Goal: Task Accomplishment & Management: Manage account settings

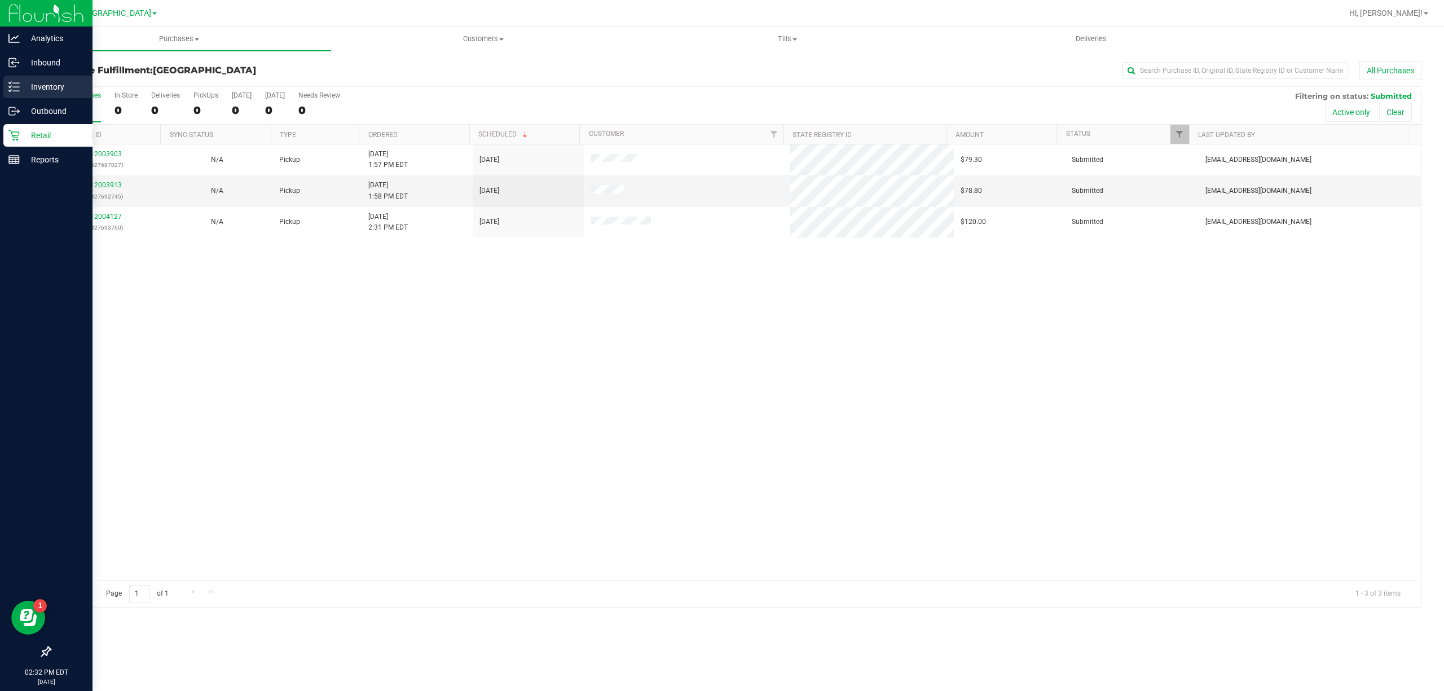
click at [46, 89] on p "Inventory" at bounding box center [54, 87] width 68 height 14
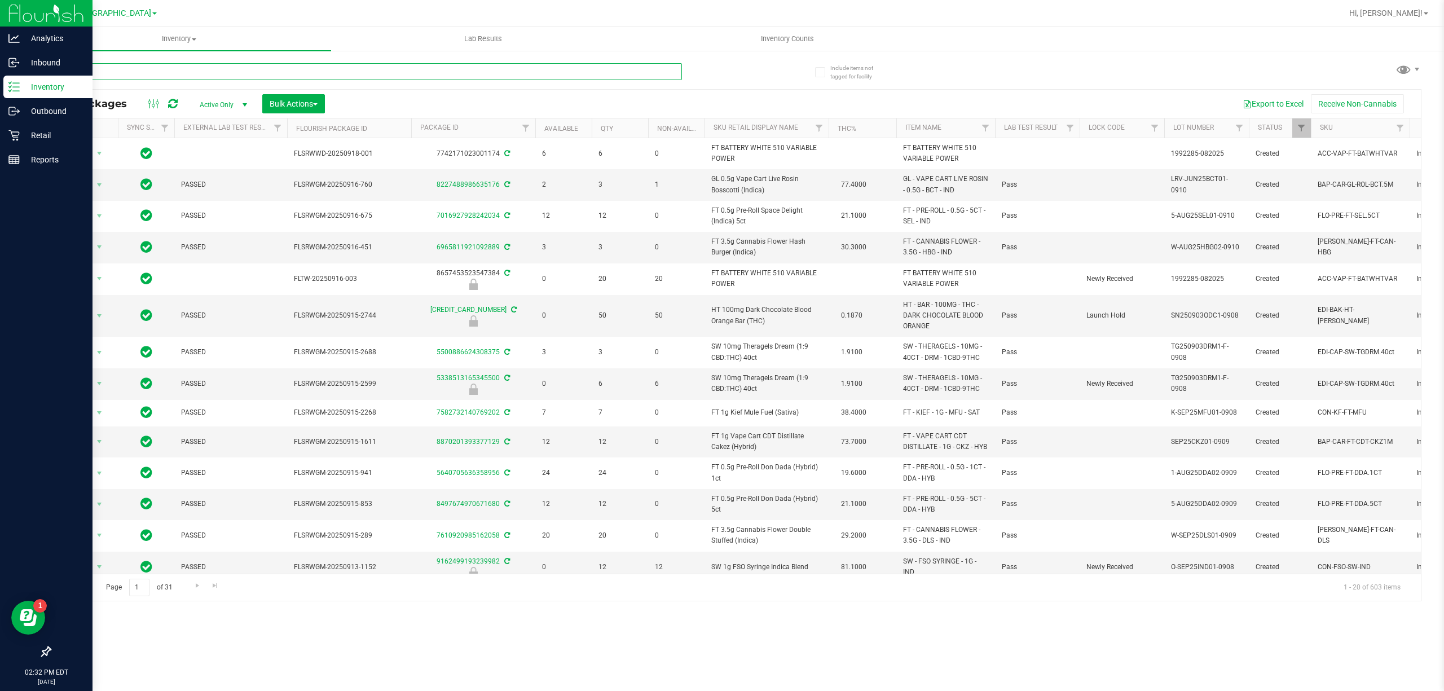
click at [168, 71] on input "text" at bounding box center [366, 71] width 632 height 17
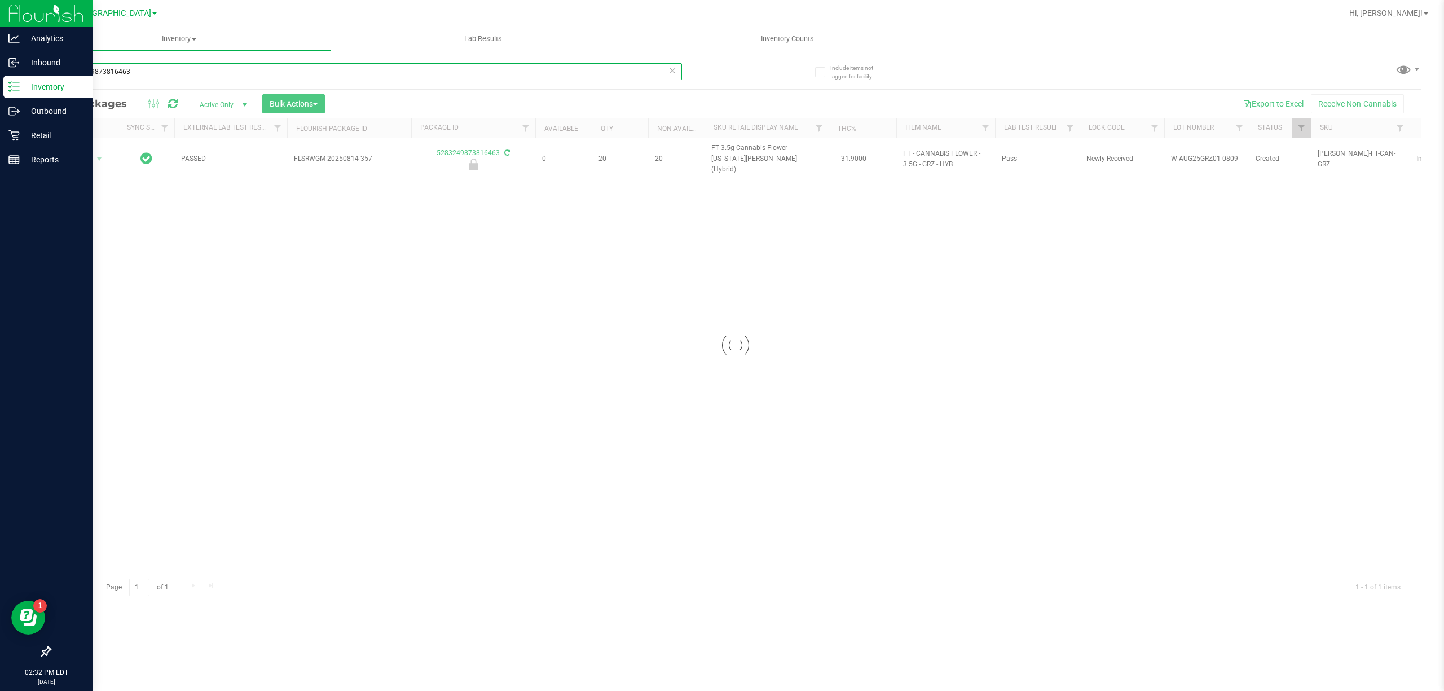
type input "5283249873816463"
drag, startPoint x: 359, startPoint y: 402, endPoint x: 81, endPoint y: 104, distance: 407.1
click at [361, 397] on div at bounding box center [735, 345] width 1371 height 511
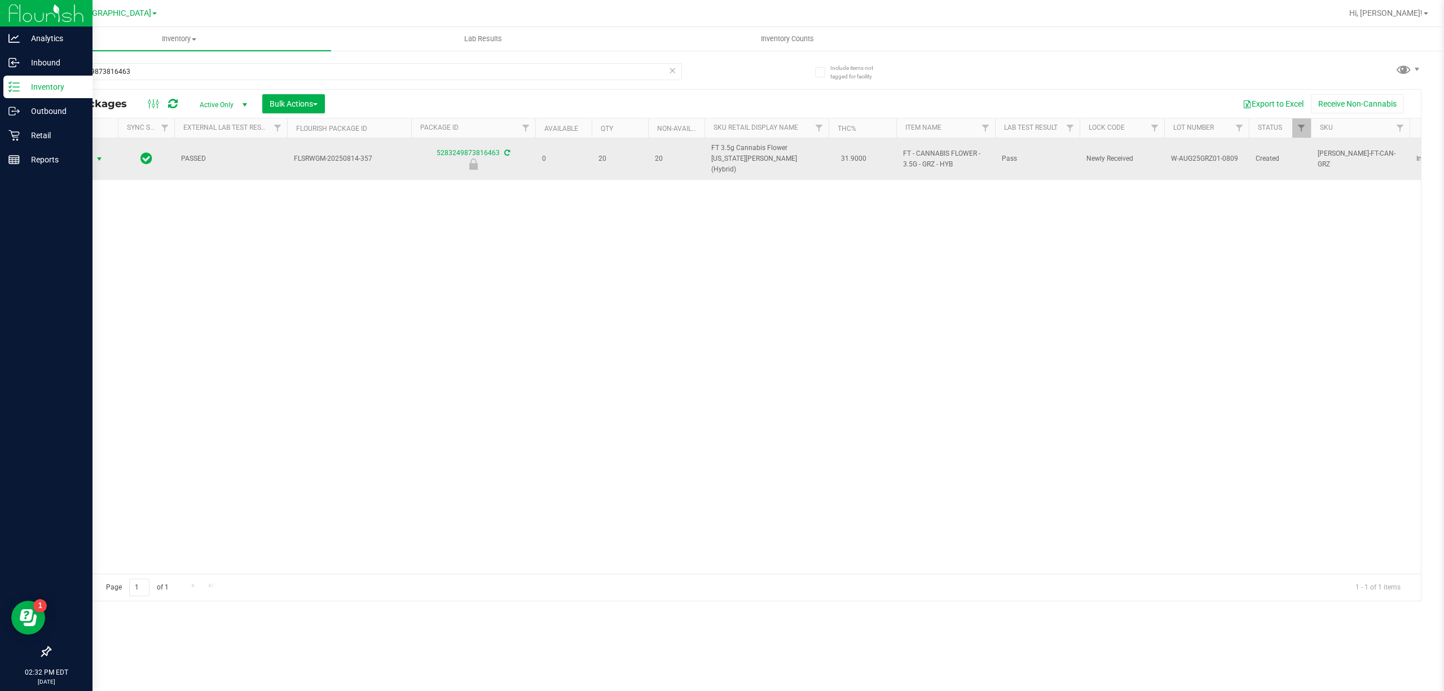
click at [91, 155] on span "Action" at bounding box center [76, 159] width 30 height 16
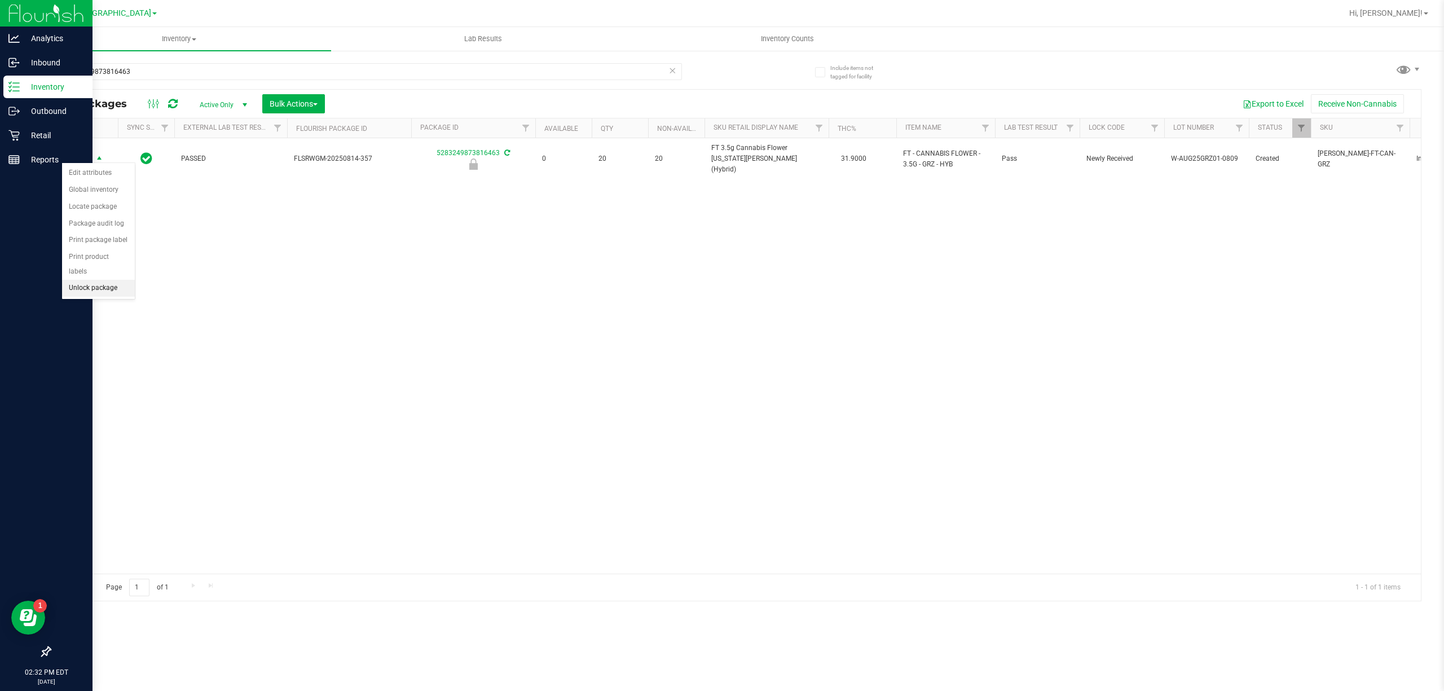
click at [111, 287] on li "Unlock package" at bounding box center [98, 288] width 73 height 17
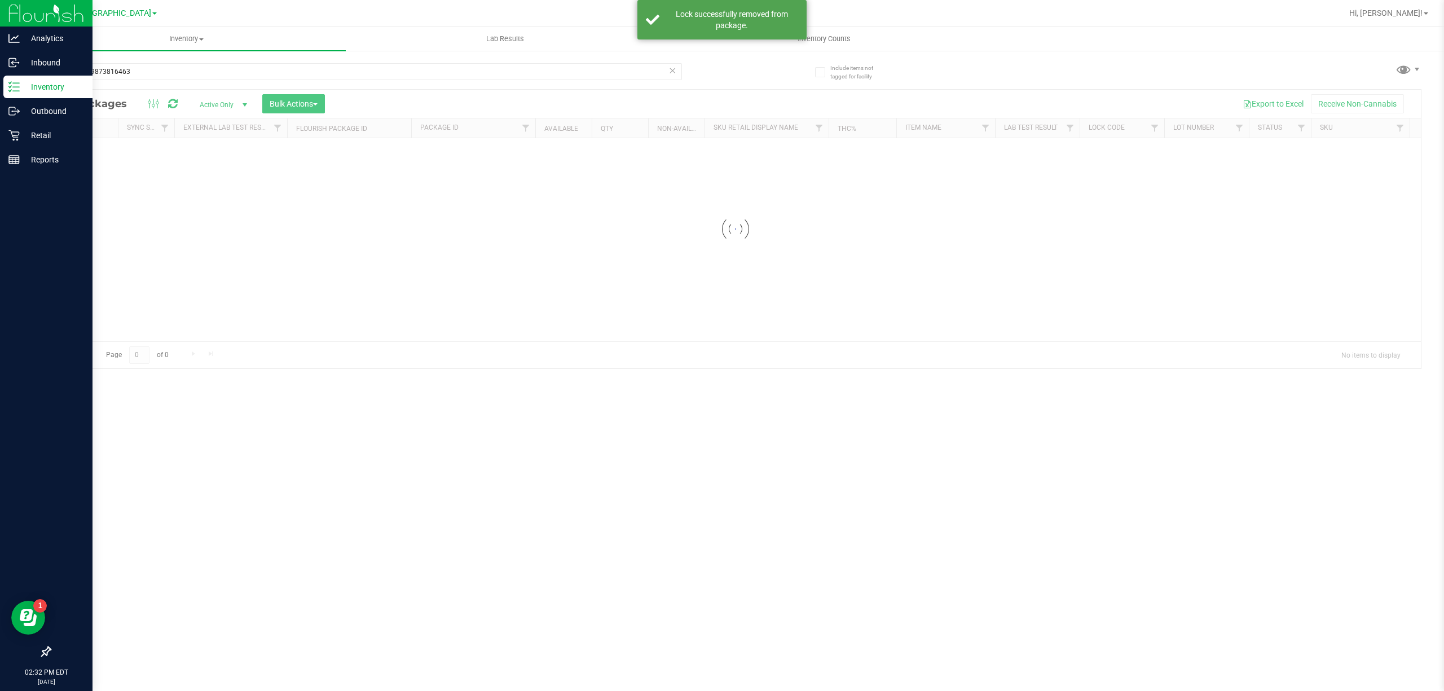
click at [229, 507] on div "Inventory All packages All inventory Waste log Create inventory Lab Results Inv…" at bounding box center [735, 359] width 1417 height 664
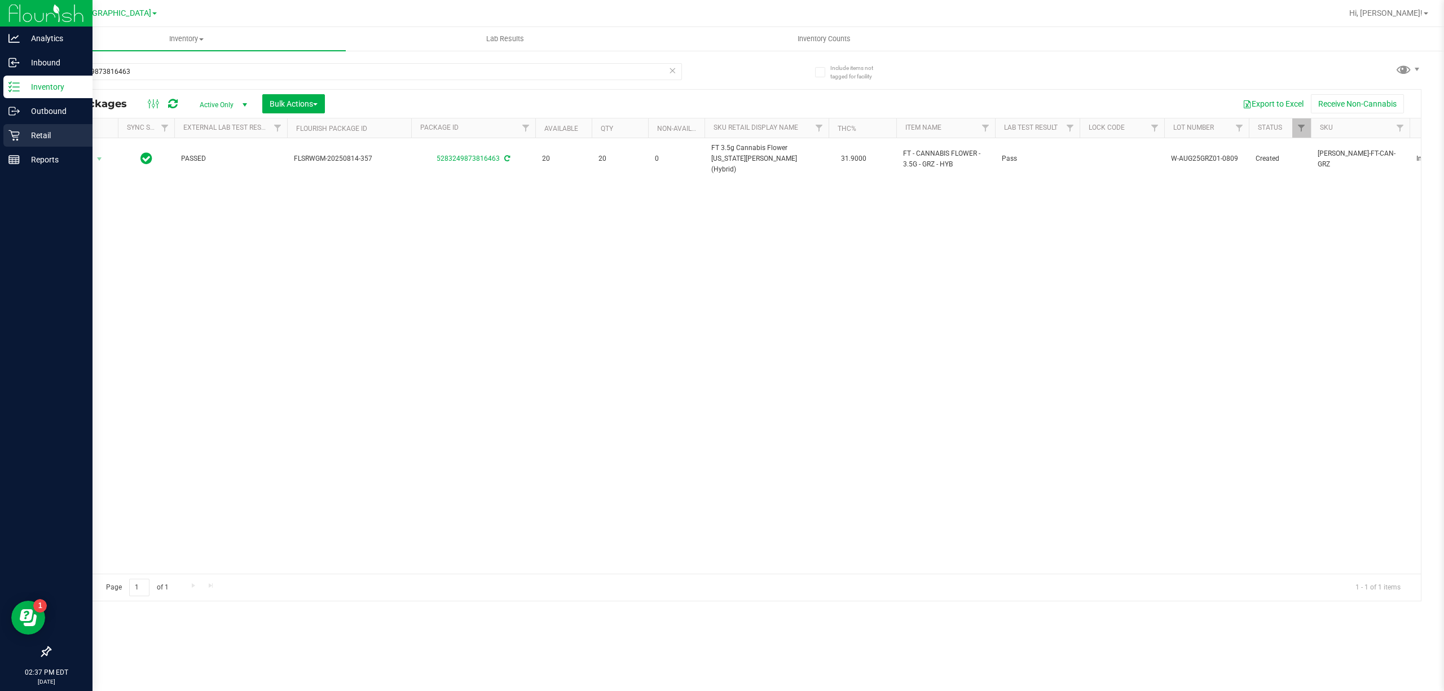
click at [34, 129] on p "Retail" at bounding box center [54, 136] width 68 height 14
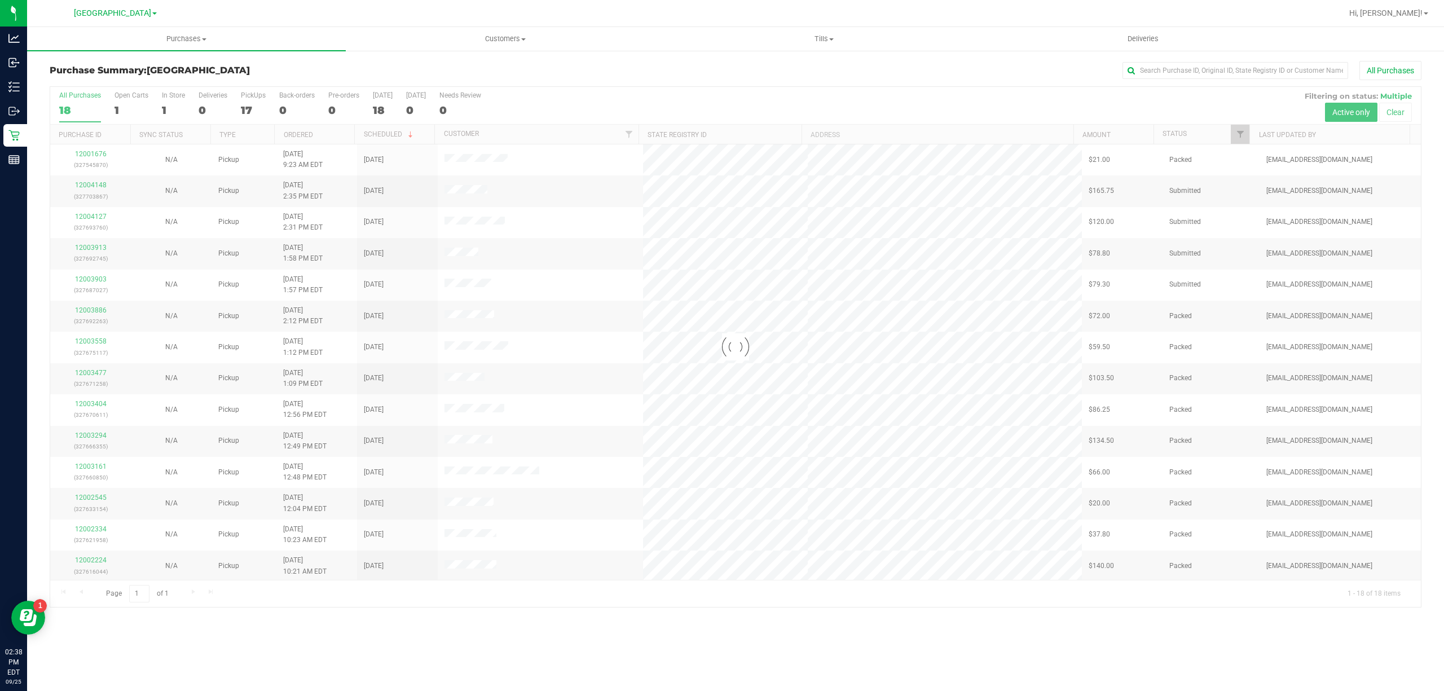
click at [1242, 133] on div at bounding box center [735, 347] width 1371 height 520
click at [1243, 138] on span "Filter" at bounding box center [1240, 134] width 9 height 9
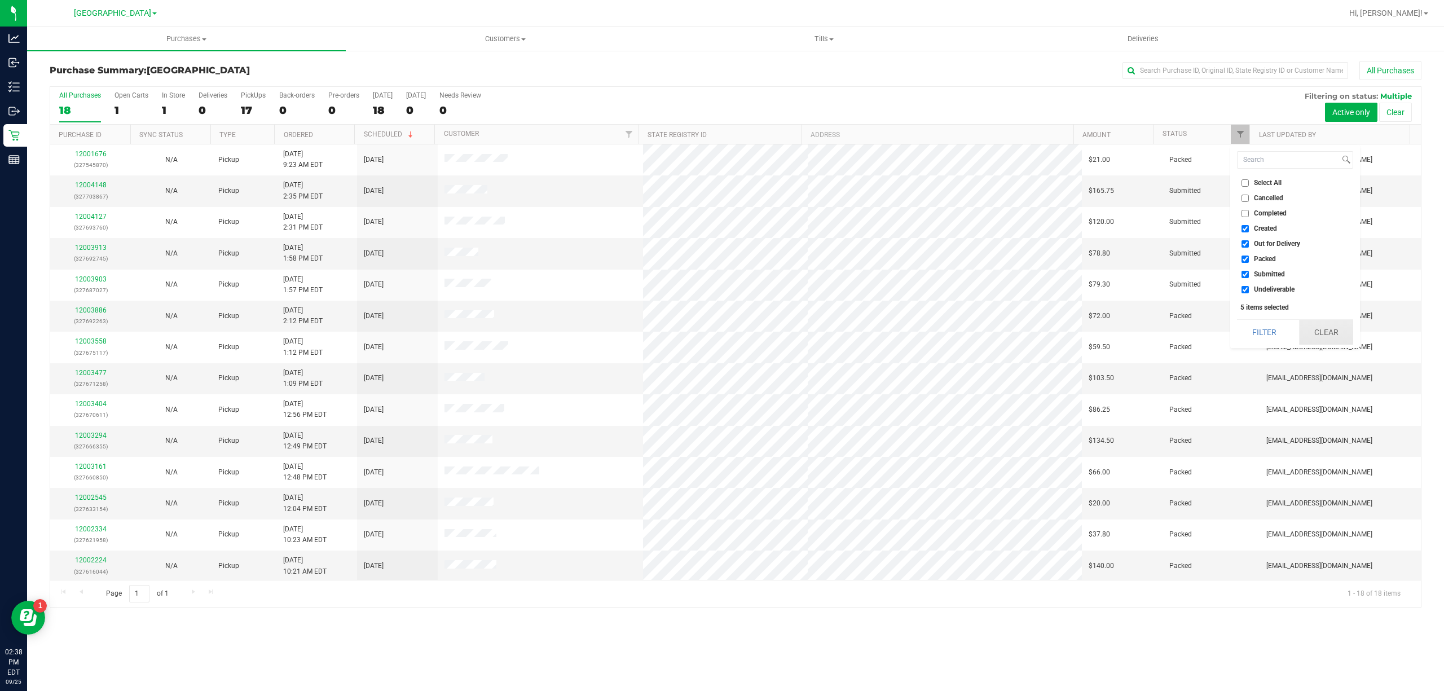
click at [1338, 332] on button "Clear" at bounding box center [1326, 332] width 54 height 25
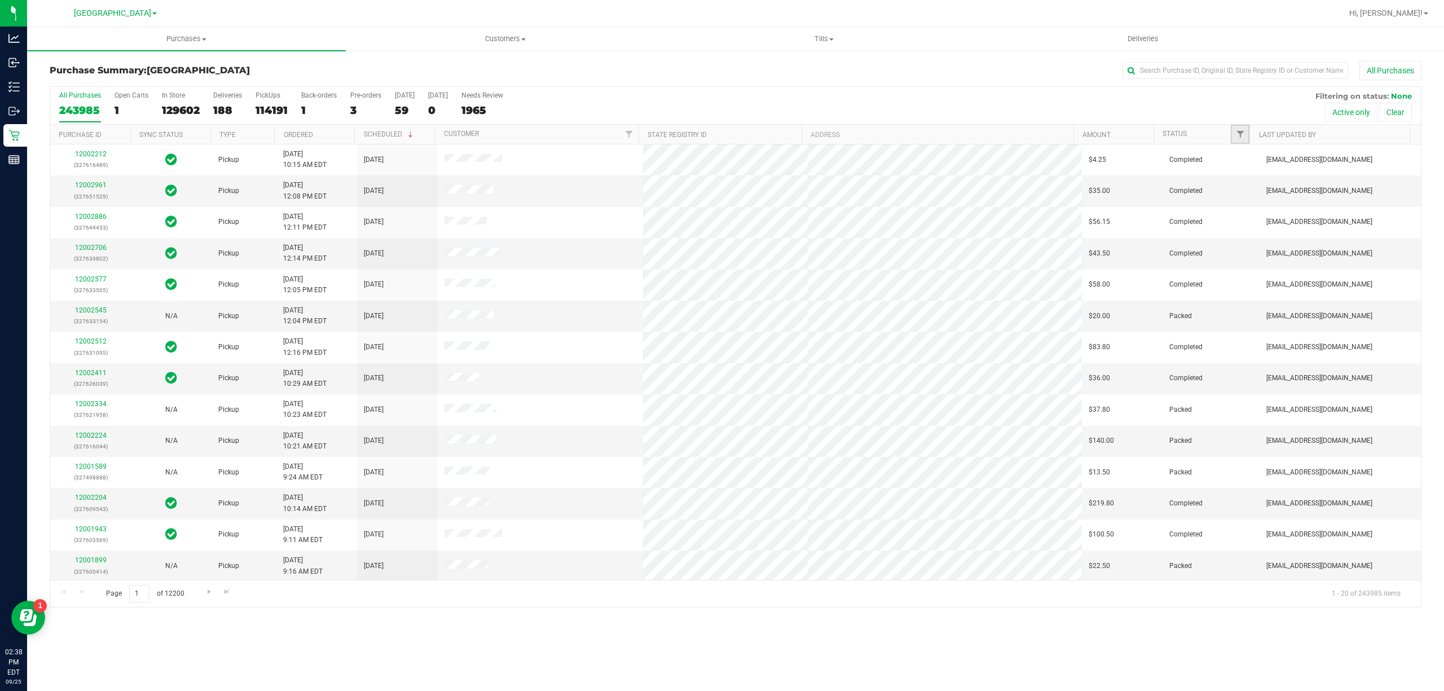
click at [1239, 140] on link "Filter" at bounding box center [1240, 134] width 19 height 19
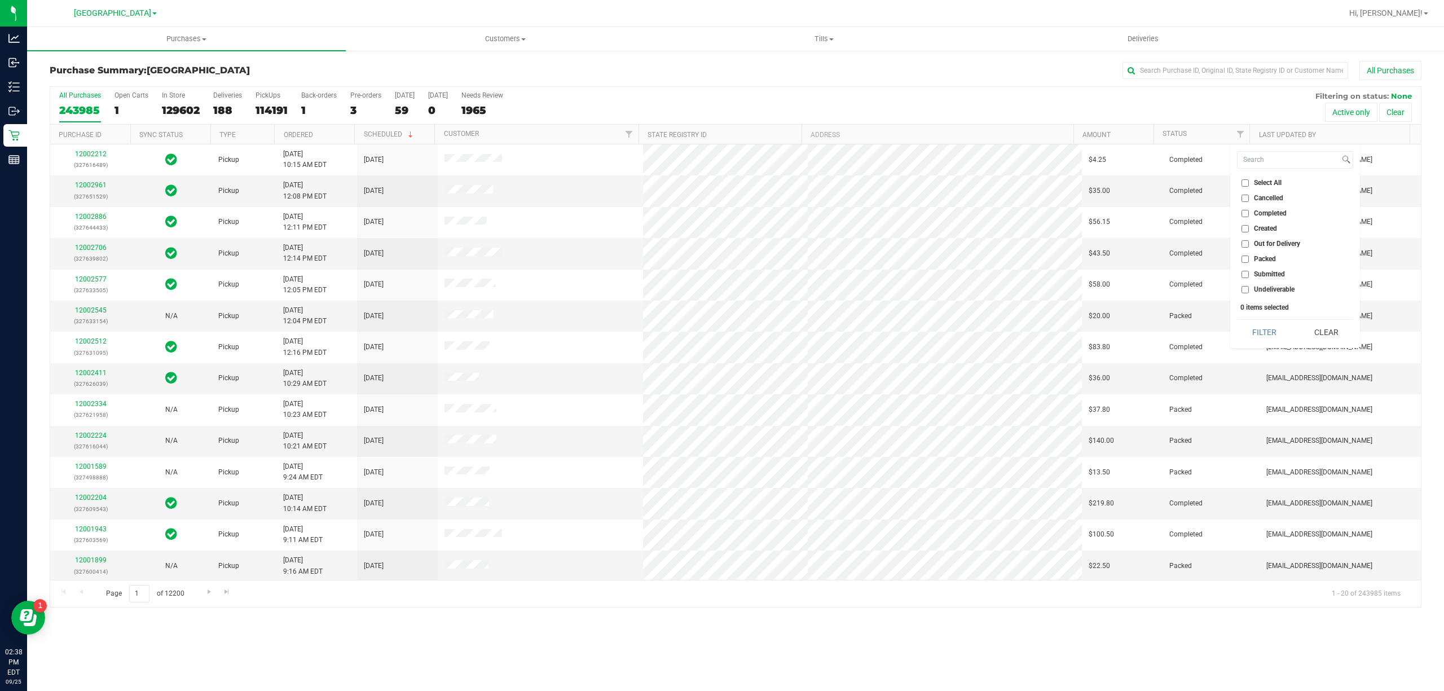
click at [1243, 278] on li "Submitted" at bounding box center [1295, 275] width 116 height 12
click at [1246, 273] on input "Submitted" at bounding box center [1245, 274] width 7 height 7
checkbox input "true"
click at [1249, 331] on button "Filter" at bounding box center [1264, 332] width 54 height 25
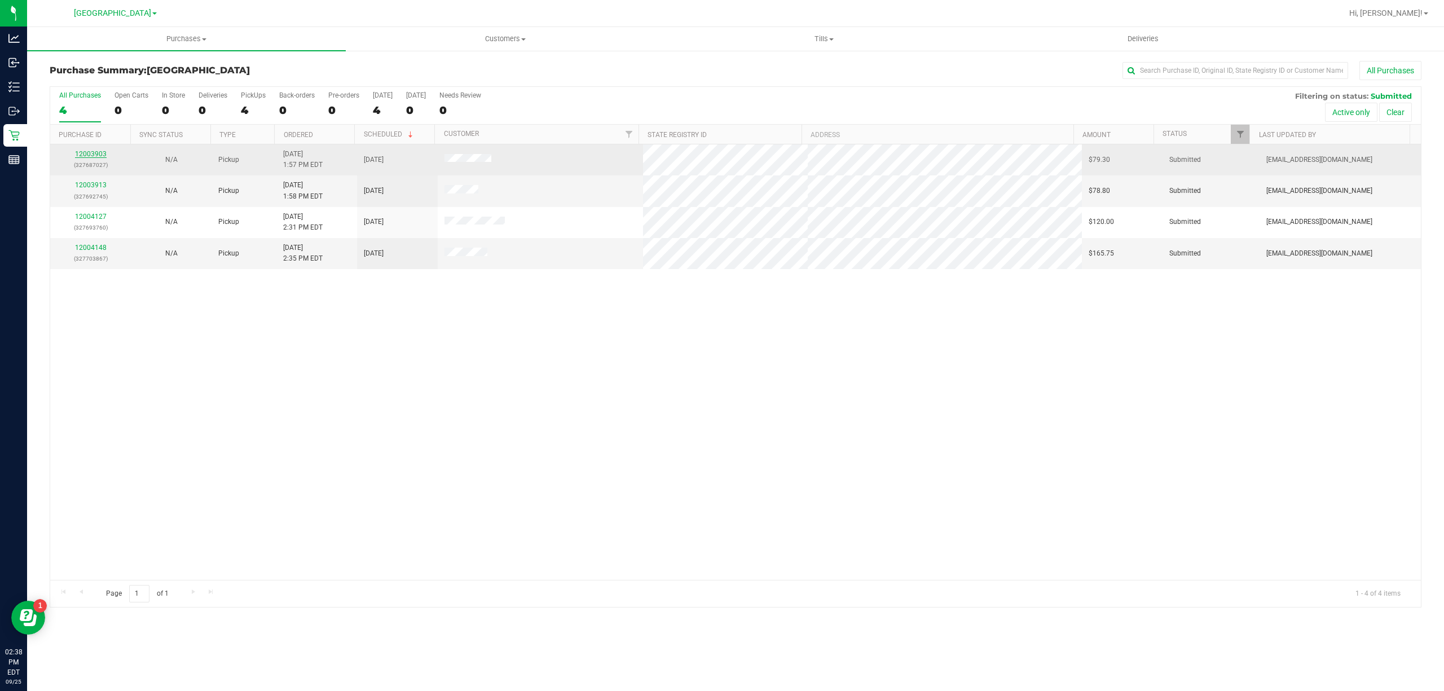
click at [91, 153] on link "12003903" at bounding box center [91, 154] width 32 height 8
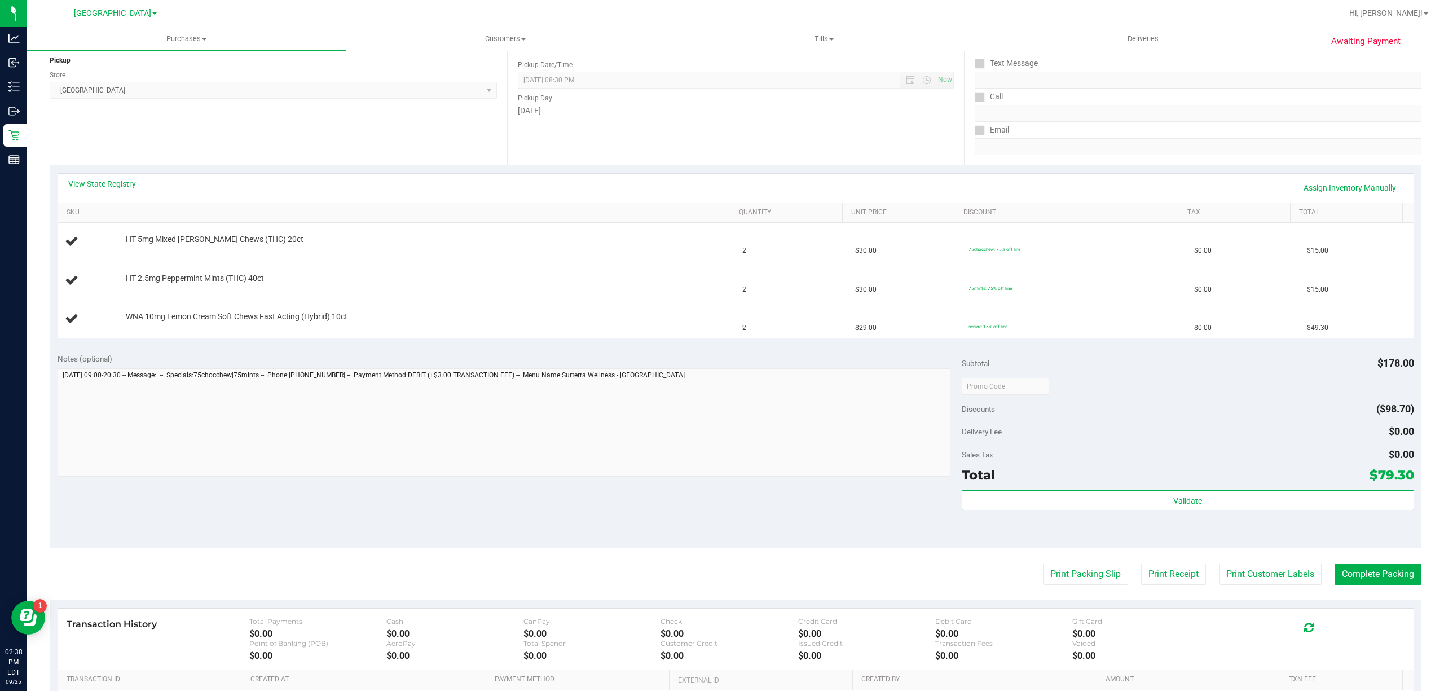
scroll to position [283, 0]
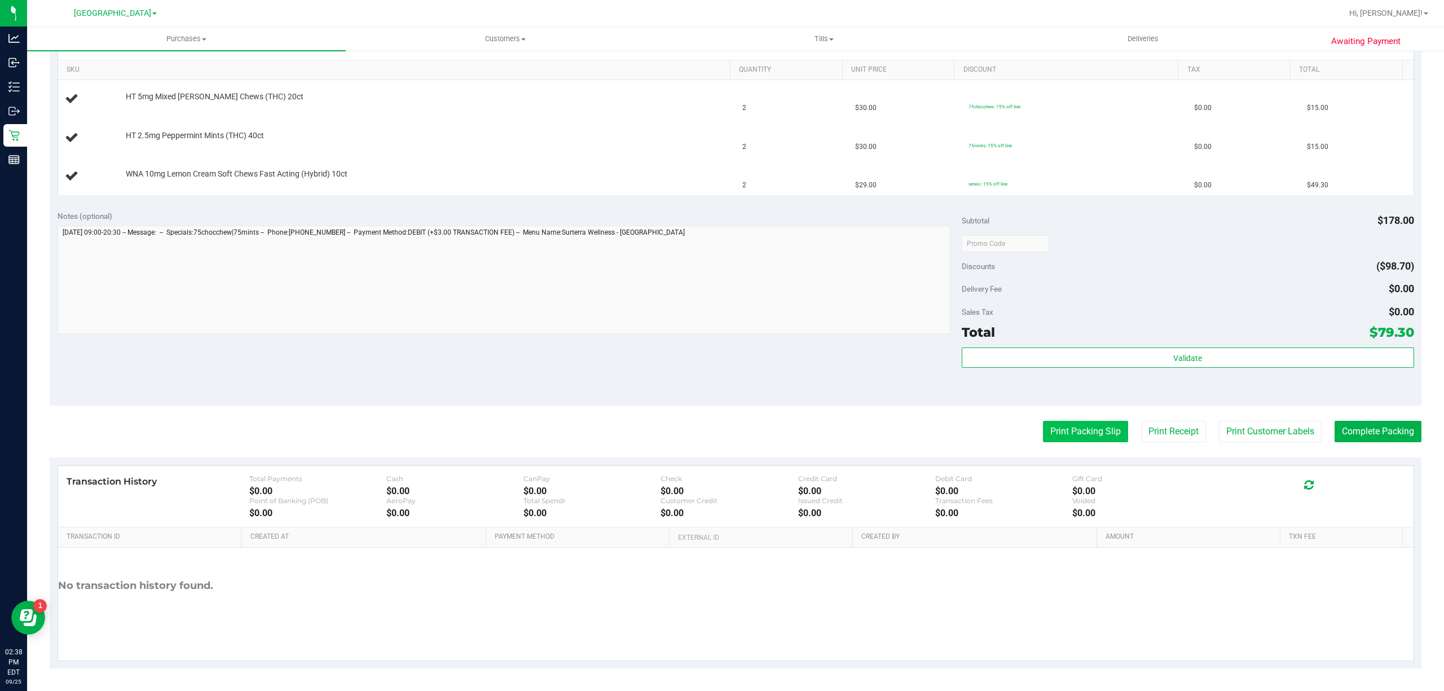
click at [1052, 430] on button "Print Packing Slip" at bounding box center [1085, 431] width 85 height 21
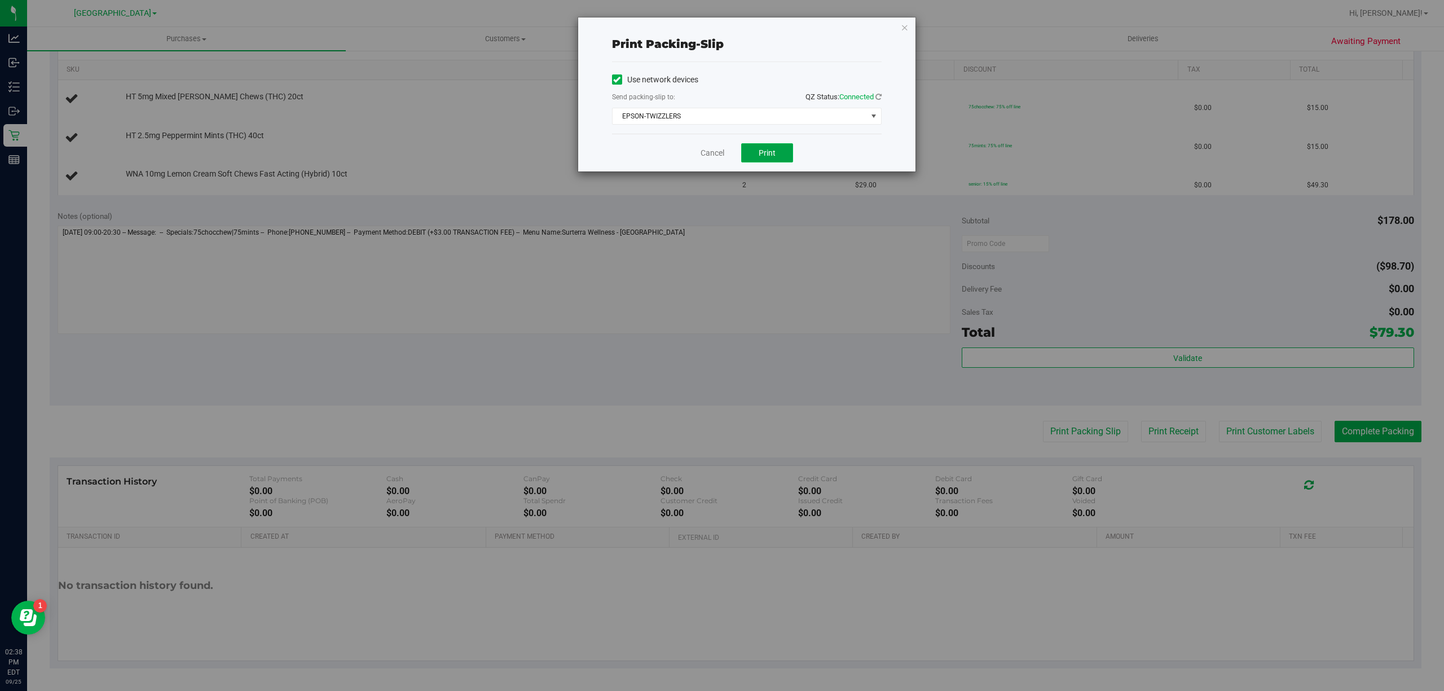
click at [773, 154] on span "Print" at bounding box center [767, 152] width 17 height 9
click at [721, 149] on link "Cancel" at bounding box center [713, 153] width 24 height 12
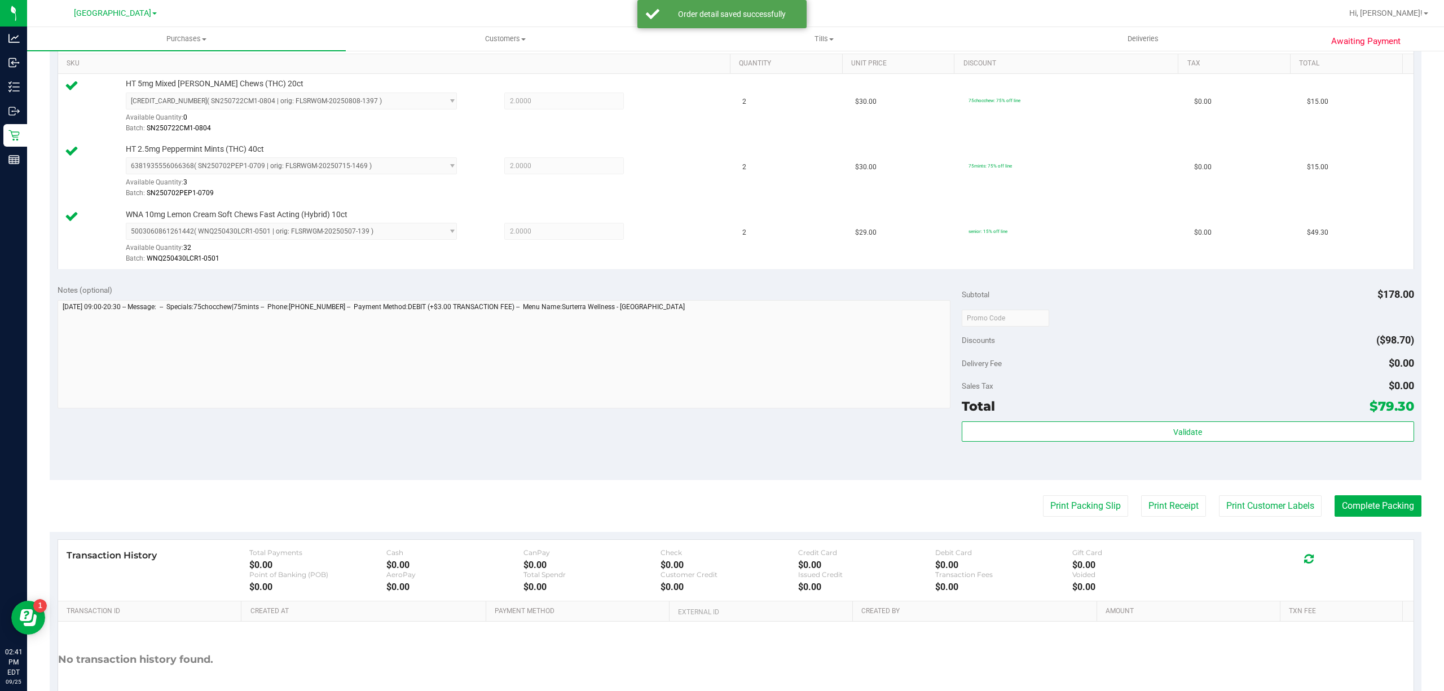
scroll to position [214, 0]
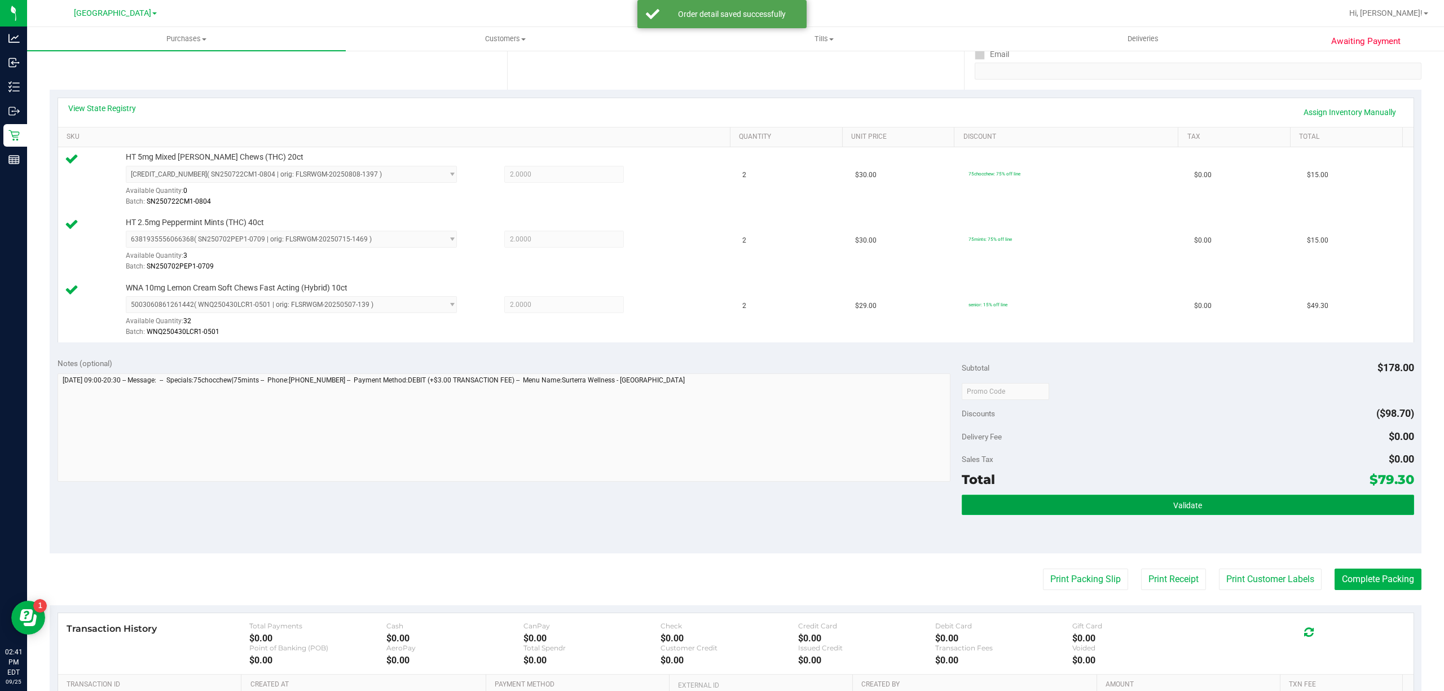
click at [1179, 508] on span "Validate" at bounding box center [1187, 505] width 29 height 9
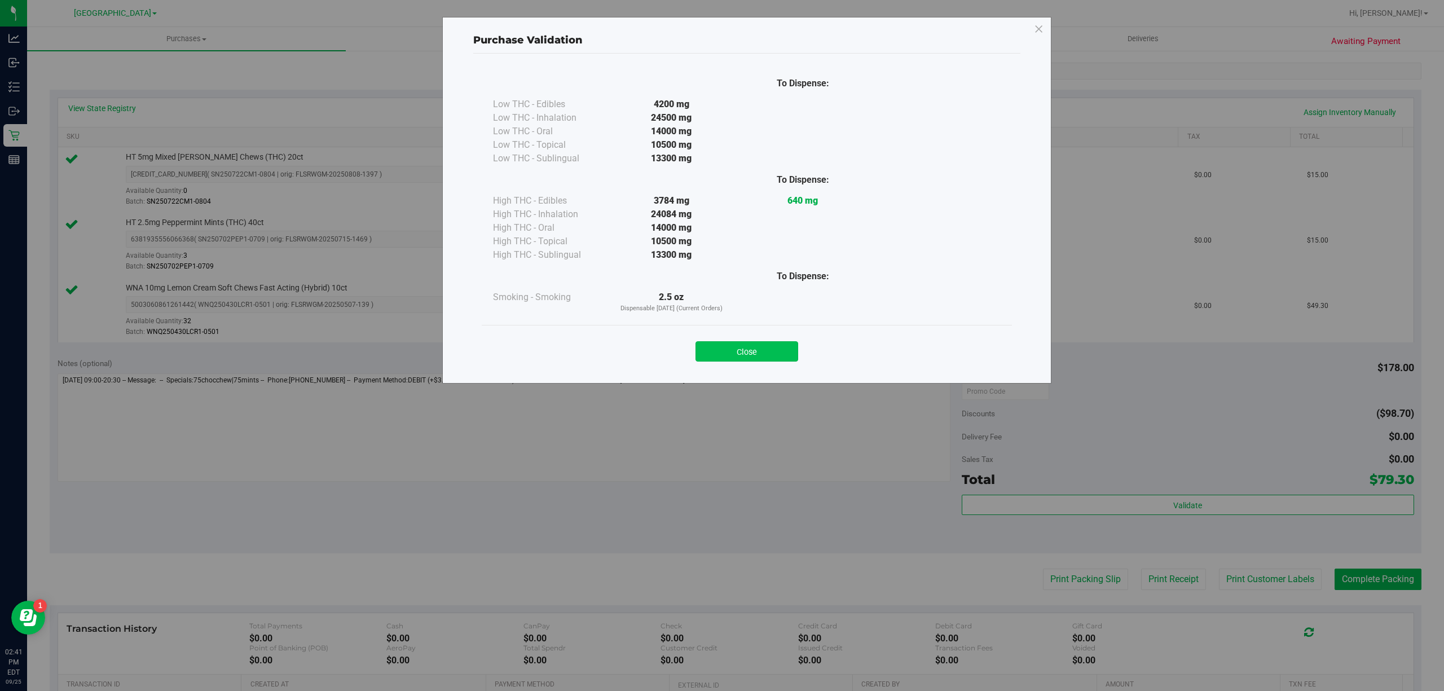
click at [747, 353] on button "Close" at bounding box center [747, 351] width 103 height 20
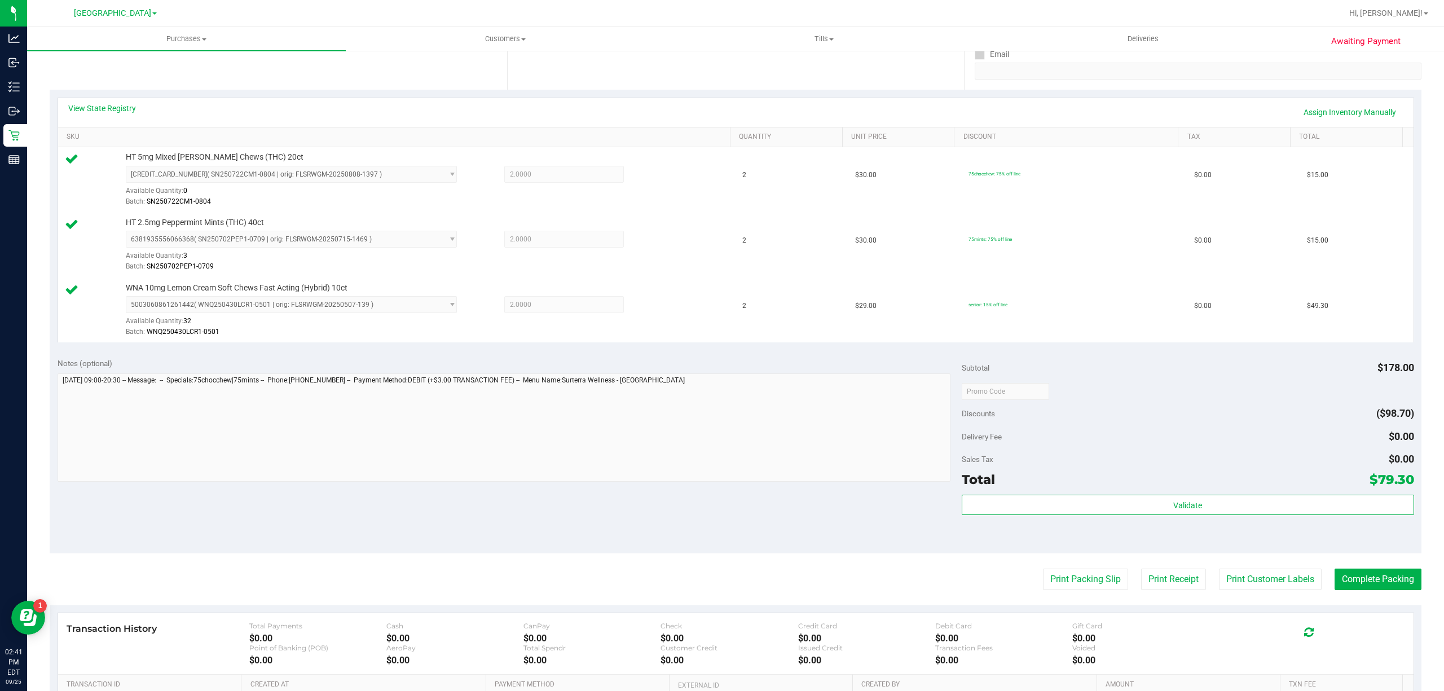
scroll to position [364, 0]
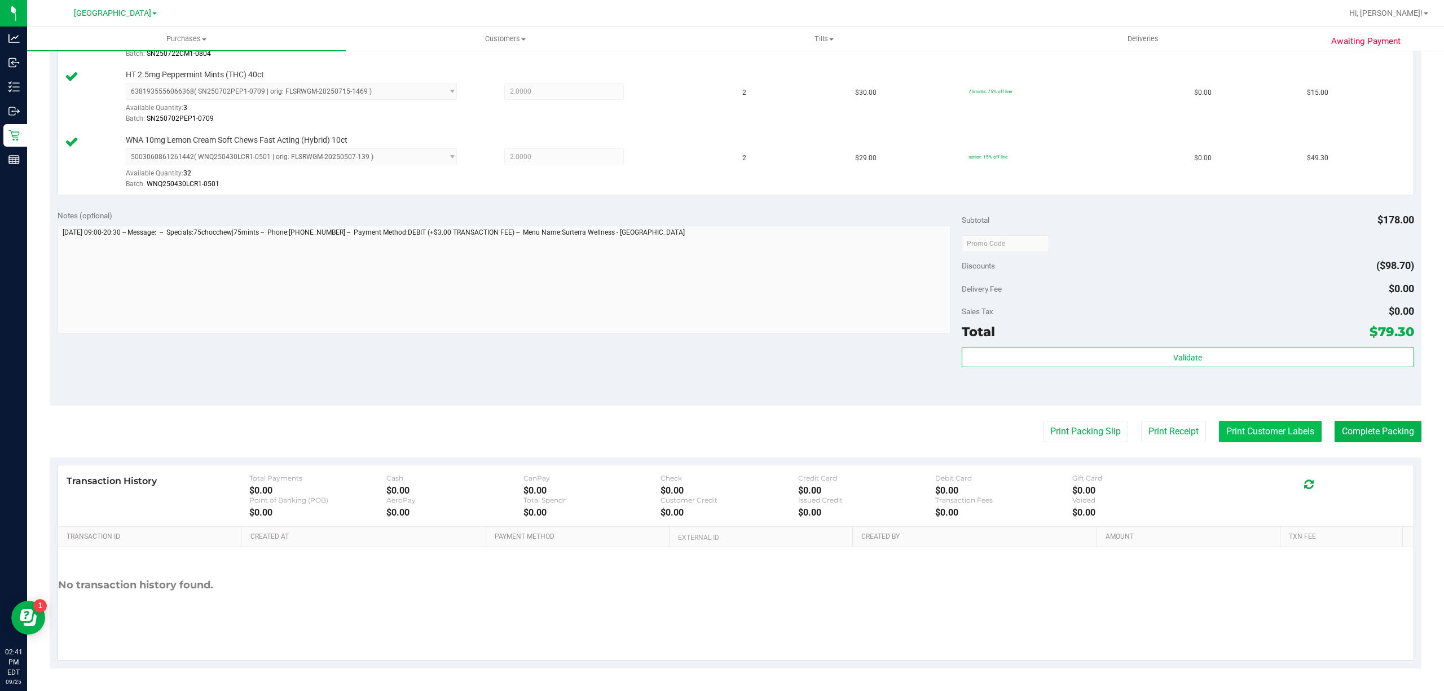
click at [1285, 427] on button "Print Customer Labels" at bounding box center [1270, 431] width 103 height 21
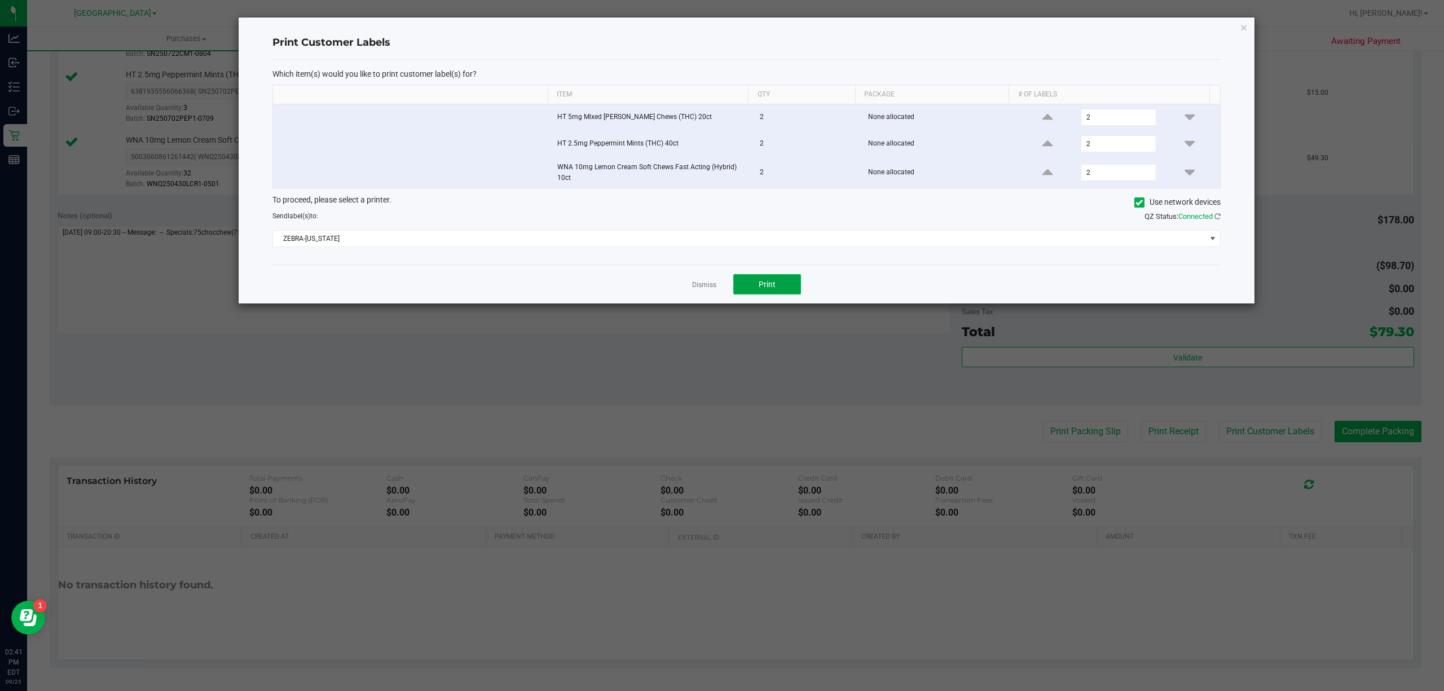
click at [779, 285] on button "Print" at bounding box center [767, 284] width 68 height 20
drag, startPoint x: 706, startPoint y: 287, endPoint x: 703, endPoint y: 293, distance: 7.6
click at [706, 289] on link "Dismiss" at bounding box center [704, 285] width 24 height 10
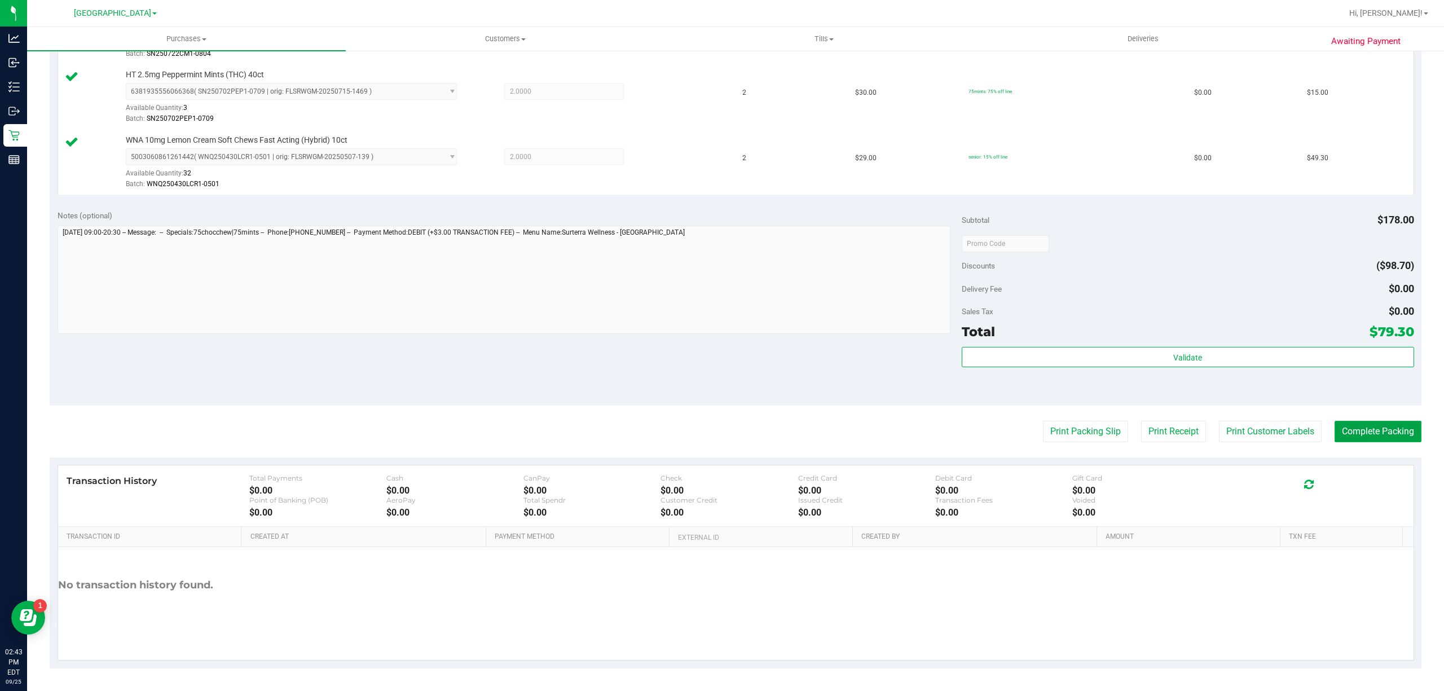
click at [1379, 434] on button "Complete Packing" at bounding box center [1378, 431] width 87 height 21
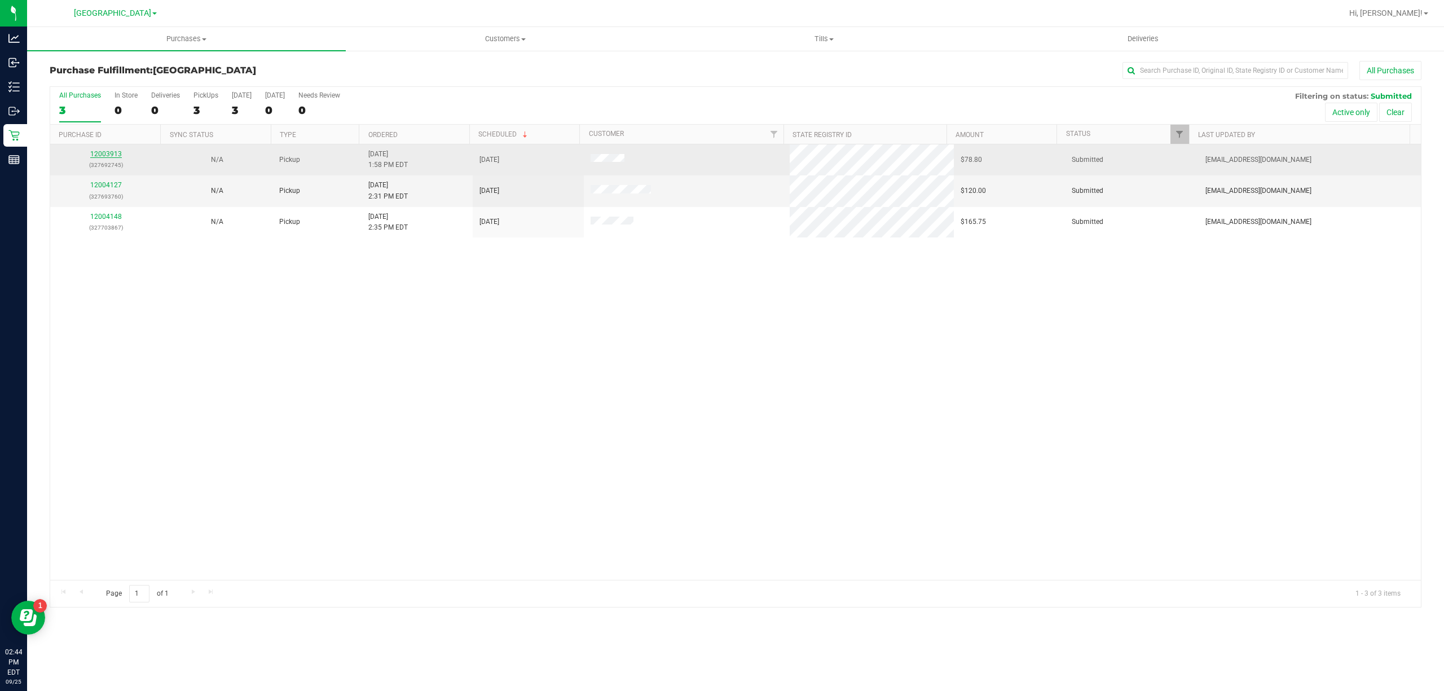
click at [104, 152] on link "12003913" at bounding box center [106, 154] width 32 height 8
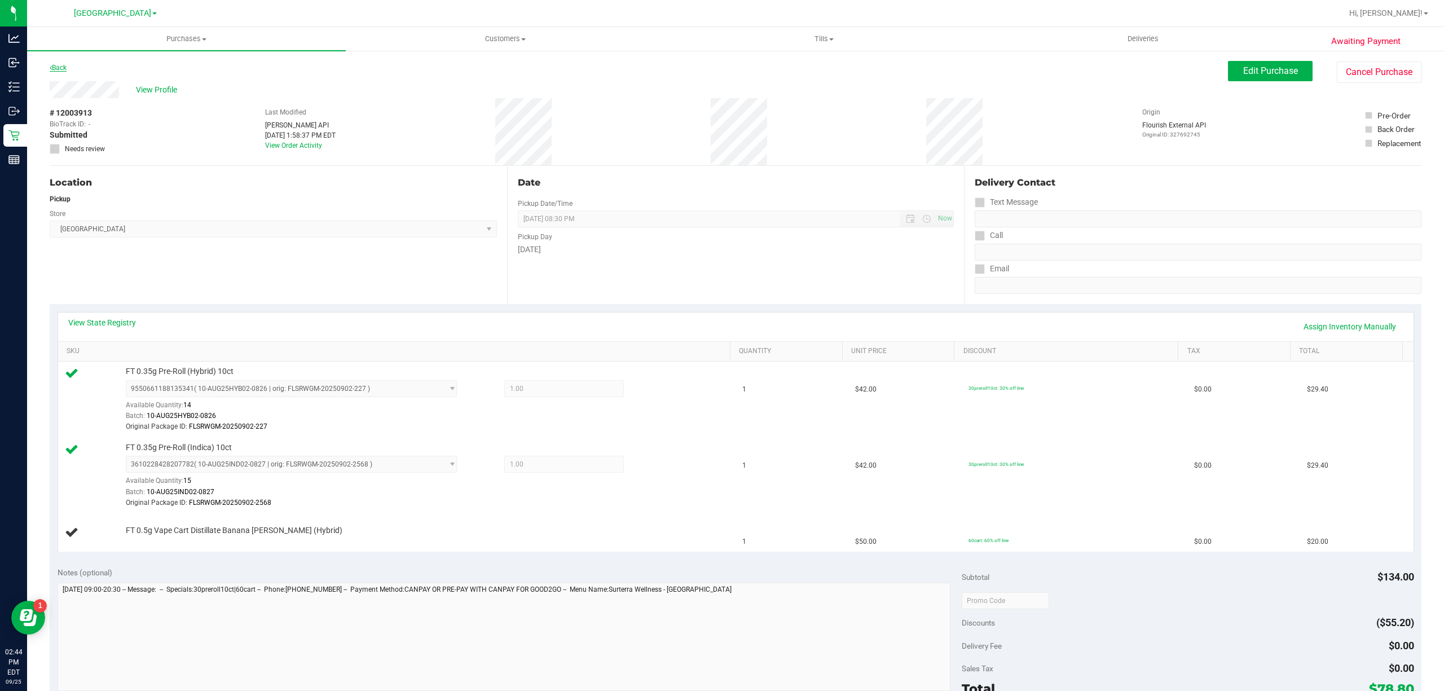
click at [64, 68] on link "Back" at bounding box center [58, 68] width 17 height 8
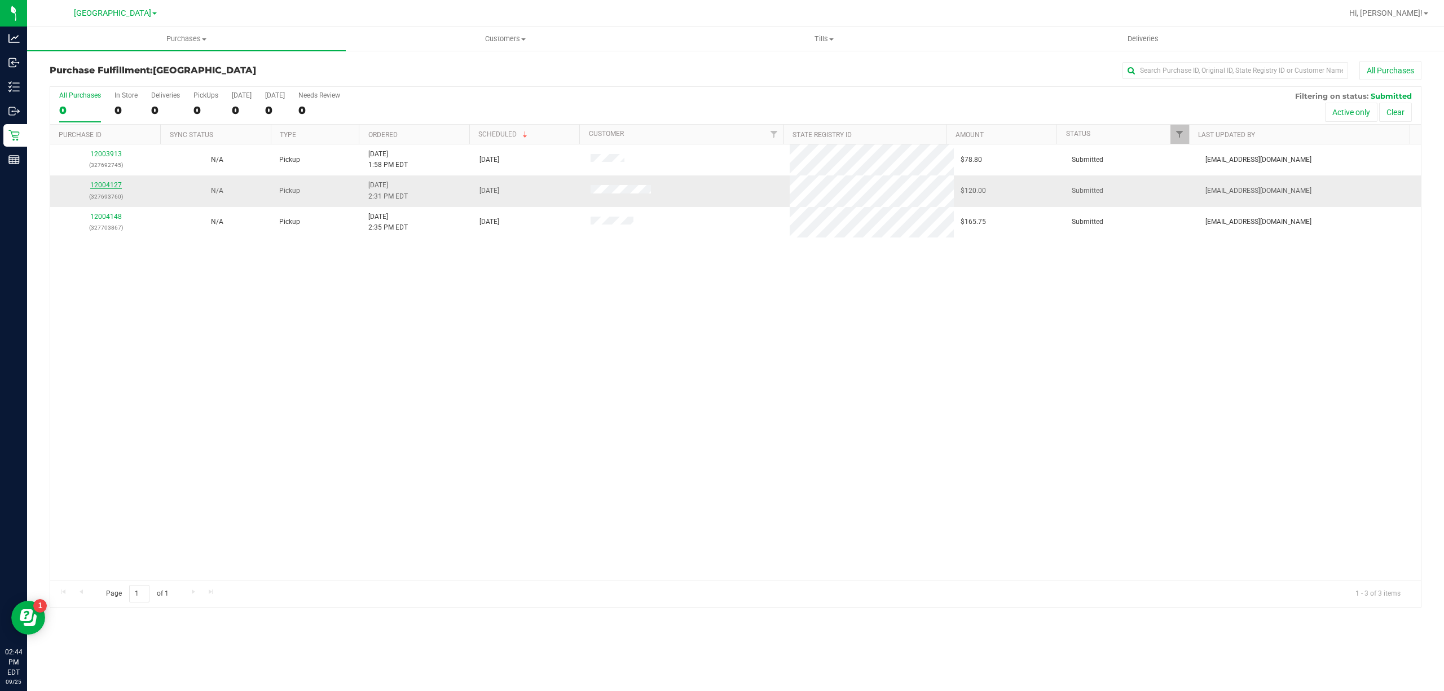
click at [107, 186] on link "12004127" at bounding box center [106, 185] width 32 height 8
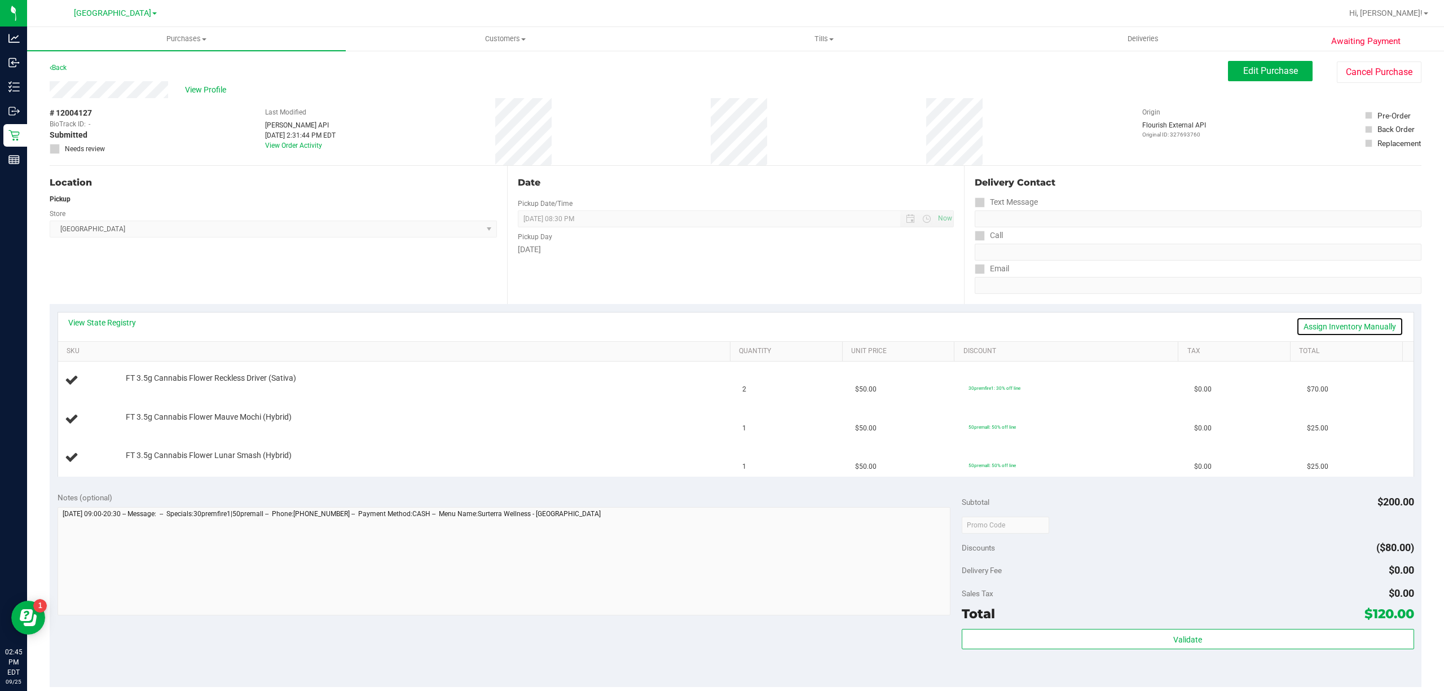
click at [1309, 330] on link "Assign Inventory Manually" at bounding box center [1349, 326] width 107 height 19
click at [154, 461] on link "Add Package" at bounding box center [146, 463] width 41 height 8
click at [336, 467] on span "Select Package" at bounding box center [284, 466] width 316 height 16
click at [375, 397] on td "FT 3.5g Cannabis Flower Reckless Driver (Sativa)" at bounding box center [397, 381] width 678 height 38
click at [1370, 332] on link "Save & Exit" at bounding box center [1377, 326] width 53 height 19
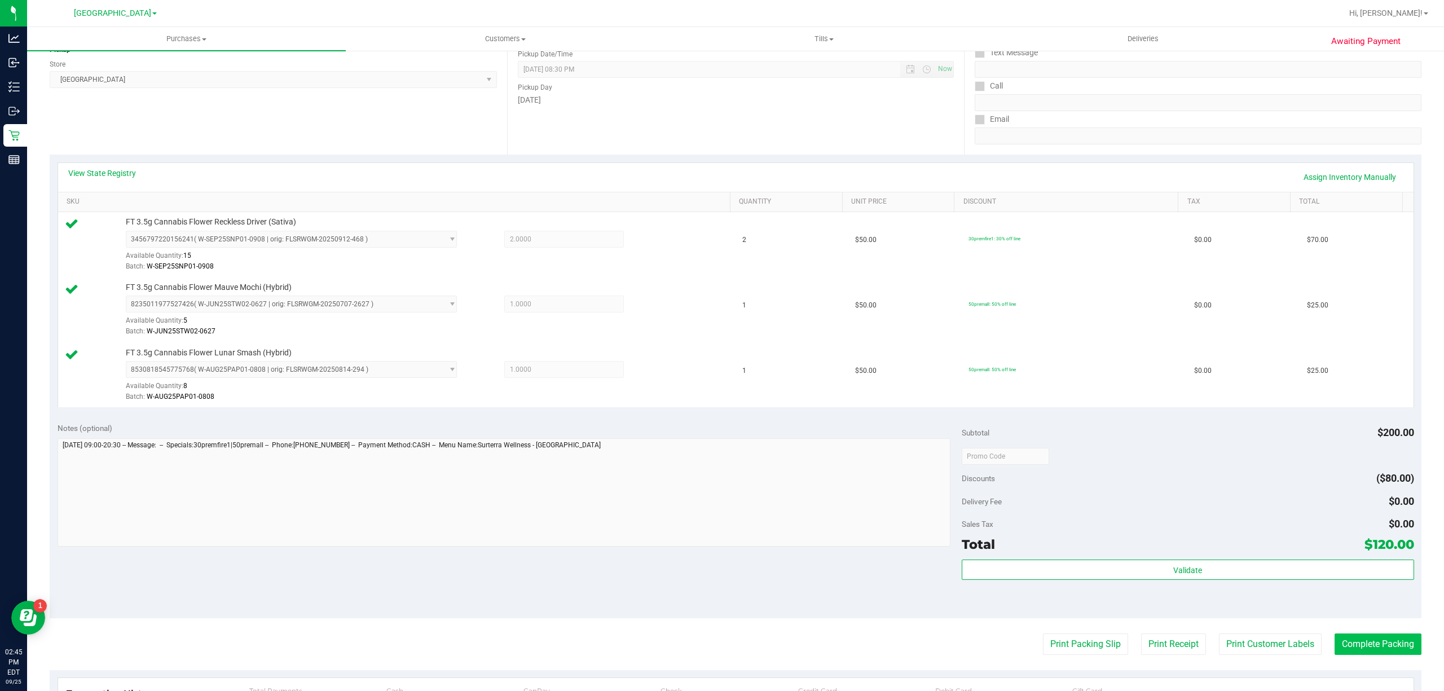
scroll to position [301, 0]
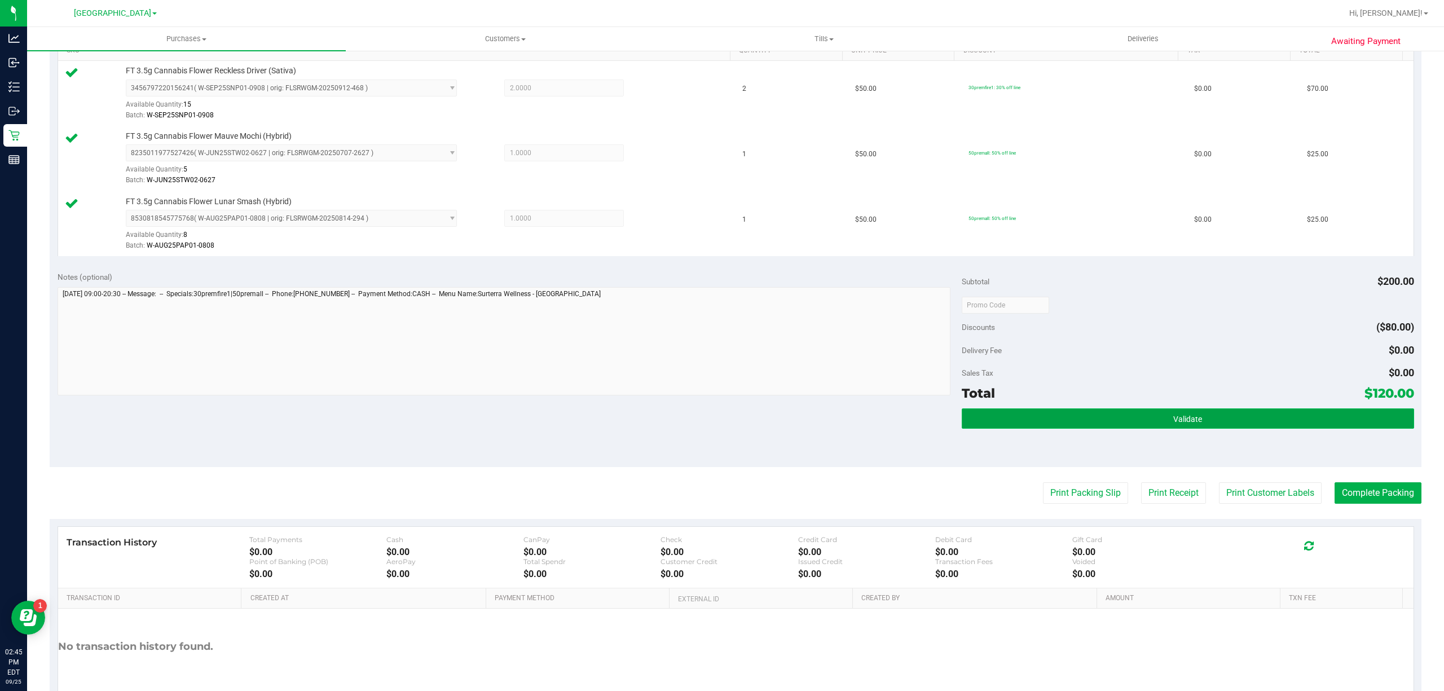
click at [1264, 418] on button "Validate" at bounding box center [1188, 418] width 452 height 20
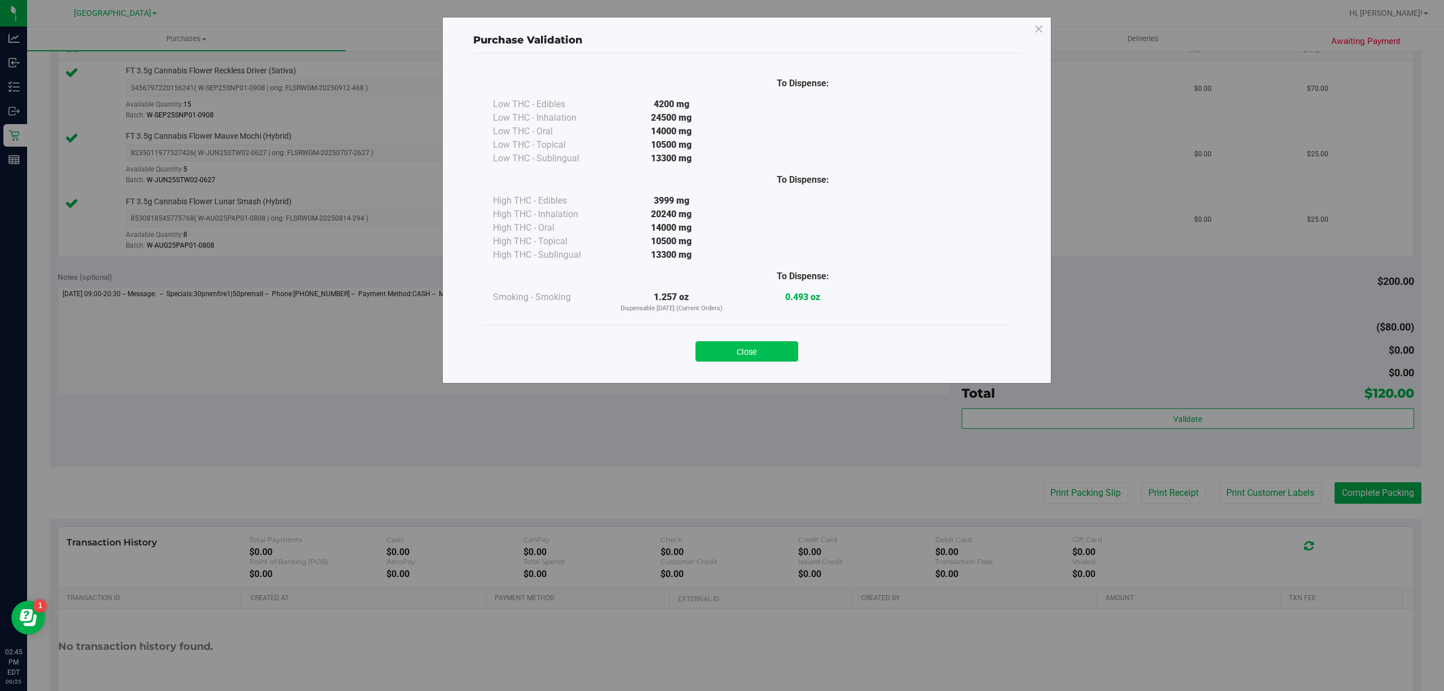
click at [736, 350] on button "Close" at bounding box center [747, 351] width 103 height 20
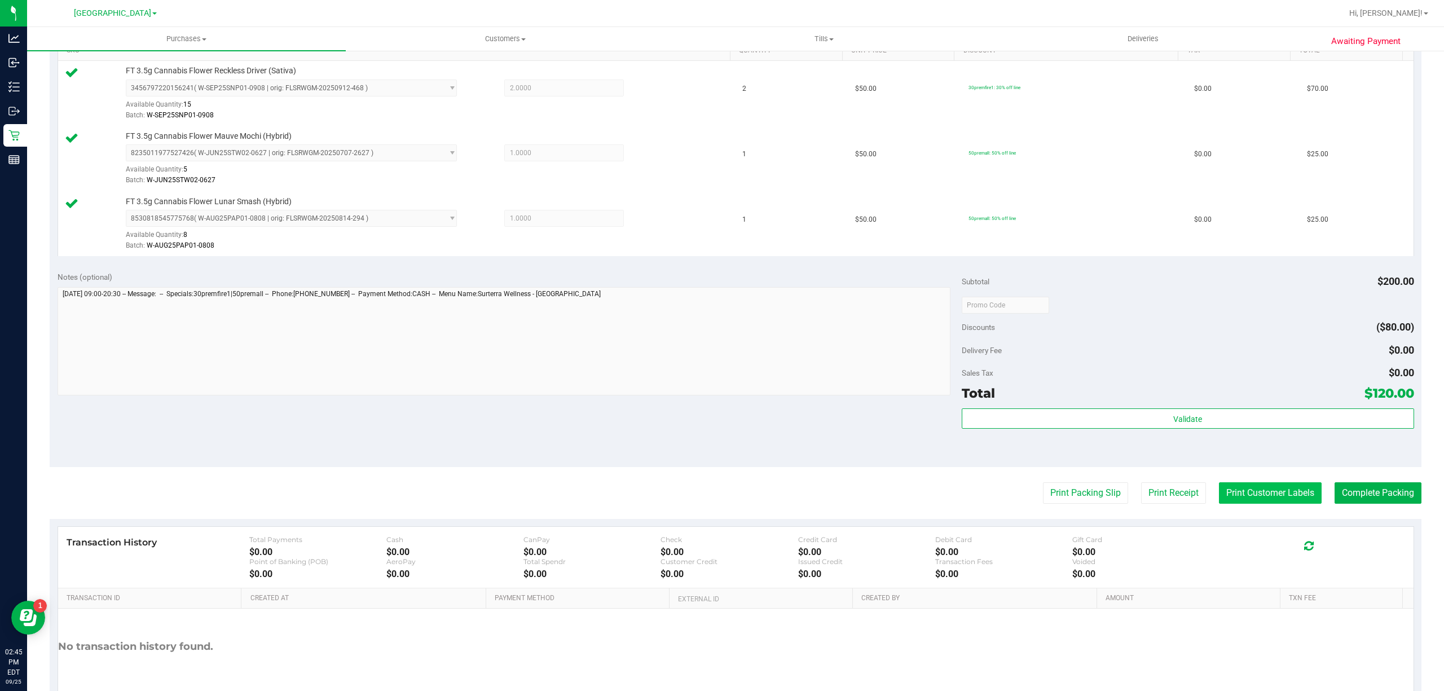
click at [1242, 504] on button "Print Customer Labels" at bounding box center [1270, 492] width 103 height 21
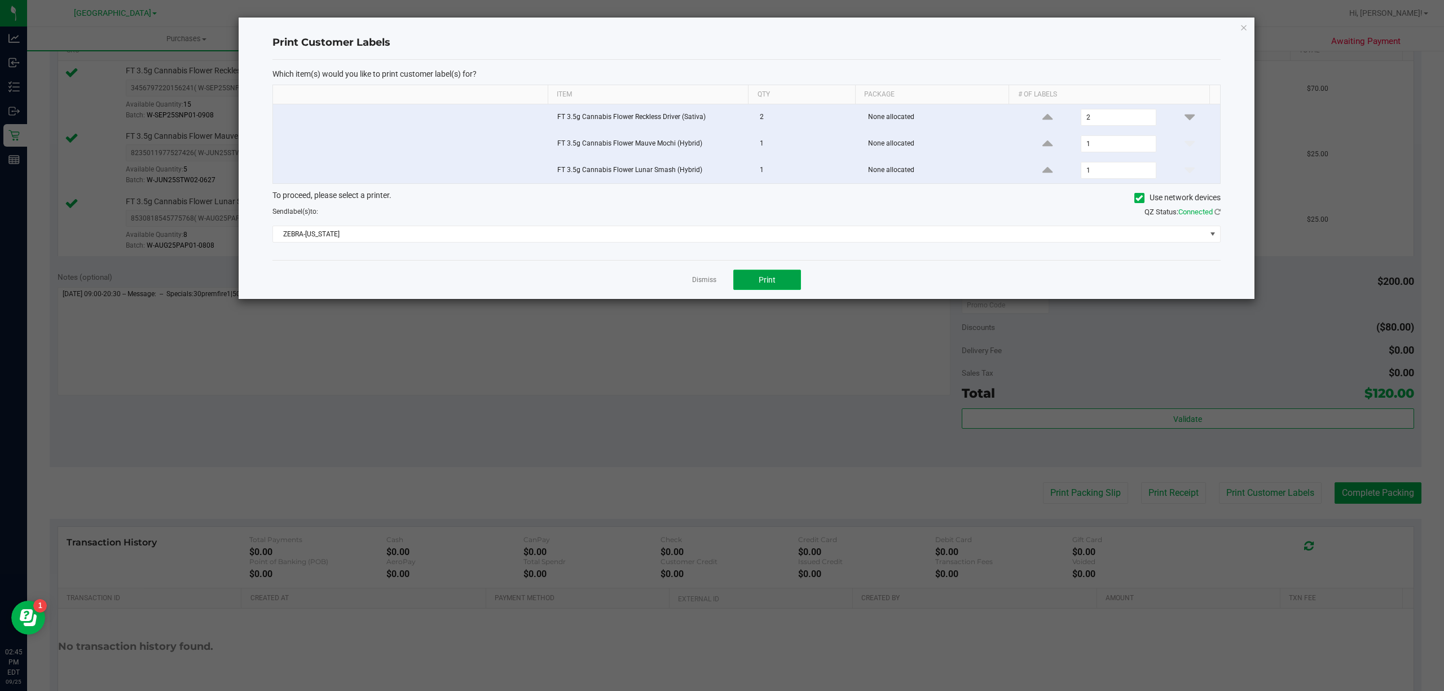
click at [783, 290] on button "Print" at bounding box center [767, 280] width 68 height 20
click at [698, 280] on link "Dismiss" at bounding box center [704, 280] width 24 height 10
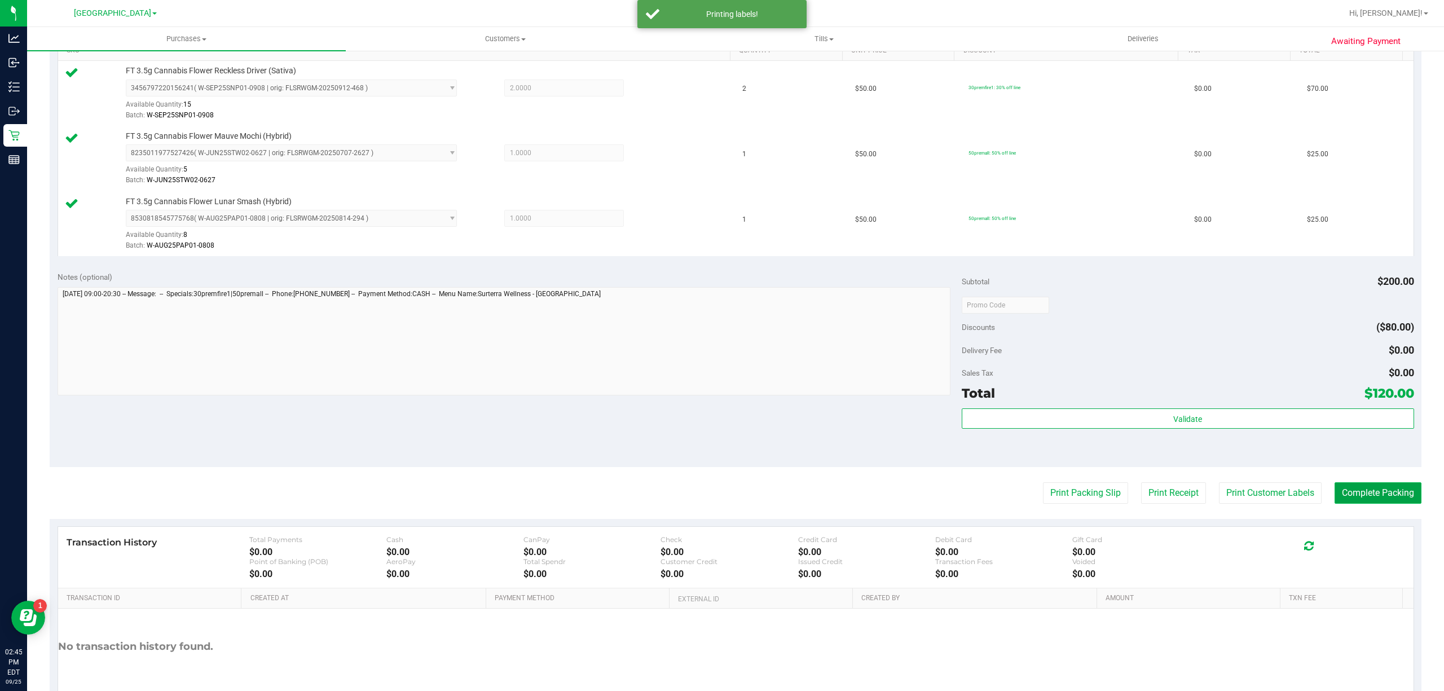
click at [1407, 495] on button "Complete Packing" at bounding box center [1378, 492] width 87 height 21
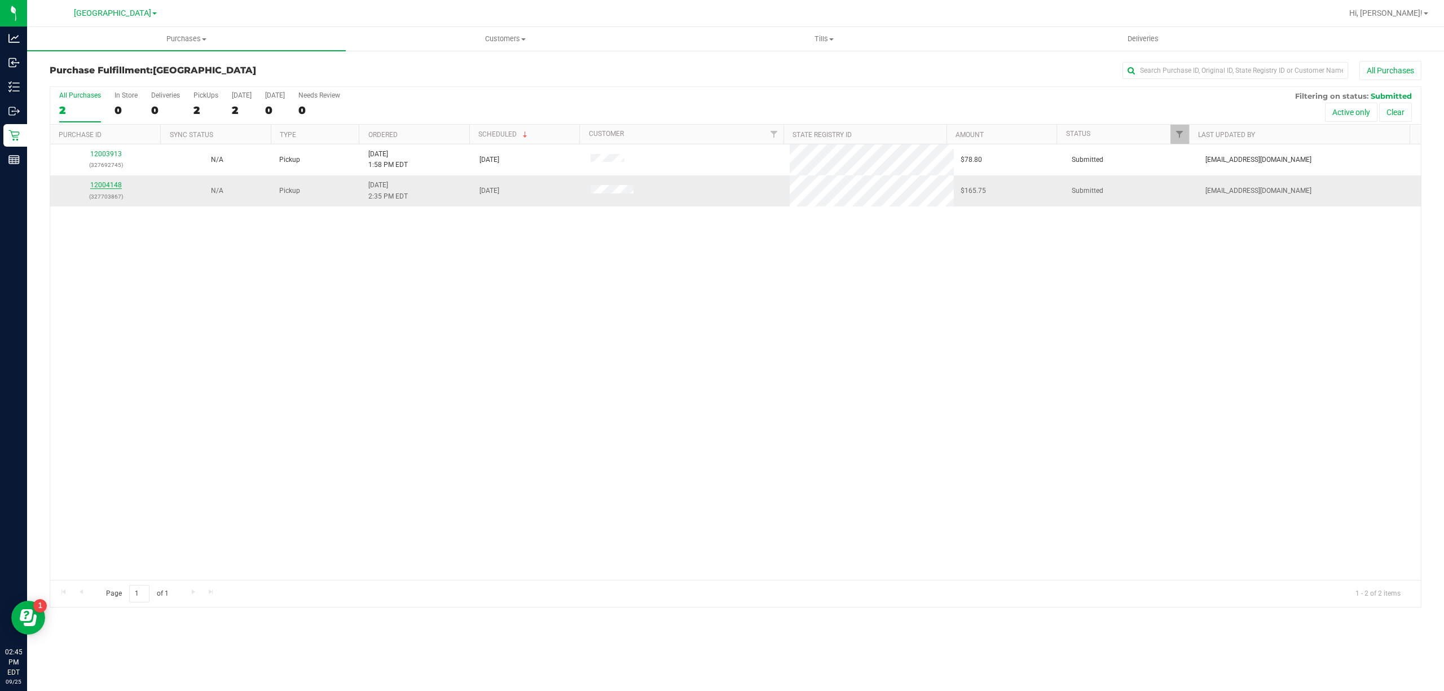
click at [111, 182] on link "12004148" at bounding box center [106, 185] width 32 height 8
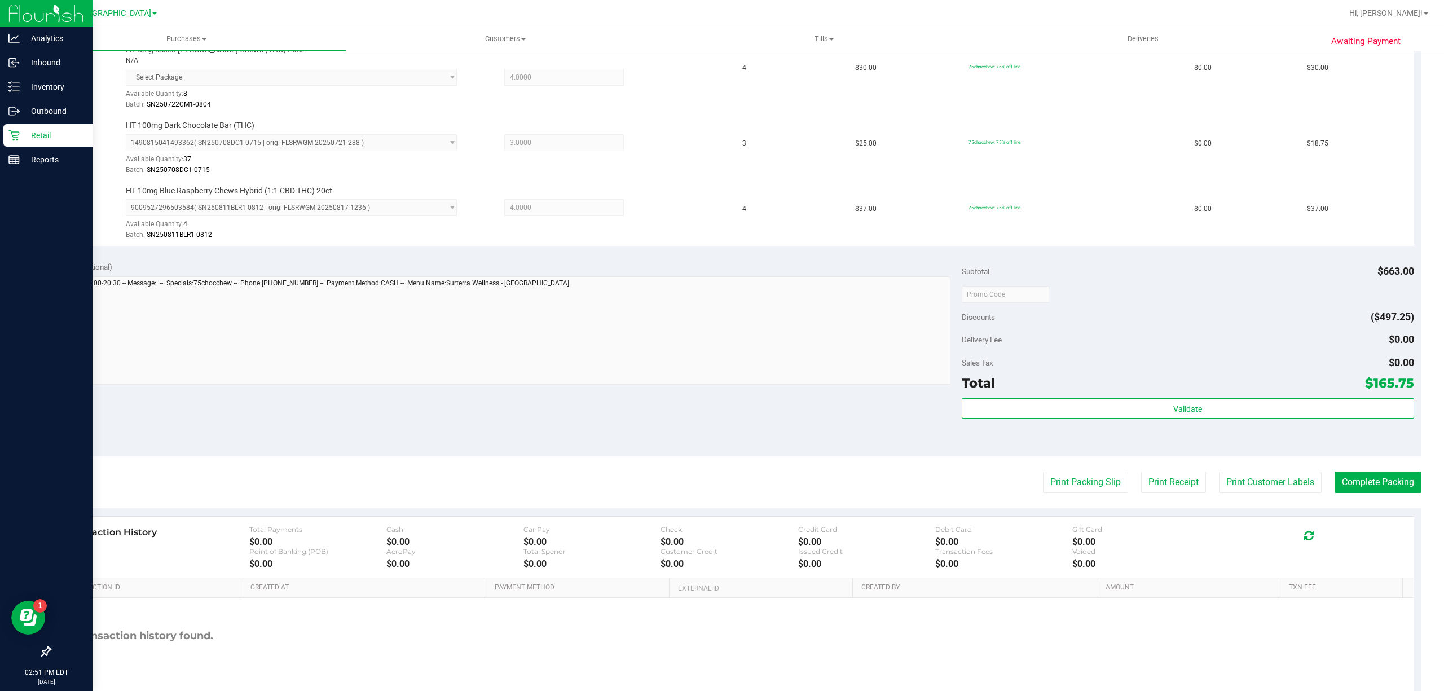
scroll to position [507, 0]
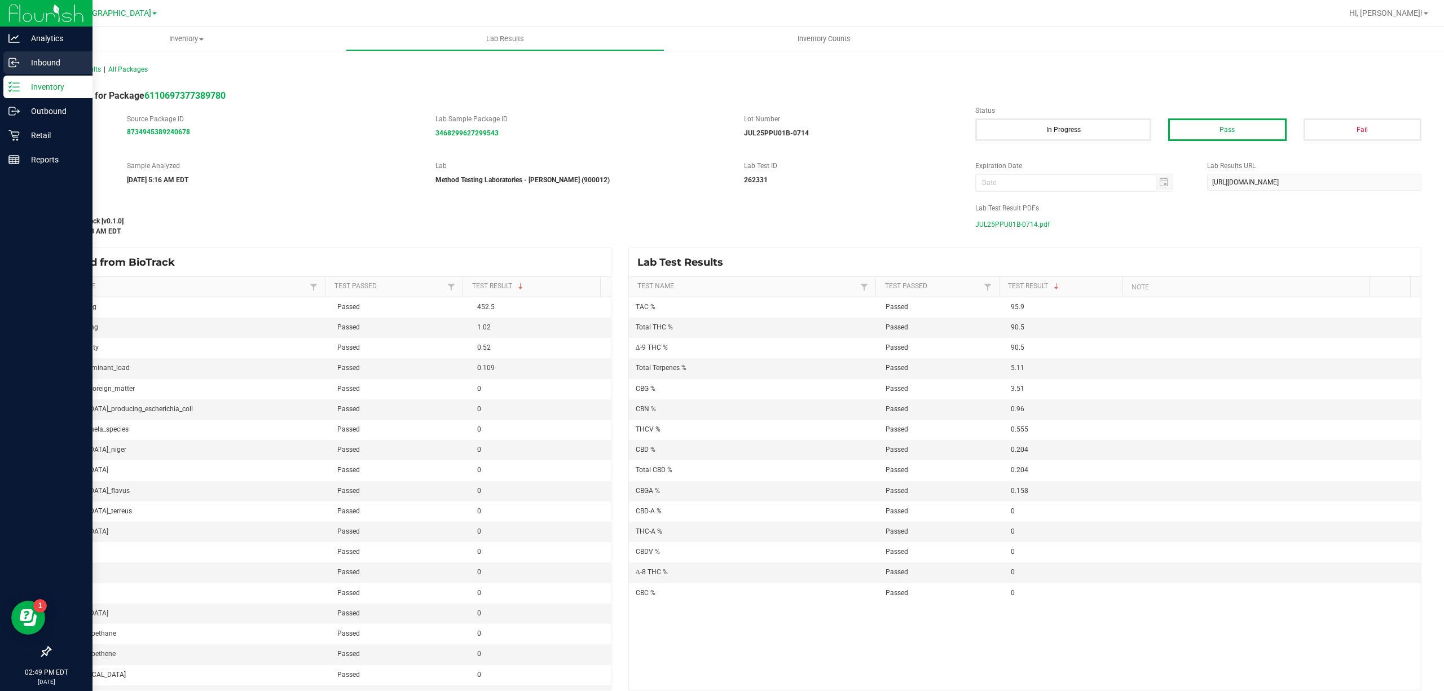
click at [30, 64] on p "Inbound" at bounding box center [54, 63] width 68 height 14
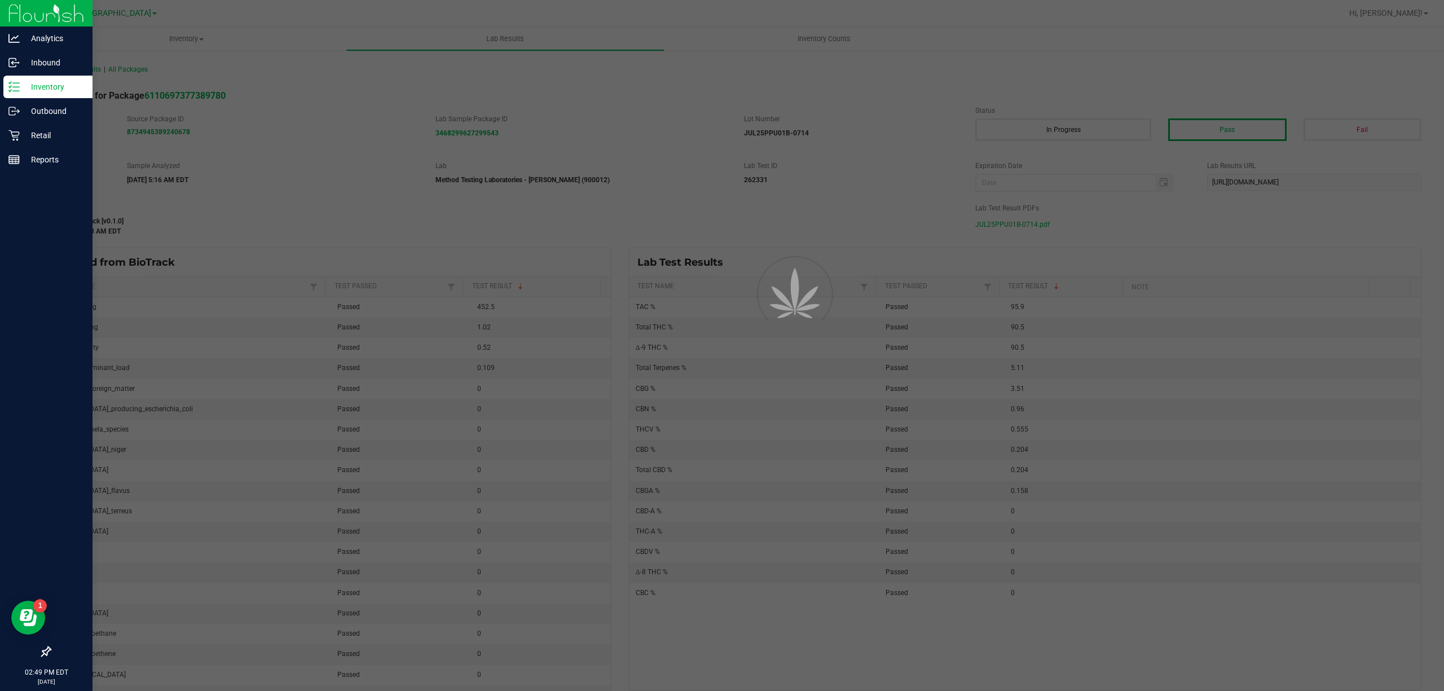
click at [55, 95] on div "Inventory" at bounding box center [47, 87] width 89 height 23
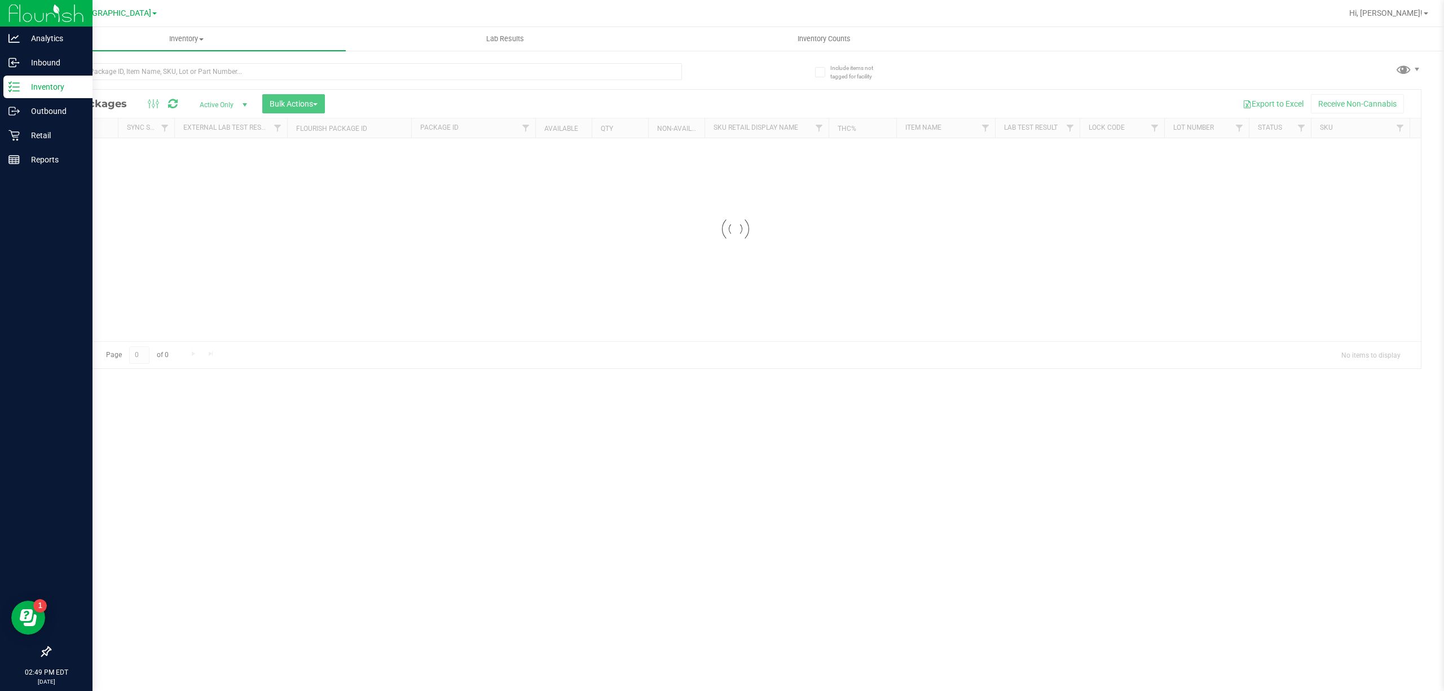
click at [56, 86] on p "Inventory" at bounding box center [54, 87] width 68 height 14
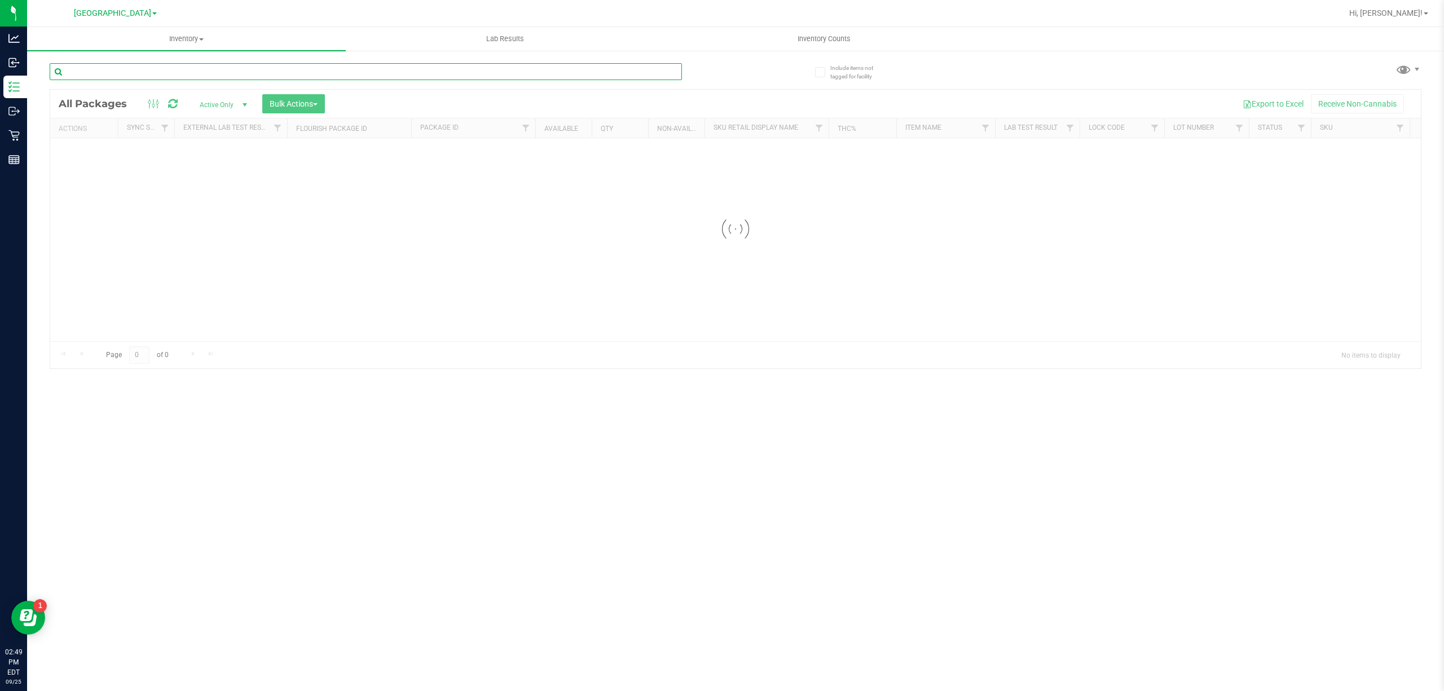
click at [116, 73] on input "text" at bounding box center [366, 71] width 632 height 17
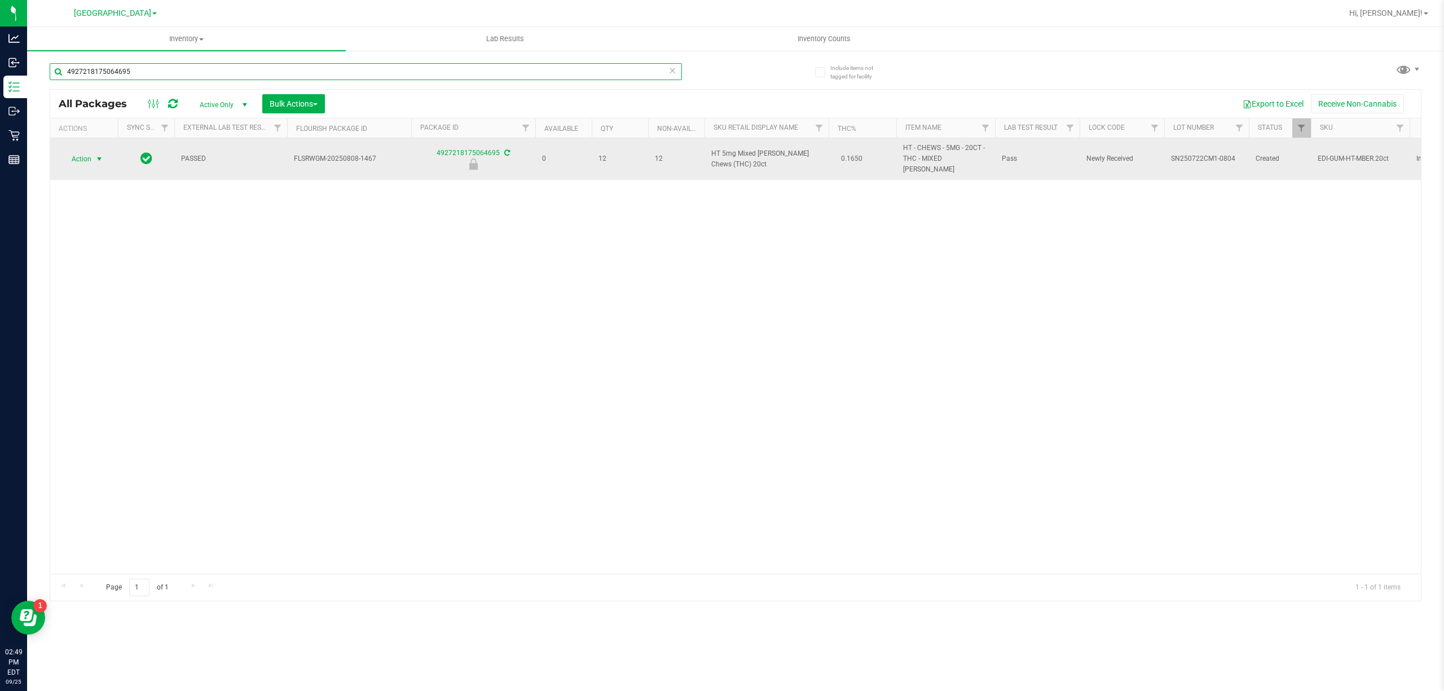
type input "4927218175064695"
click at [77, 159] on span "Action" at bounding box center [76, 159] width 30 height 16
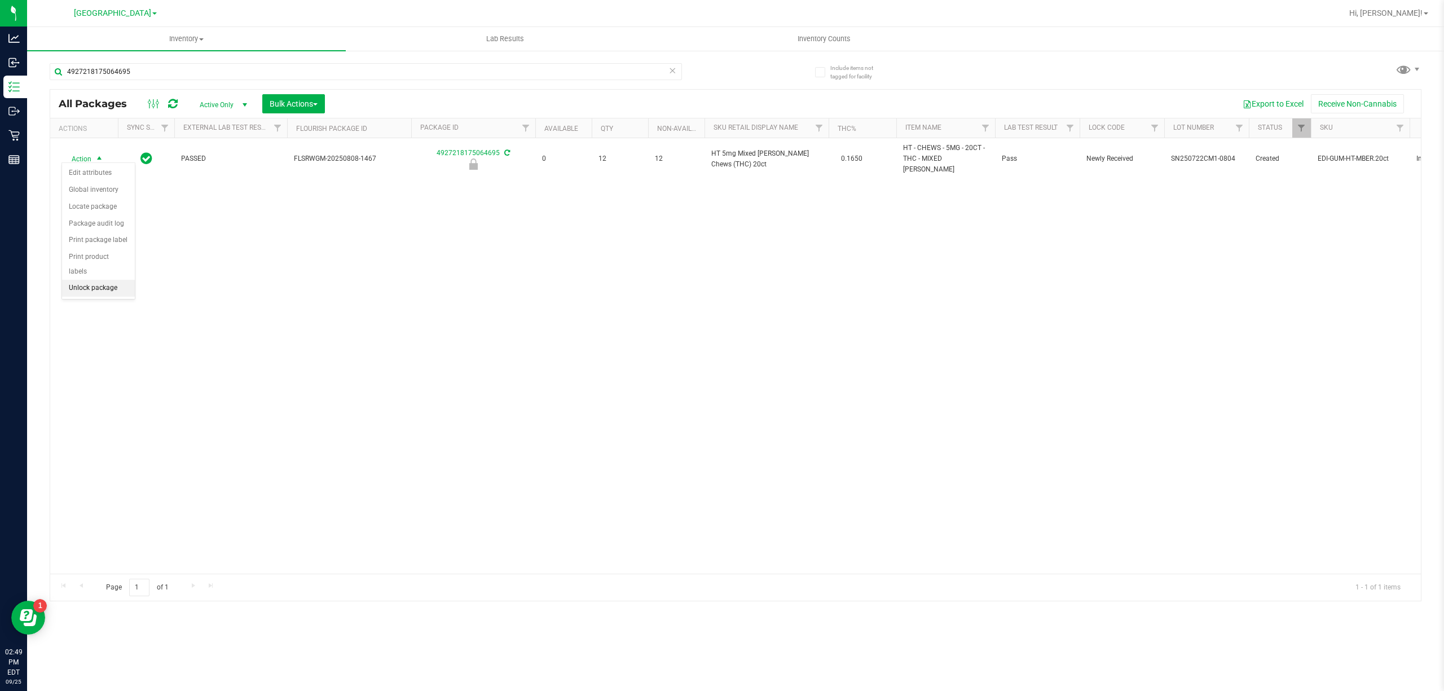
click at [106, 285] on li "Unlock package" at bounding box center [98, 288] width 73 height 17
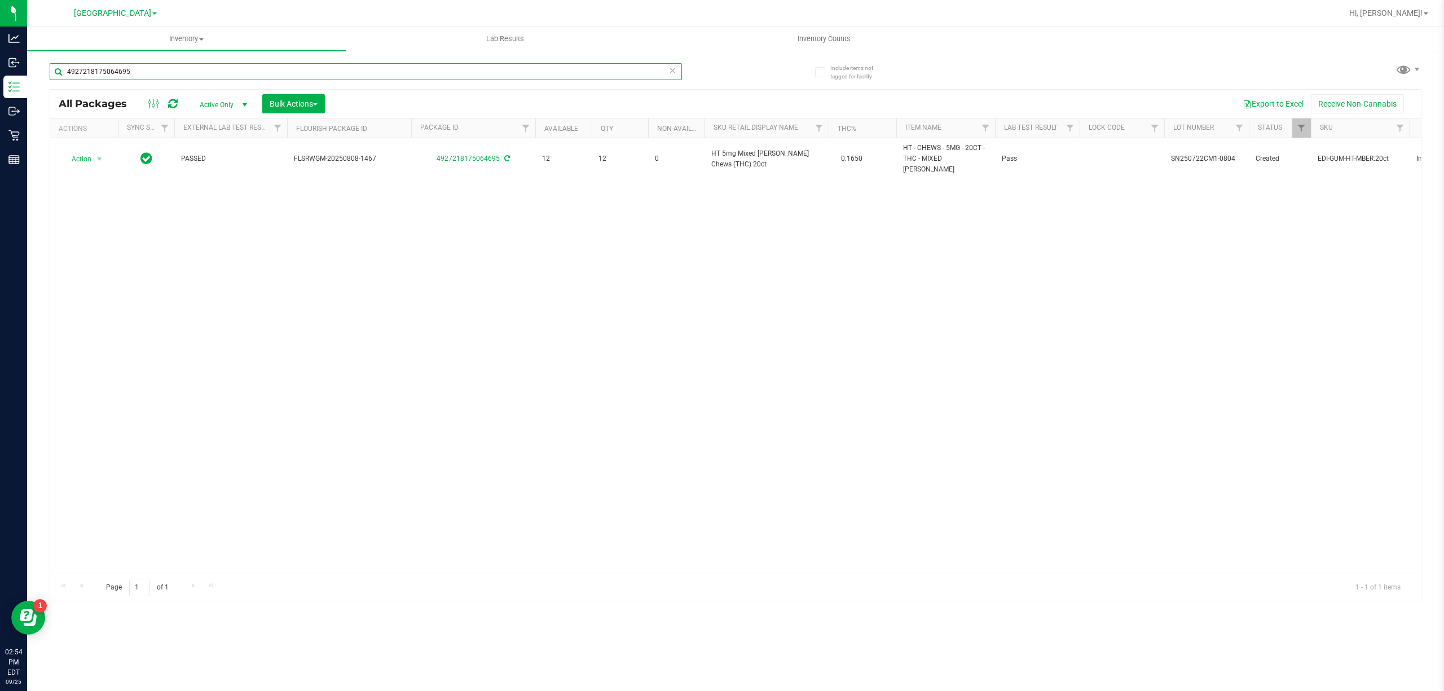
click at [305, 78] on input "4927218175064695" at bounding box center [366, 71] width 632 height 17
click at [485, 70] on input "3127973652871617" at bounding box center [366, 71] width 632 height 17
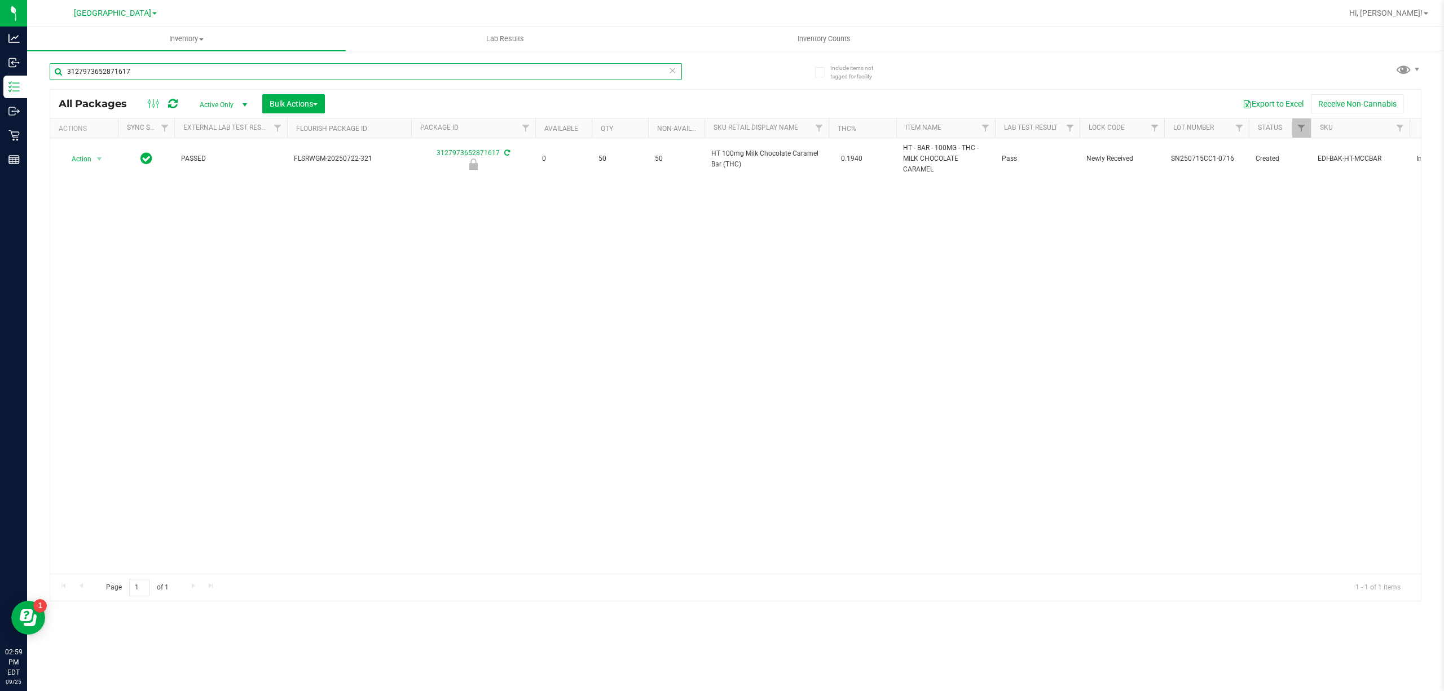
click at [486, 69] on input "3127973652871617" at bounding box center [366, 71] width 632 height 17
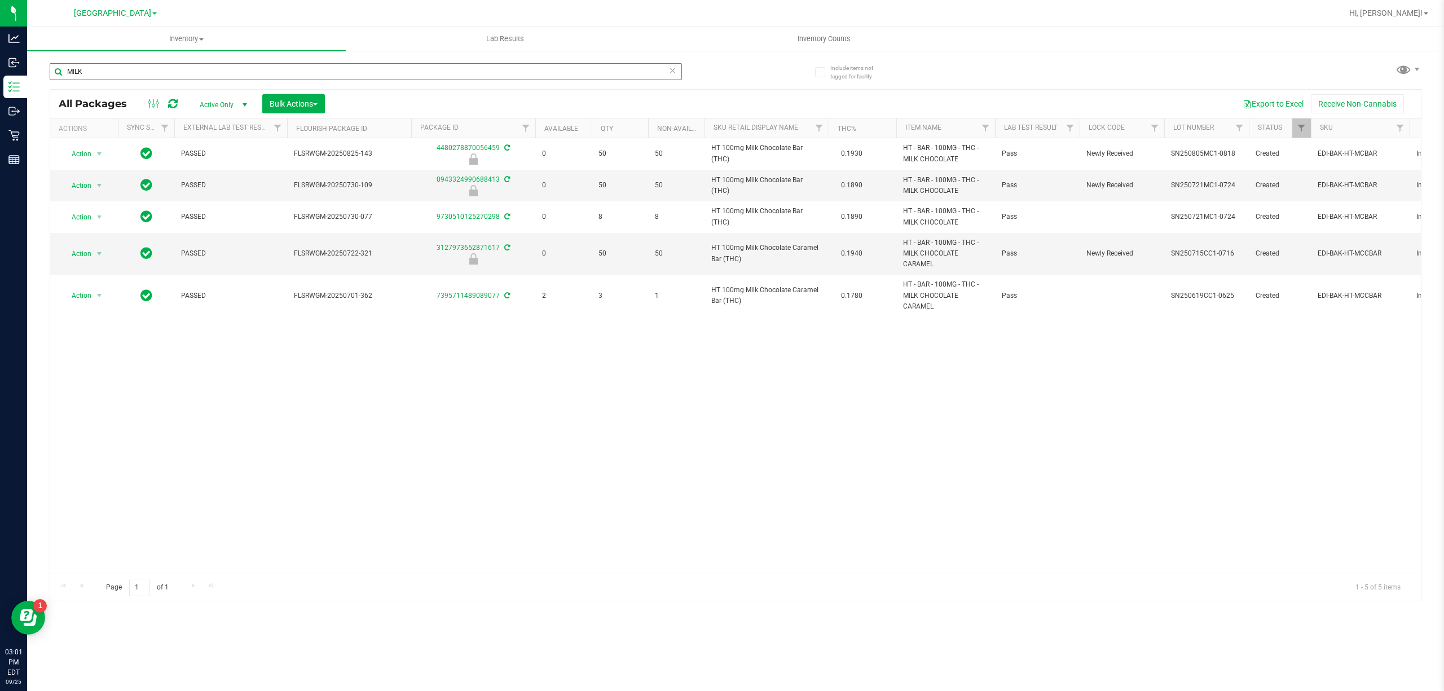
click at [285, 69] on input "MILK" at bounding box center [366, 71] width 632 height 17
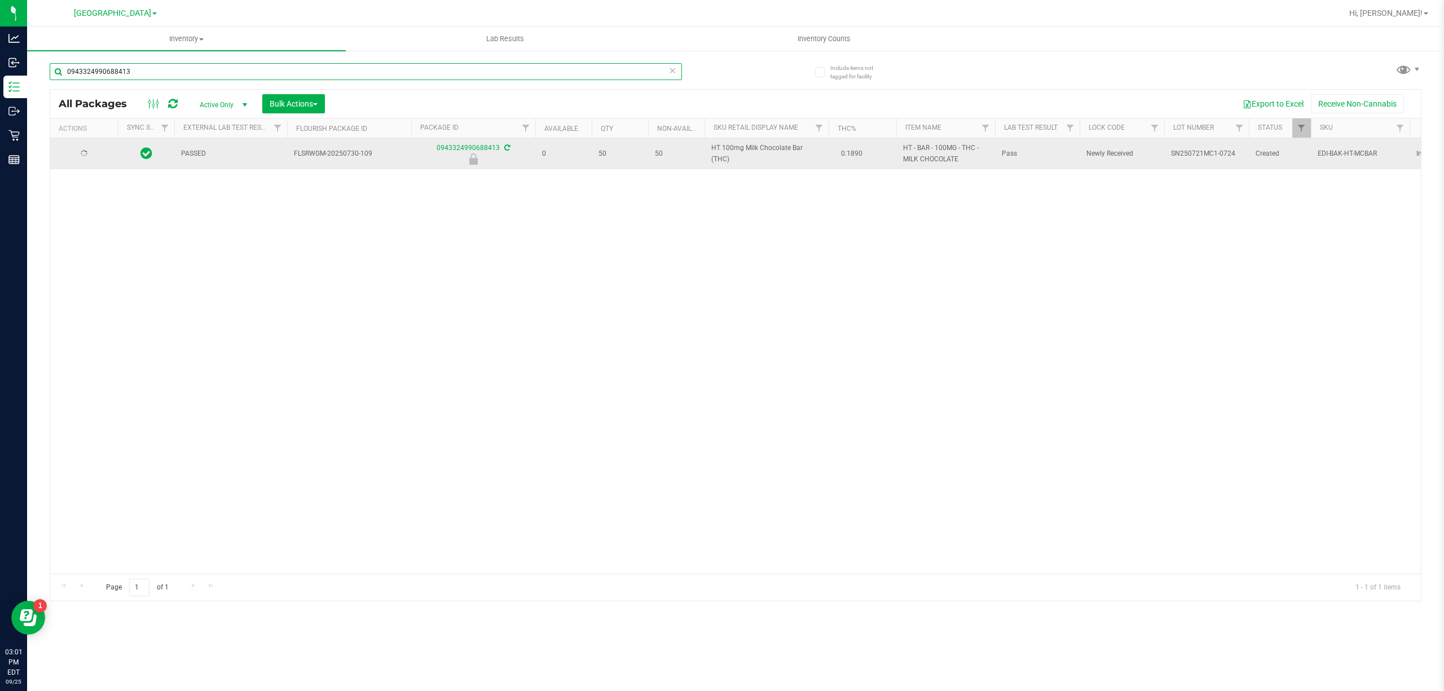
type input "0943324990688413"
click at [93, 155] on span "select" at bounding box center [100, 154] width 14 height 16
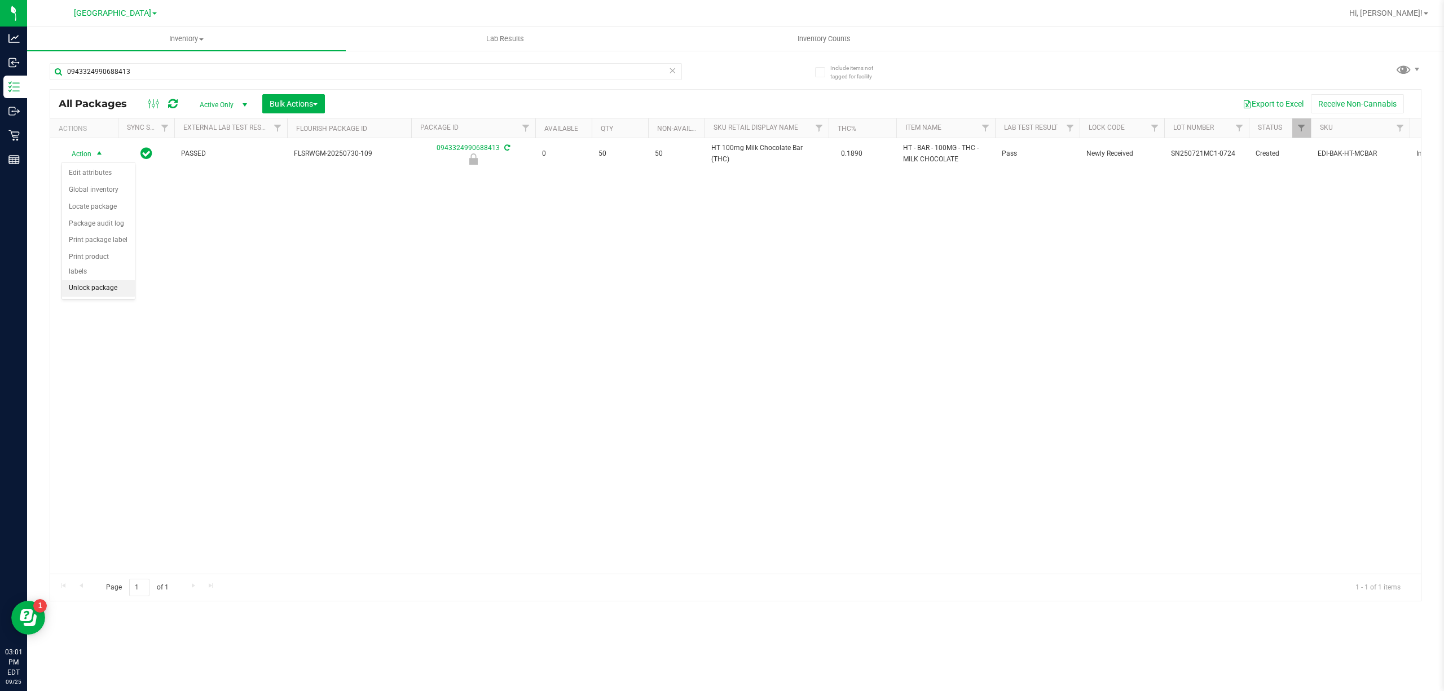
drag, startPoint x: 109, startPoint y: 292, endPoint x: 100, endPoint y: 283, distance: 13.2
click at [106, 293] on li "Unlock package" at bounding box center [98, 288] width 73 height 17
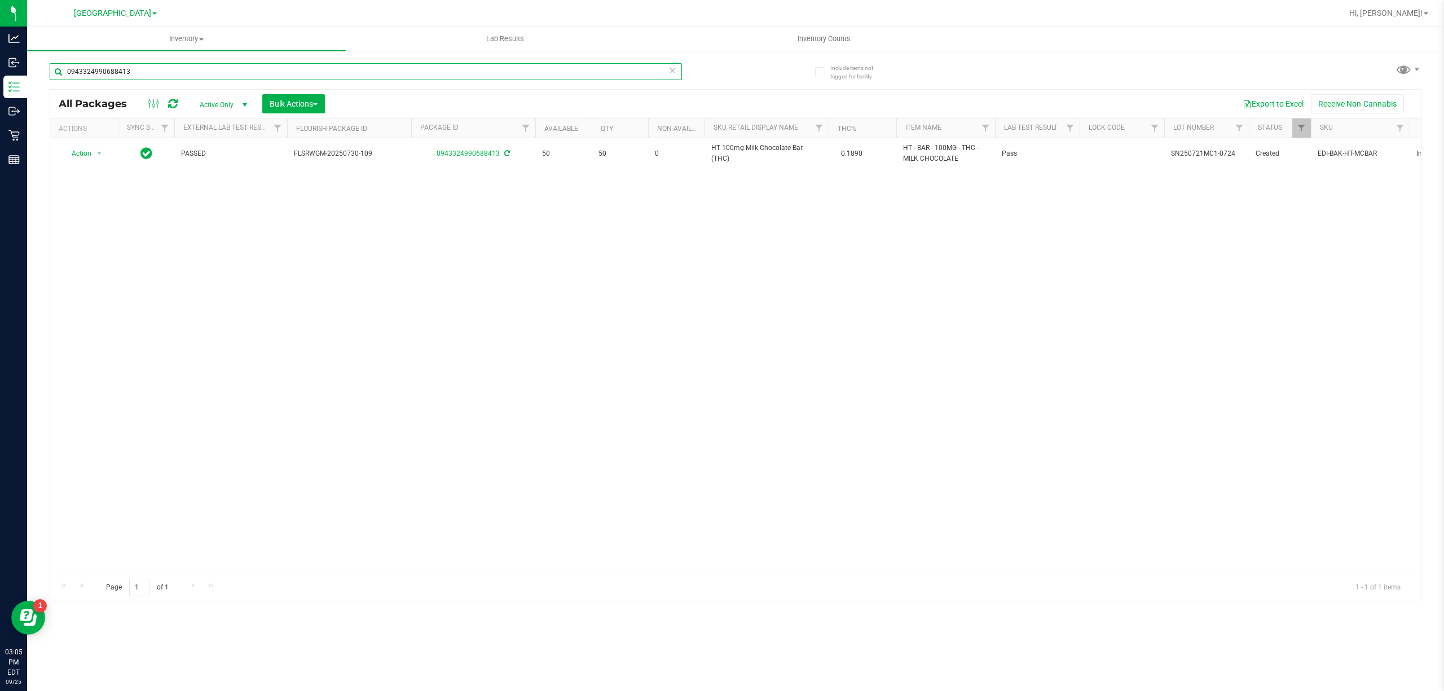
click at [426, 77] on input "0943324990688413" at bounding box center [366, 71] width 632 height 17
click at [426, 77] on input "1276833484050786" at bounding box center [366, 71] width 632 height 17
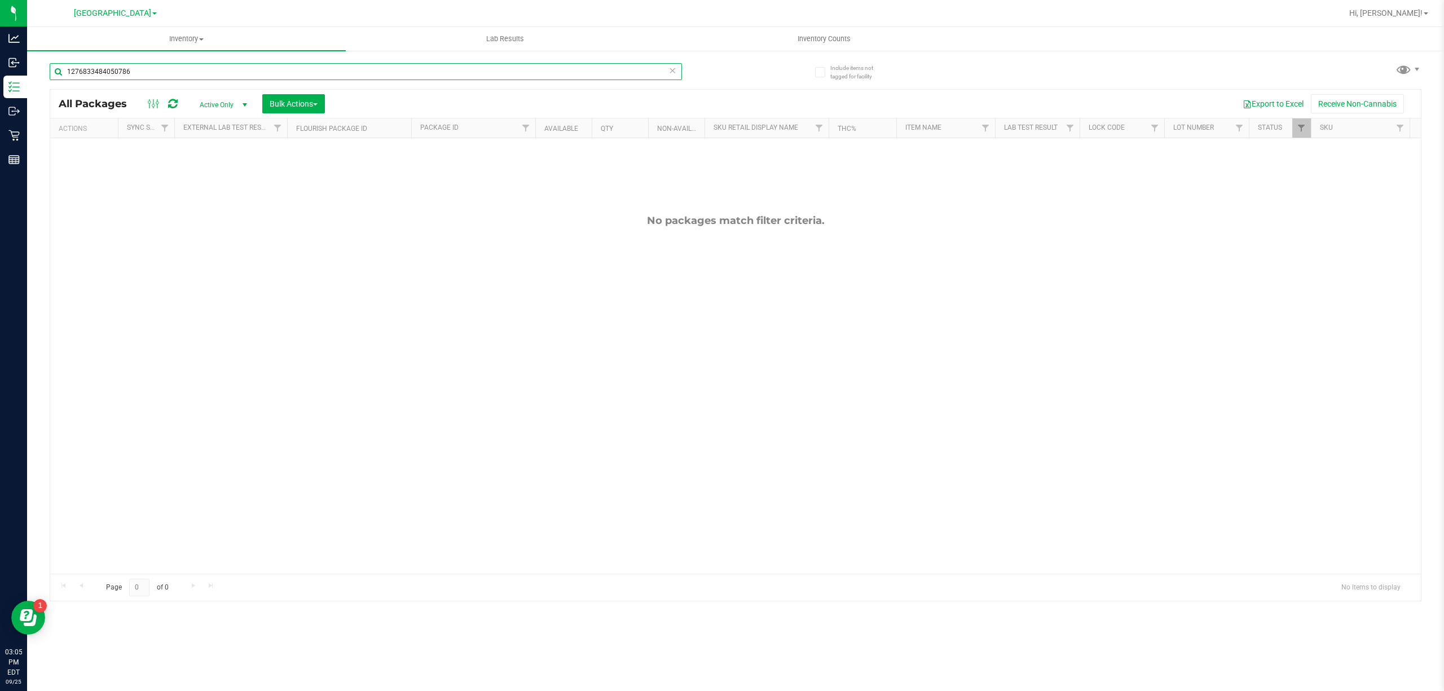
click at [425, 77] on input "1276833484050786" at bounding box center [366, 71] width 632 height 17
click at [583, 69] on input "GRZ" at bounding box center [366, 71] width 632 height 17
drag, startPoint x: 583, startPoint y: 69, endPoint x: 585, endPoint y: 58, distance: 11.4
click at [583, 66] on input "GRZ" at bounding box center [366, 71] width 632 height 17
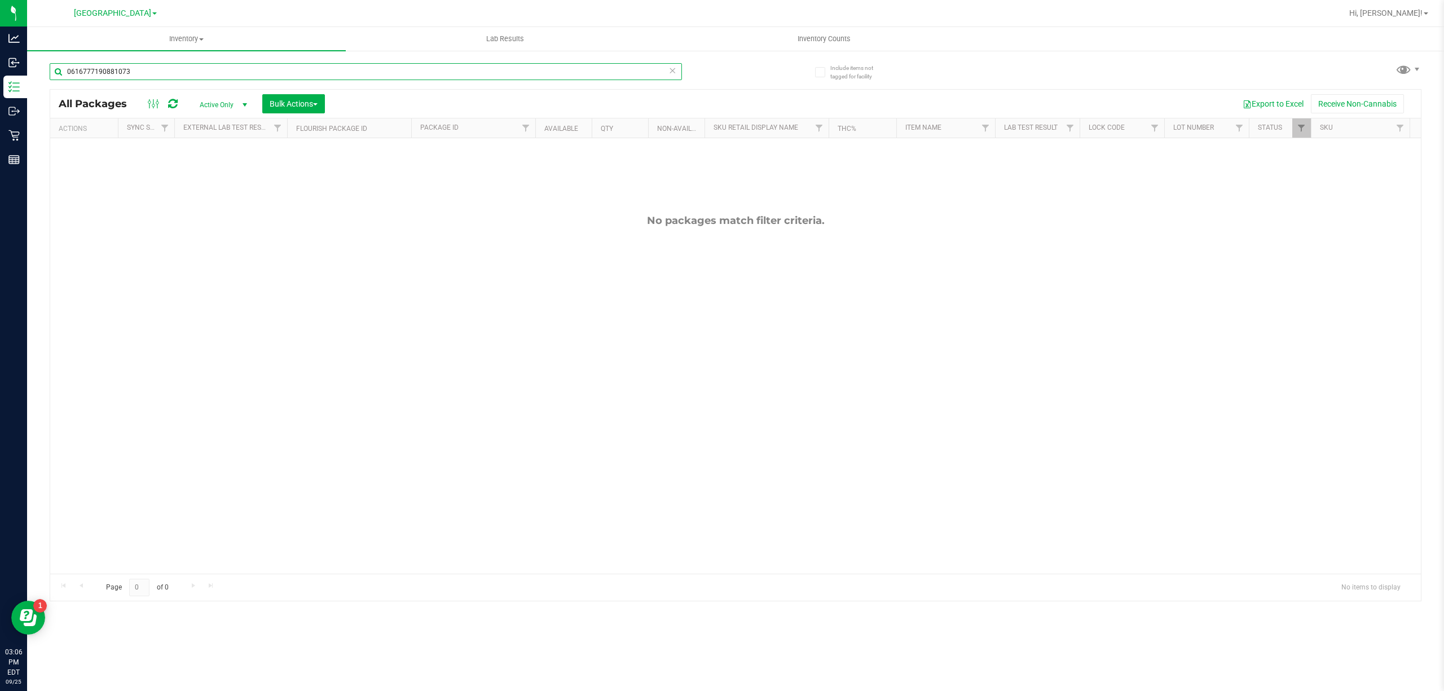
click at [585, 78] on input "0616777190881073" at bounding box center [366, 71] width 632 height 17
click at [626, 72] on input "GSC" at bounding box center [366, 71] width 632 height 17
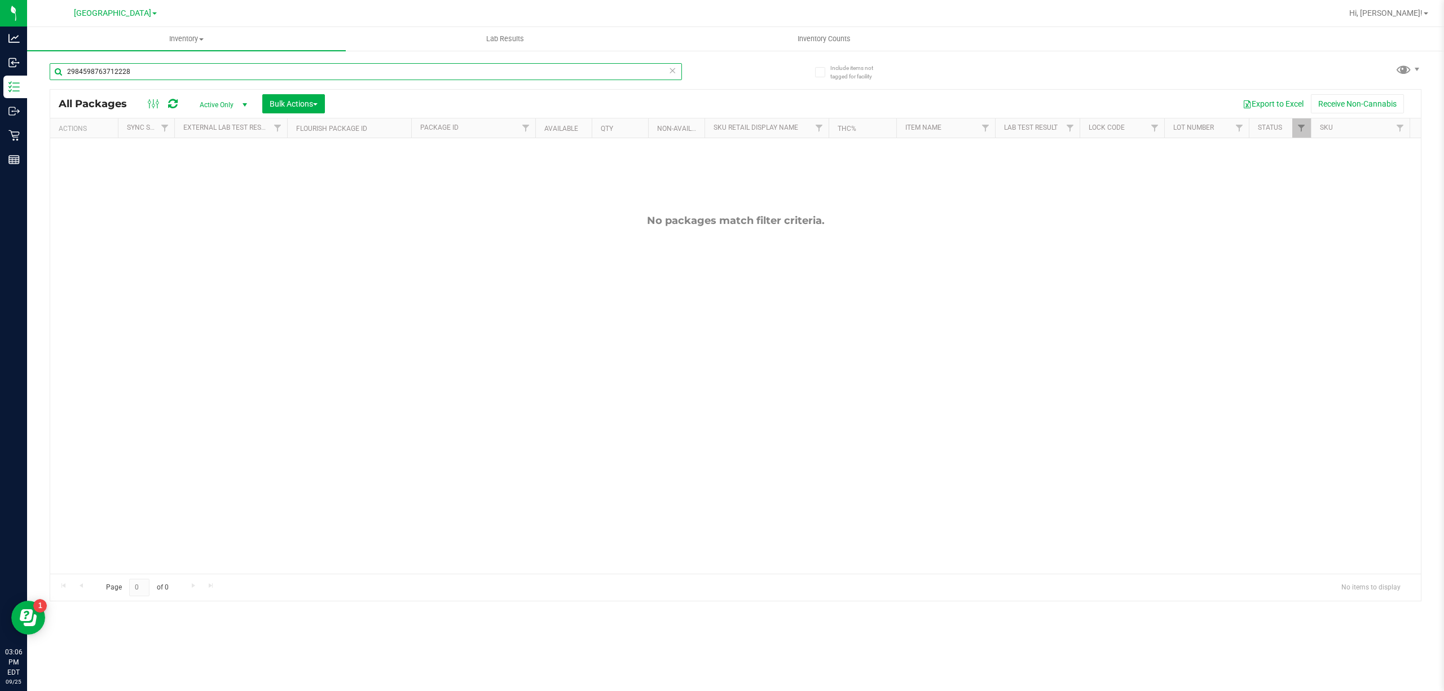
click at [571, 78] on input "2984598763712228" at bounding box center [366, 71] width 632 height 17
click at [571, 78] on input "[CREDIT_CARD_NUMBER]" at bounding box center [366, 71] width 632 height 17
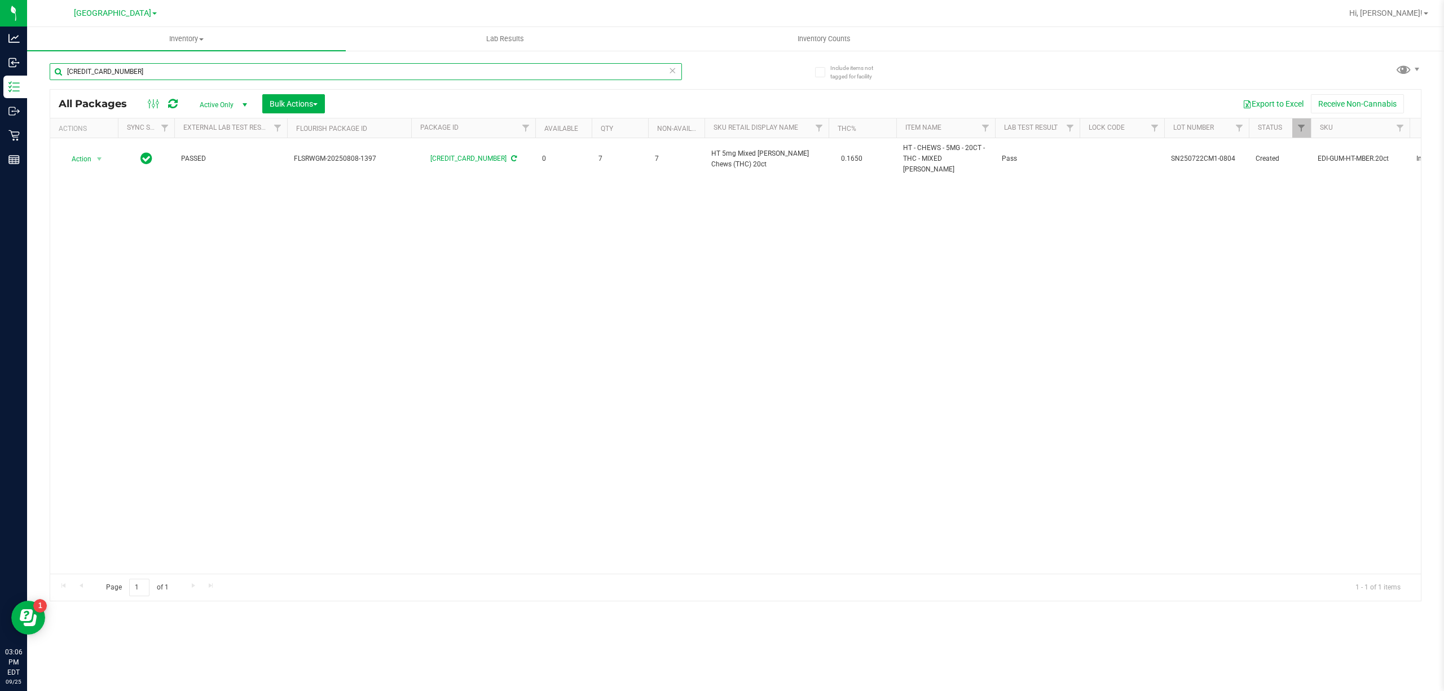
click at [571, 78] on input "[CREDIT_CARD_NUMBER]" at bounding box center [366, 71] width 632 height 17
click at [574, 77] on input "8547902815266552" at bounding box center [366, 71] width 632 height 17
click at [621, 71] on input "6880129501662045" at bounding box center [366, 71] width 632 height 17
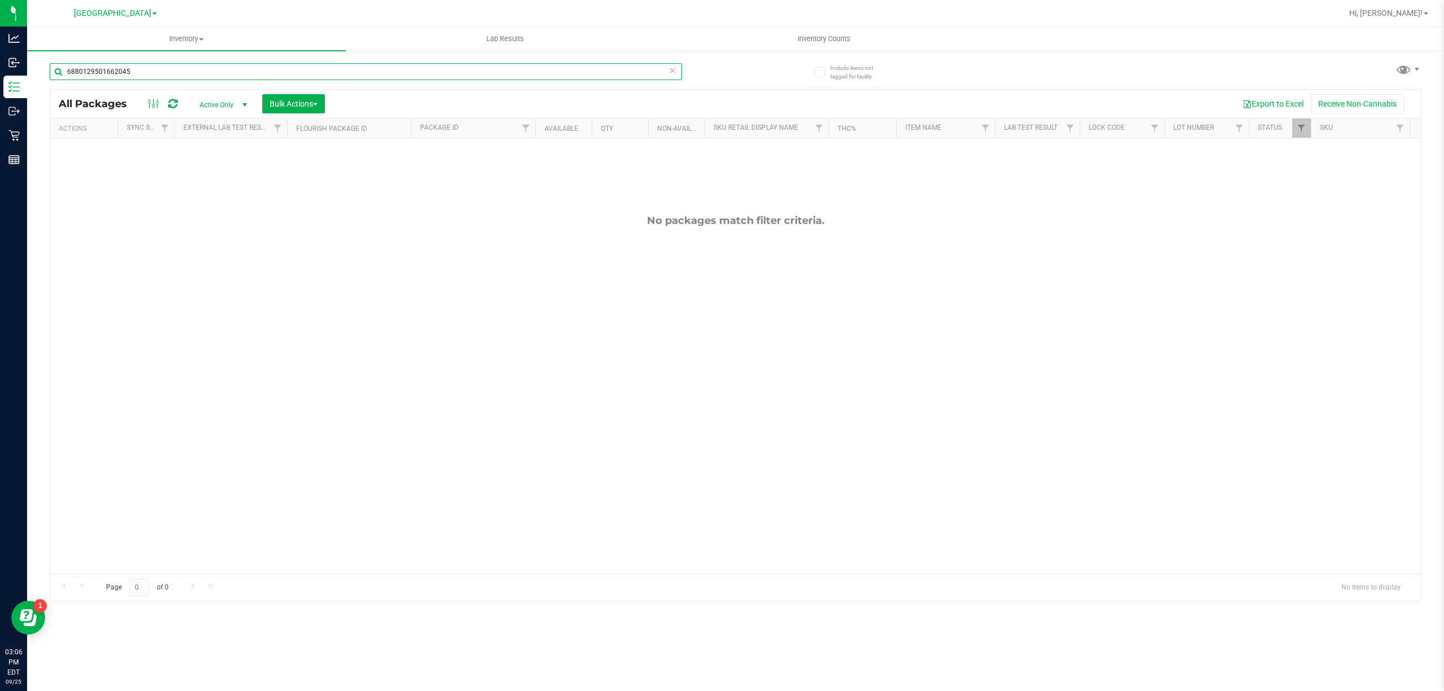
click at [621, 71] on input "6880129501662045" at bounding box center [366, 71] width 632 height 17
drag, startPoint x: 621, startPoint y: 71, endPoint x: 630, endPoint y: 71, distance: 8.5
click at [623, 71] on input "6880129501662045" at bounding box center [366, 71] width 632 height 17
click at [630, 73] on input "7795570001699074" at bounding box center [366, 71] width 632 height 17
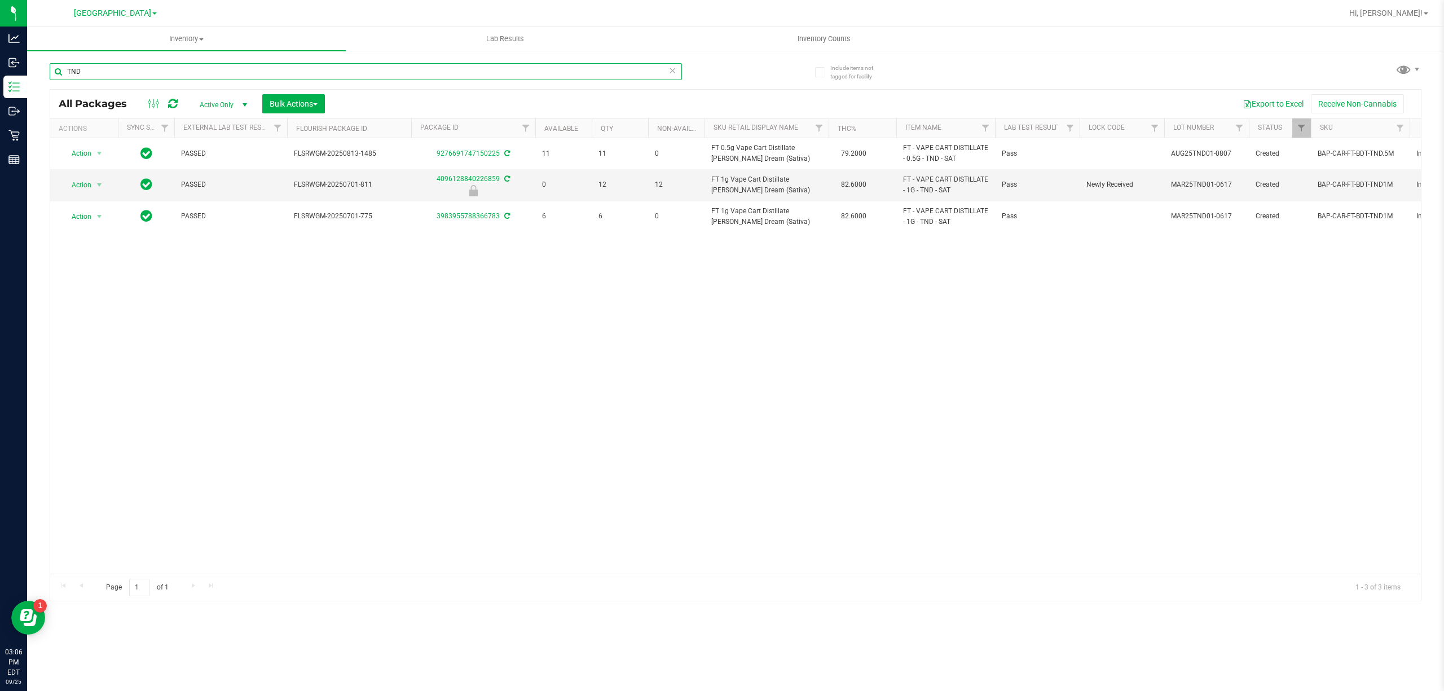
click at [627, 70] on input "TND" at bounding box center [366, 71] width 632 height 17
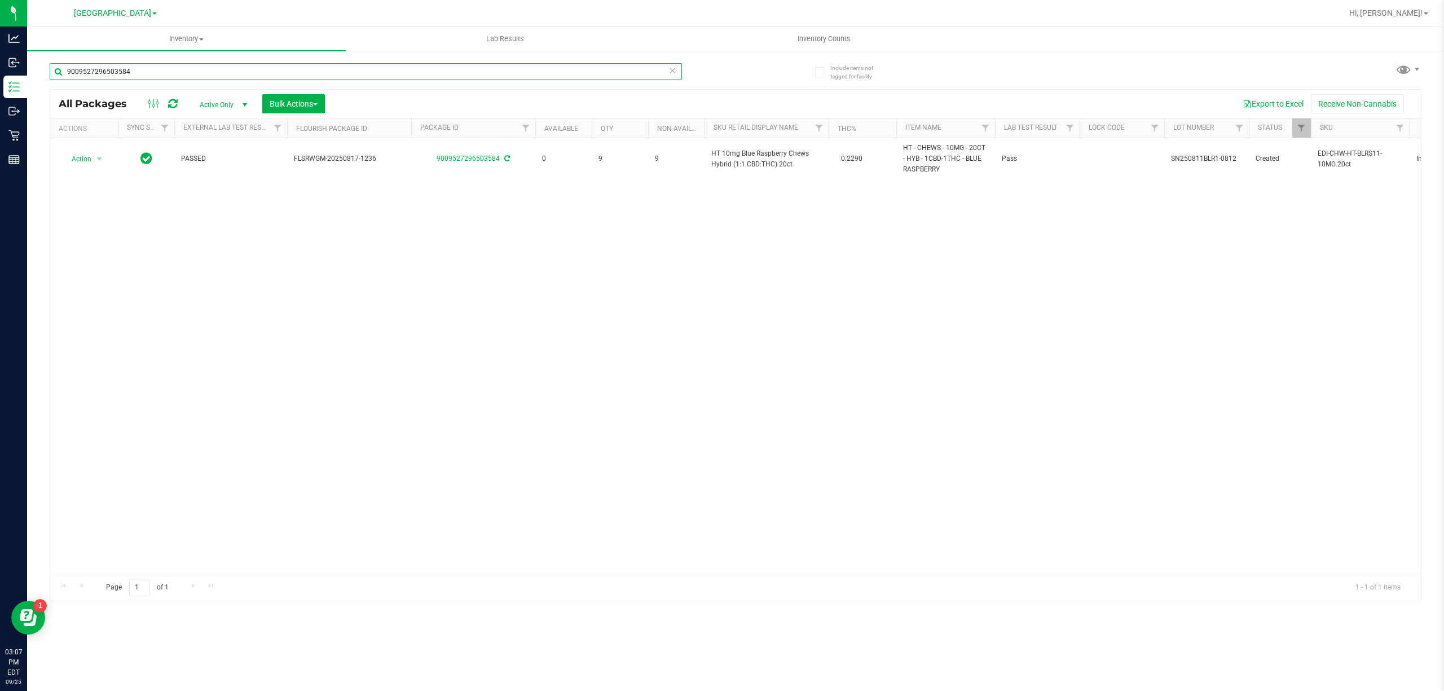
type input "9009527296503584"
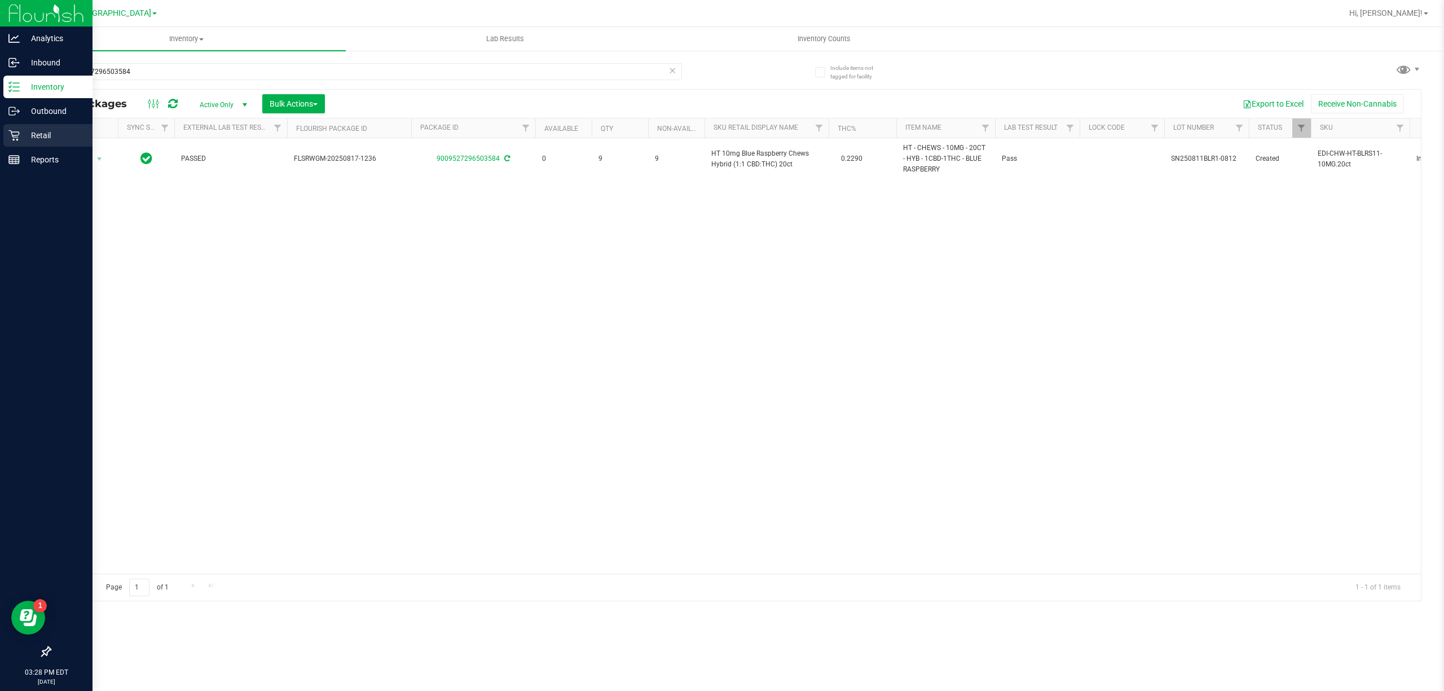
click at [5, 137] on div "Retail" at bounding box center [47, 135] width 89 height 23
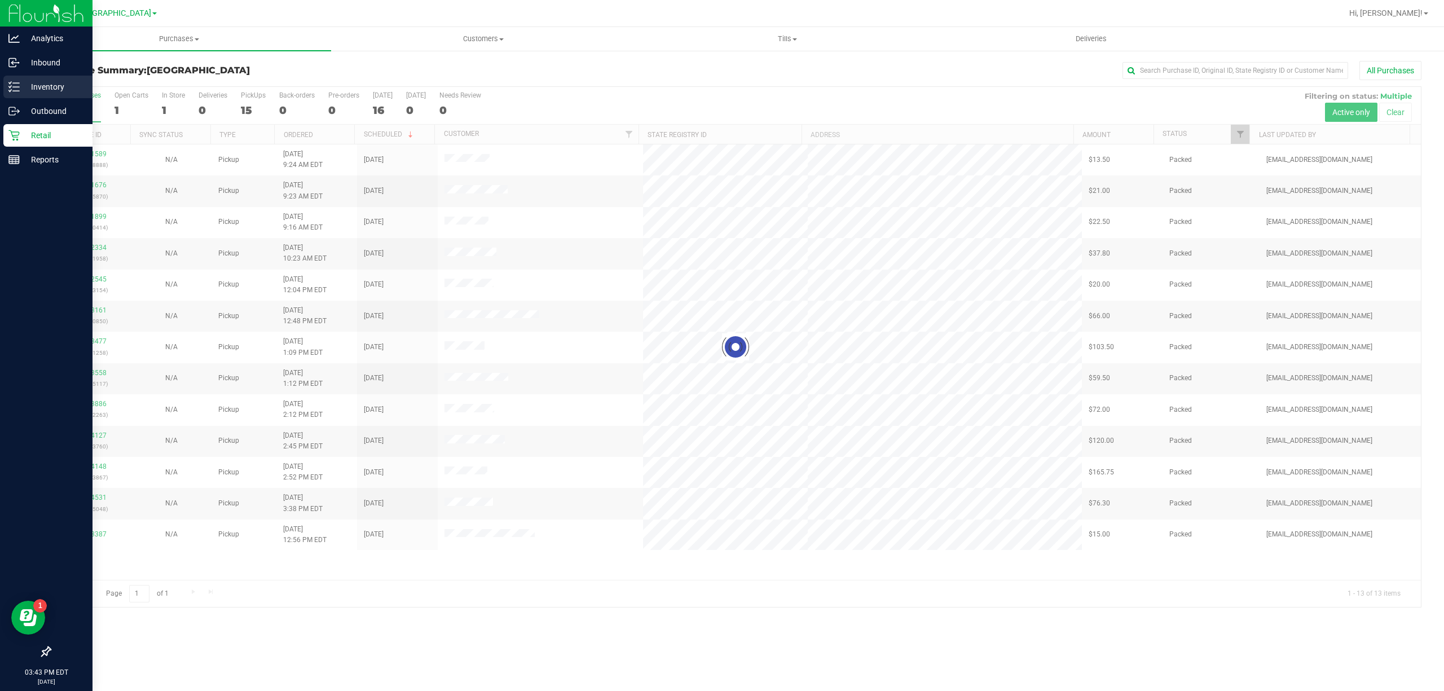
click at [25, 80] on p "Inventory" at bounding box center [54, 87] width 68 height 14
click at [35, 80] on p "Inventory" at bounding box center [54, 87] width 68 height 14
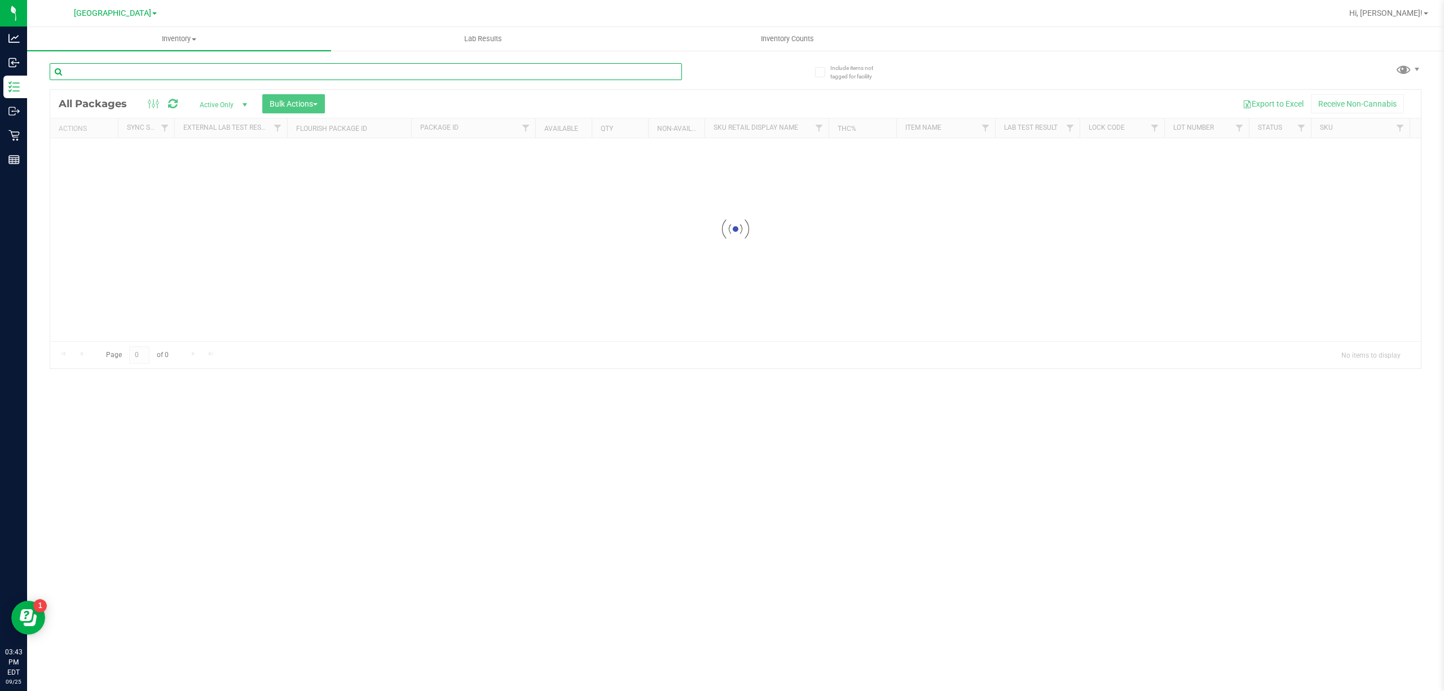
click at [113, 77] on input "text" at bounding box center [366, 71] width 632 height 17
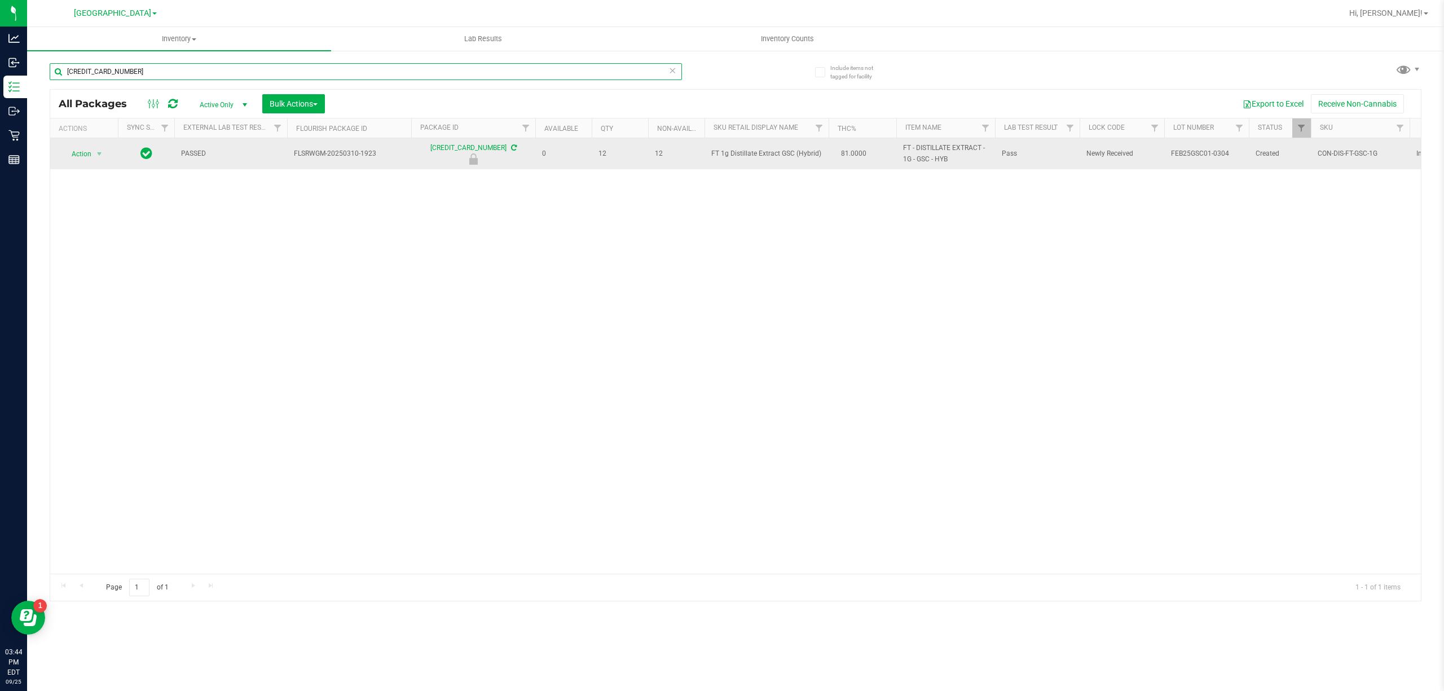
type input "[CREDIT_CARD_NUMBER]"
click at [89, 151] on span "Action" at bounding box center [76, 154] width 30 height 16
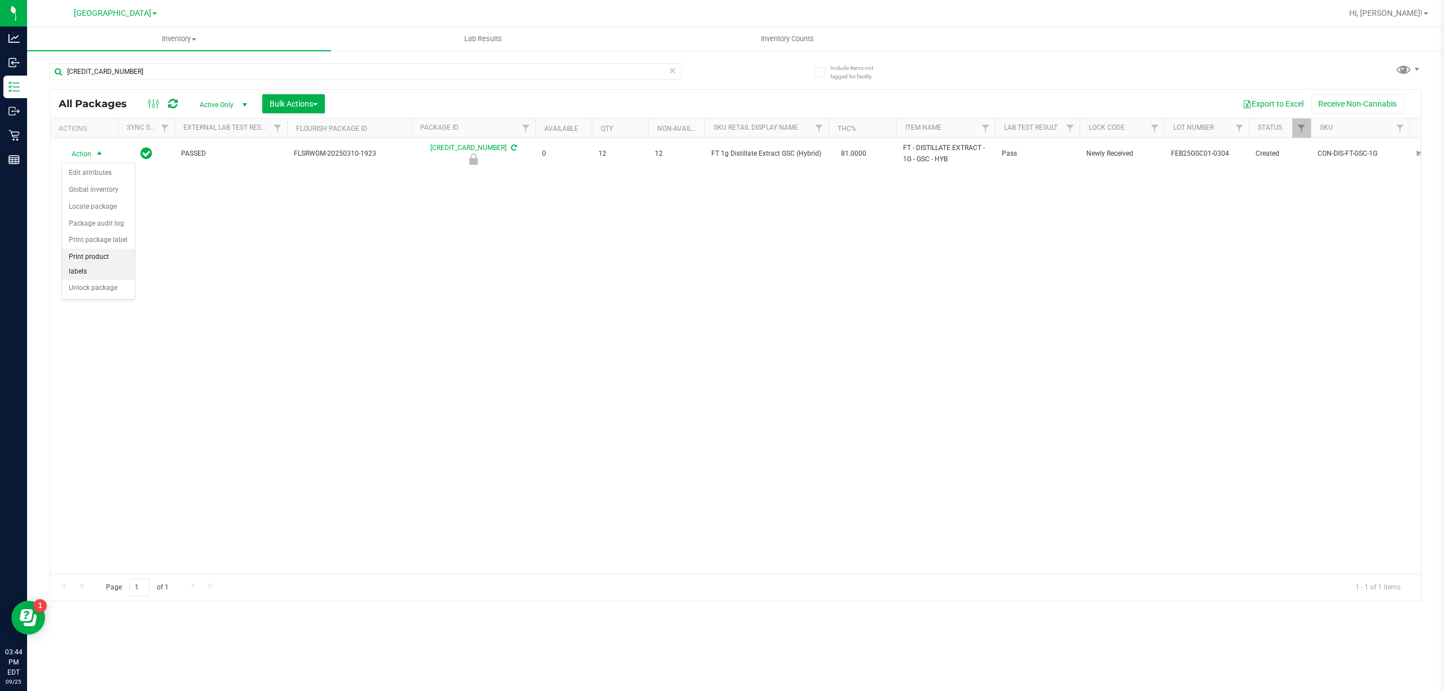
click at [109, 279] on li "Print product labels" at bounding box center [98, 264] width 73 height 31
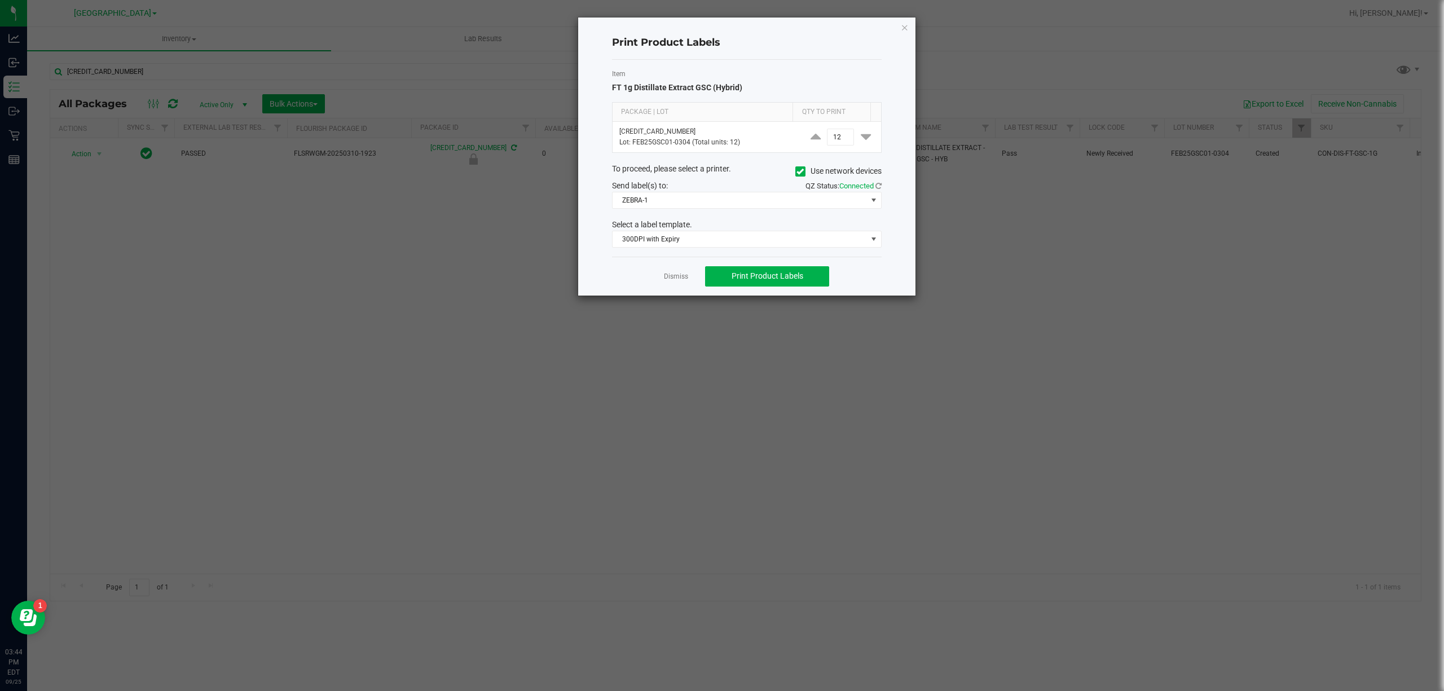
drag, startPoint x: 910, startPoint y: 29, endPoint x: 898, endPoint y: 32, distance: 12.1
click at [910, 28] on div "Print Product Labels Item FT 1g Distillate Extract GSC (Hybrid) Package | Lot Q…" at bounding box center [746, 156] width 337 height 278
click at [901, 29] on icon "button" at bounding box center [905, 27] width 8 height 14
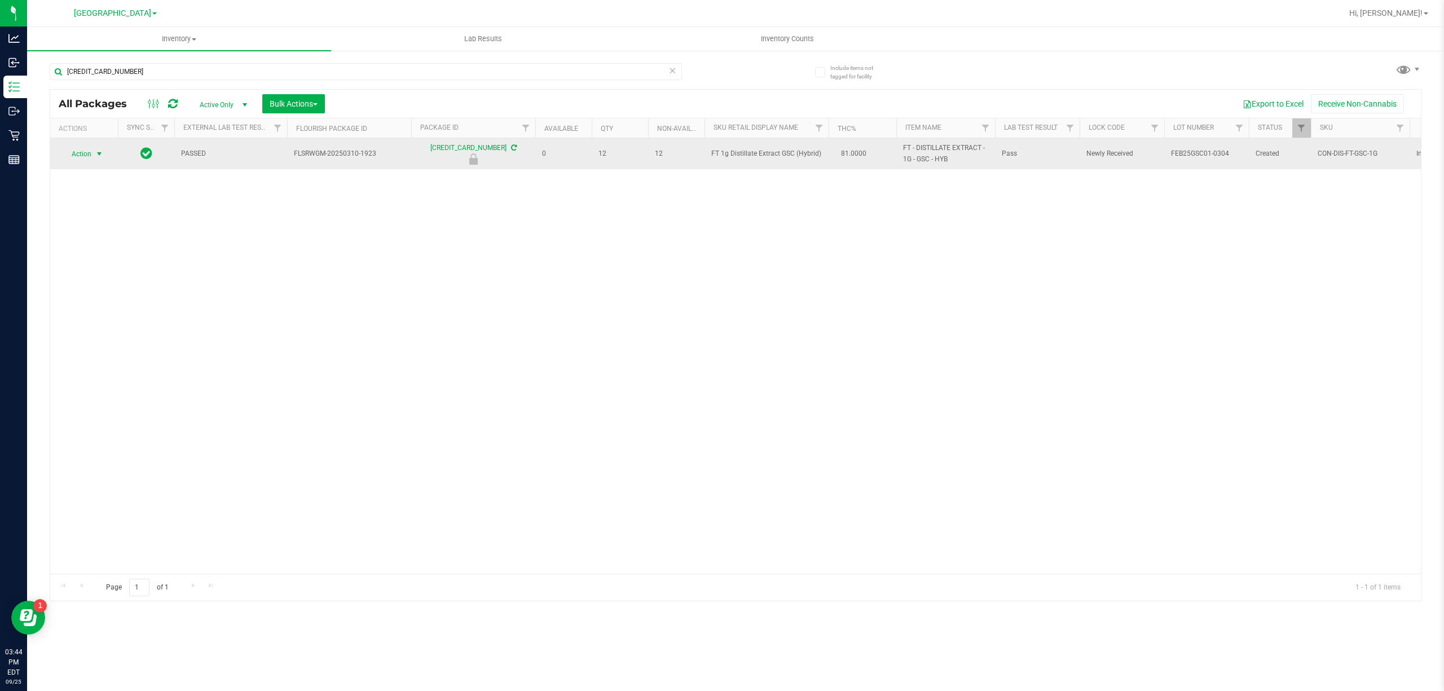
click at [96, 156] on span "select" at bounding box center [99, 153] width 9 height 9
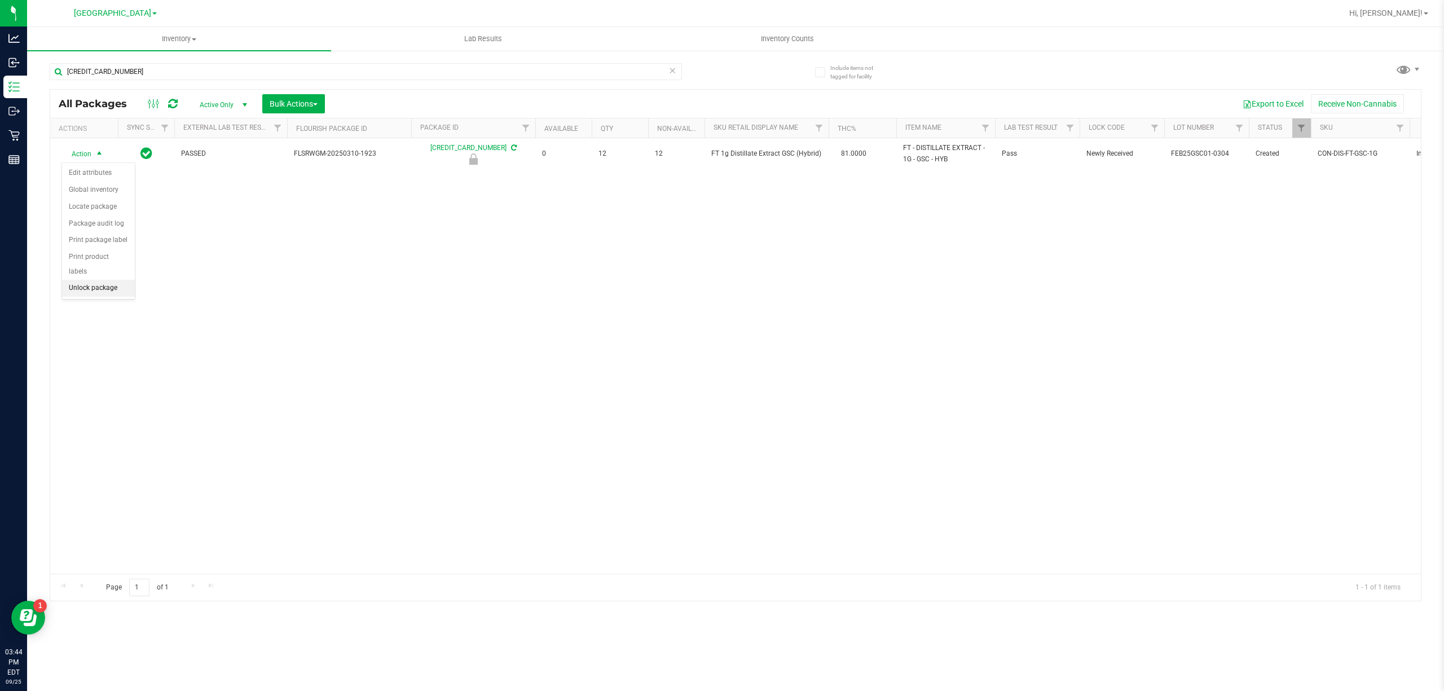
drag, startPoint x: 100, startPoint y: 278, endPoint x: 102, endPoint y: 285, distance: 8.2
click at [102, 285] on ul "Edit attributes Global inventory Locate package Package audit log Print package…" at bounding box center [98, 231] width 73 height 132
click at [102, 285] on li "Unlock package" at bounding box center [98, 288] width 73 height 17
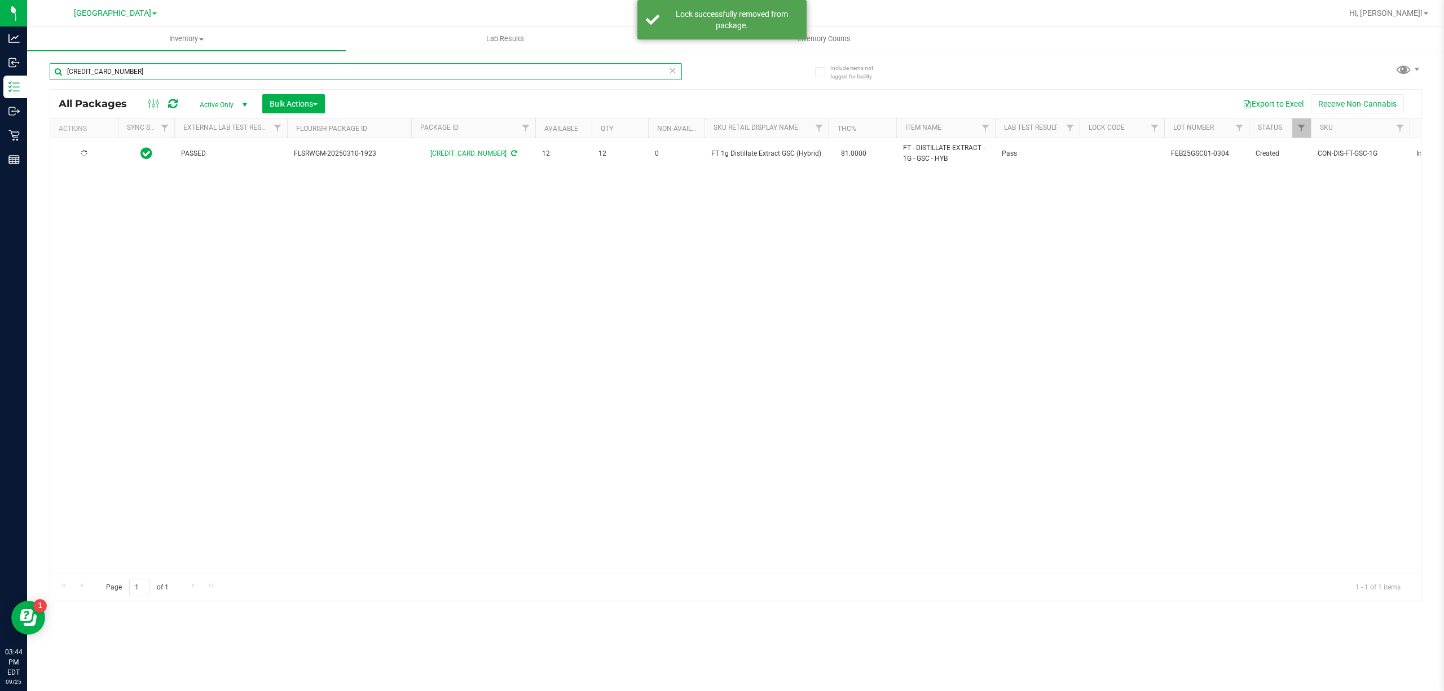
click at [201, 71] on input "[CREDIT_CARD_NUMBER]" at bounding box center [366, 71] width 632 height 17
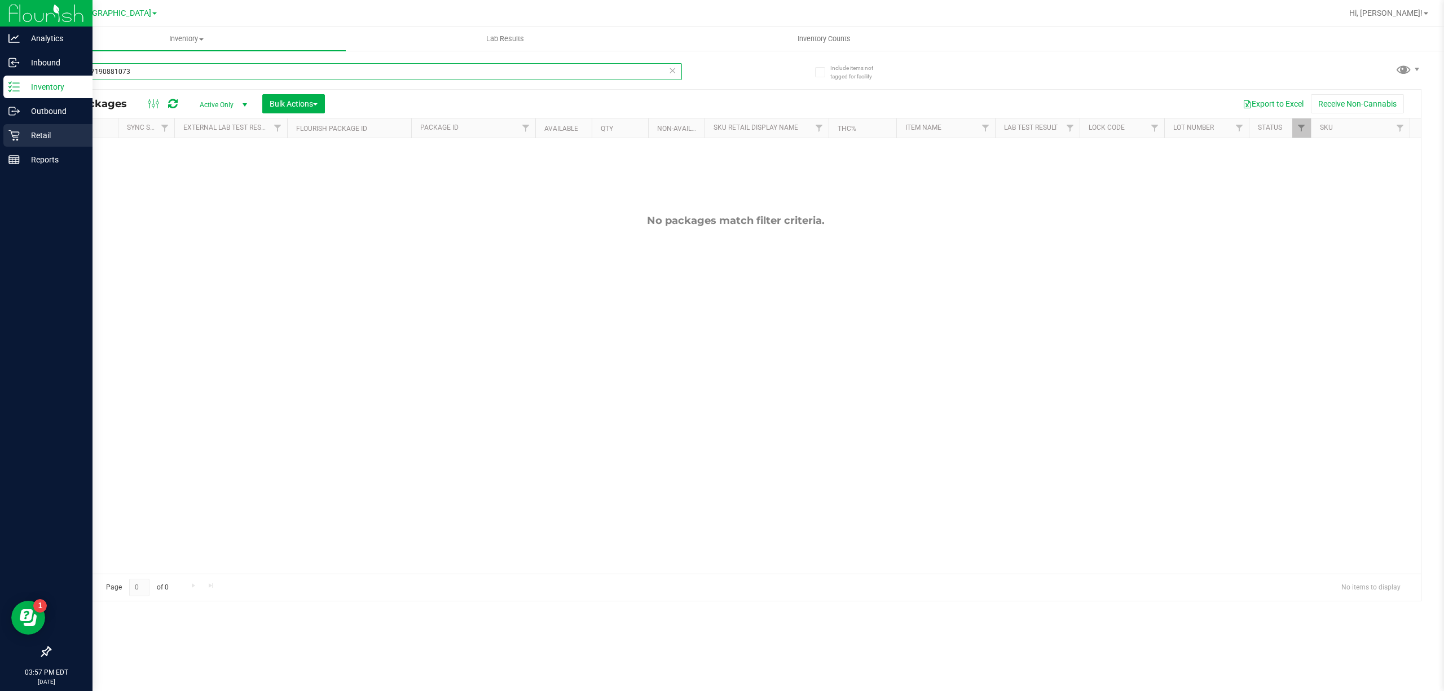
type input "0616777190881073"
click at [51, 138] on p "Retail" at bounding box center [54, 136] width 68 height 14
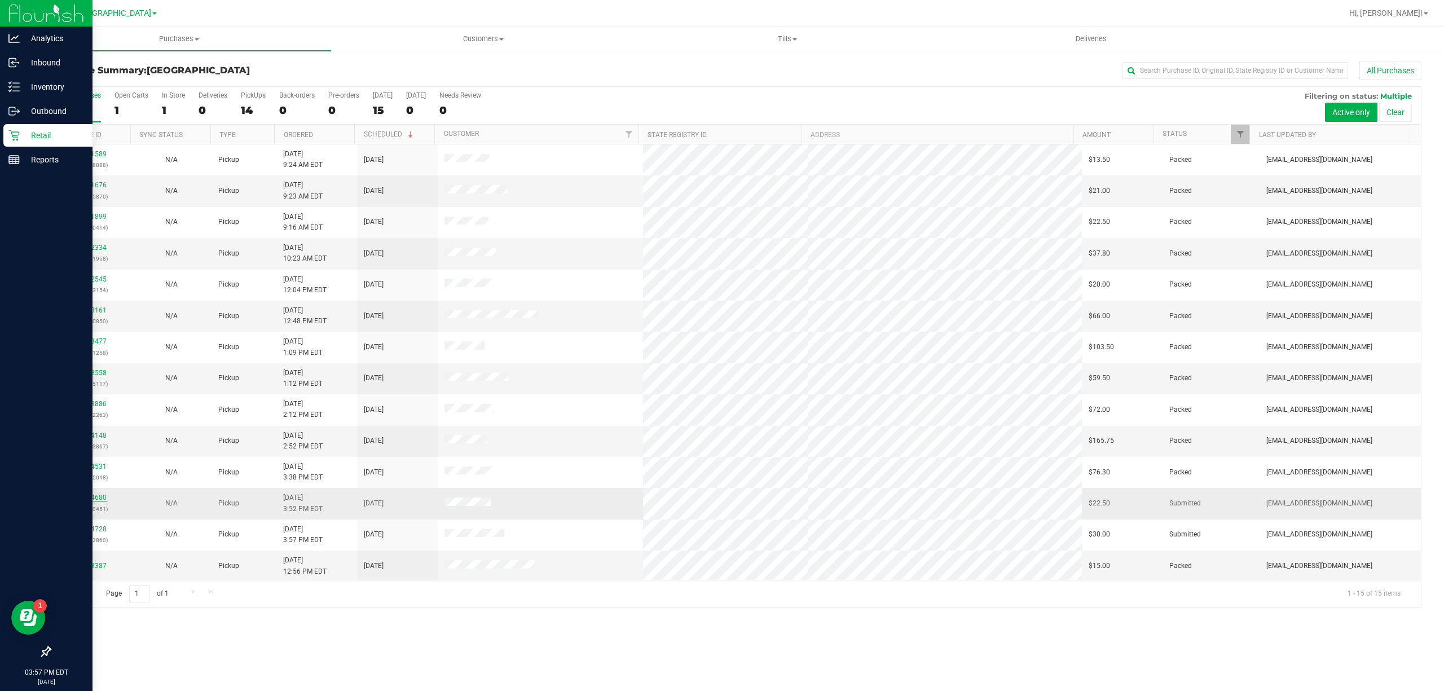
click at [98, 502] on link "12004680" at bounding box center [91, 498] width 32 height 8
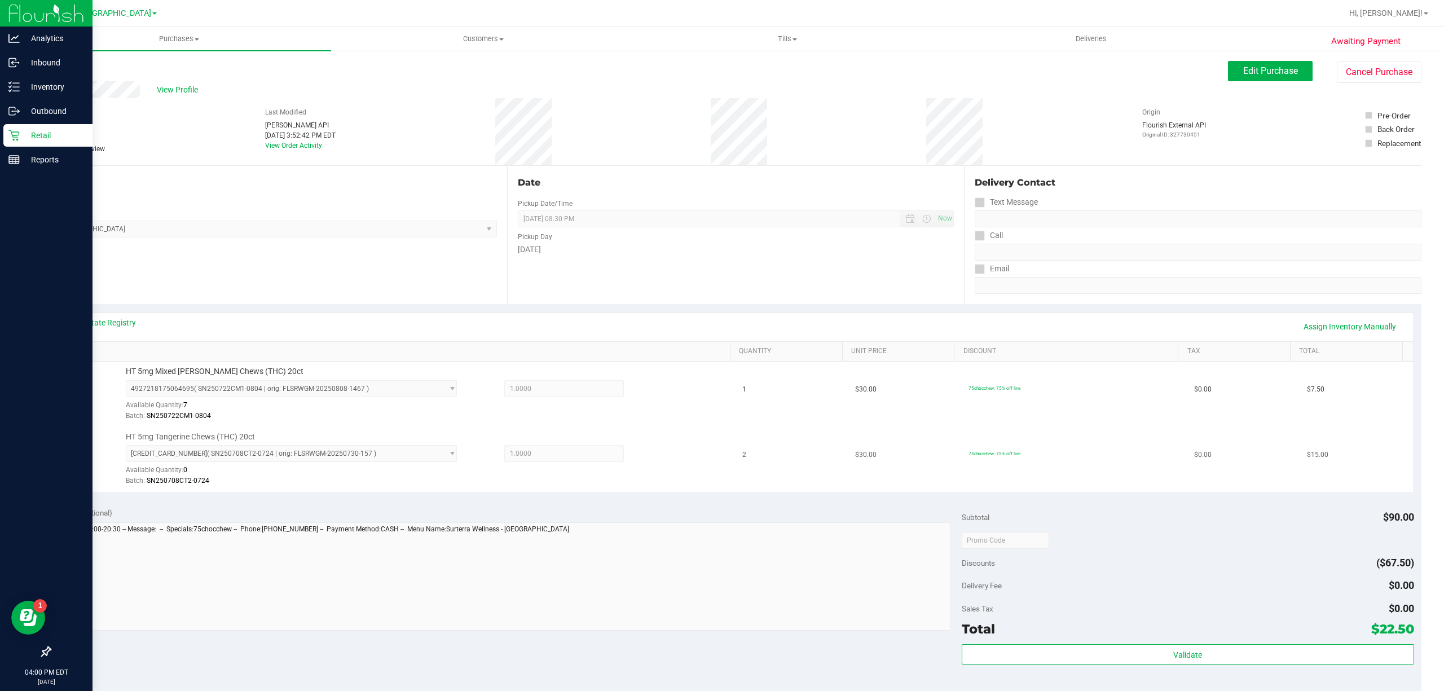
click at [632, 452] on div "[CREDIT_CARD_NUMBER] ( SN250708CT2-0724 | orig: FLSRWGM-20250730-157 ) [CREDIT_…" at bounding box center [425, 465] width 598 height 41
click at [653, 426] on td "HT 5mg Mixed [PERSON_NAME] Chews (THC) 20ct 4927218175064695 ( SN250722CM1-0804…" at bounding box center [397, 394] width 678 height 65
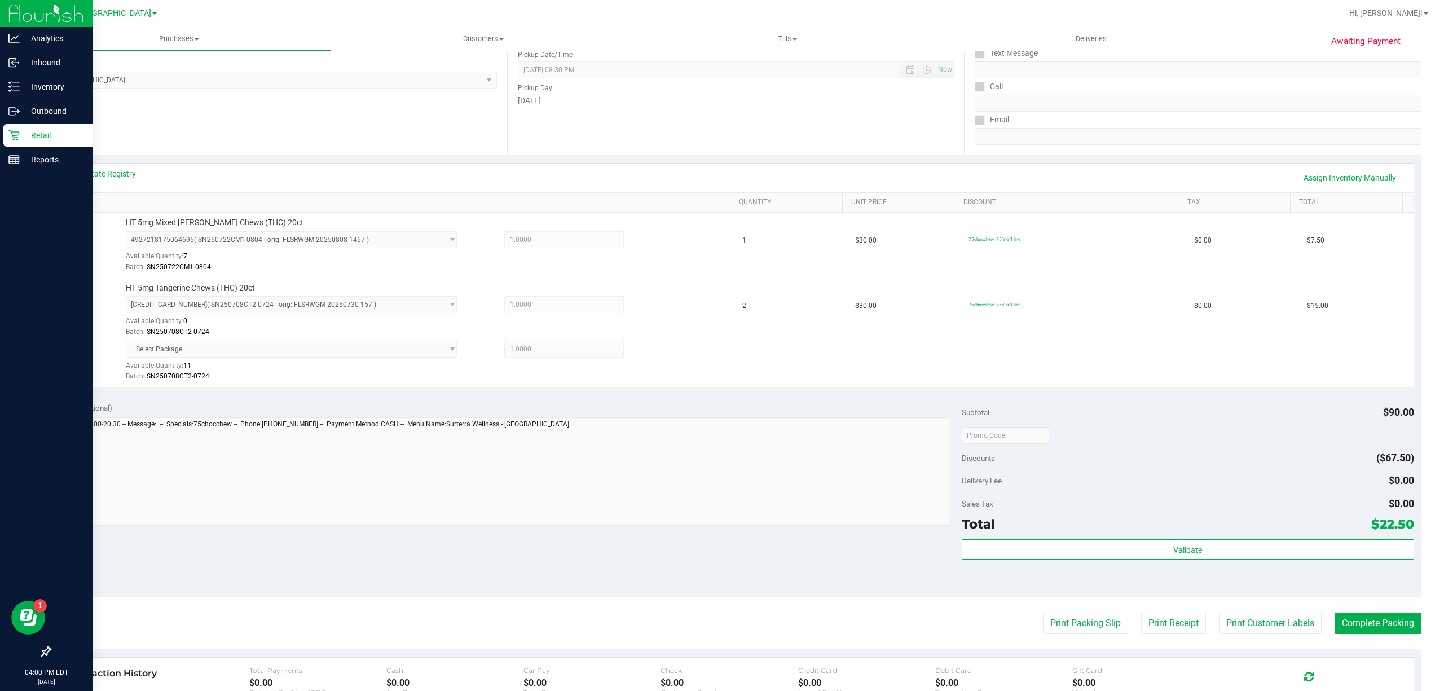
scroll to position [301, 0]
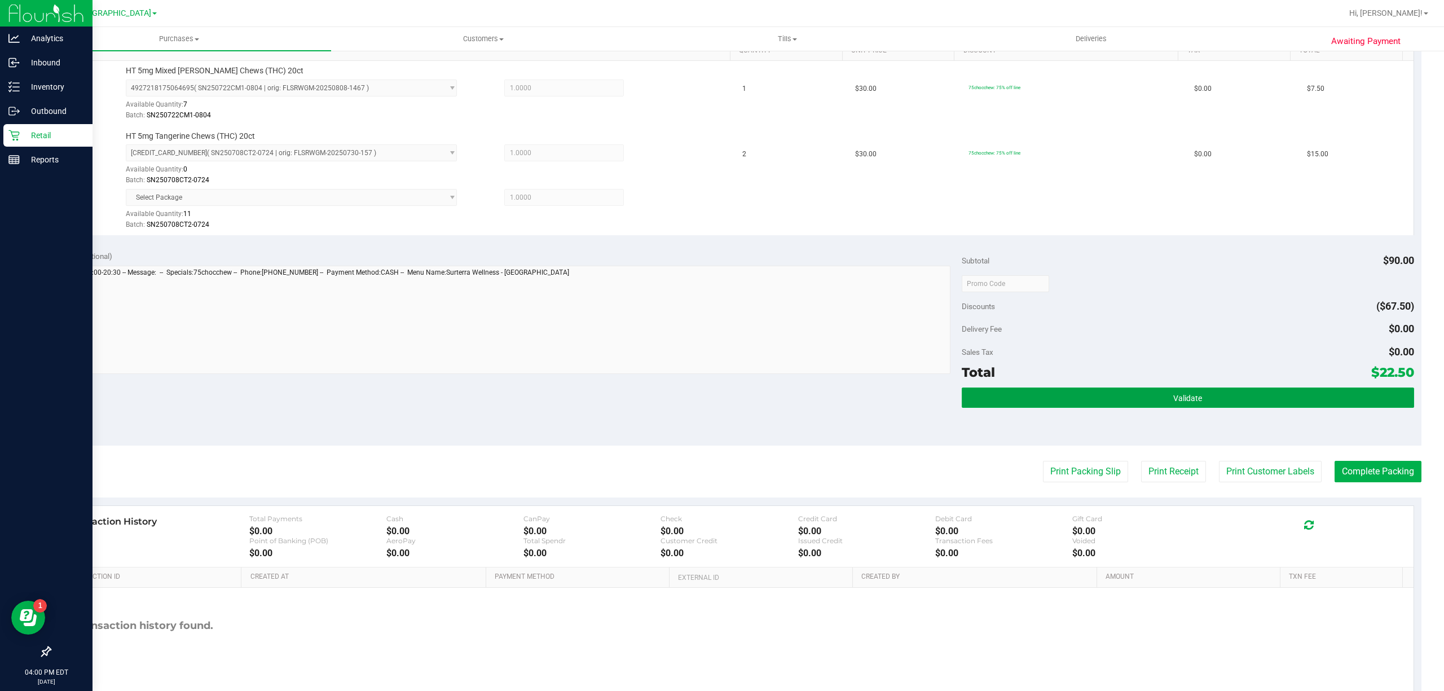
drag, startPoint x: 1012, startPoint y: 407, endPoint x: 1036, endPoint y: 414, distance: 24.8
click at [1013, 407] on button "Validate" at bounding box center [1188, 398] width 452 height 20
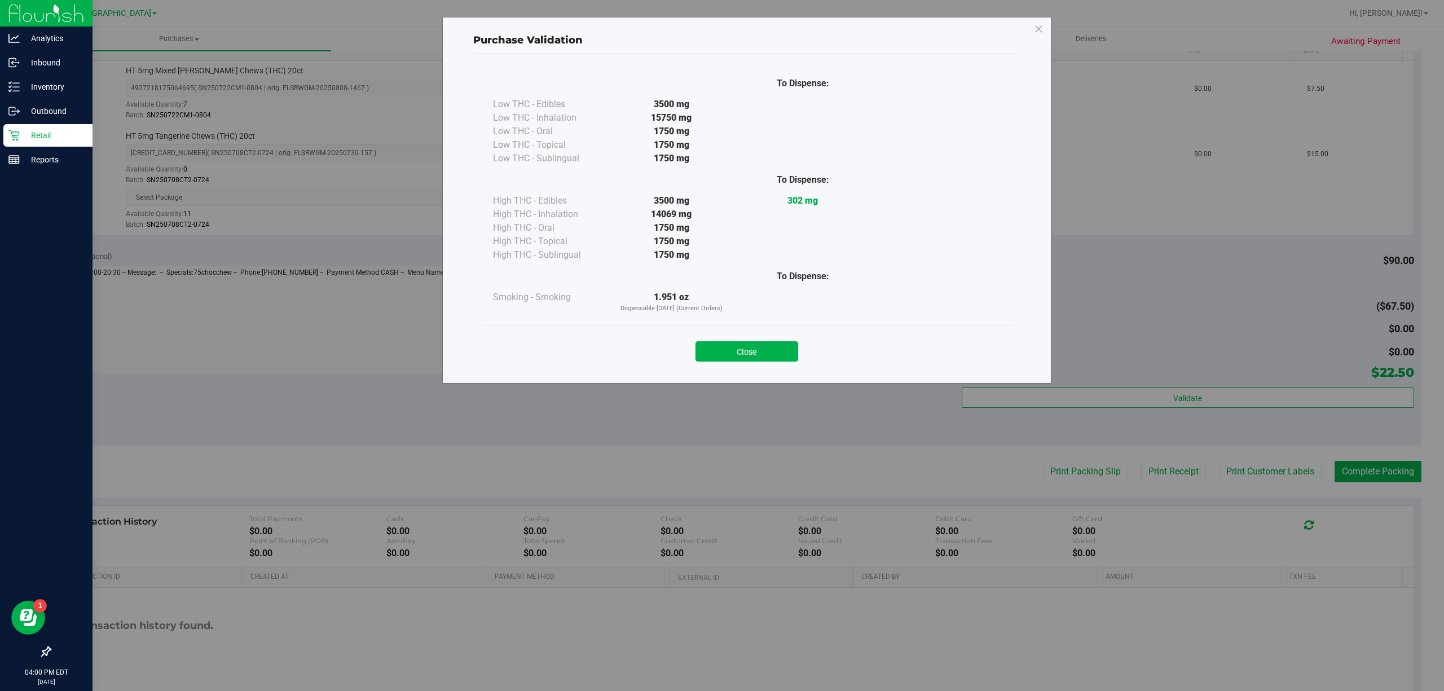
click at [754, 372] on div "To Dispense: Low THC - Edibles 3500 mg" at bounding box center [746, 213] width 547 height 319
click at [755, 357] on button "Close" at bounding box center [747, 351] width 103 height 20
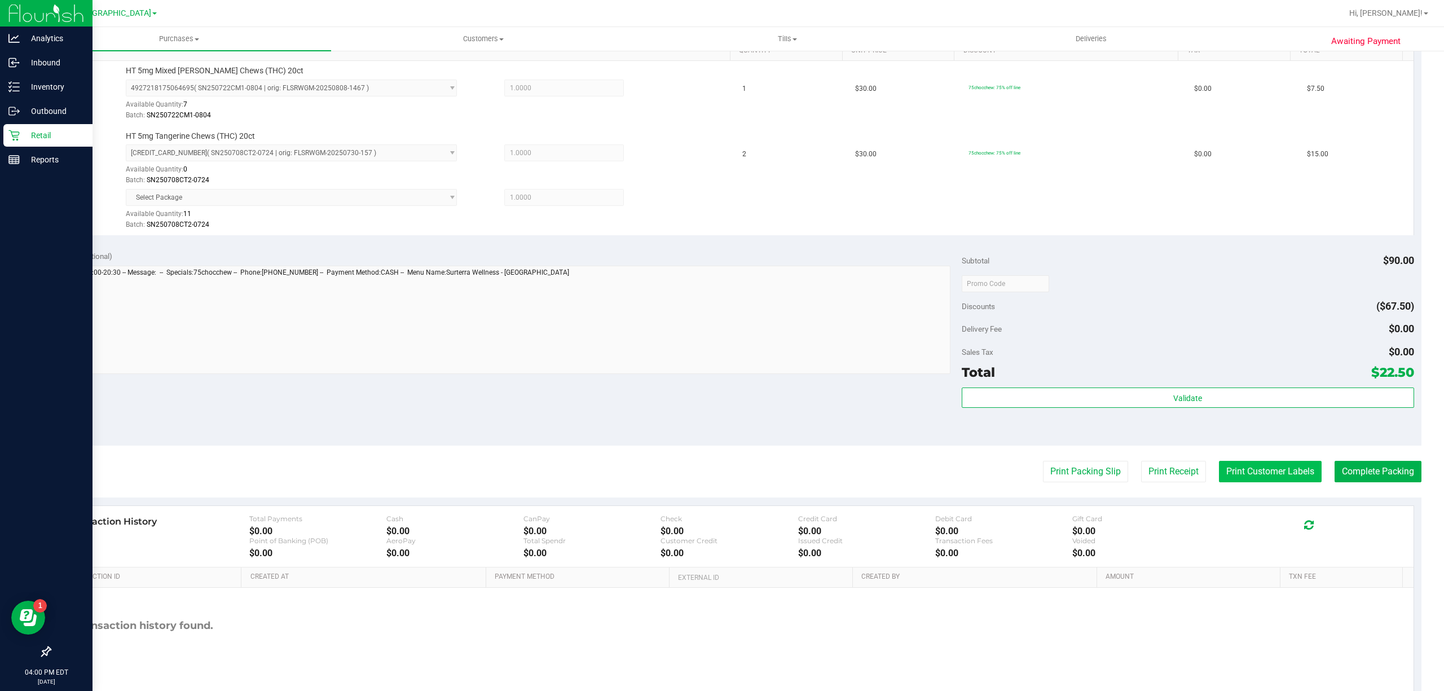
click at [1235, 474] on button "Print Customer Labels" at bounding box center [1270, 471] width 103 height 21
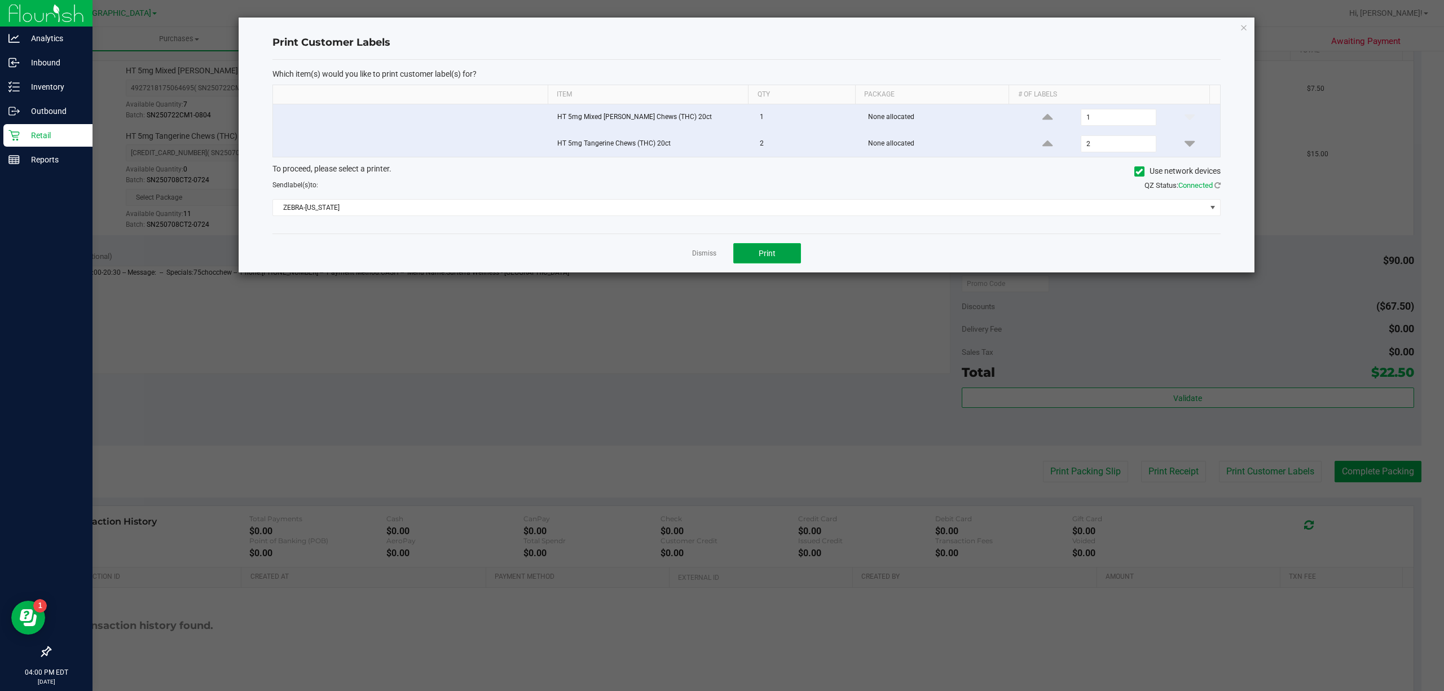
click at [759, 257] on span "Print" at bounding box center [767, 253] width 17 height 9
click at [710, 253] on link "Dismiss" at bounding box center [704, 254] width 24 height 10
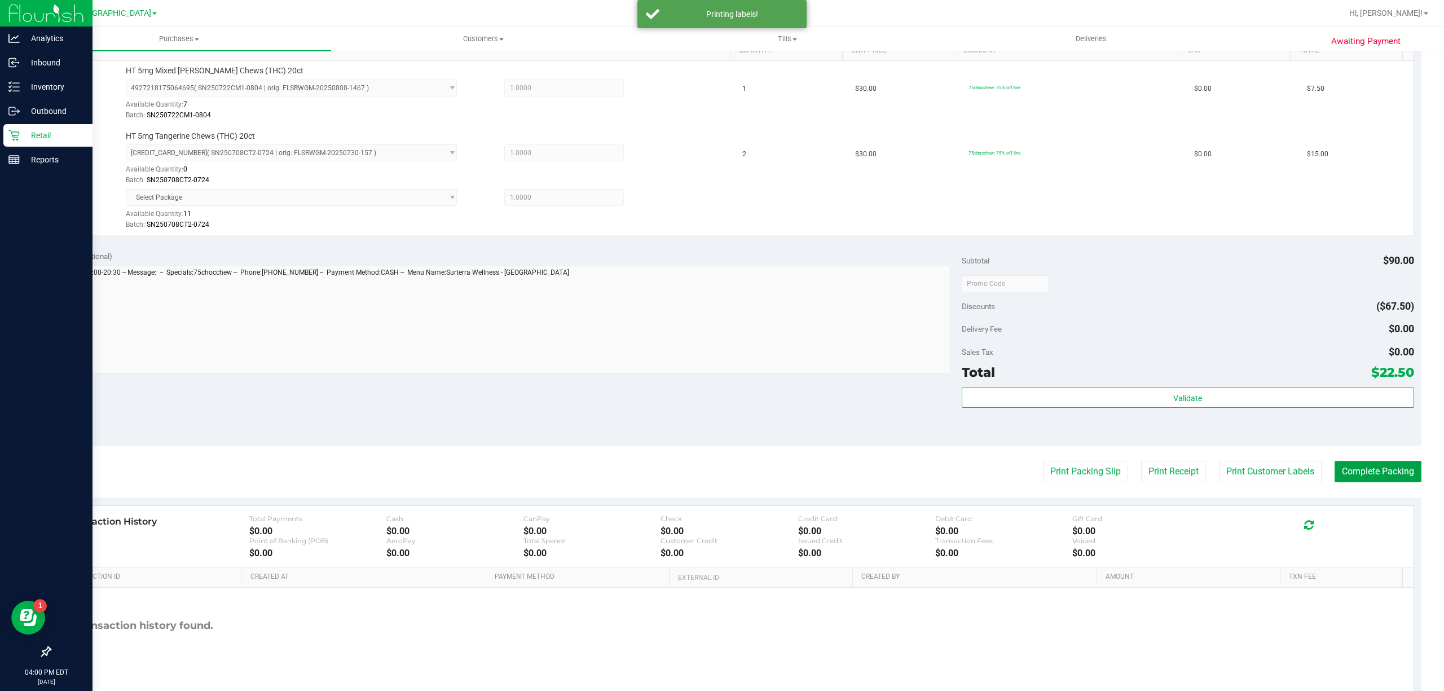
click at [1366, 481] on button "Complete Packing" at bounding box center [1378, 471] width 87 height 21
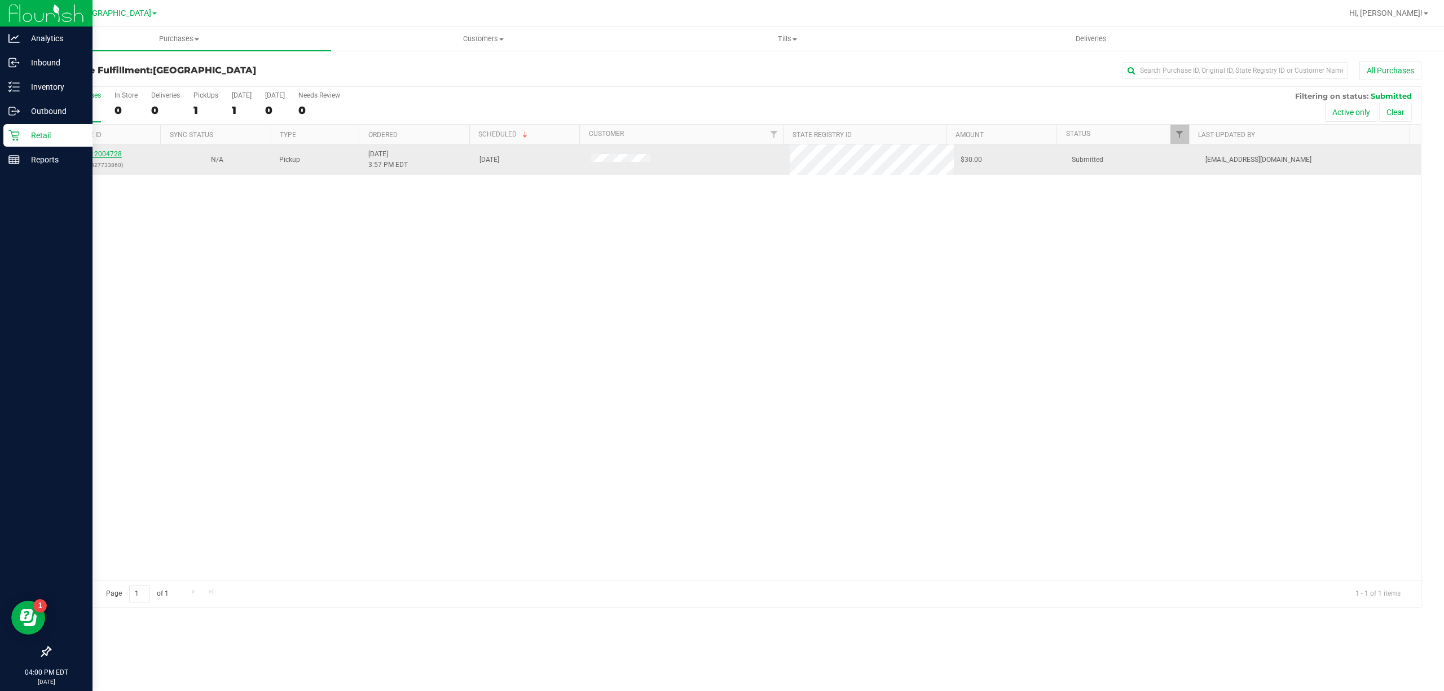
click at [104, 158] on link "12004728" at bounding box center [106, 154] width 32 height 8
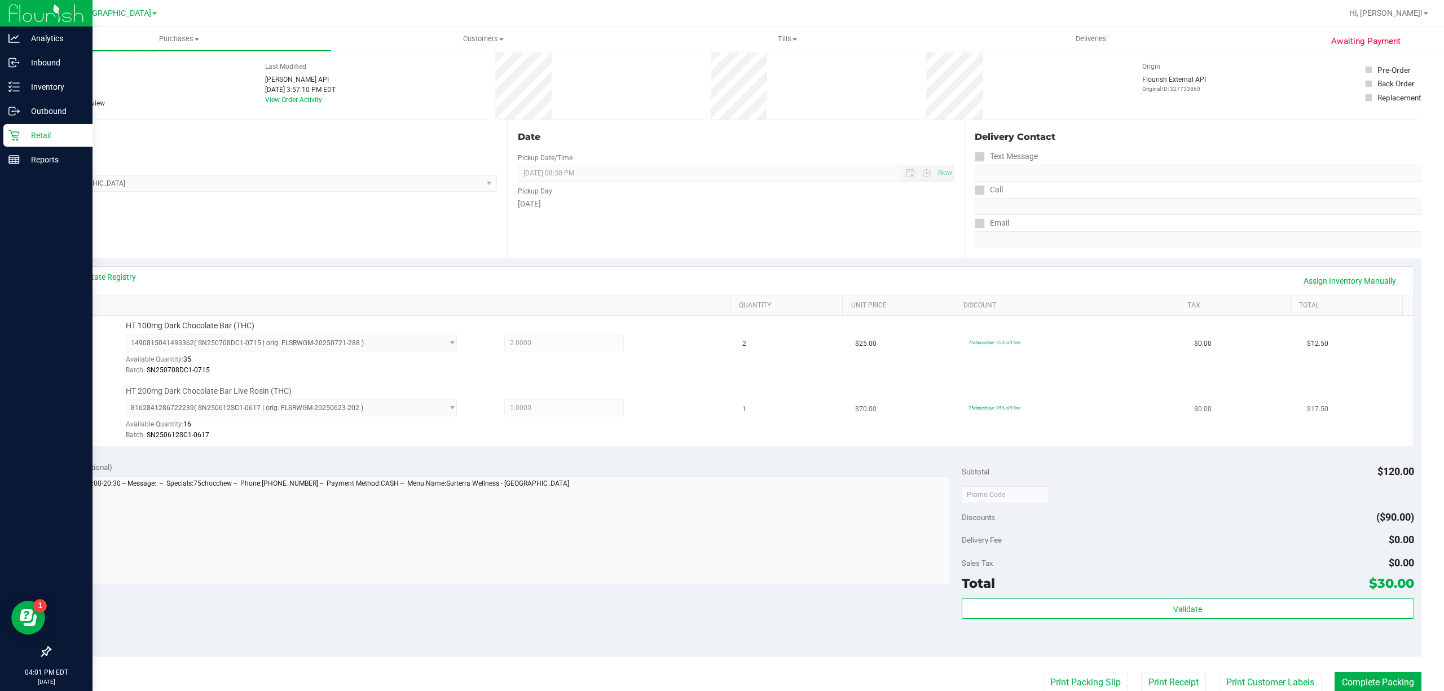
scroll to position [298, 0]
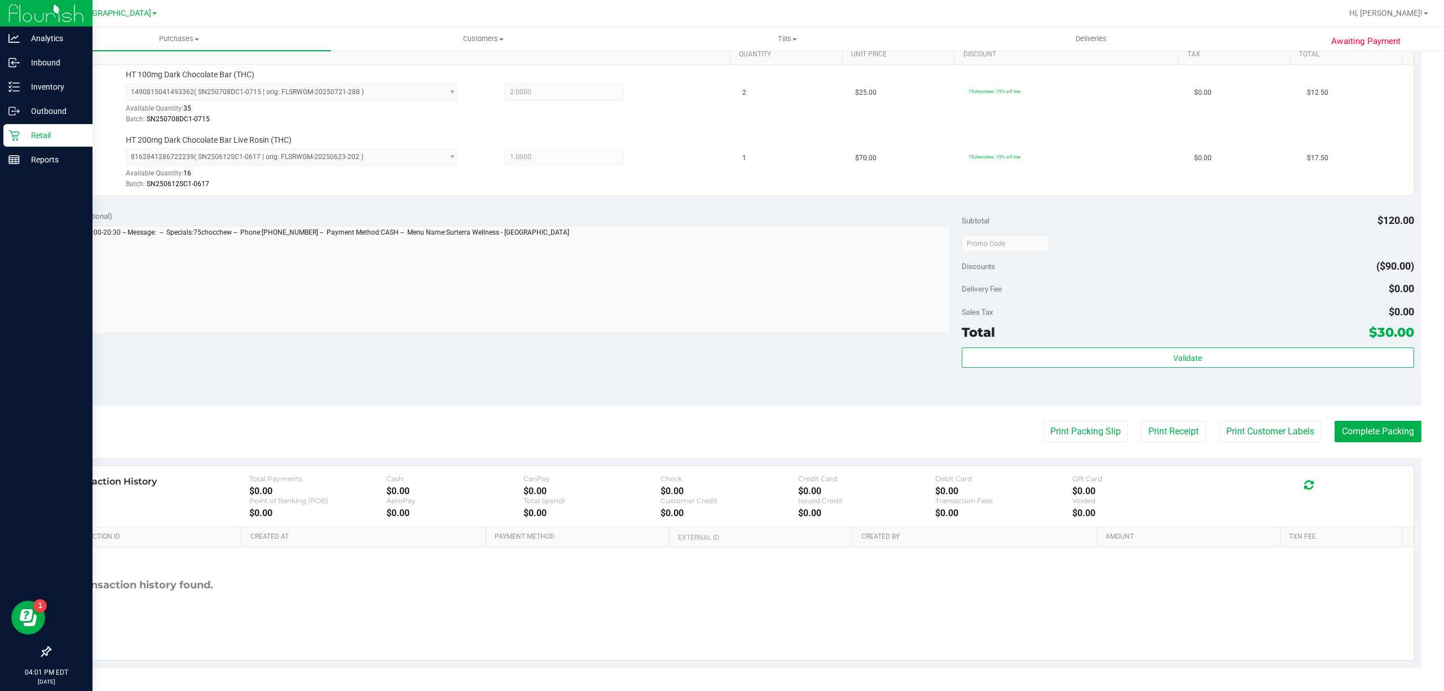
click at [1035, 376] on div "Validate" at bounding box center [1188, 372] width 452 height 51
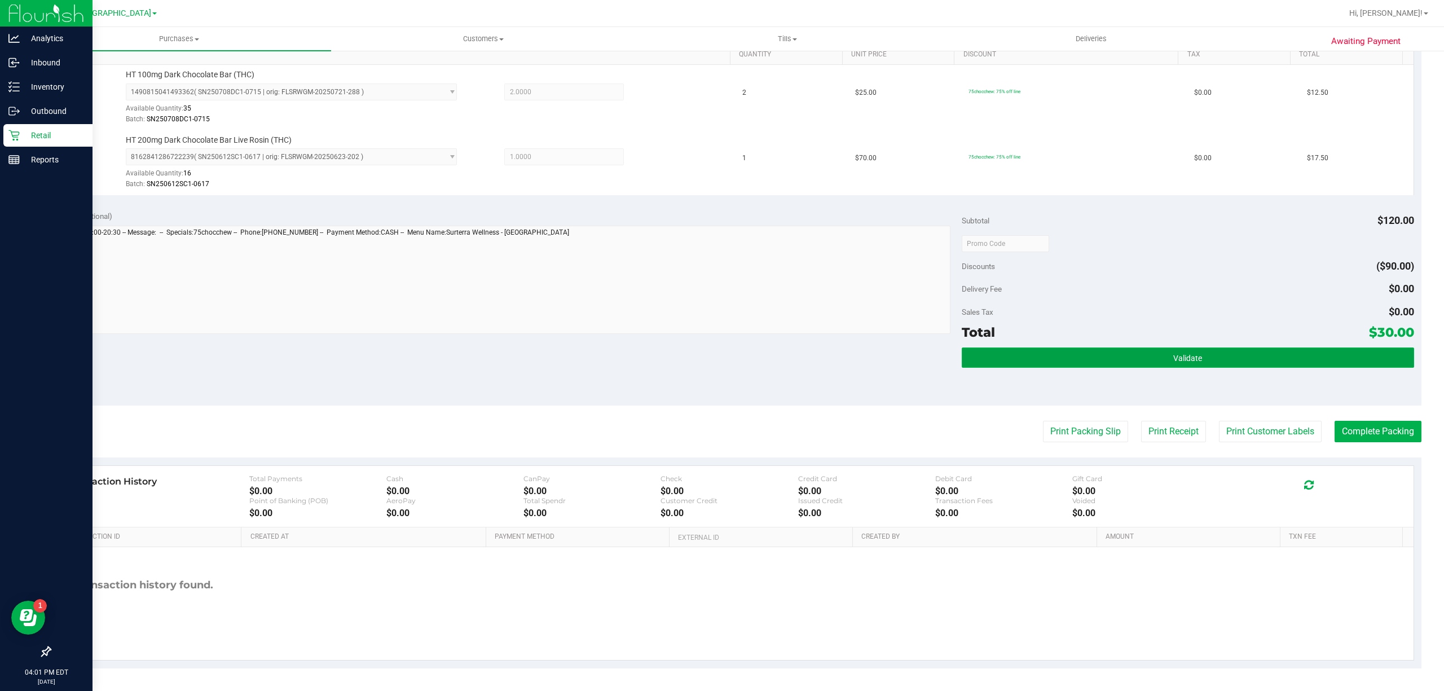
click at [1079, 358] on button "Validate" at bounding box center [1188, 357] width 452 height 20
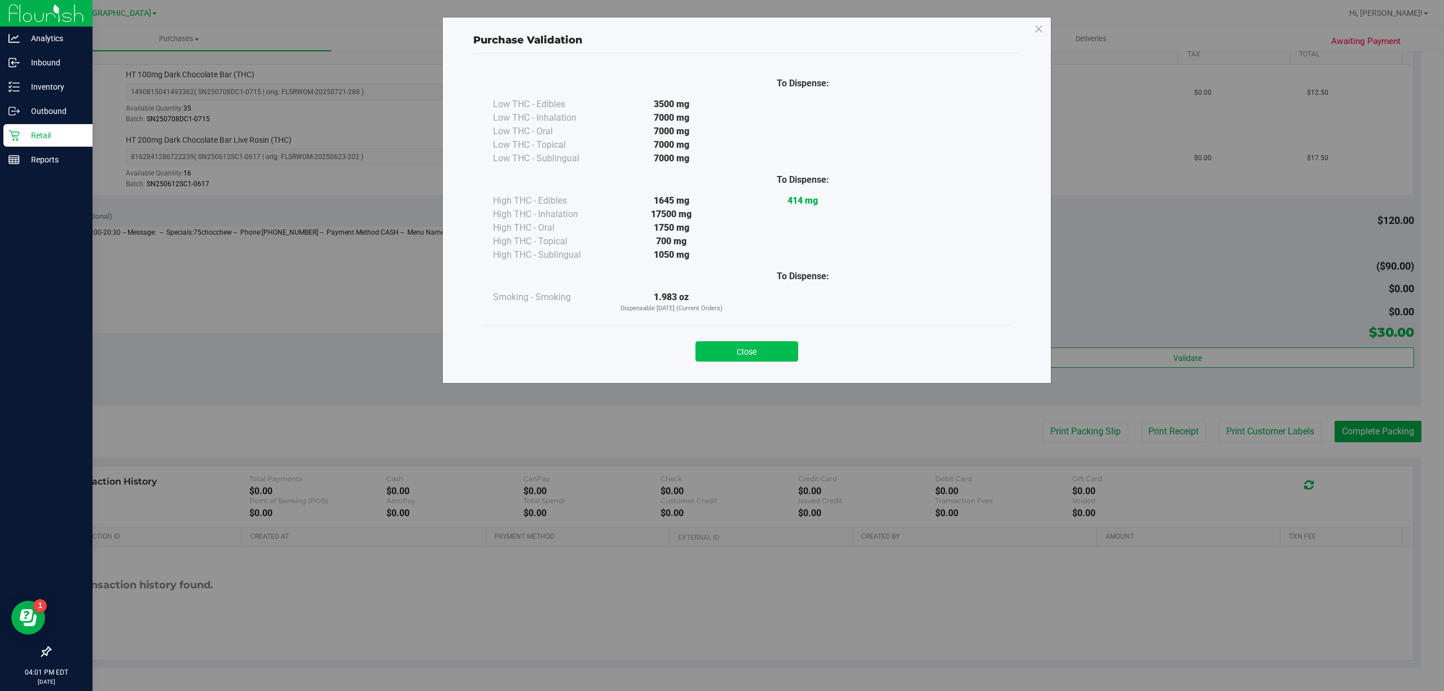
click at [746, 353] on button "Close" at bounding box center [747, 351] width 103 height 20
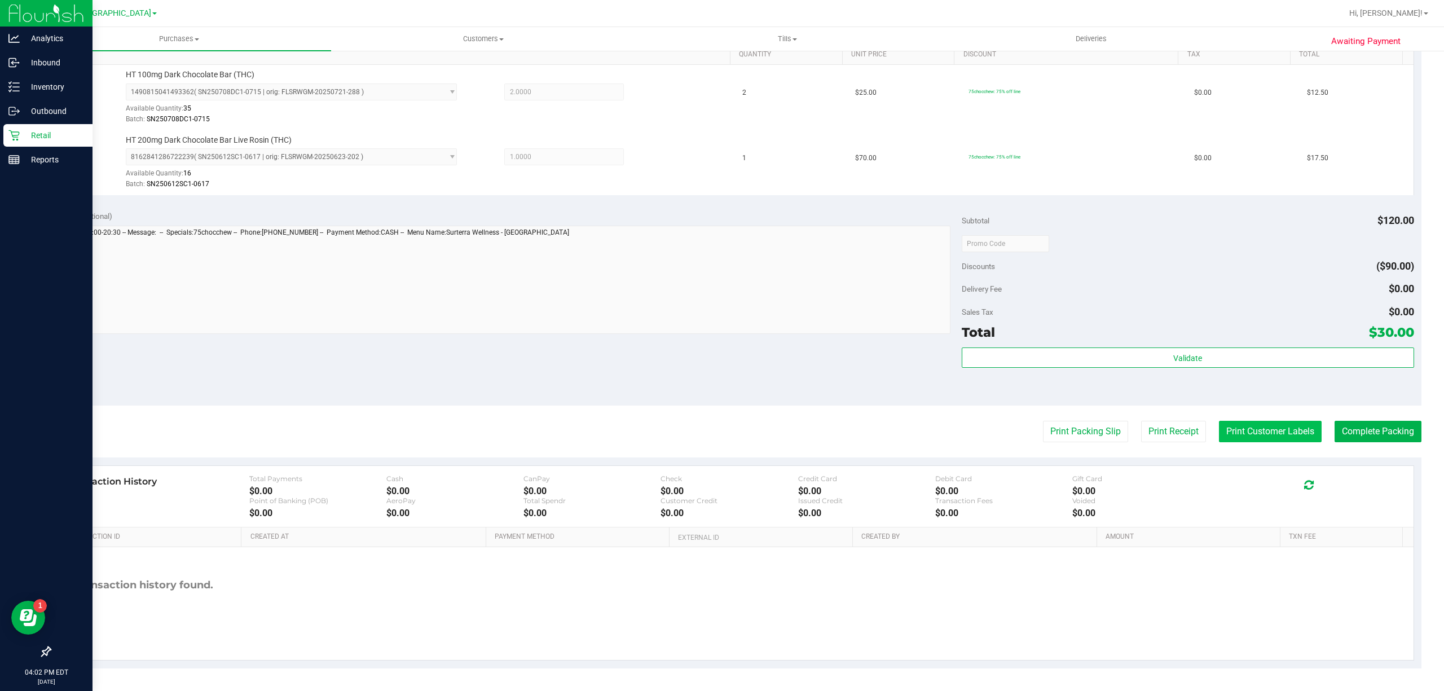
click at [1251, 434] on button "Print Customer Labels" at bounding box center [1270, 431] width 103 height 21
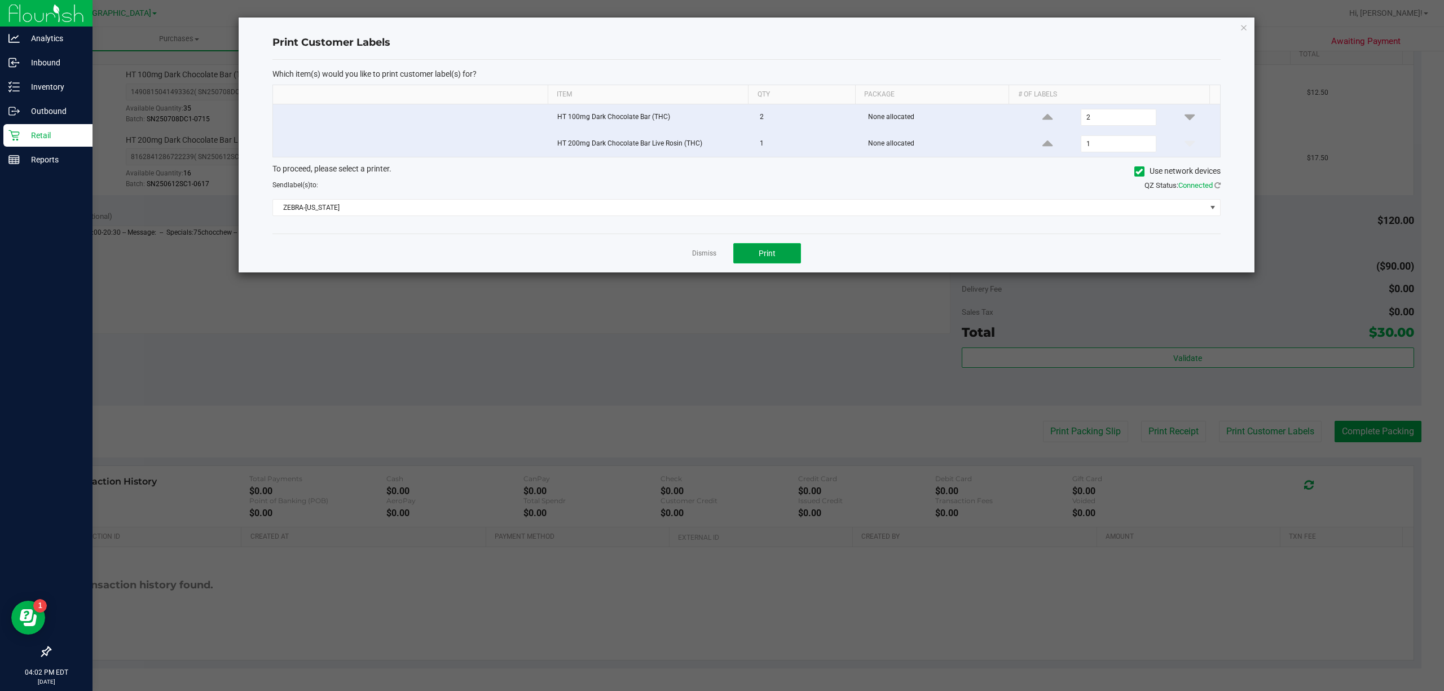
click at [779, 263] on button "Print" at bounding box center [767, 253] width 68 height 20
click at [709, 253] on link "Dismiss" at bounding box center [704, 254] width 24 height 10
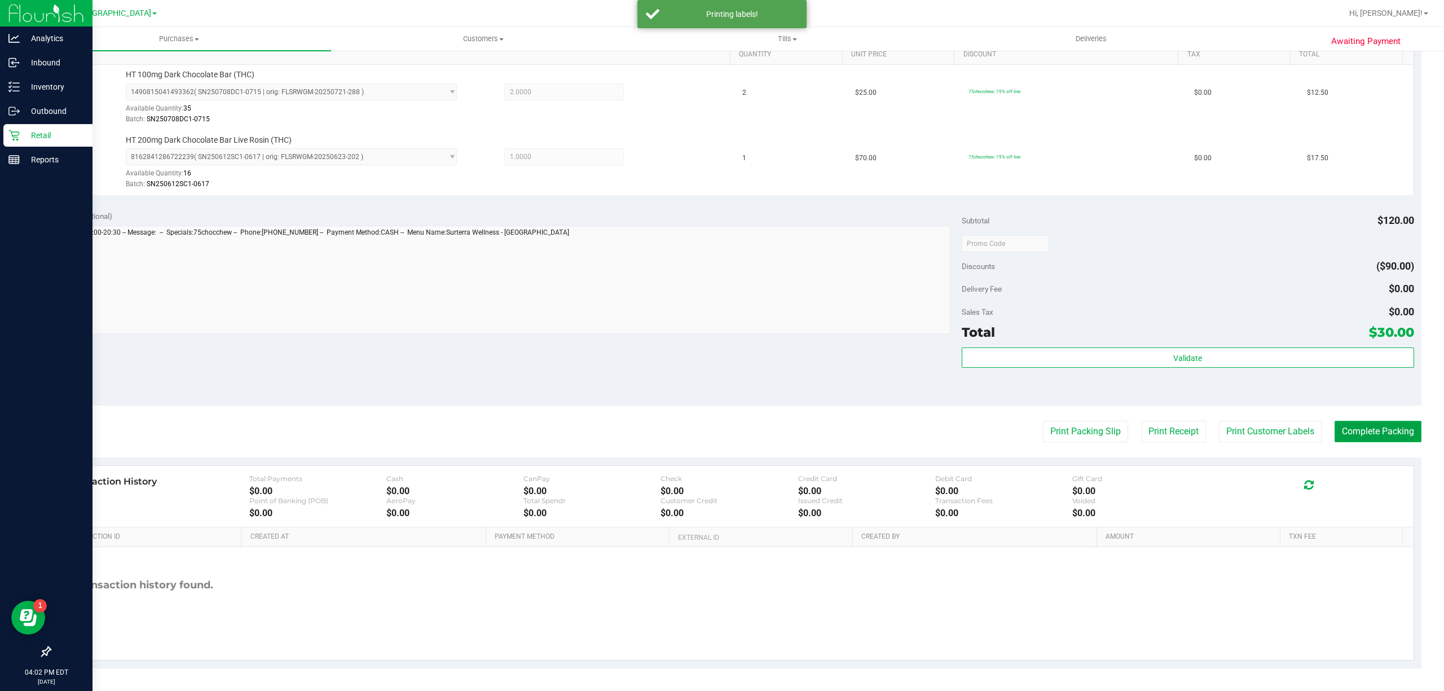
click at [1381, 432] on button "Complete Packing" at bounding box center [1378, 431] width 87 height 21
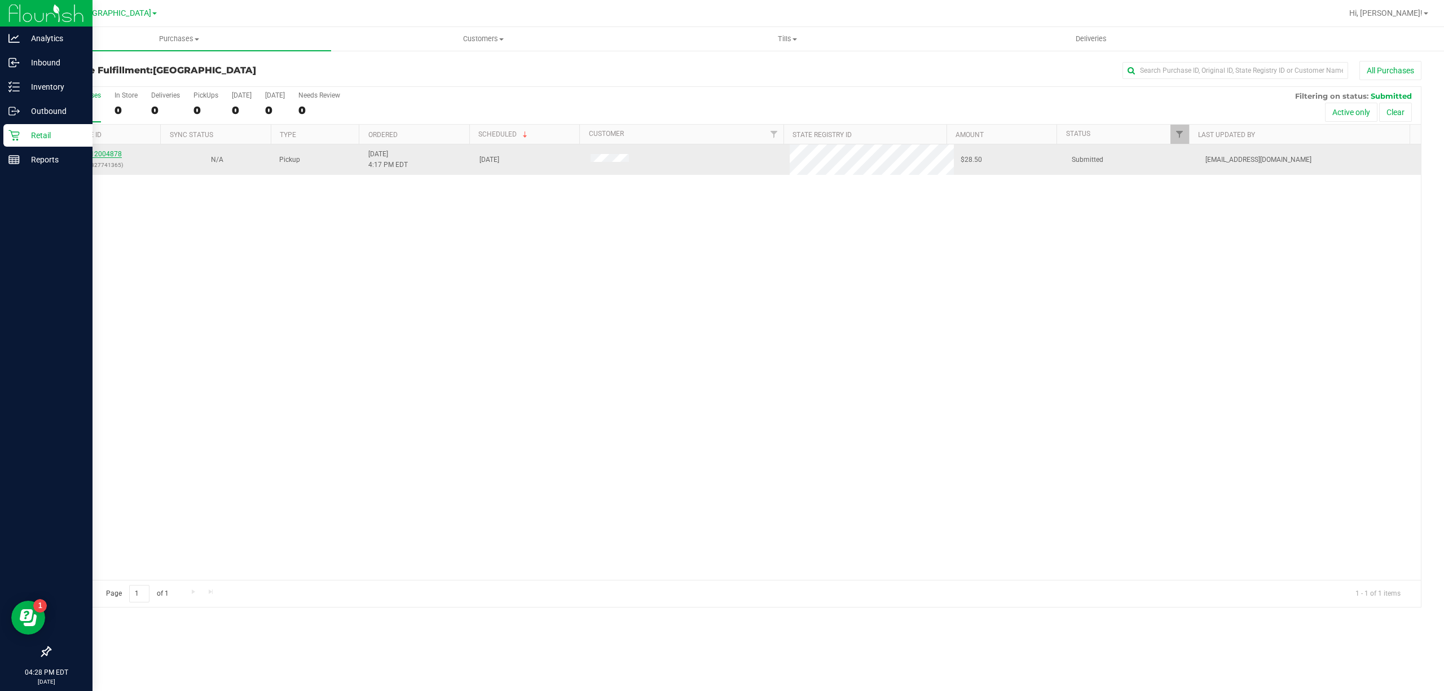
click at [114, 155] on link "12004878" at bounding box center [106, 154] width 32 height 8
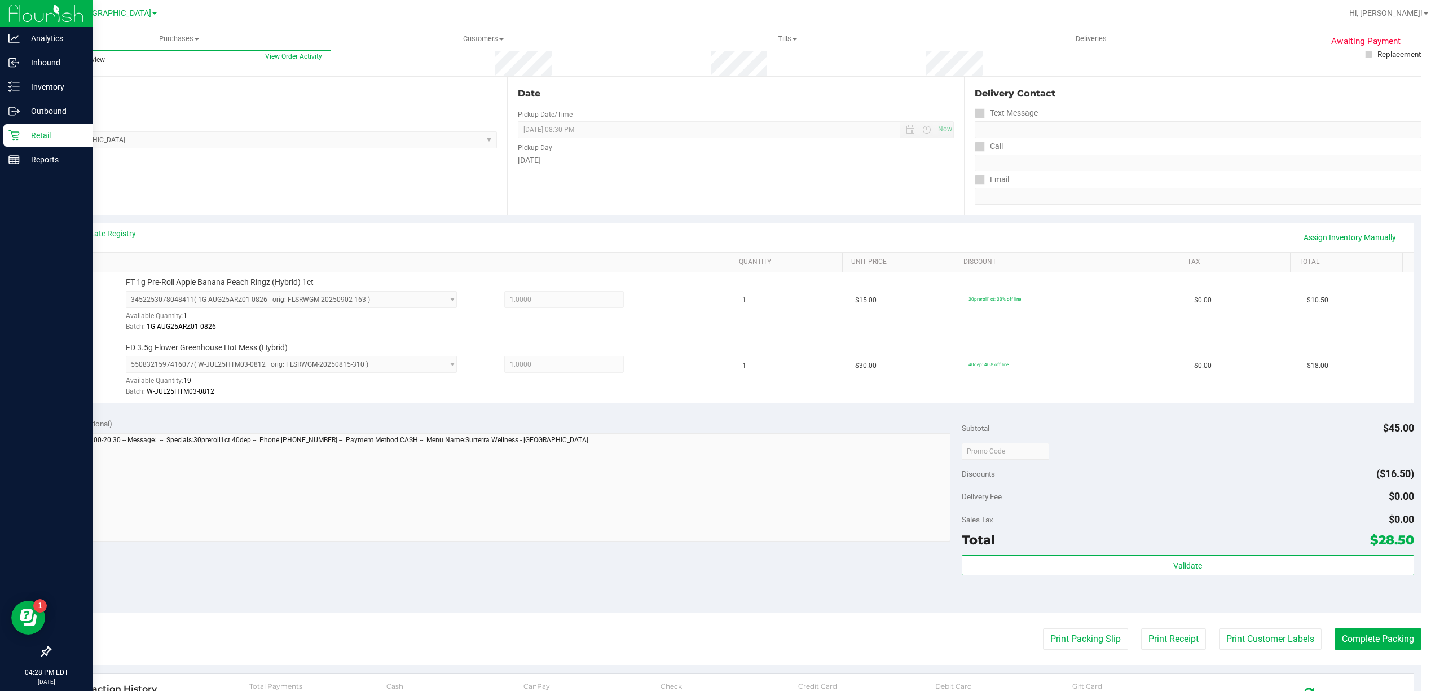
scroll to position [226, 0]
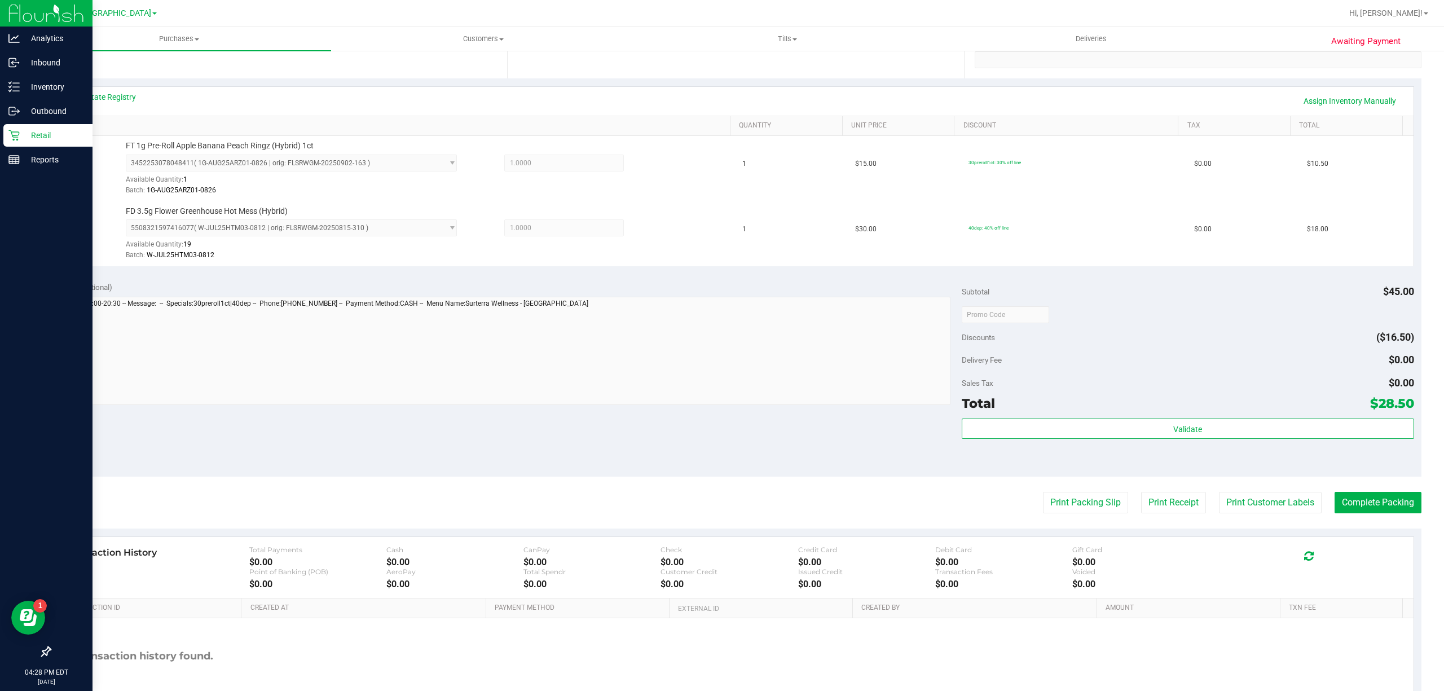
click at [1081, 395] on div "Total $28.50" at bounding box center [1188, 403] width 452 height 20
click at [1090, 416] on div "Subtotal $45.00 Discounts ($16.50) Delivery Fee $0.00 Sales Tax $0.00 Total $28…" at bounding box center [1188, 375] width 452 height 188
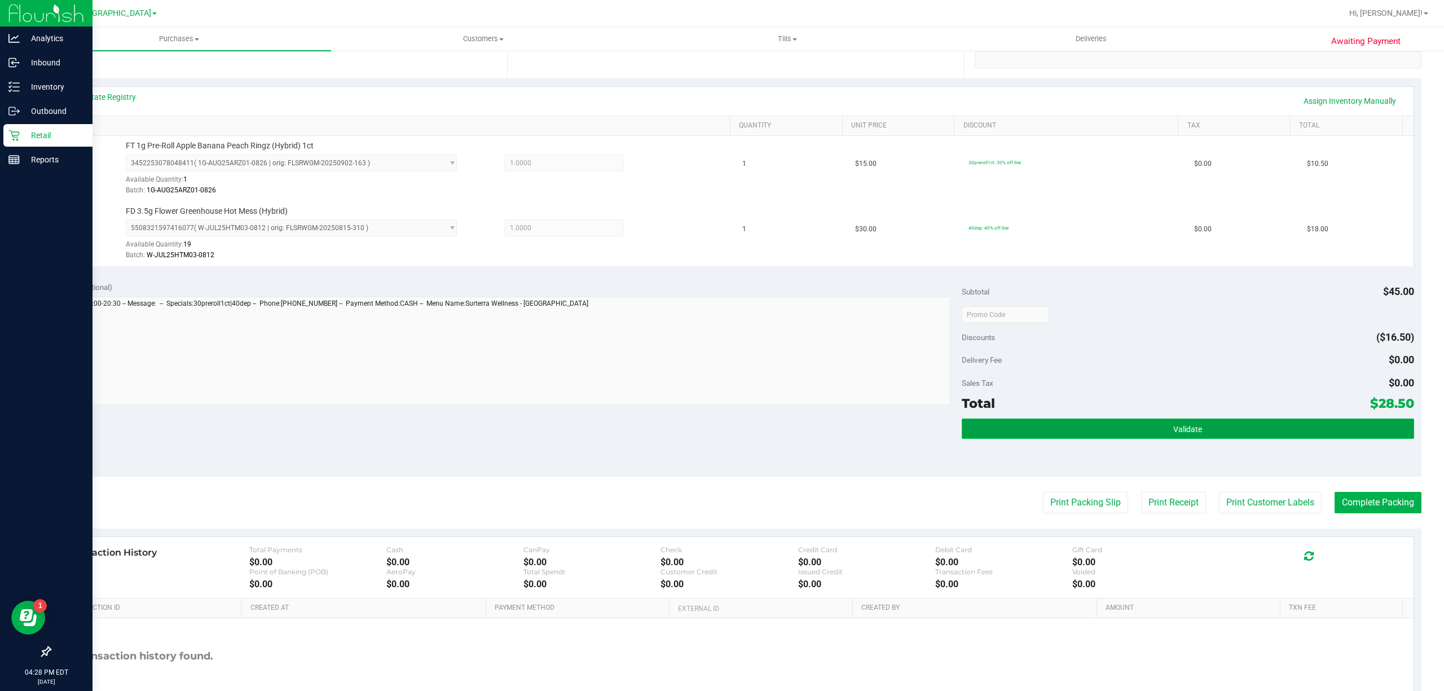
click at [1093, 428] on button "Validate" at bounding box center [1188, 429] width 452 height 20
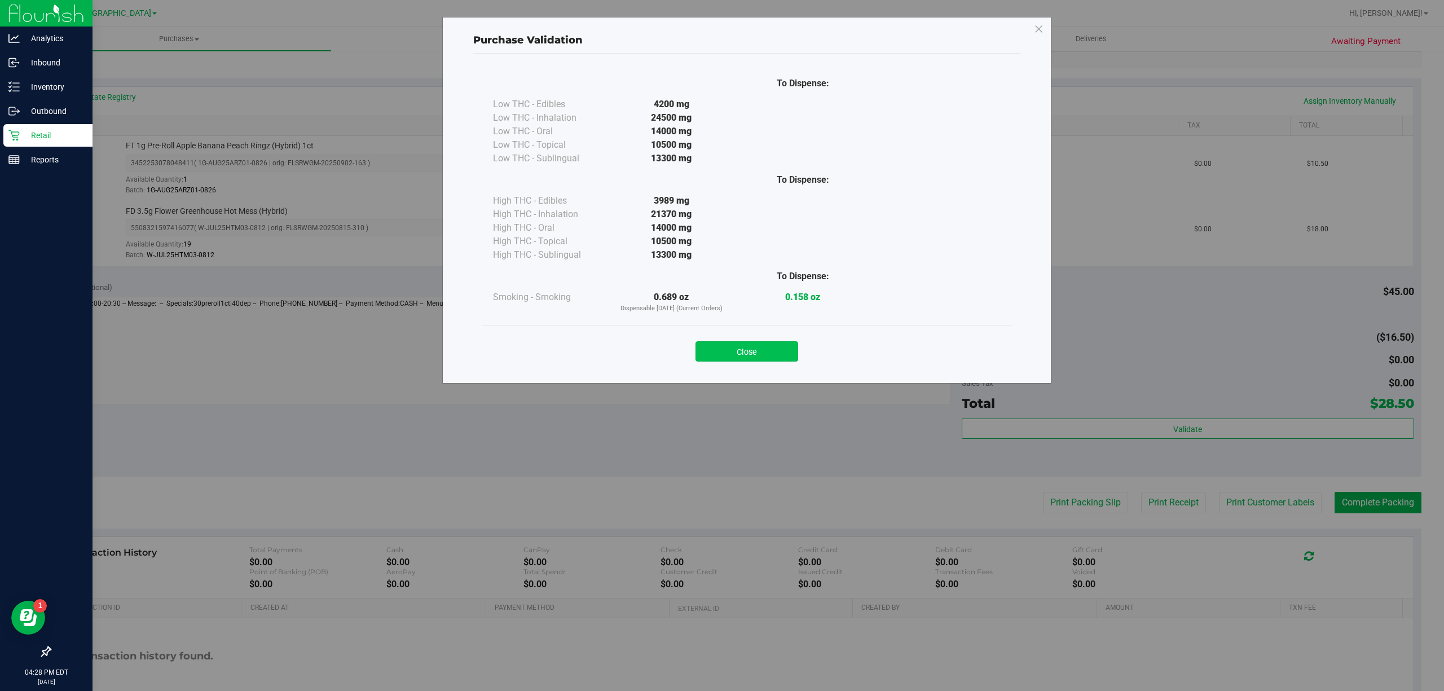
click at [763, 349] on button "Close" at bounding box center [747, 351] width 103 height 20
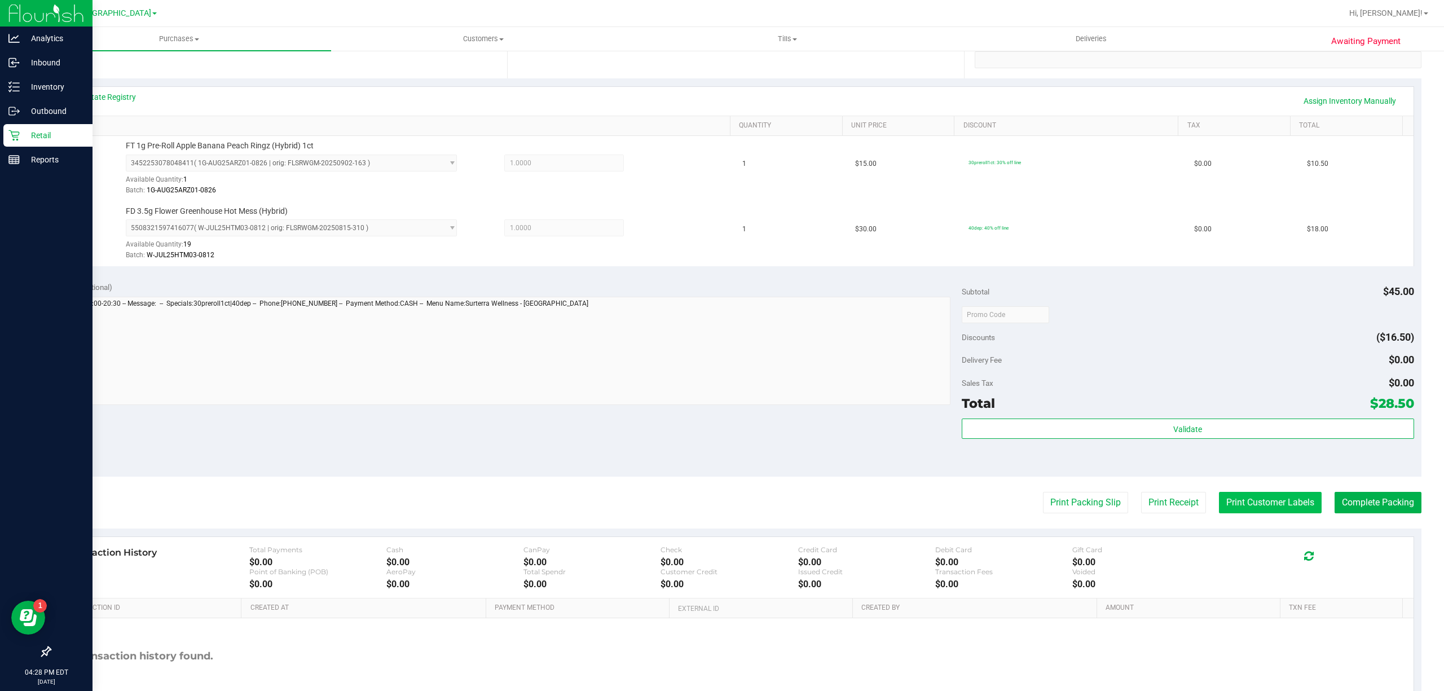
click at [1284, 498] on button "Print Customer Labels" at bounding box center [1270, 502] width 103 height 21
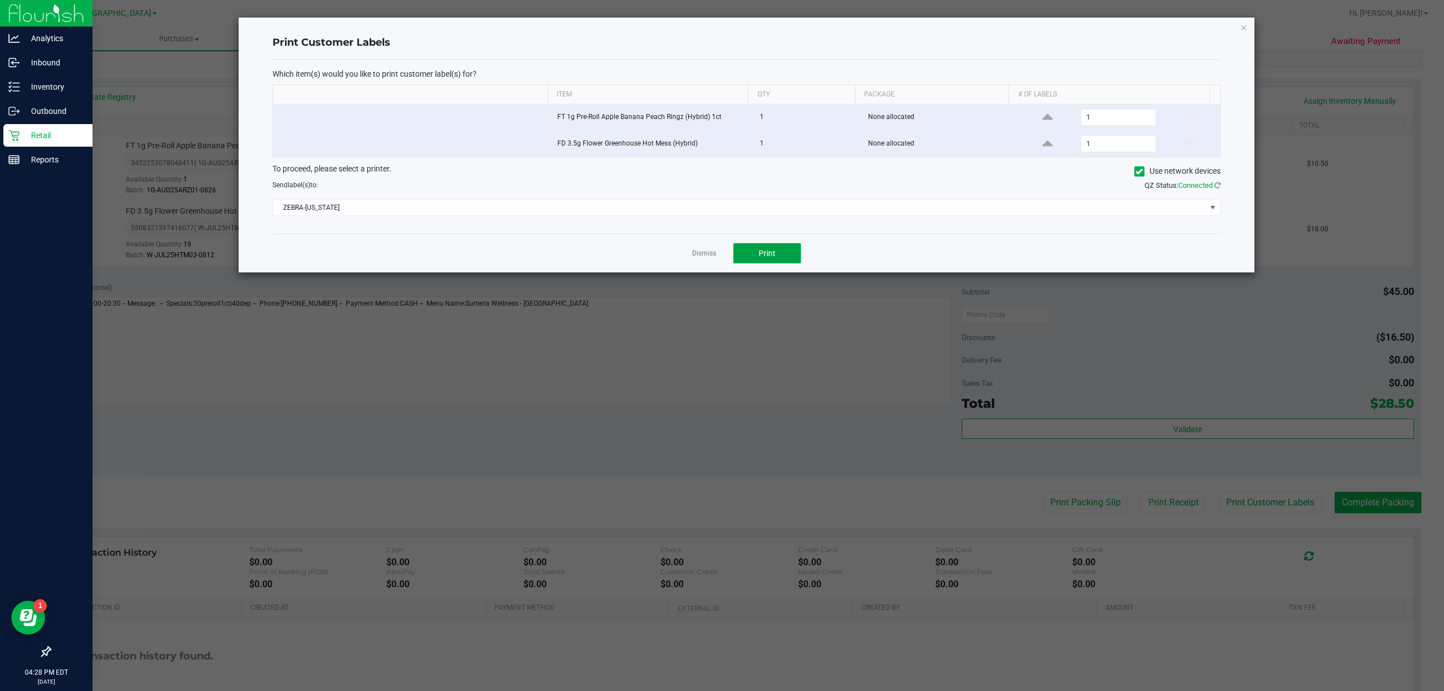
click at [792, 258] on button "Print" at bounding box center [767, 253] width 68 height 20
click at [703, 256] on link "Dismiss" at bounding box center [704, 254] width 24 height 10
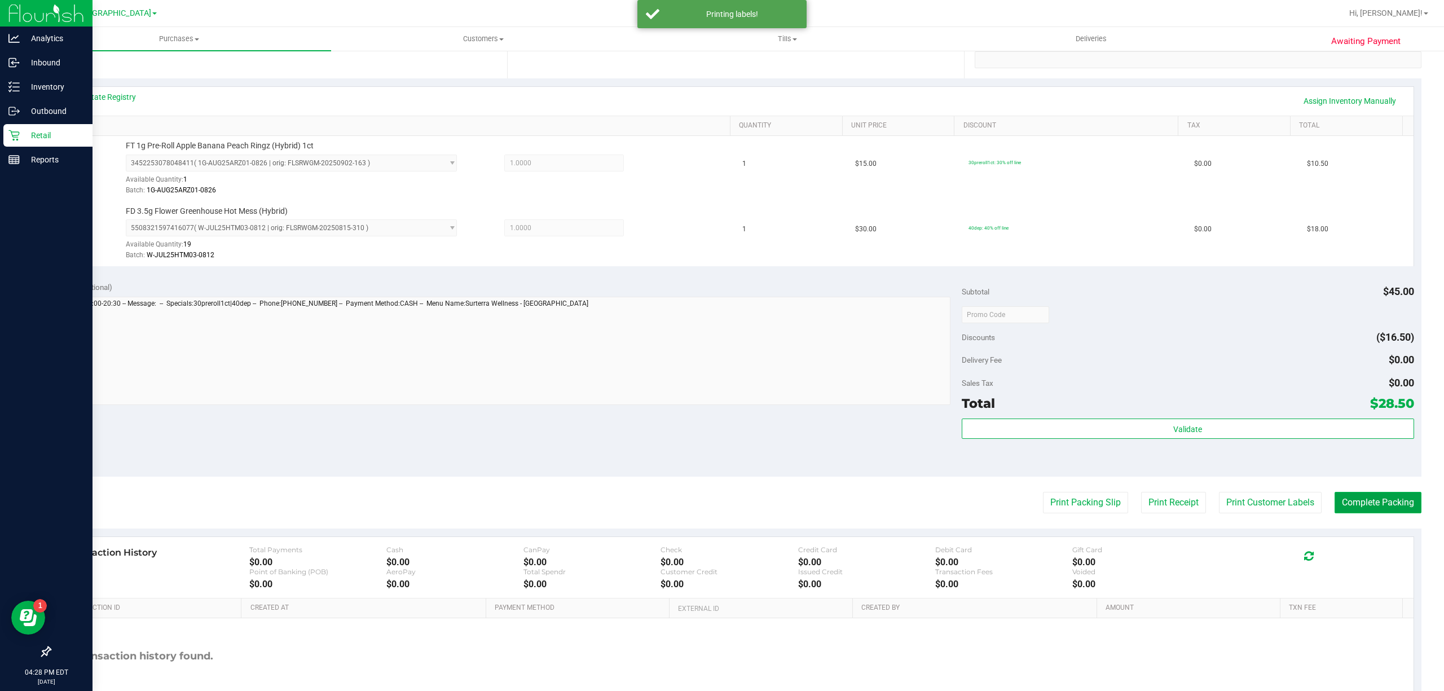
click at [1364, 506] on button "Complete Packing" at bounding box center [1378, 502] width 87 height 21
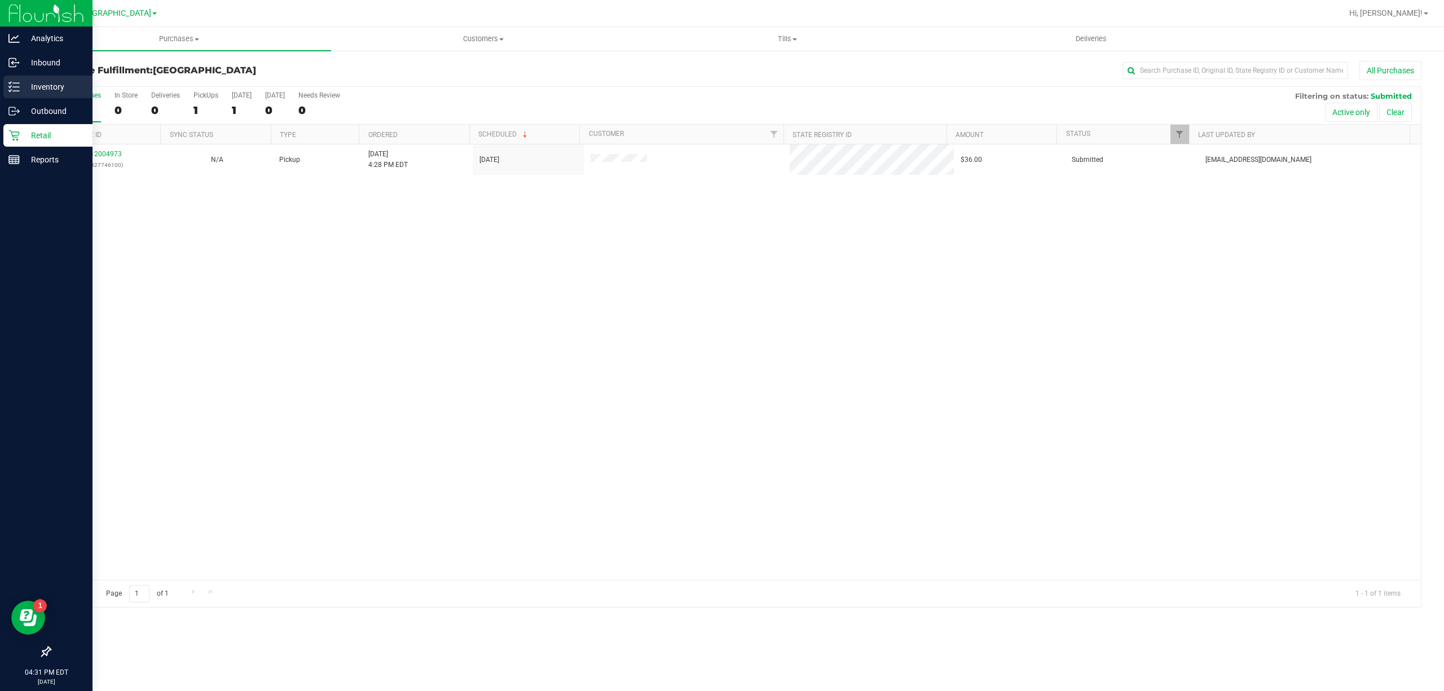
click at [70, 78] on div "Inventory" at bounding box center [47, 87] width 89 height 23
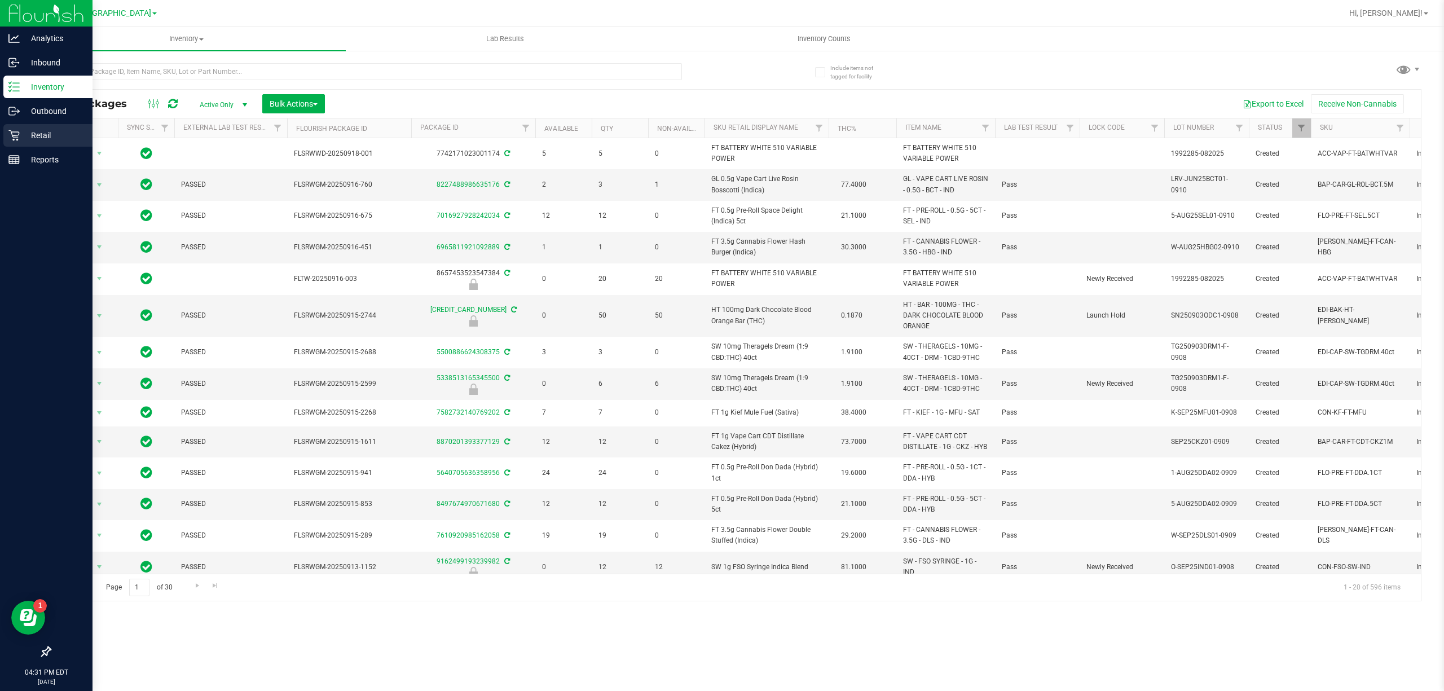
click at [50, 137] on p "Retail" at bounding box center [54, 136] width 68 height 14
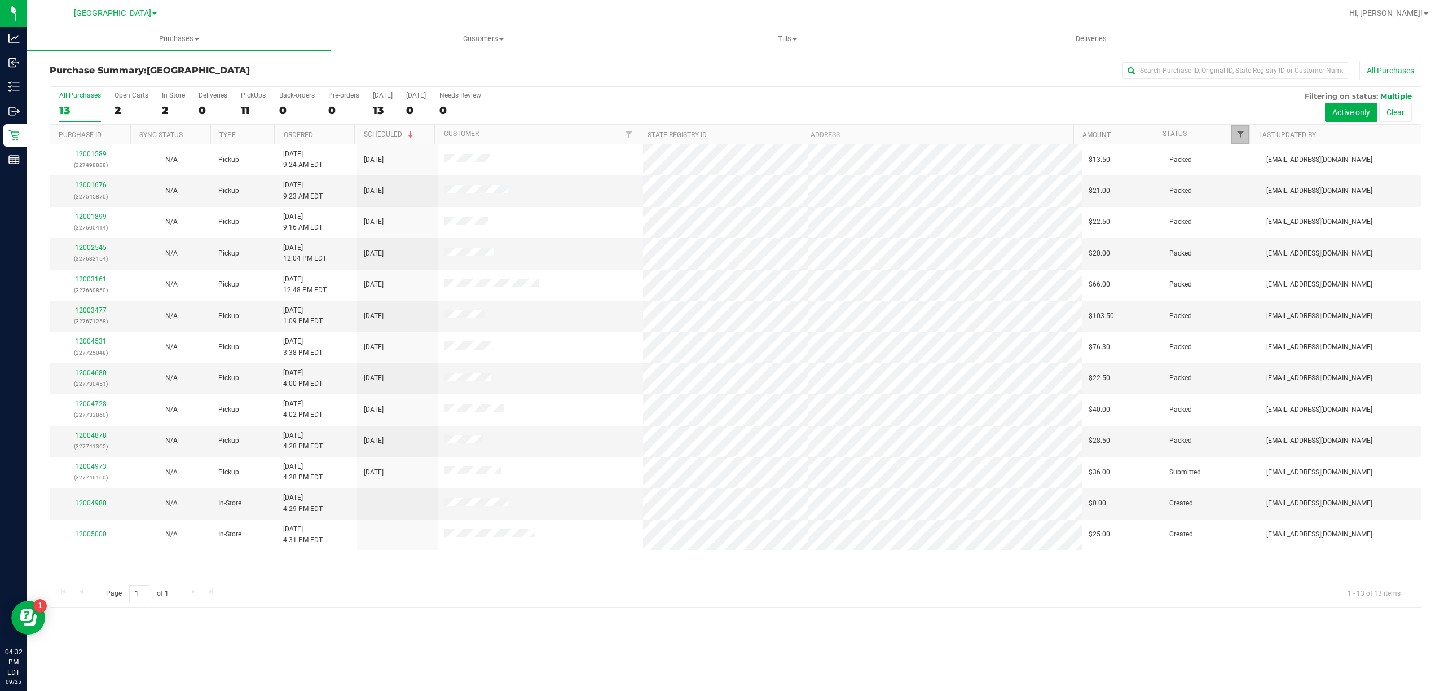
click at [1240, 135] on span "Filter" at bounding box center [1240, 134] width 9 height 9
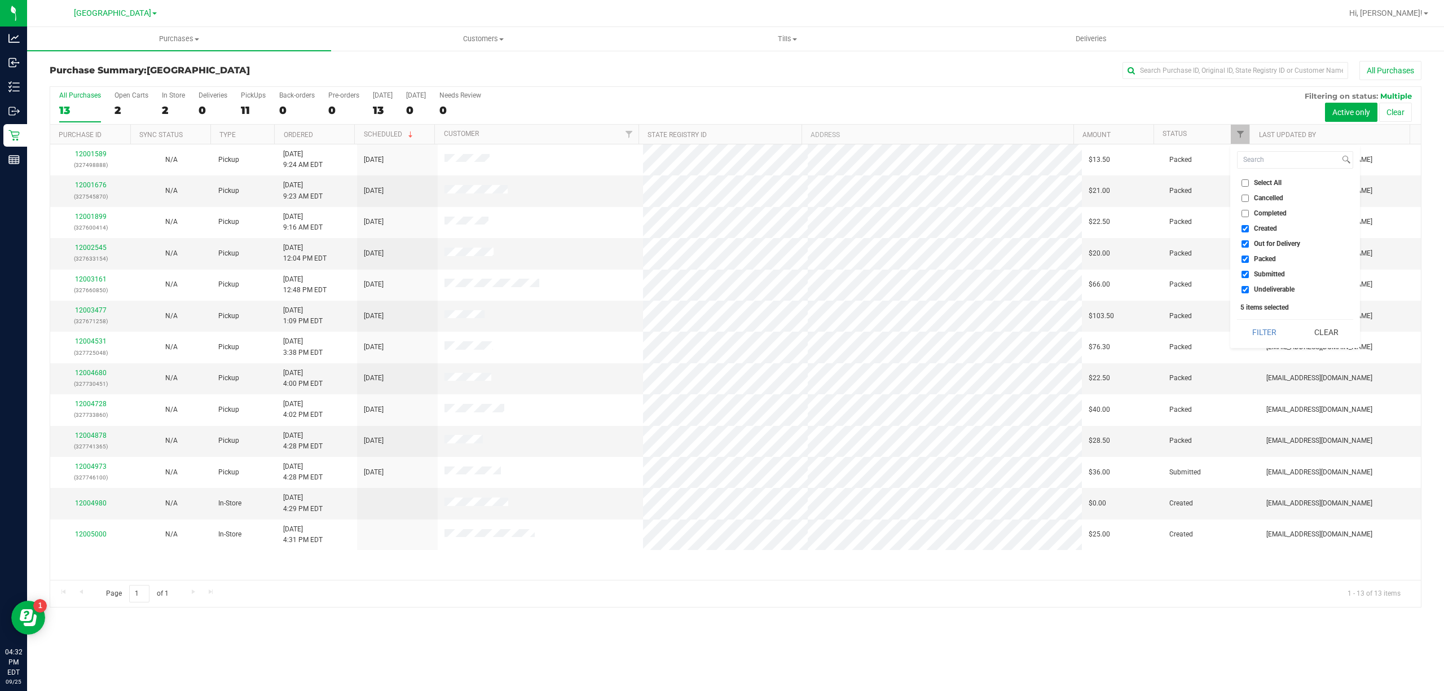
click at [1247, 229] on input "Created" at bounding box center [1245, 228] width 7 height 7
checkbox input "false"
click at [1246, 246] on input "Out for Delivery" at bounding box center [1245, 243] width 7 height 7
checkbox input "false"
click at [1243, 258] on input "Packed" at bounding box center [1245, 259] width 7 height 7
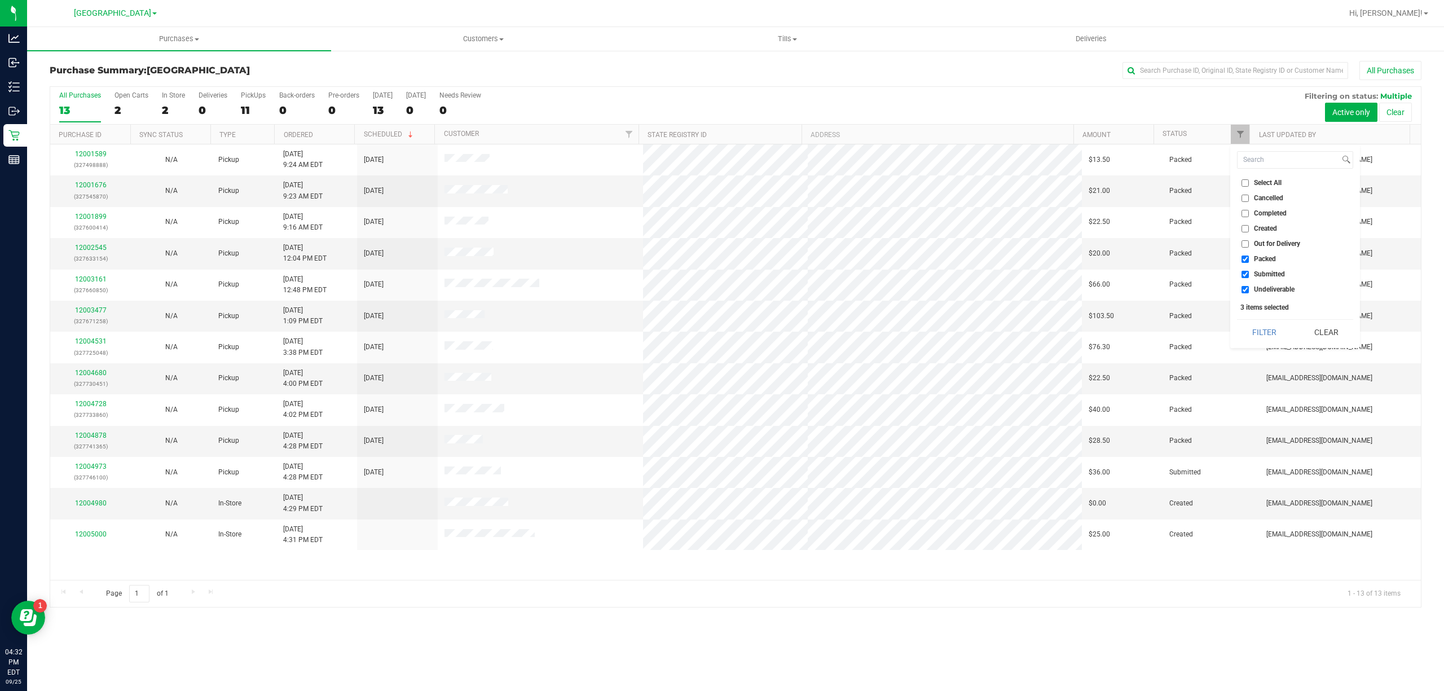
checkbox input "false"
click at [1242, 292] on input "Undeliverable" at bounding box center [1245, 289] width 7 height 7
checkbox input "false"
click at [1277, 330] on button "Filter" at bounding box center [1264, 332] width 54 height 25
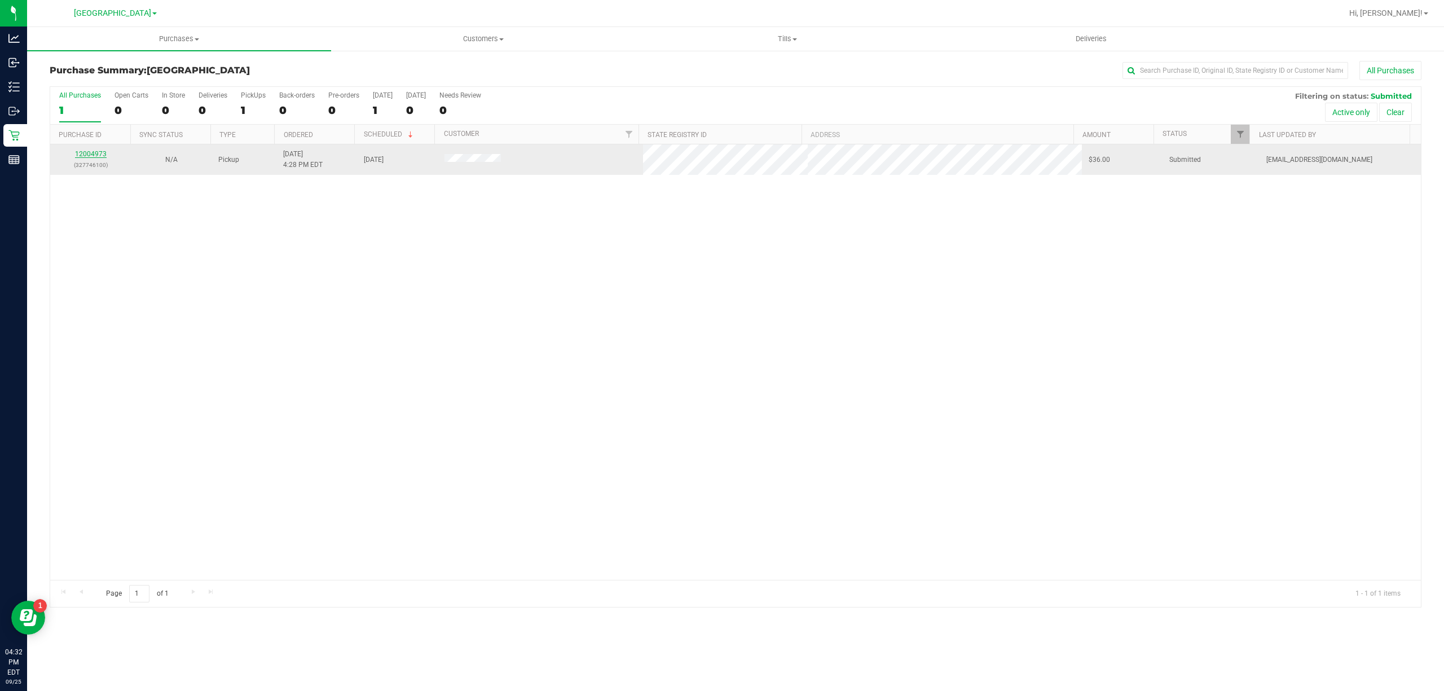
click at [102, 152] on link "12004973" at bounding box center [91, 154] width 32 height 8
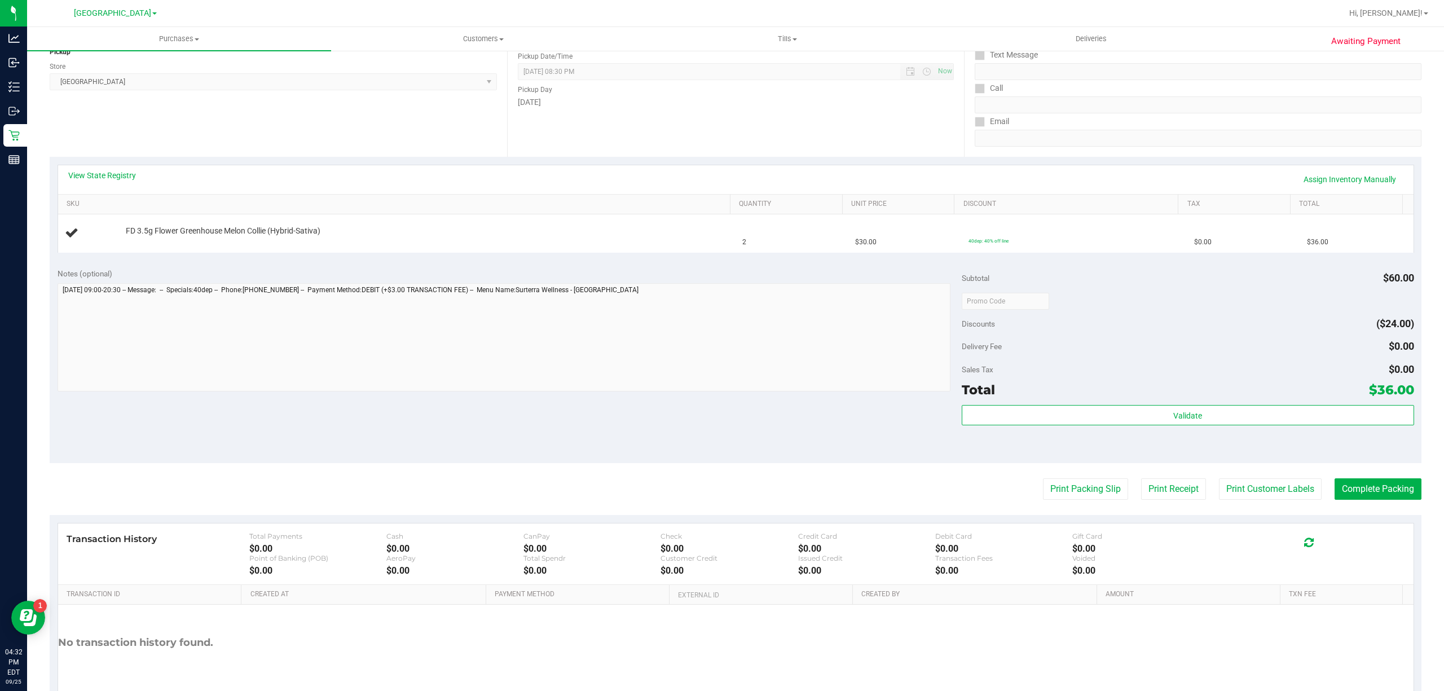
scroll to position [150, 0]
click at [1071, 481] on button "Print Packing Slip" at bounding box center [1085, 486] width 85 height 21
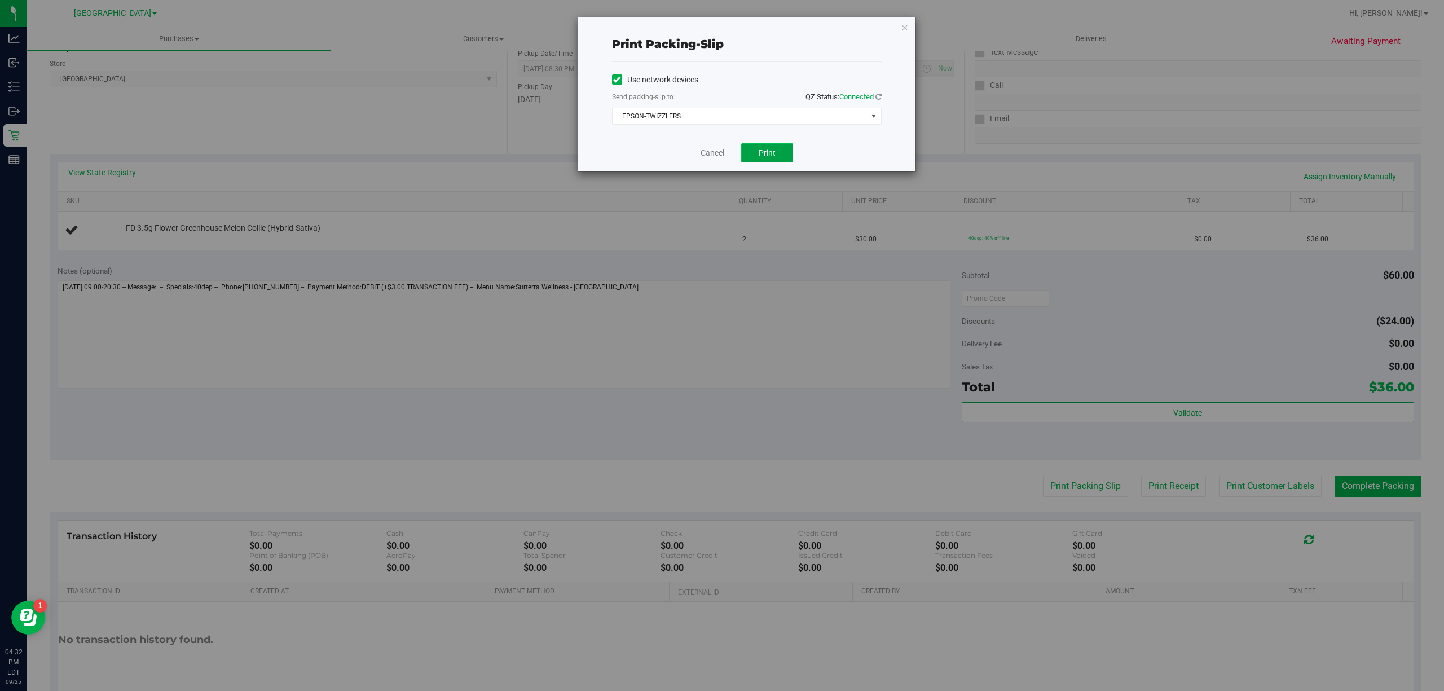
click at [763, 147] on button "Print" at bounding box center [767, 152] width 52 height 19
click at [906, 27] on icon "button" at bounding box center [905, 27] width 8 height 14
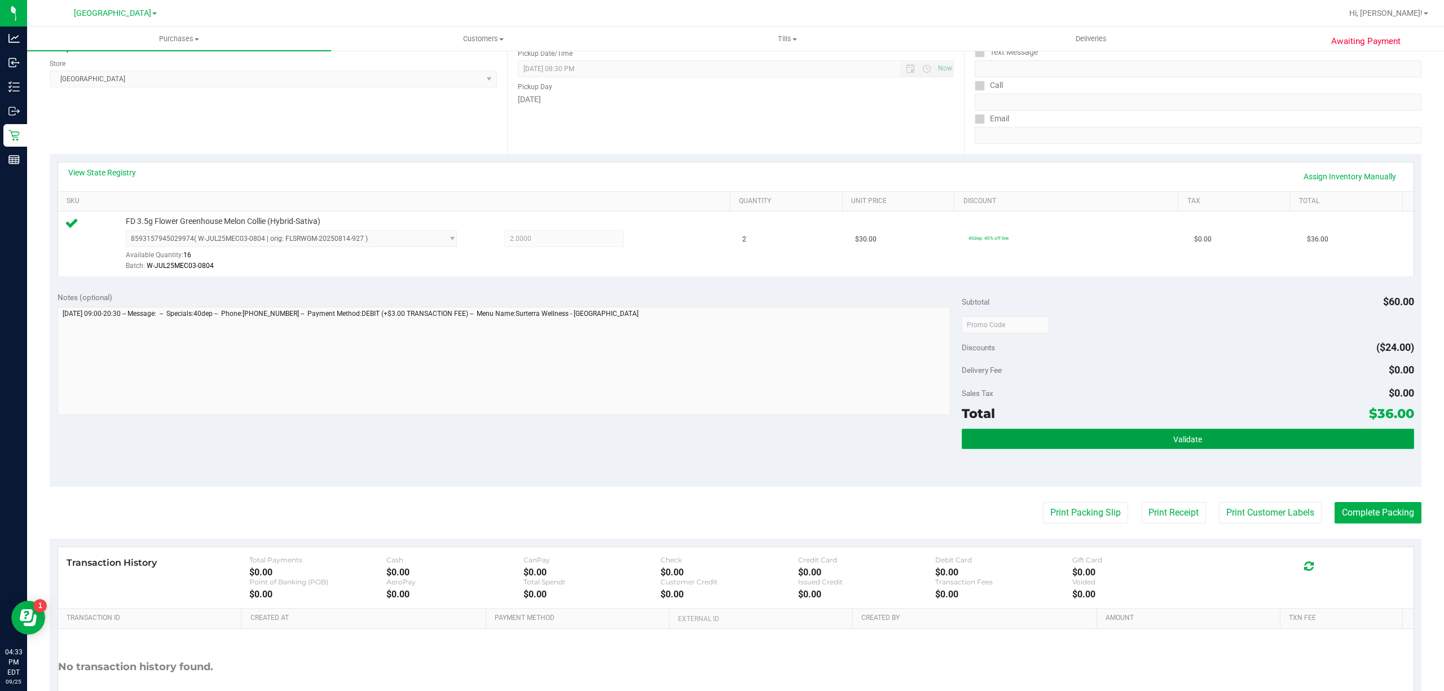
click at [1248, 438] on button "Validate" at bounding box center [1188, 439] width 452 height 20
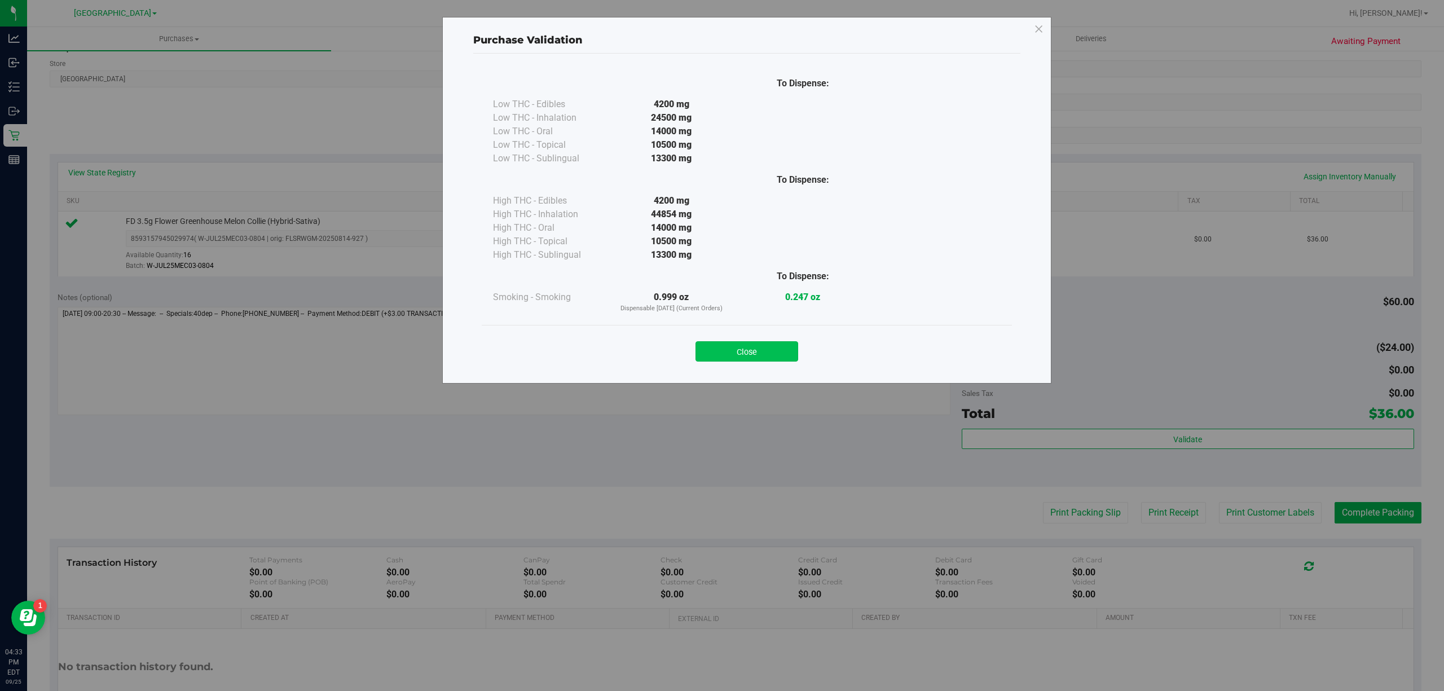
click at [766, 347] on button "Close" at bounding box center [747, 351] width 103 height 20
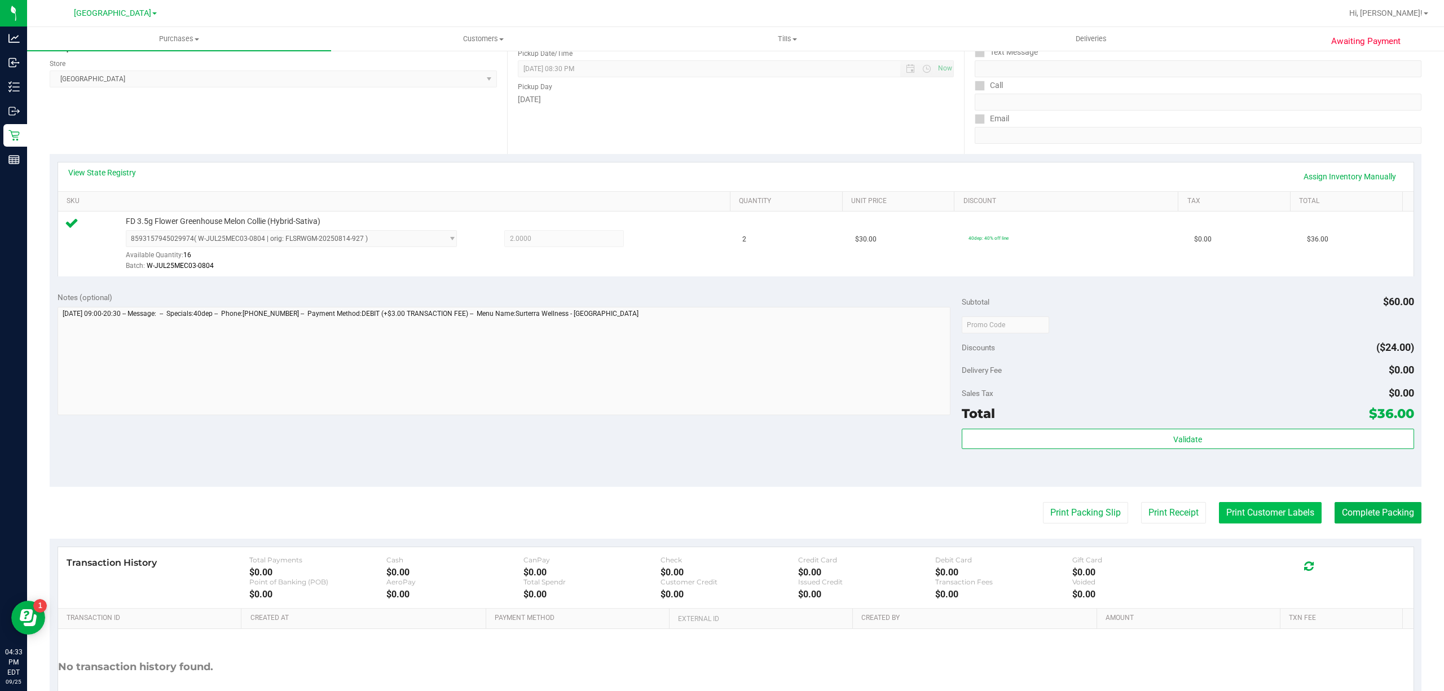
click at [1271, 504] on button "Print Customer Labels" at bounding box center [1270, 512] width 103 height 21
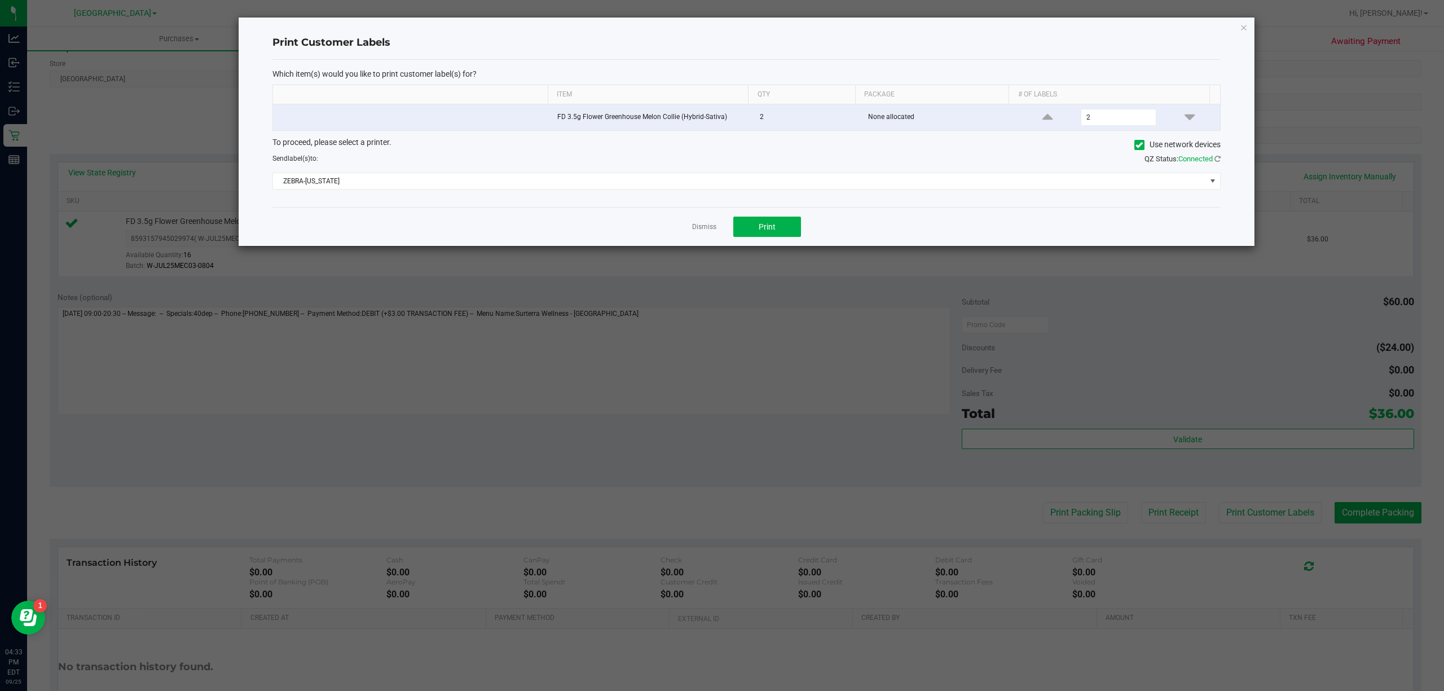
click at [754, 218] on div "Dismiss Print" at bounding box center [746, 226] width 948 height 39
click at [758, 228] on button "Print" at bounding box center [767, 227] width 68 height 20
click at [687, 232] on div "Dismiss Print" at bounding box center [746, 226] width 948 height 39
click at [693, 230] on link "Dismiss" at bounding box center [704, 227] width 24 height 10
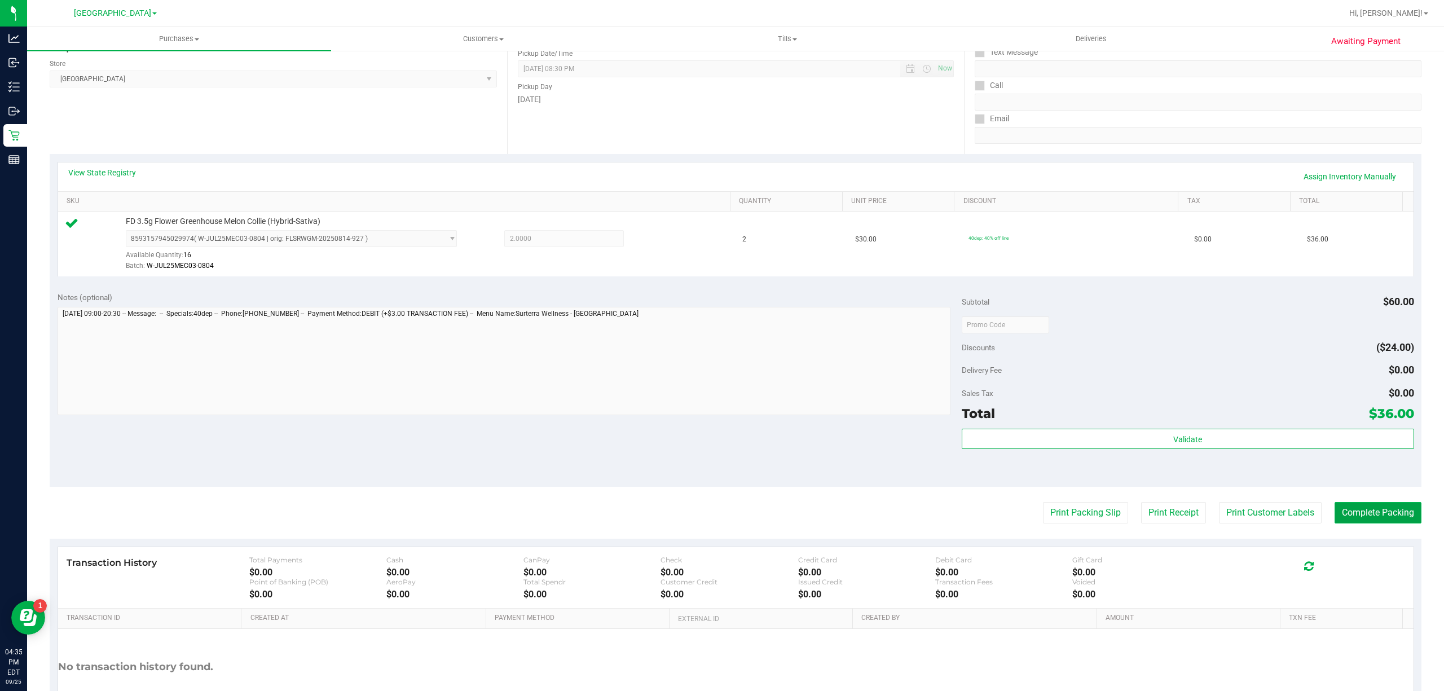
click at [1392, 520] on button "Complete Packing" at bounding box center [1378, 512] width 87 height 21
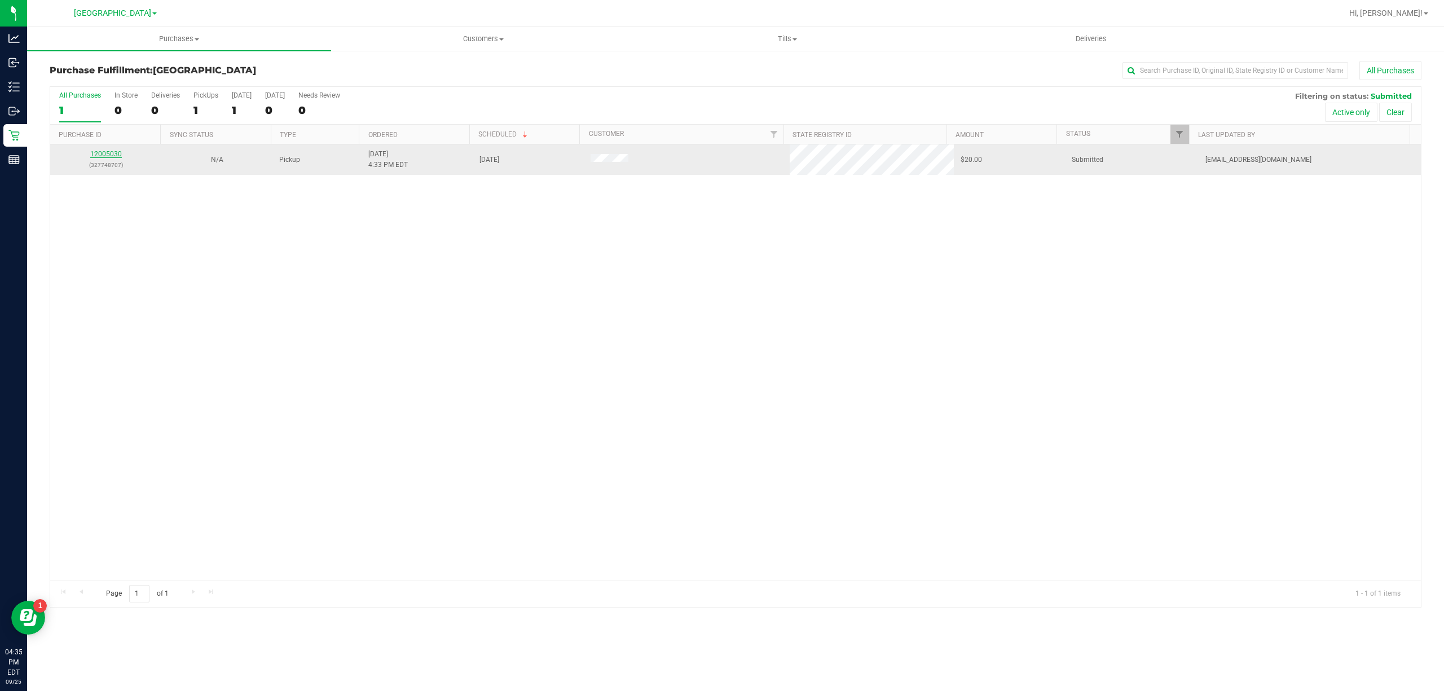
click at [111, 152] on link "12005030" at bounding box center [106, 154] width 32 height 8
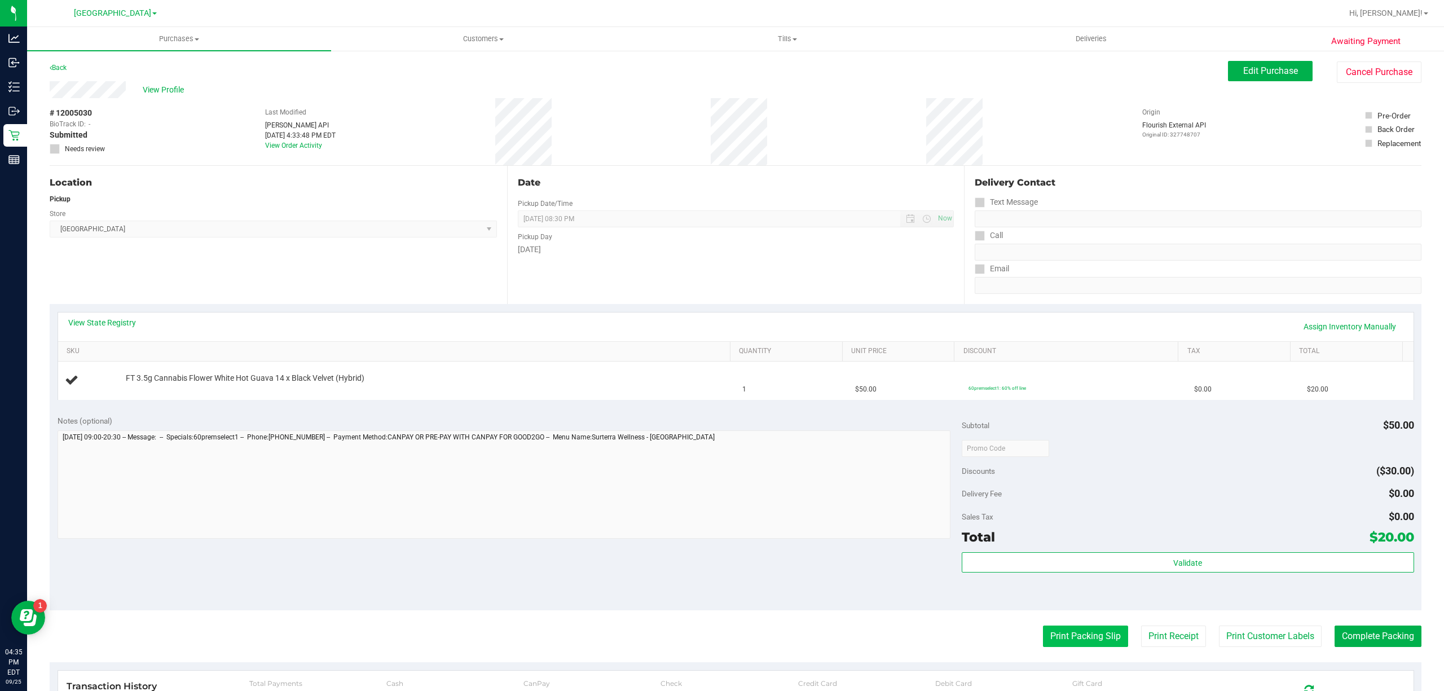
click at [1091, 632] on button "Print Packing Slip" at bounding box center [1085, 636] width 85 height 21
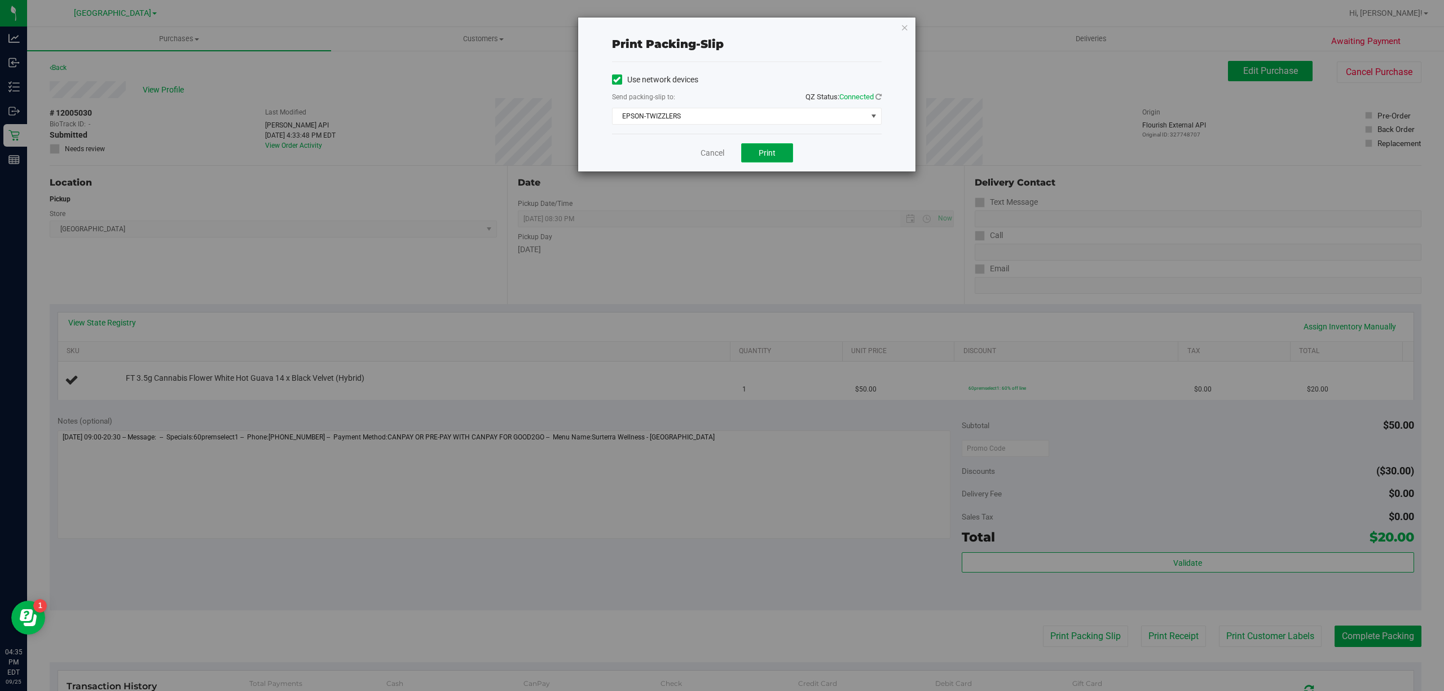
click at [765, 152] on span "Print" at bounding box center [767, 152] width 17 height 9
click at [709, 157] on link "Cancel" at bounding box center [713, 153] width 24 height 12
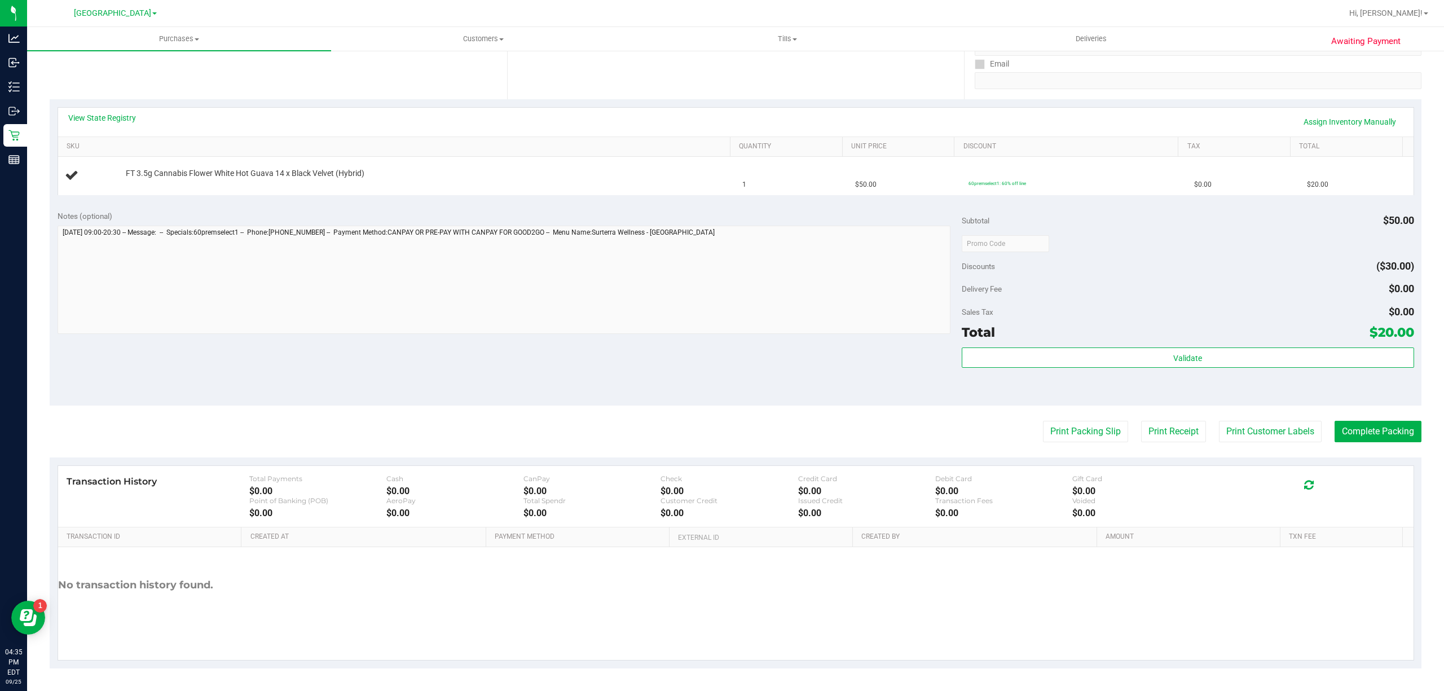
scroll to position [206, 0]
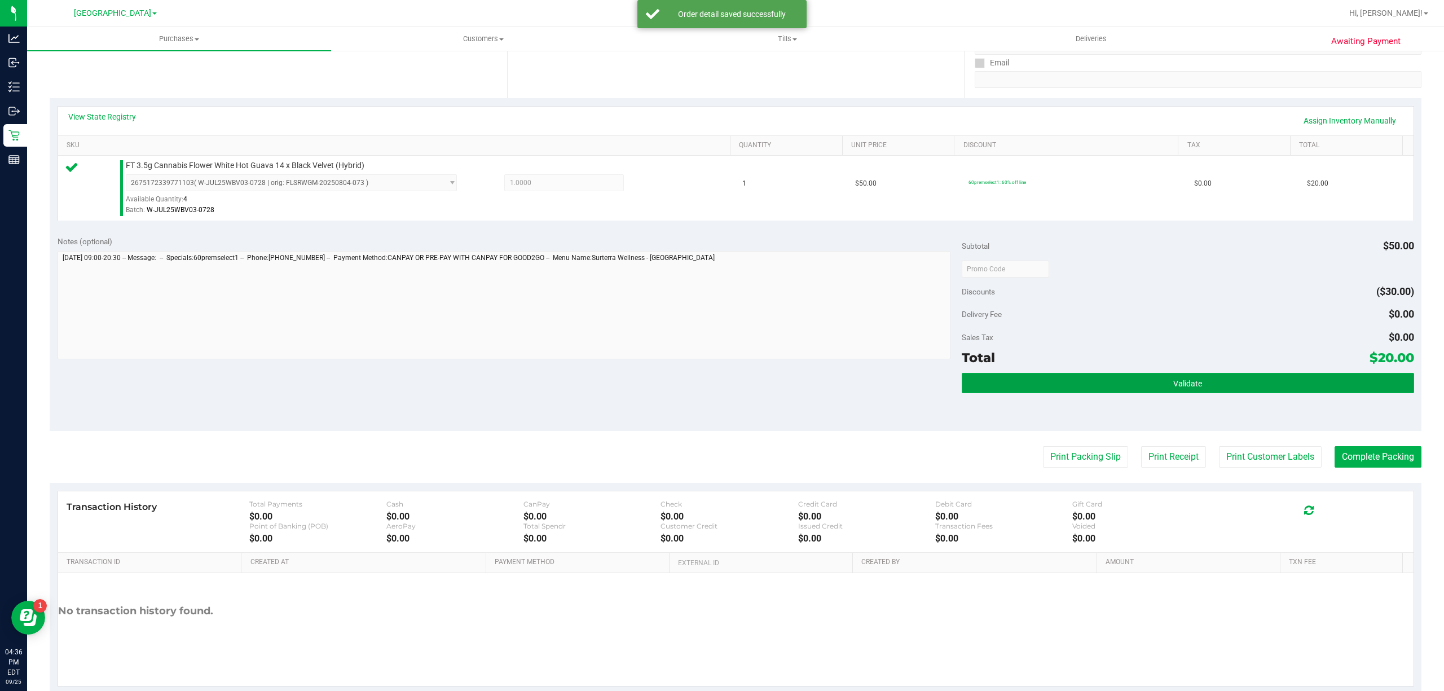
click at [1259, 380] on button "Validate" at bounding box center [1188, 383] width 452 height 20
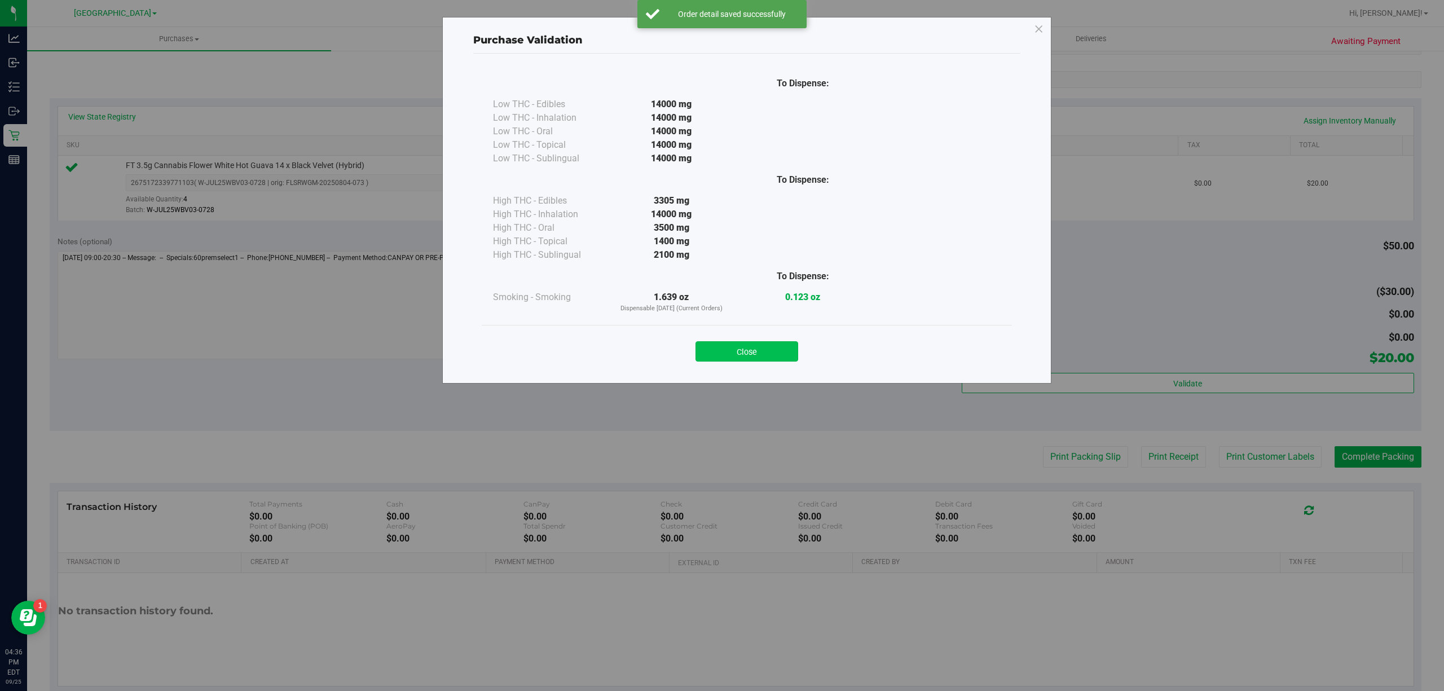
click at [750, 355] on button "Close" at bounding box center [747, 351] width 103 height 20
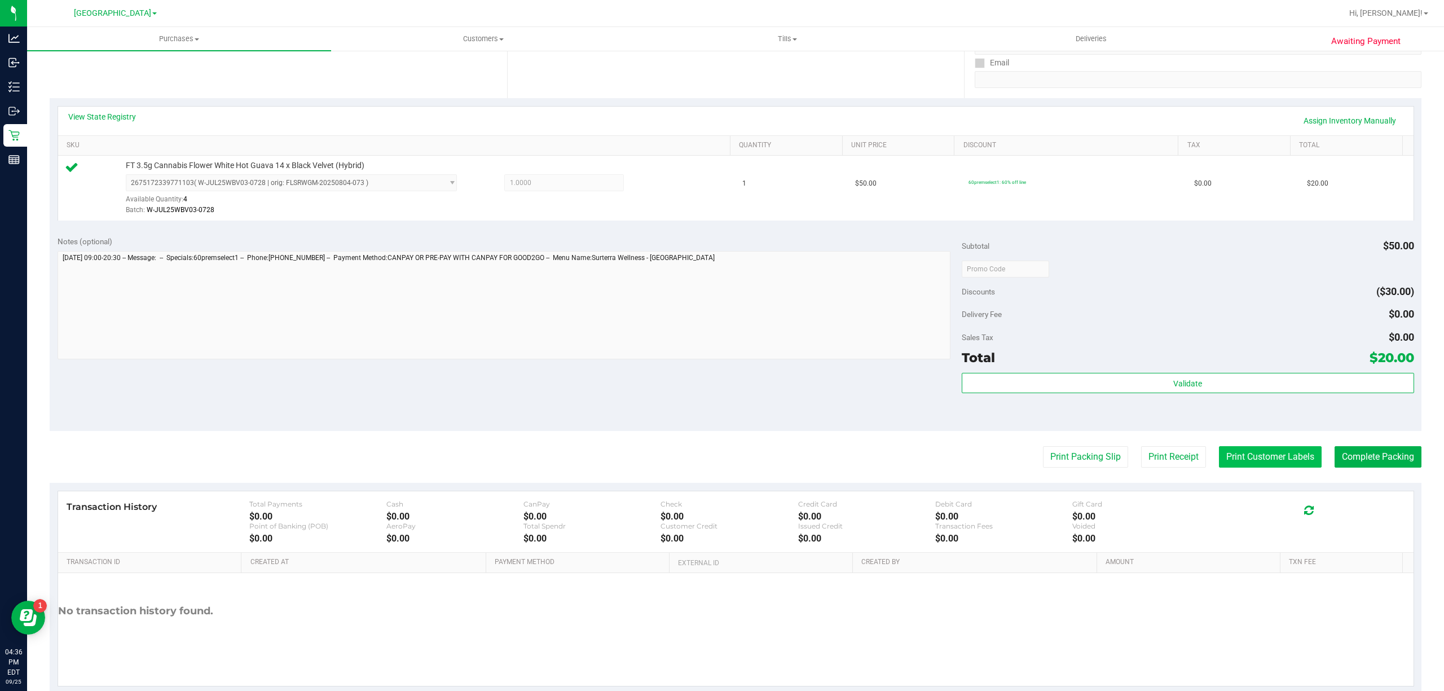
click at [1231, 459] on button "Print Customer Labels" at bounding box center [1270, 456] width 103 height 21
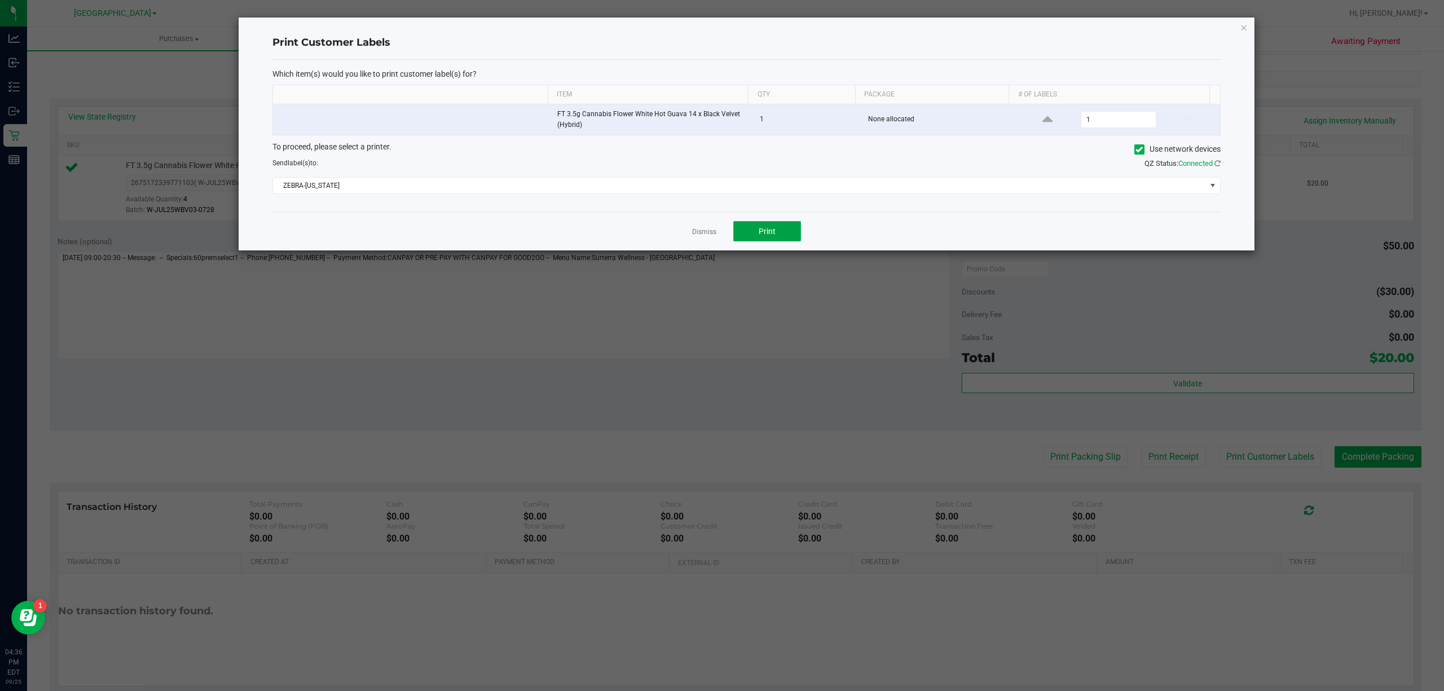
click at [778, 237] on button "Print" at bounding box center [767, 231] width 68 height 20
click at [710, 232] on link "Dismiss" at bounding box center [704, 232] width 24 height 10
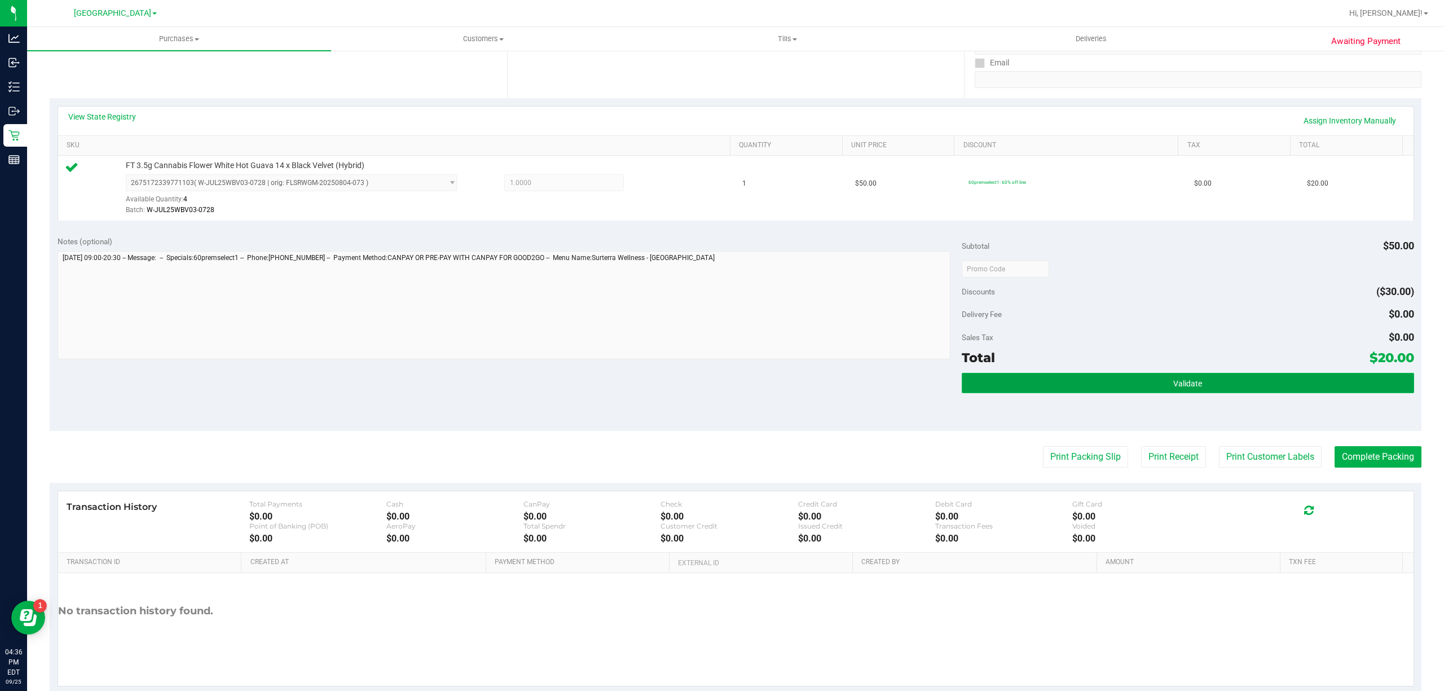
click at [1120, 382] on button "Validate" at bounding box center [1188, 383] width 452 height 20
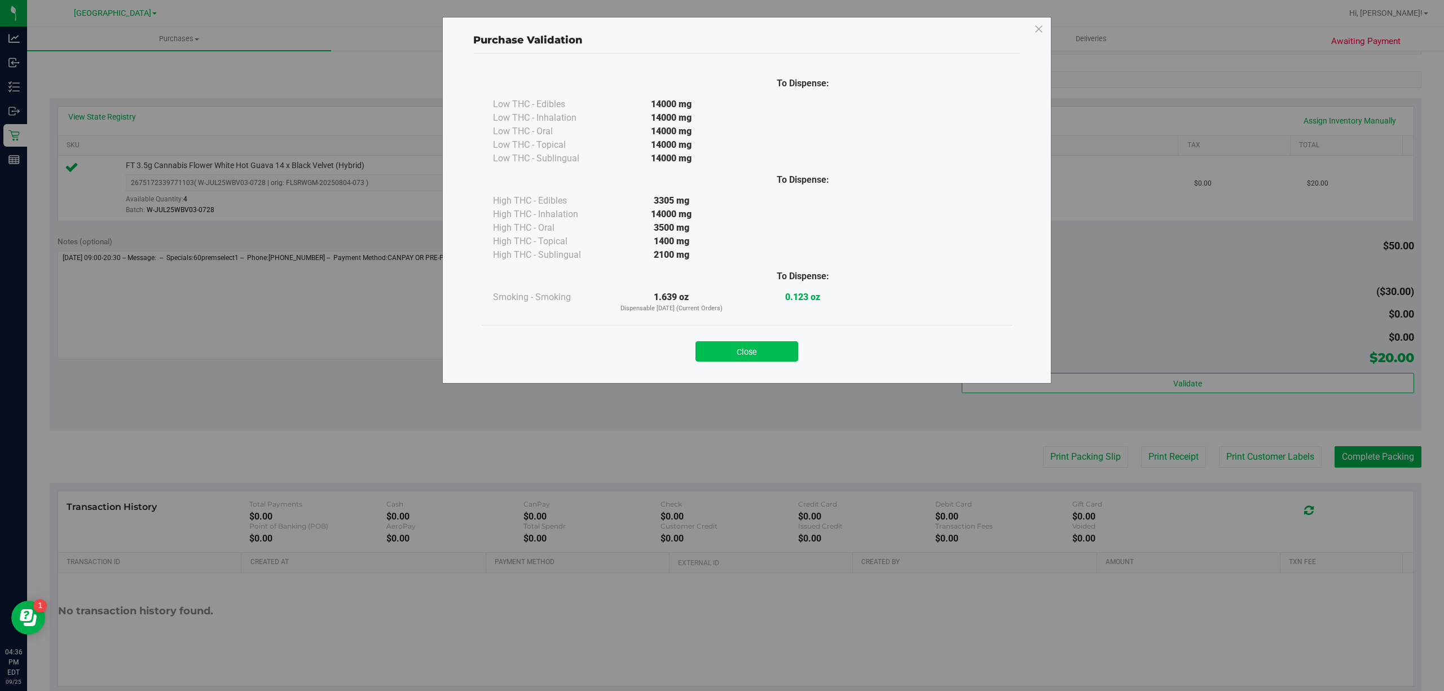
click at [739, 350] on button "Close" at bounding box center [747, 351] width 103 height 20
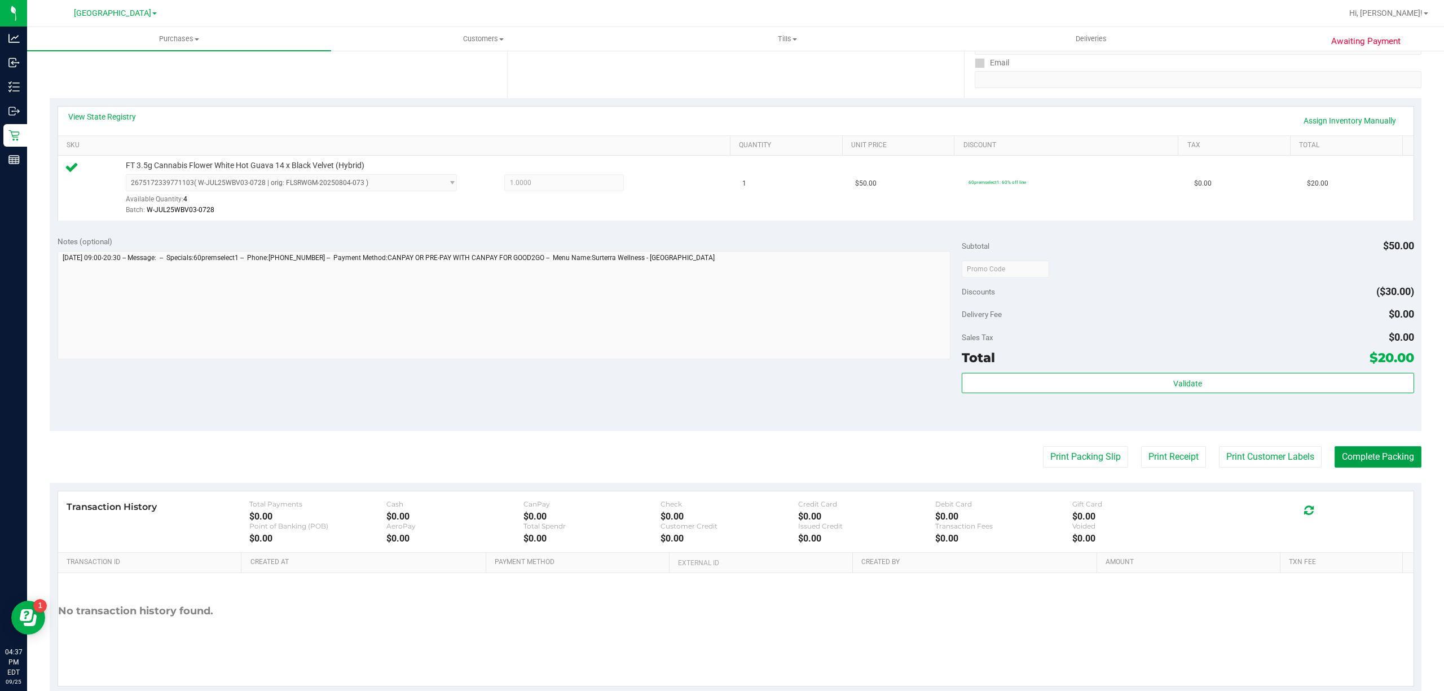
click at [1361, 461] on button "Complete Packing" at bounding box center [1378, 456] width 87 height 21
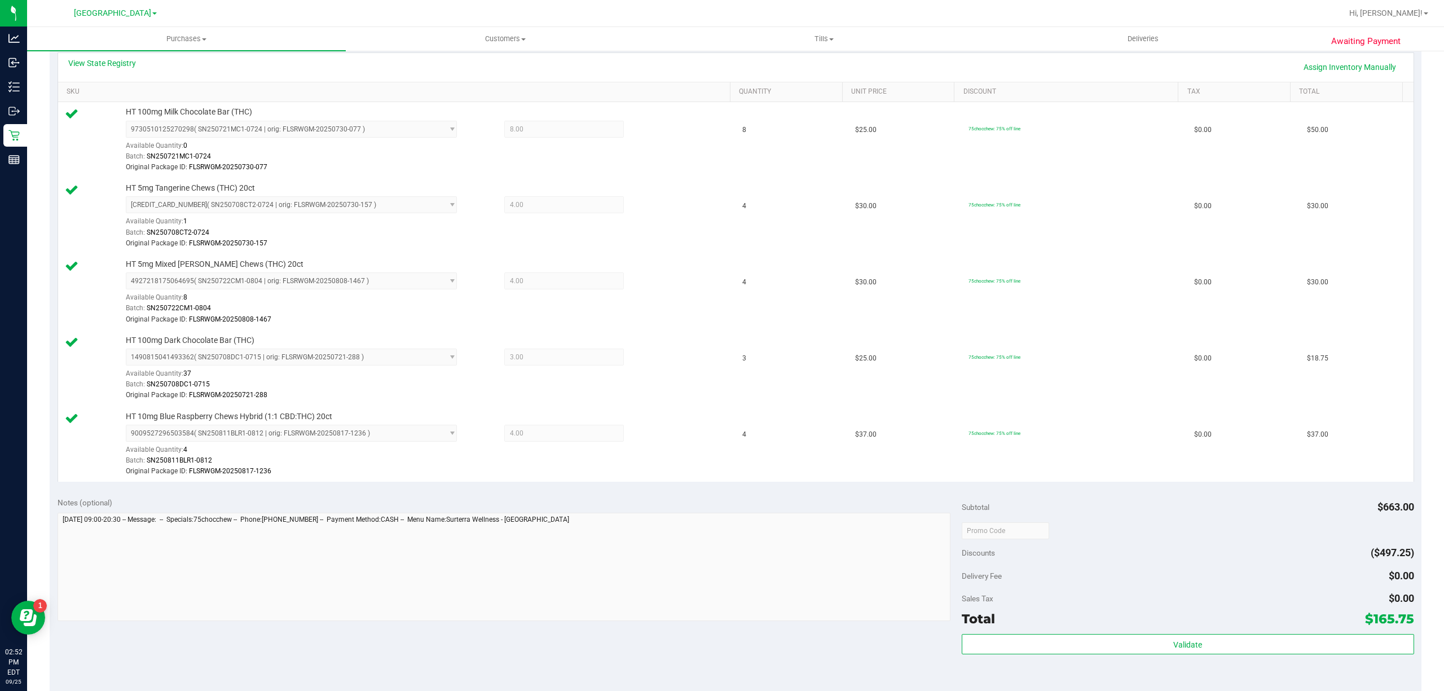
scroll to position [526, 0]
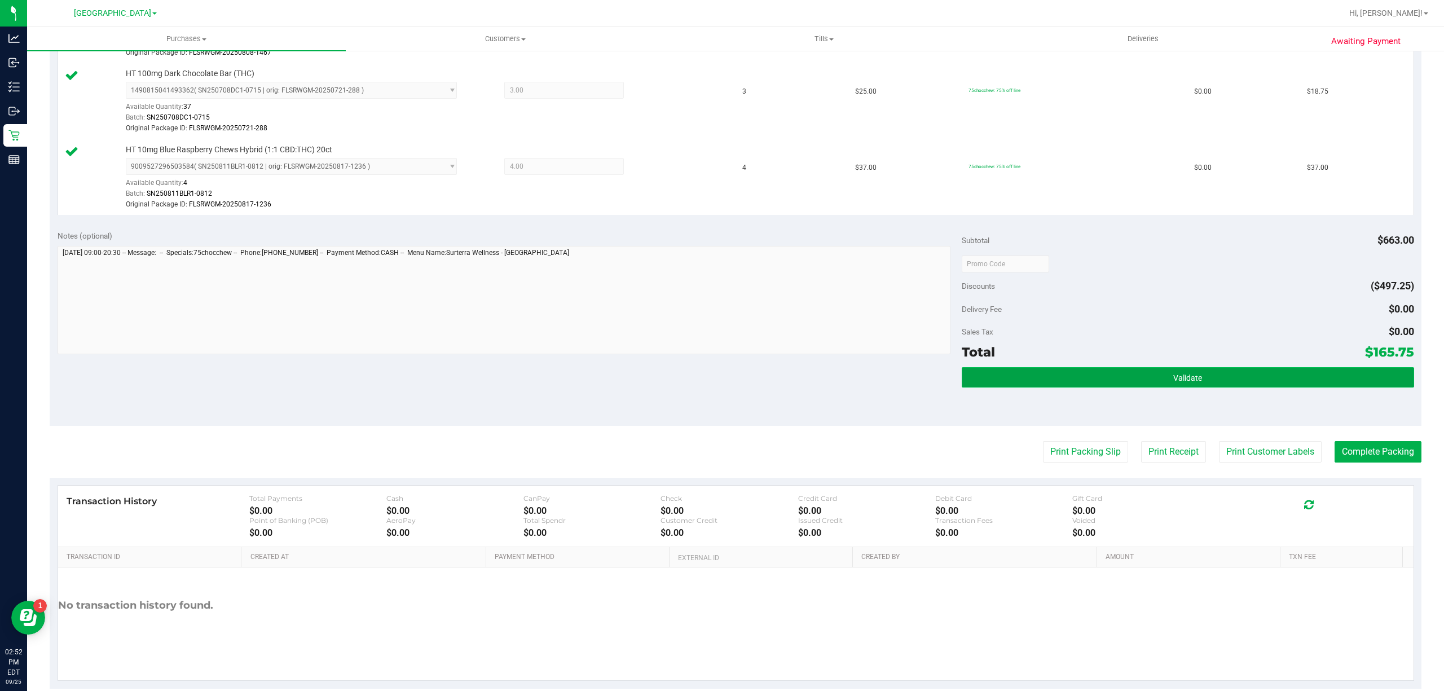
click at [1048, 382] on button "Validate" at bounding box center [1188, 377] width 452 height 20
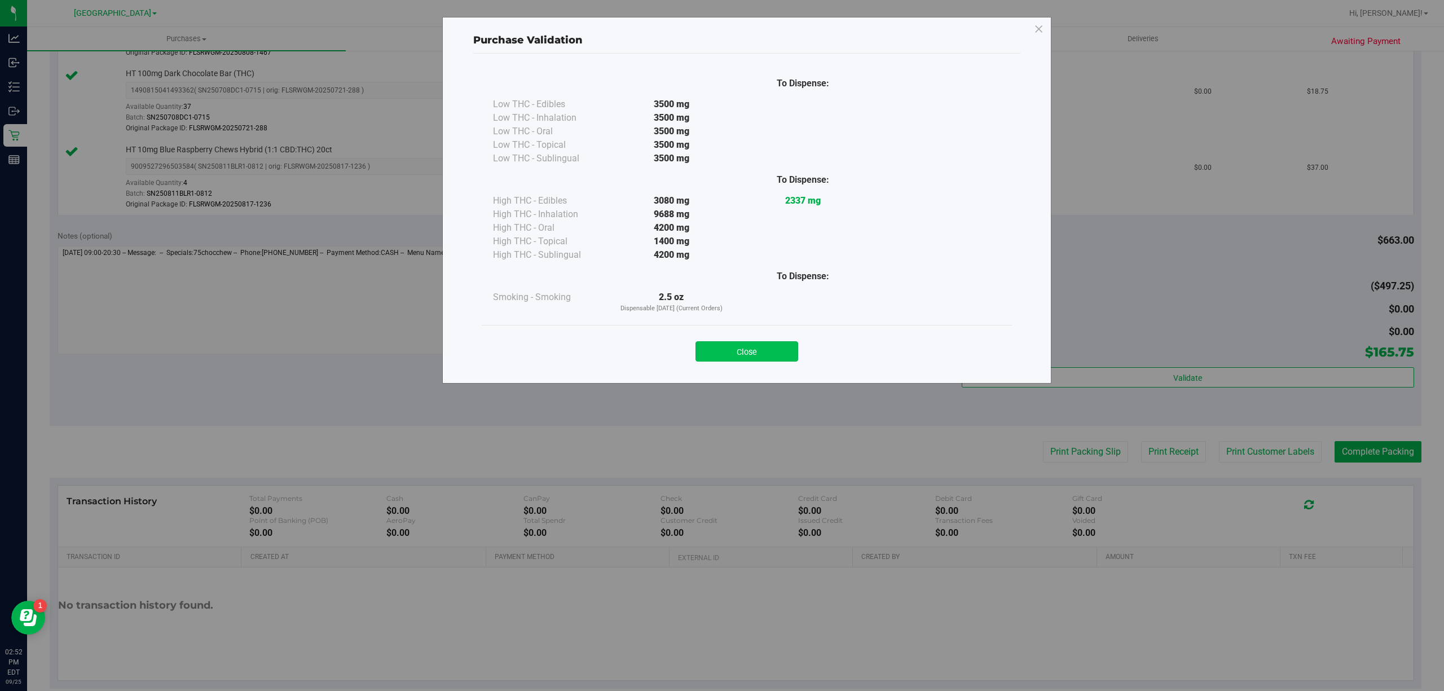
click at [758, 362] on div "Close" at bounding box center [747, 348] width 530 height 46
click at [772, 350] on button "Close" at bounding box center [747, 351] width 103 height 20
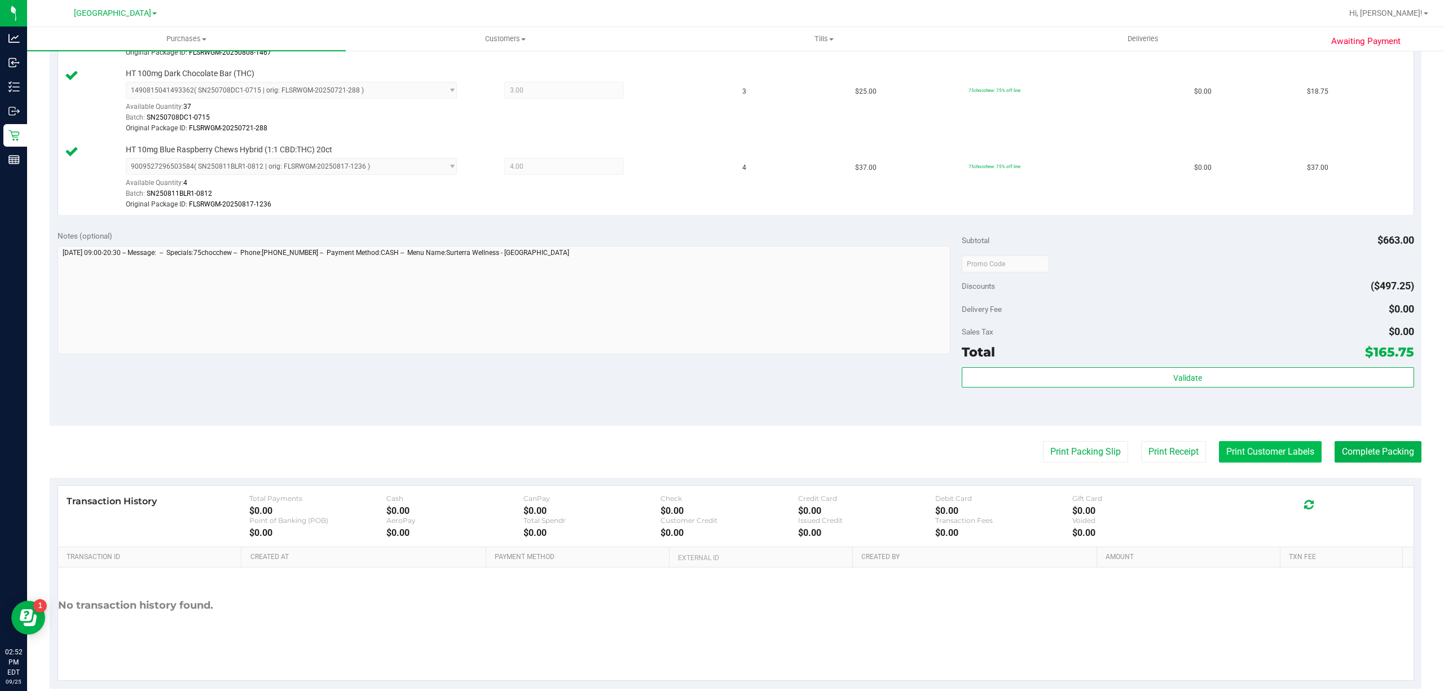
click at [1269, 459] on button "Print Customer Labels" at bounding box center [1270, 451] width 103 height 21
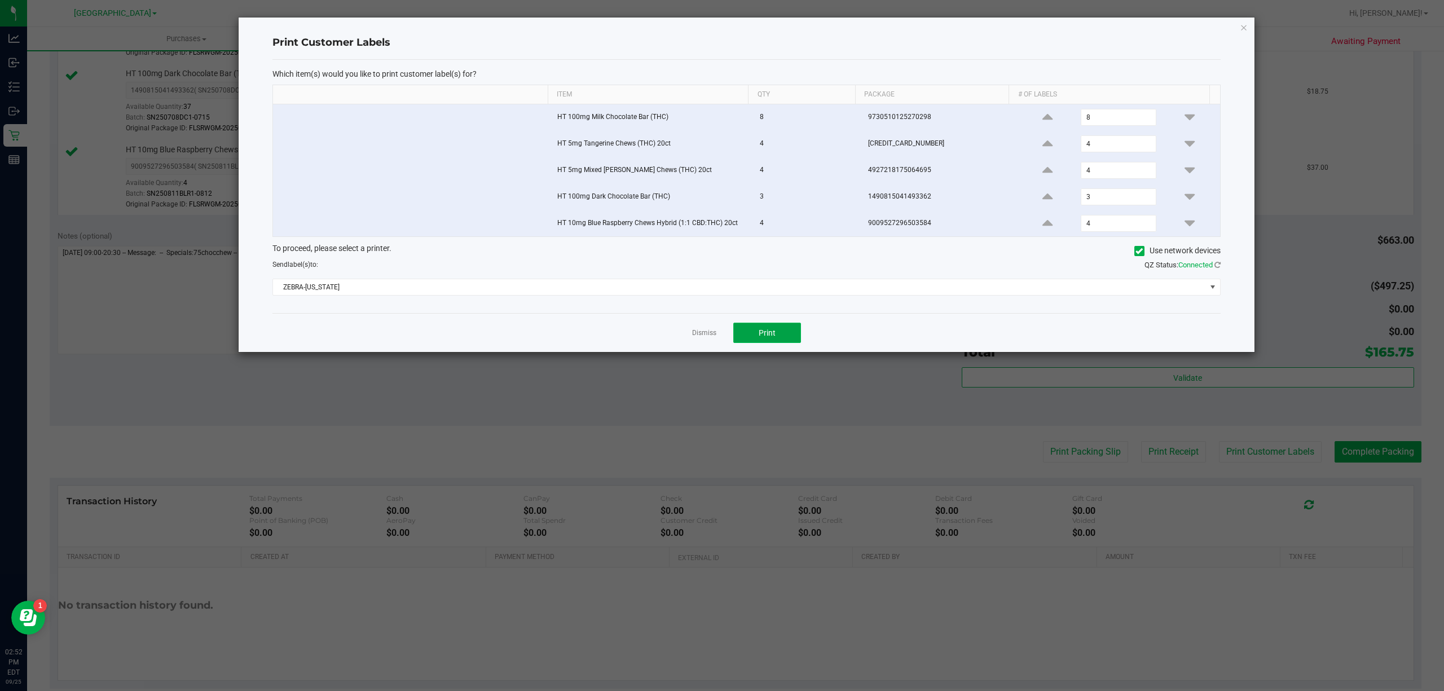
click at [763, 334] on span "Print" at bounding box center [767, 332] width 17 height 9
click at [706, 337] on link "Dismiss" at bounding box center [704, 333] width 24 height 10
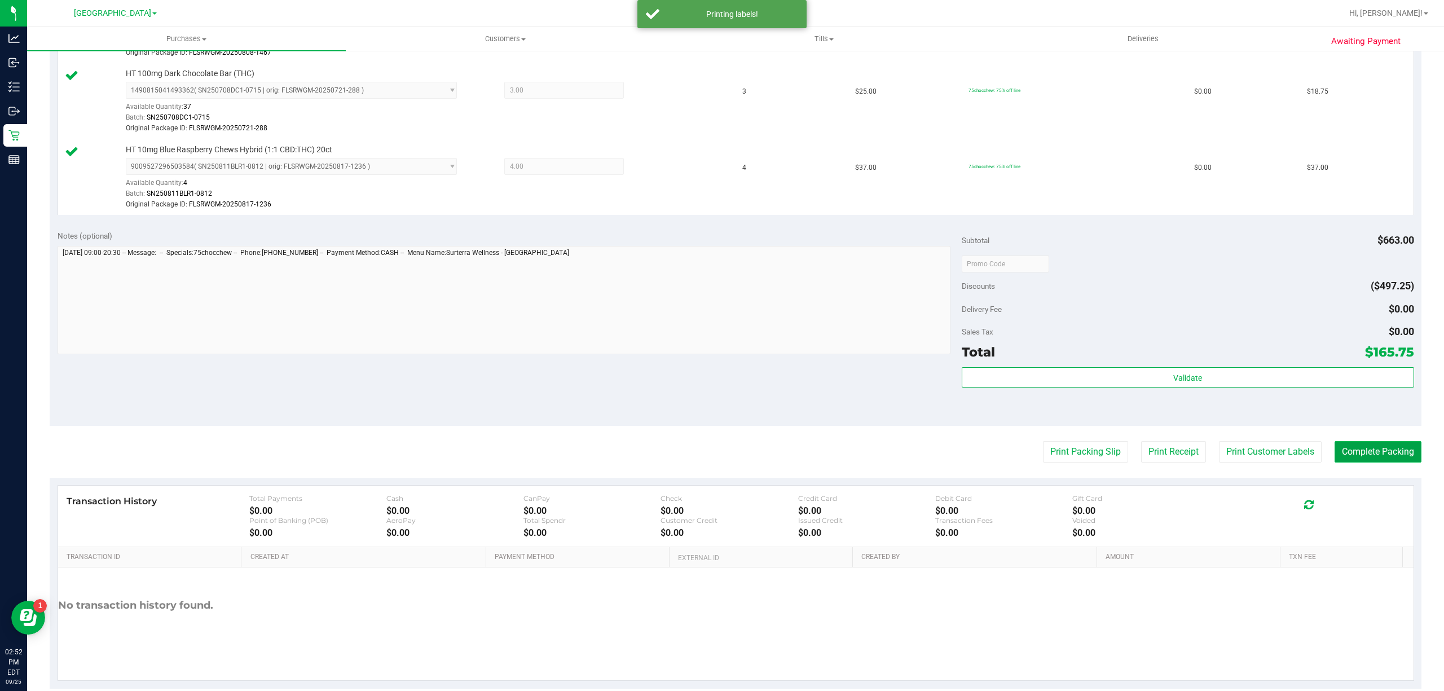
click at [1393, 449] on button "Complete Packing" at bounding box center [1378, 451] width 87 height 21
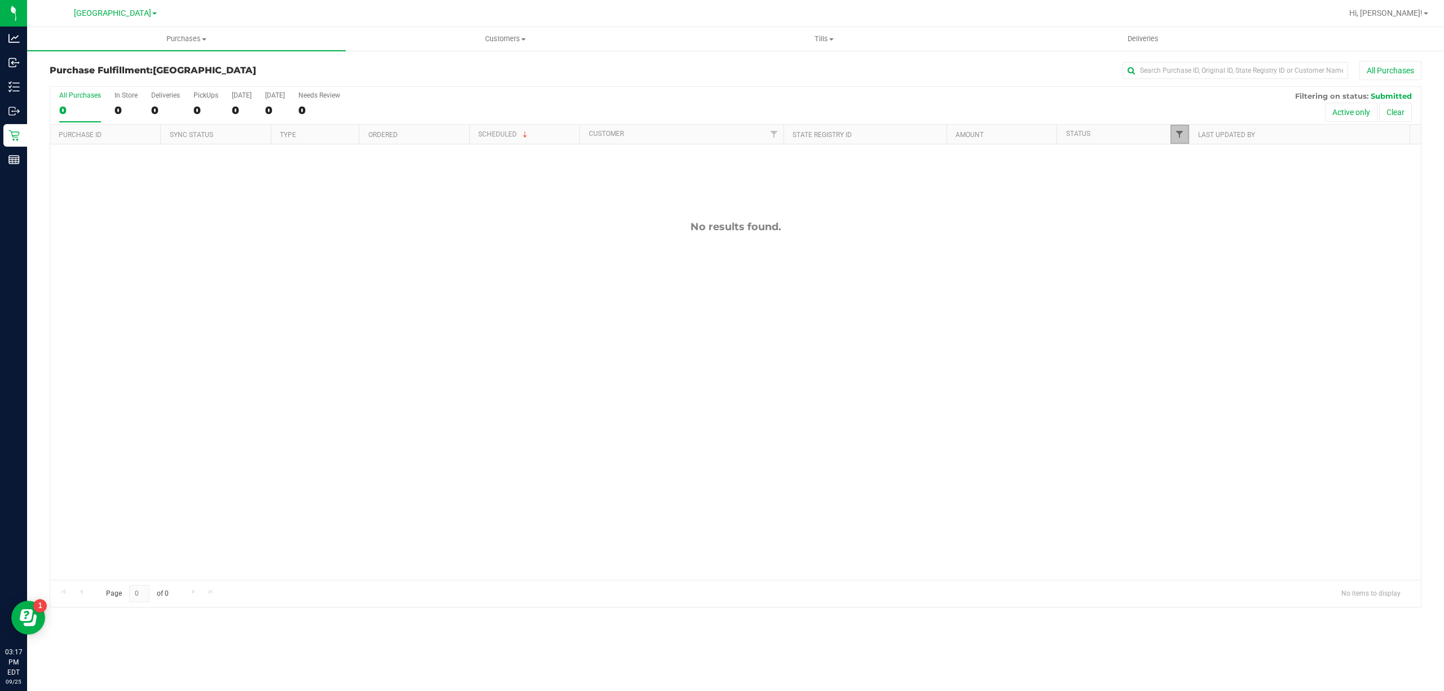
click at [1176, 138] on span "Filter" at bounding box center [1179, 134] width 9 height 9
checkbox input "true"
click at [1191, 337] on button "Filter" at bounding box center [1204, 332] width 54 height 25
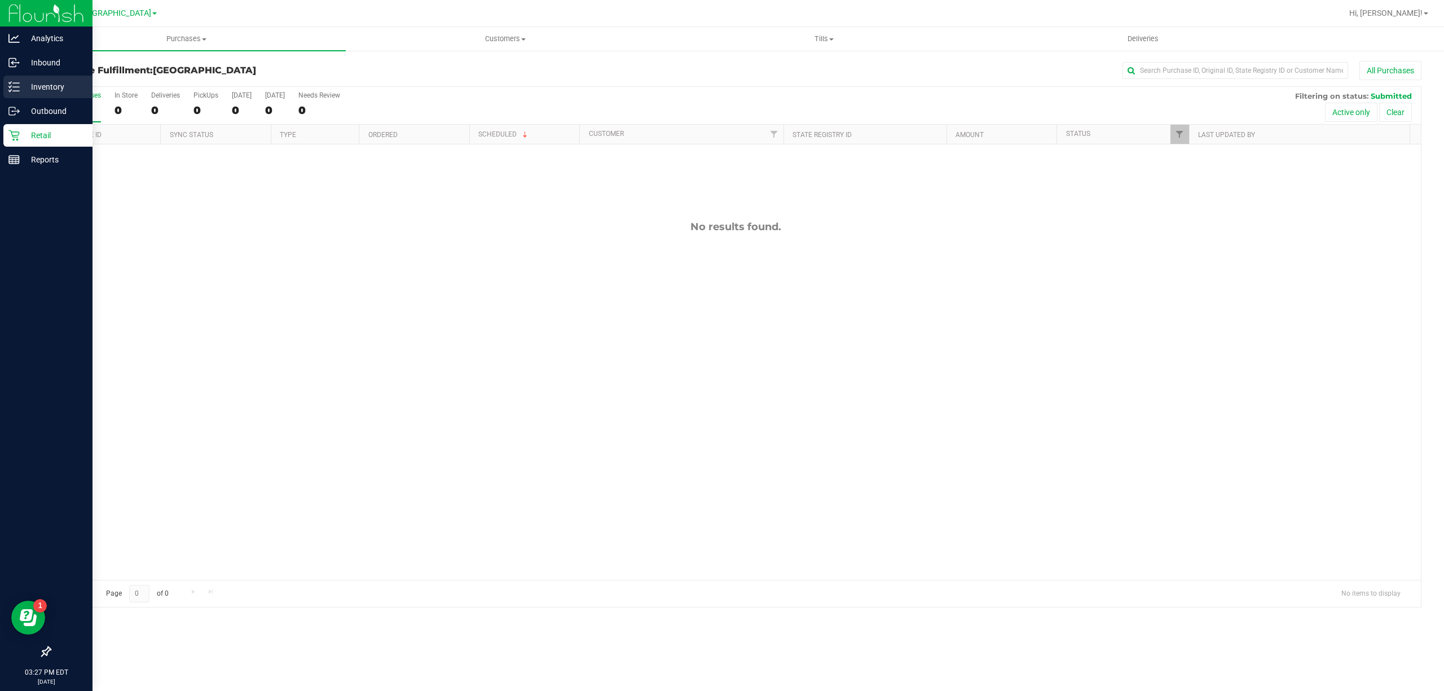
click at [36, 85] on p "Inventory" at bounding box center [54, 87] width 68 height 14
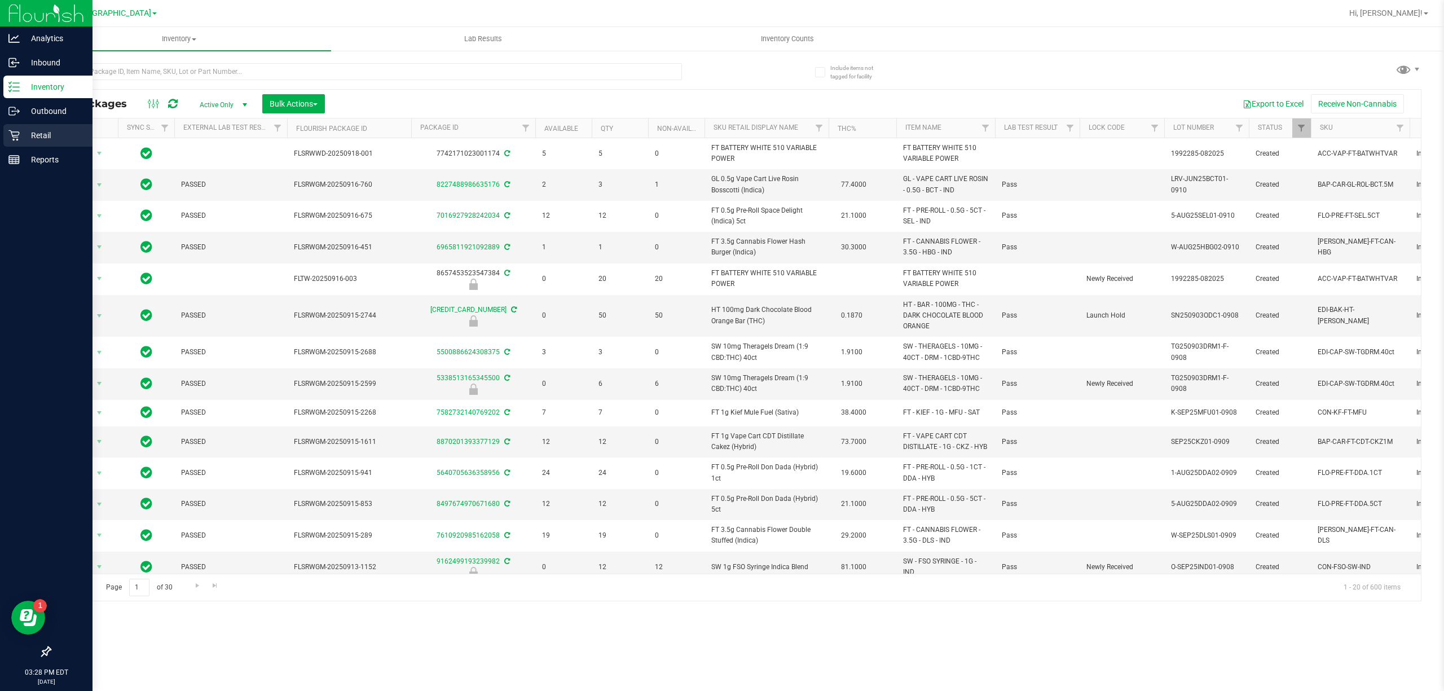
click at [43, 132] on p "Retail" at bounding box center [54, 136] width 68 height 14
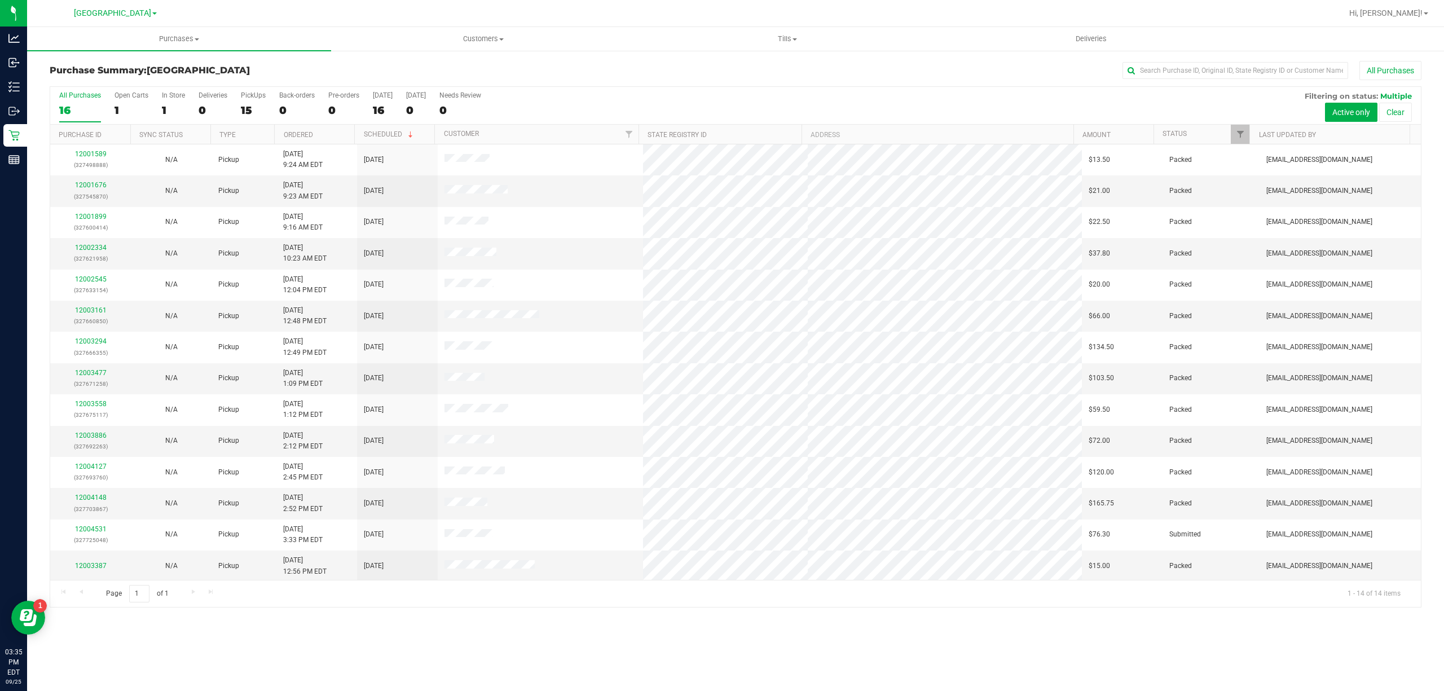
click at [249, 52] on div "Purchase Summary: Boynton Beach WC All Purchases All Purchases 16 Open Carts 1 …" at bounding box center [735, 334] width 1417 height 569
click at [1239, 137] on span "Filter" at bounding box center [1240, 134] width 9 height 9
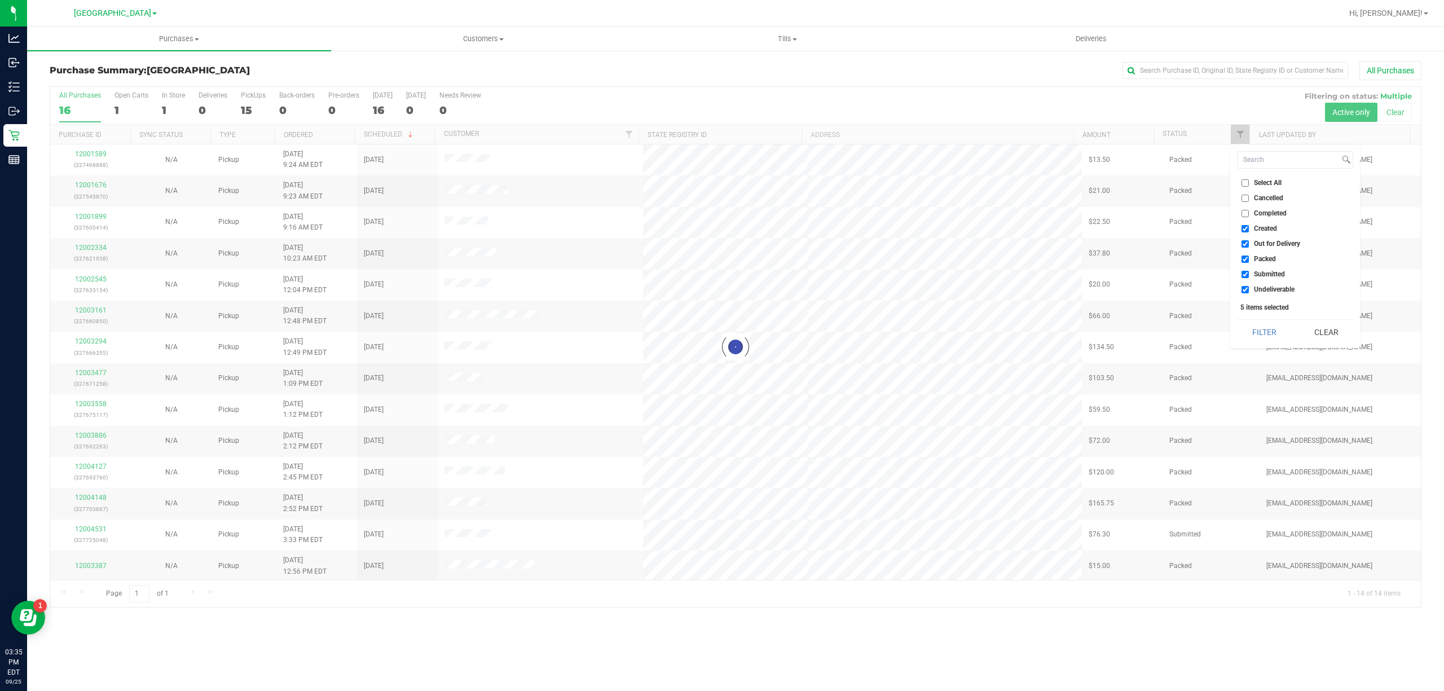
click at [1244, 230] on input "Created" at bounding box center [1245, 228] width 7 height 7
checkbox input "true"
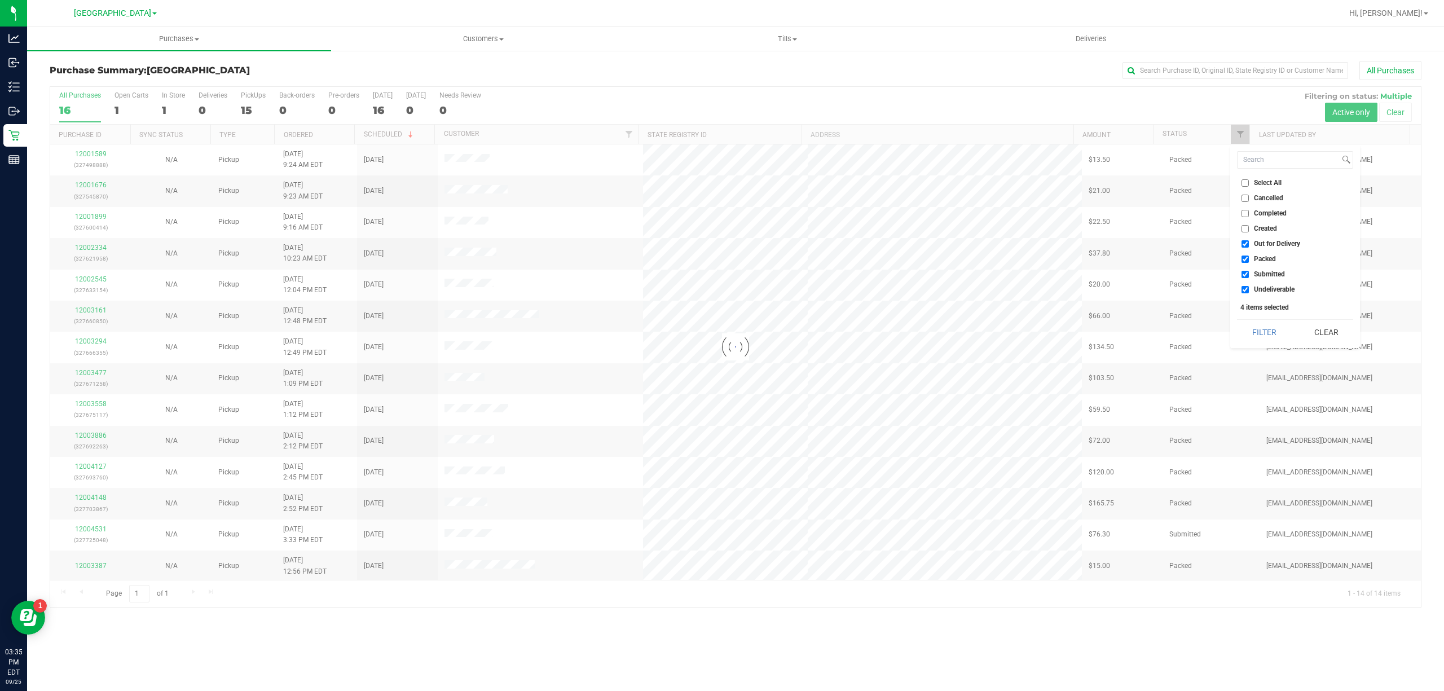
checkbox input "true"
click at [1244, 244] on input "Out for Delivery" at bounding box center [1245, 243] width 7 height 7
checkbox input "false"
click at [1243, 257] on input "Packed" at bounding box center [1245, 259] width 7 height 7
checkbox input "false"
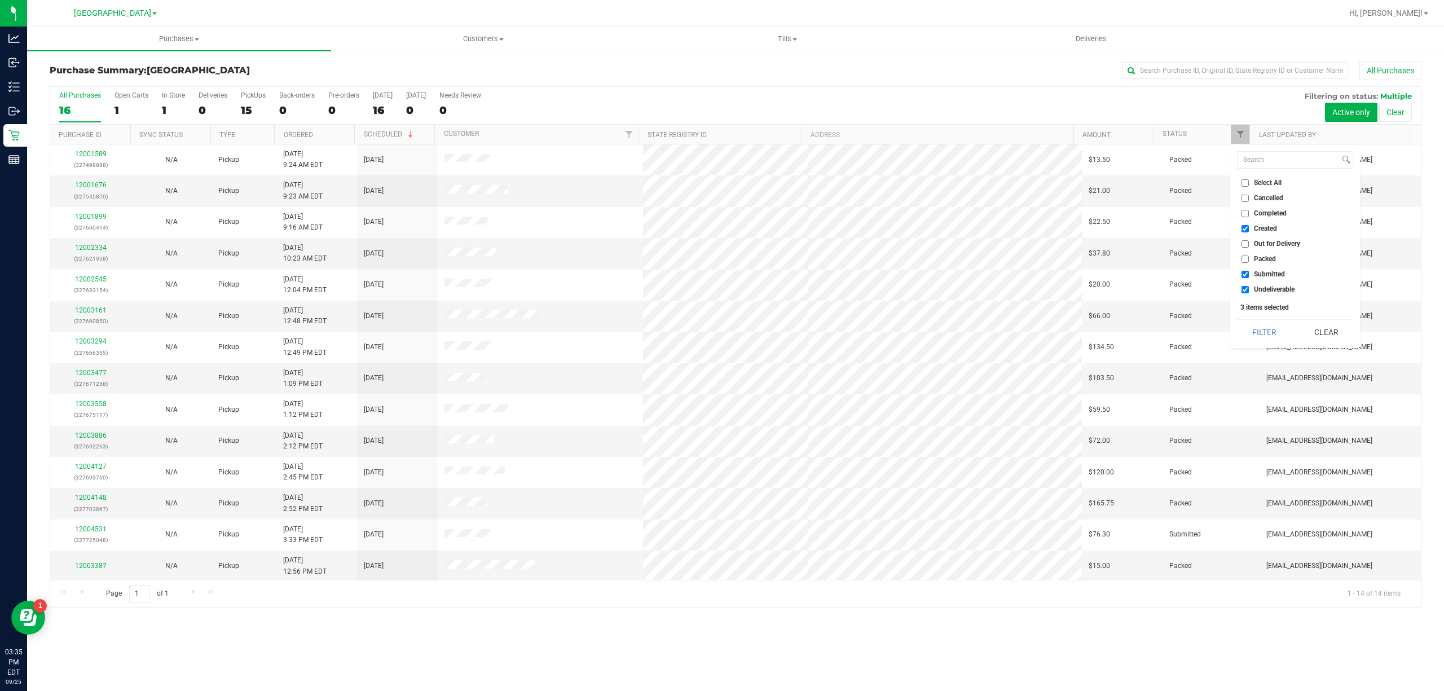
click at [1247, 232] on input "Created" at bounding box center [1245, 228] width 7 height 7
checkbox input "false"
click at [1244, 289] on input "Undeliverable" at bounding box center [1245, 289] width 7 height 7
checkbox input "false"
click at [1284, 335] on button "Filter" at bounding box center [1264, 332] width 54 height 25
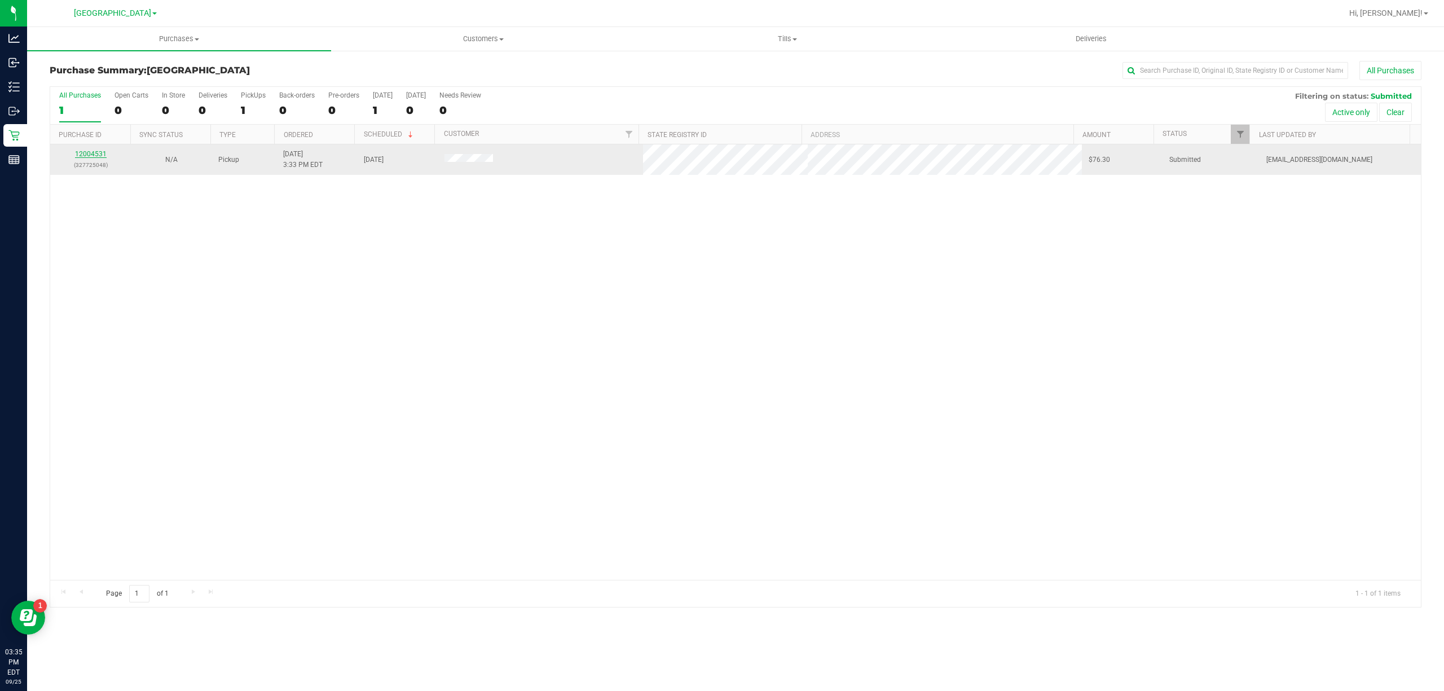
click at [89, 157] on link "12004531" at bounding box center [91, 154] width 32 height 8
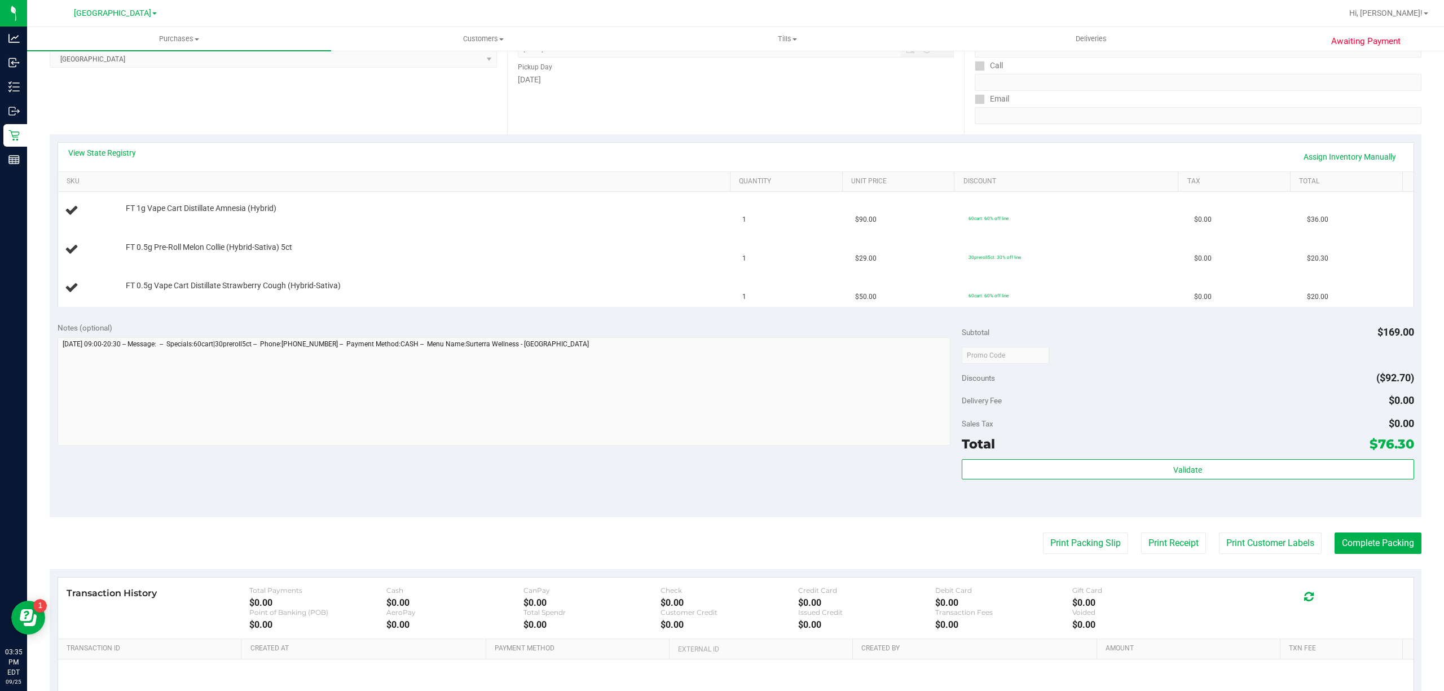
scroll to position [283, 0]
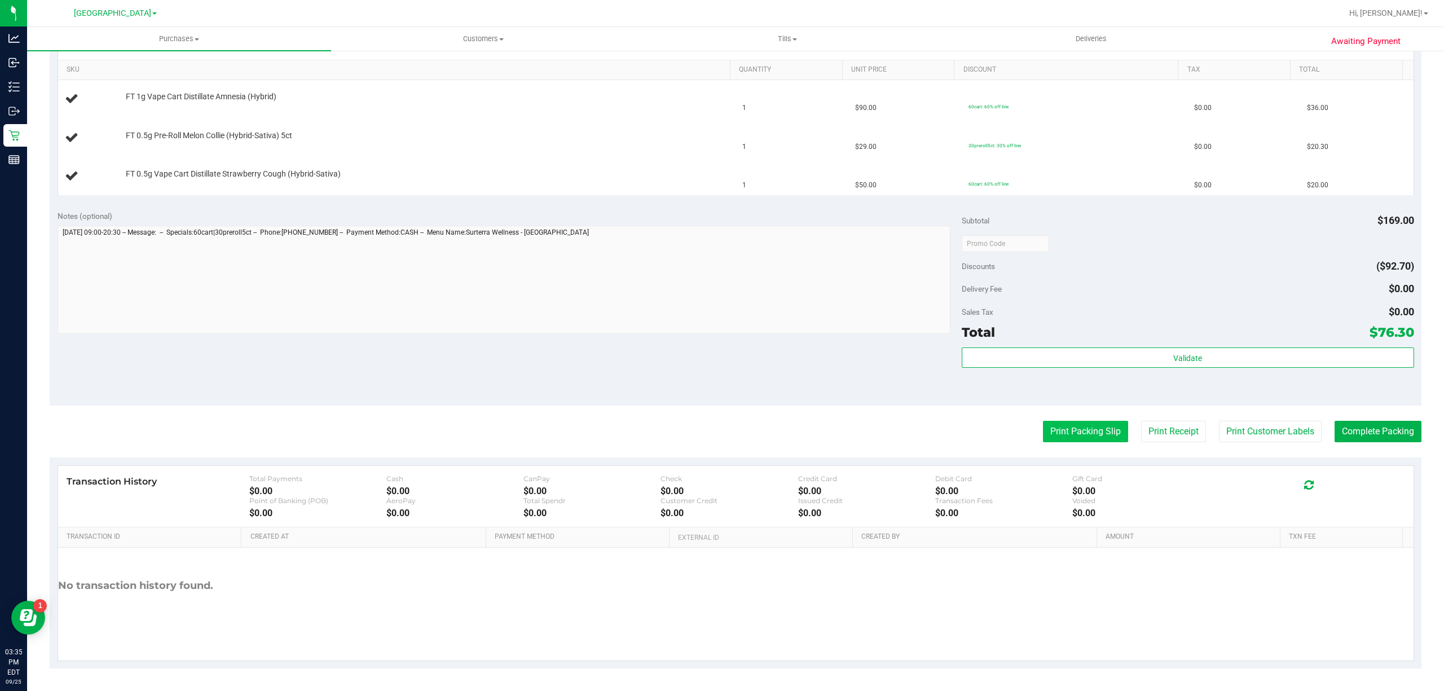
click at [1086, 424] on button "Print Packing Slip" at bounding box center [1085, 431] width 85 height 21
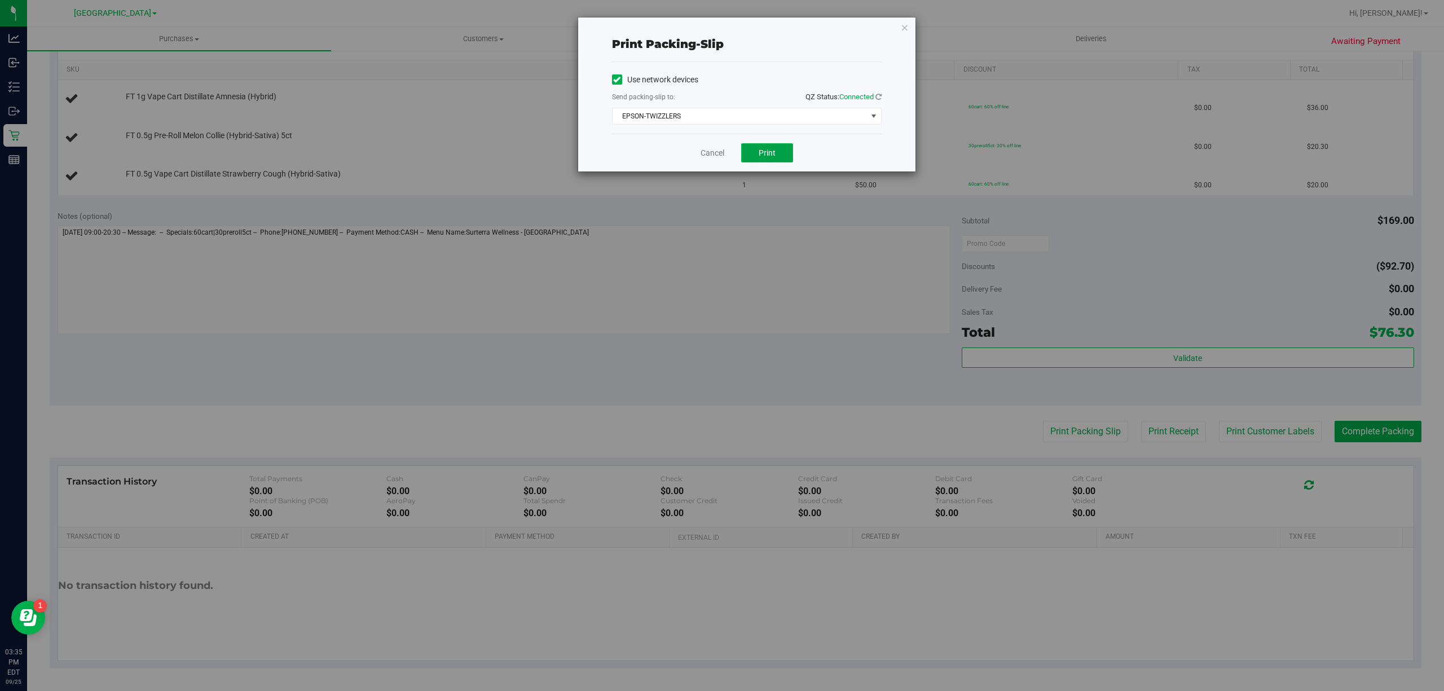
click at [770, 157] on span "Print" at bounding box center [767, 152] width 17 height 9
click at [718, 156] on link "Cancel" at bounding box center [713, 153] width 24 height 12
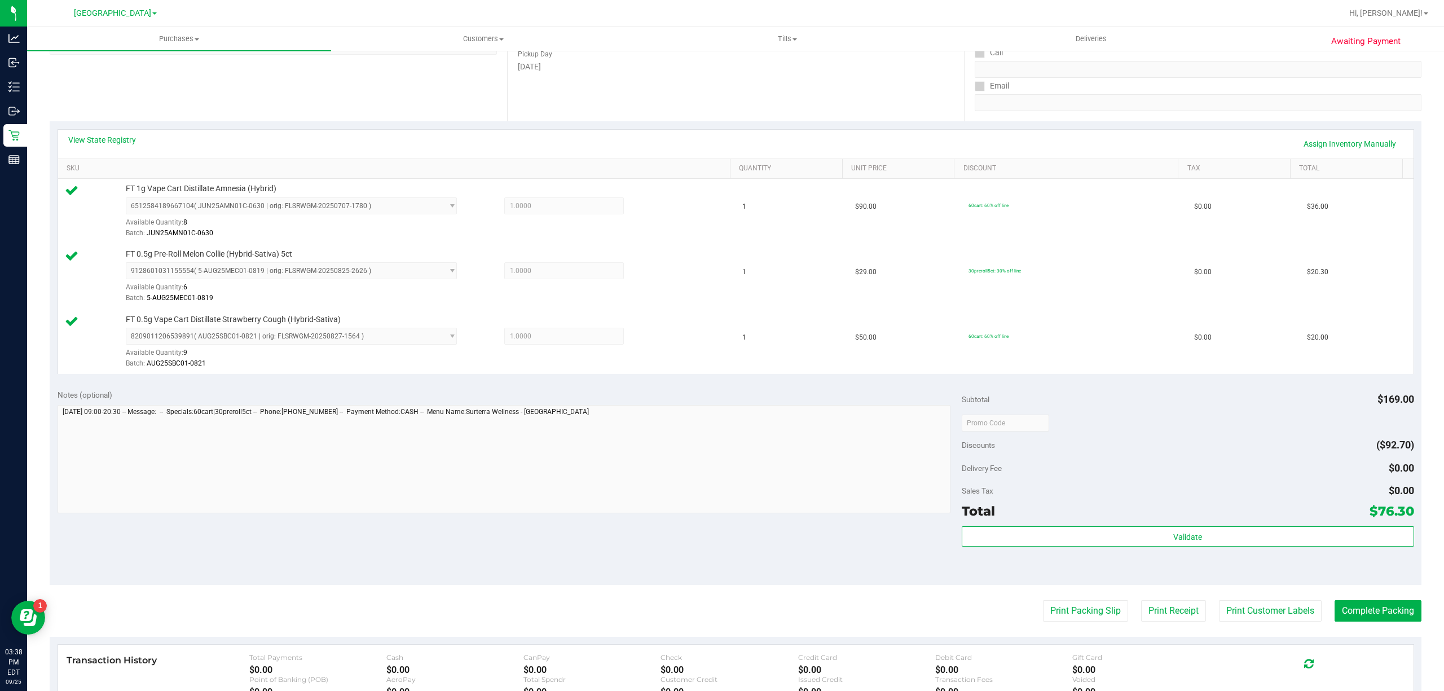
scroll to position [364, 0]
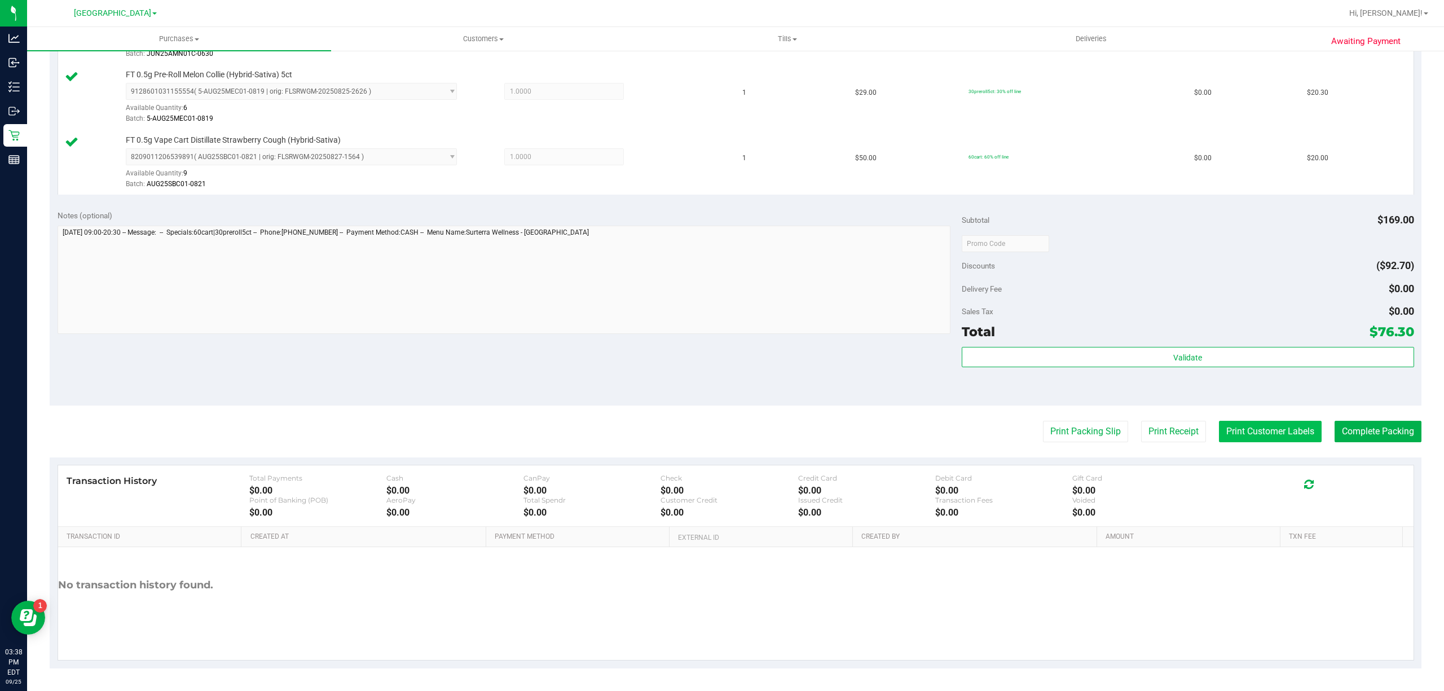
click at [1237, 434] on button "Print Customer Labels" at bounding box center [1270, 431] width 103 height 21
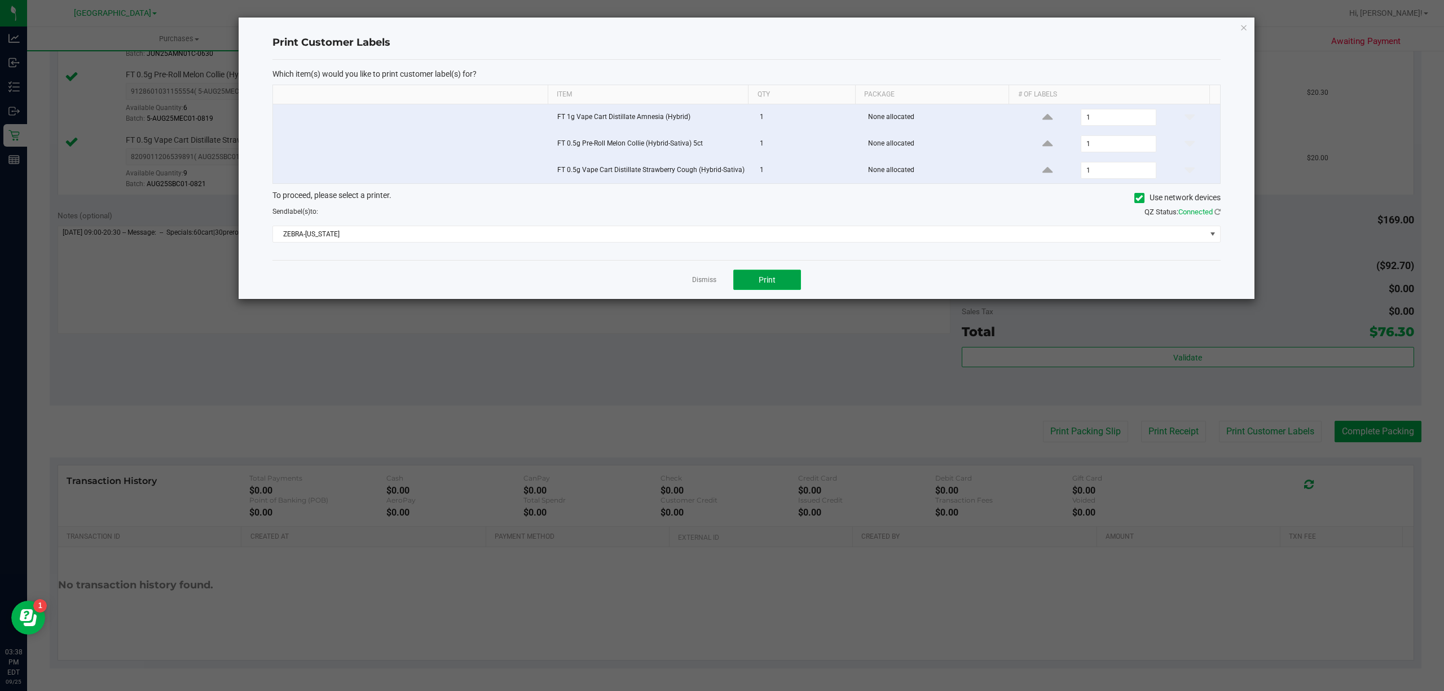
click at [771, 274] on button "Print" at bounding box center [767, 280] width 68 height 20
click at [1246, 27] on icon "button" at bounding box center [1244, 27] width 8 height 14
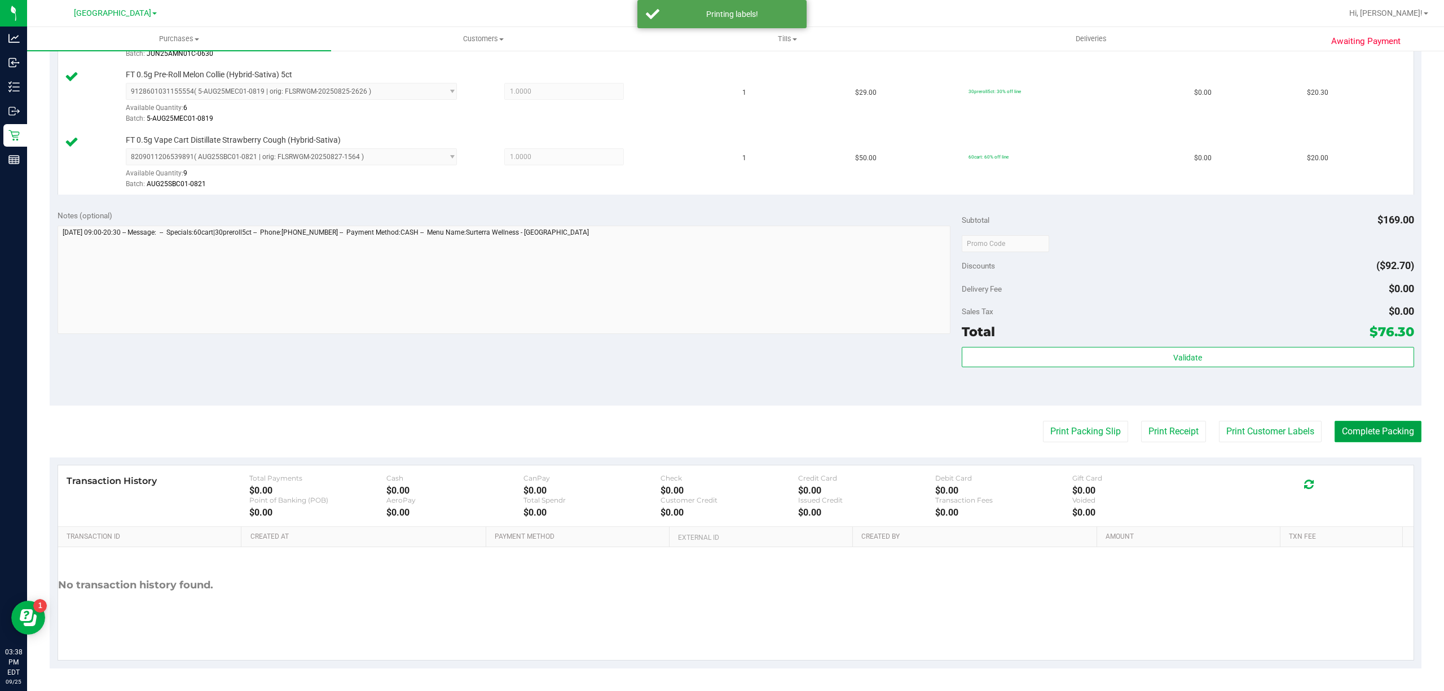
click at [1371, 429] on button "Complete Packing" at bounding box center [1378, 431] width 87 height 21
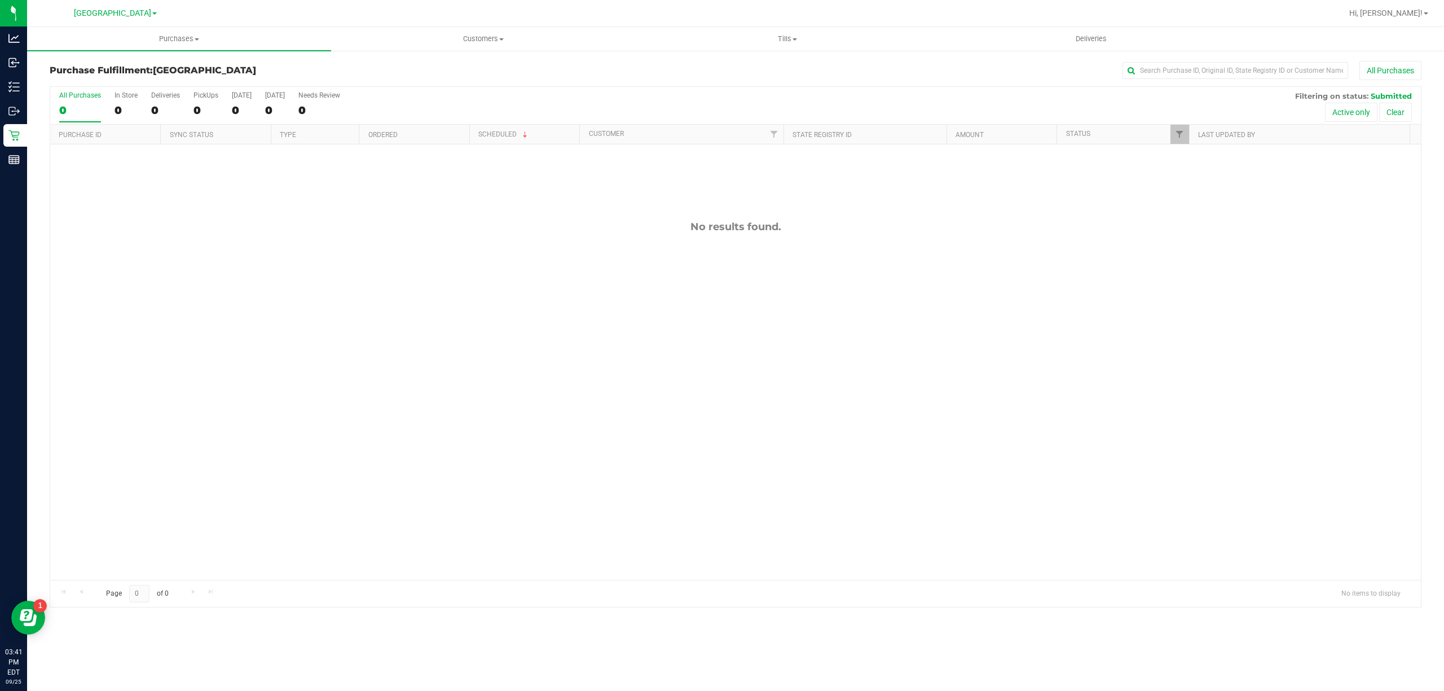
click at [190, 334] on div "No results found." at bounding box center [735, 400] width 1371 height 512
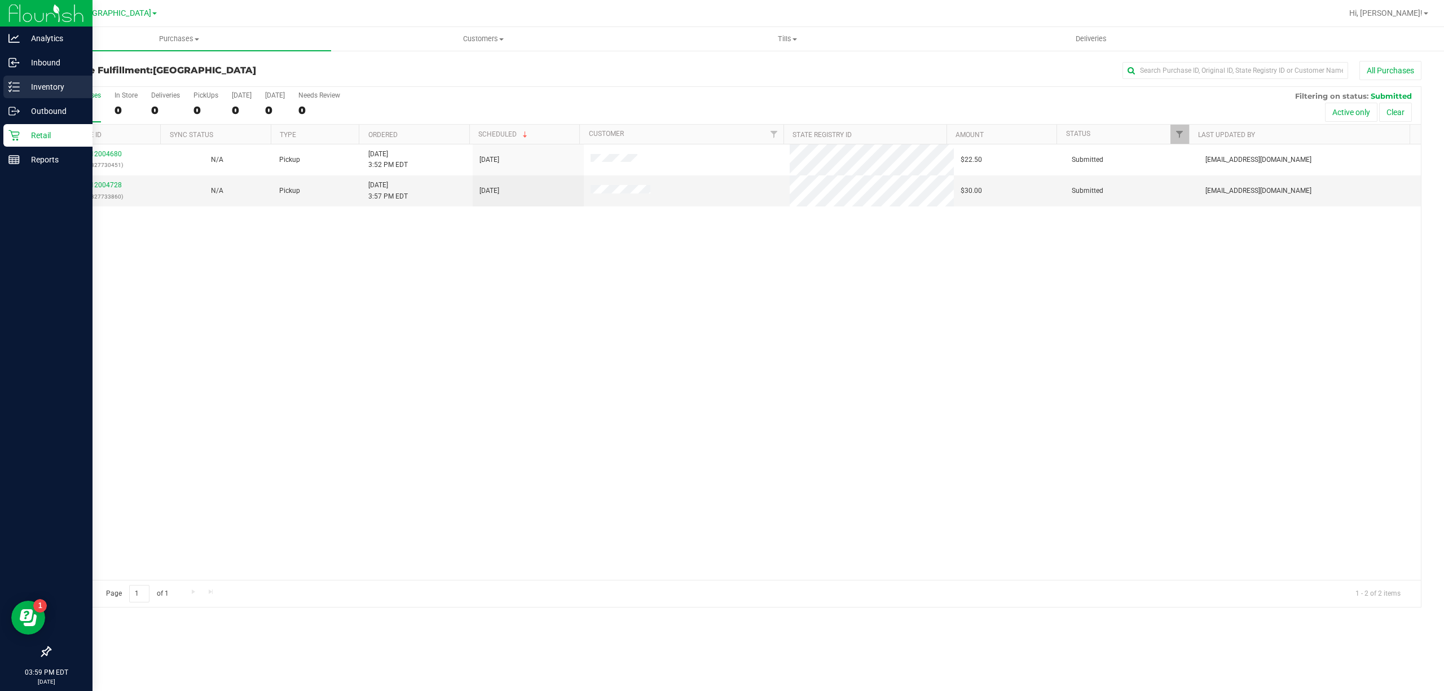
click at [34, 82] on p "Inventory" at bounding box center [54, 87] width 68 height 14
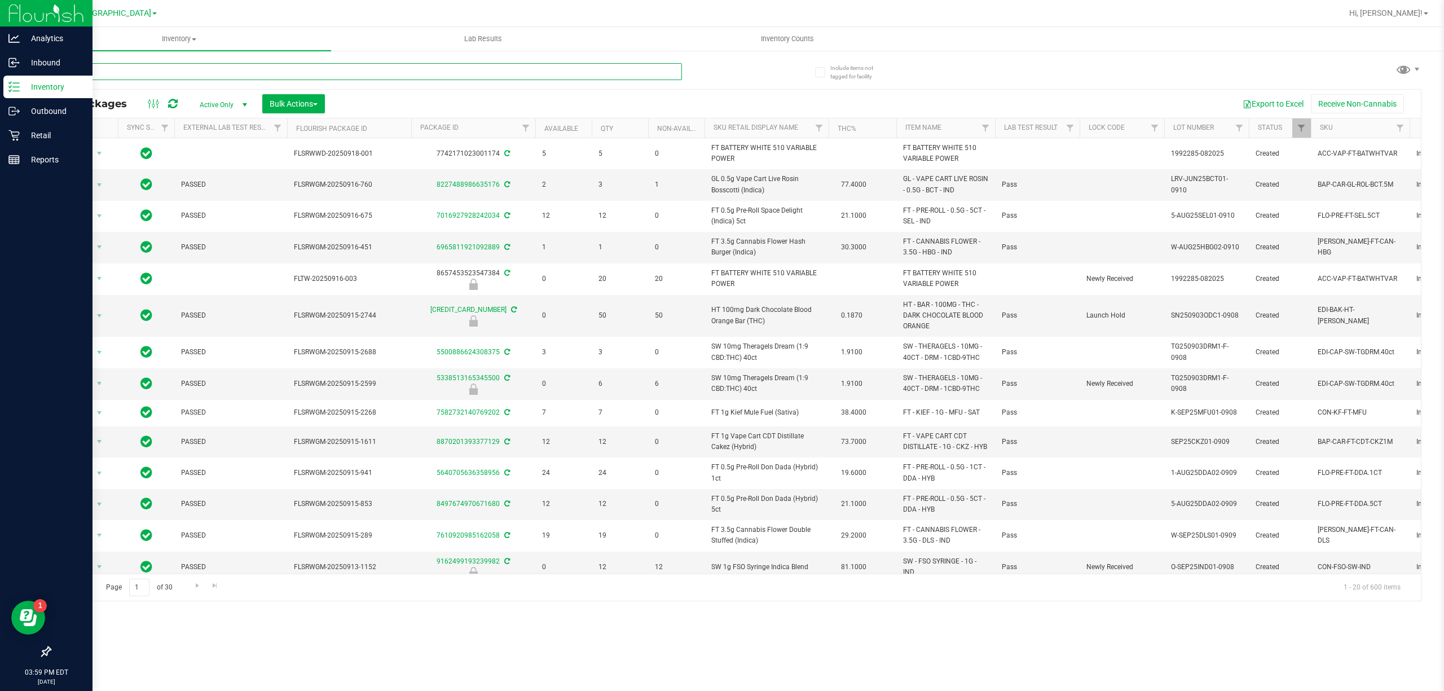
click at [267, 71] on input "text" at bounding box center [366, 71] width 632 height 17
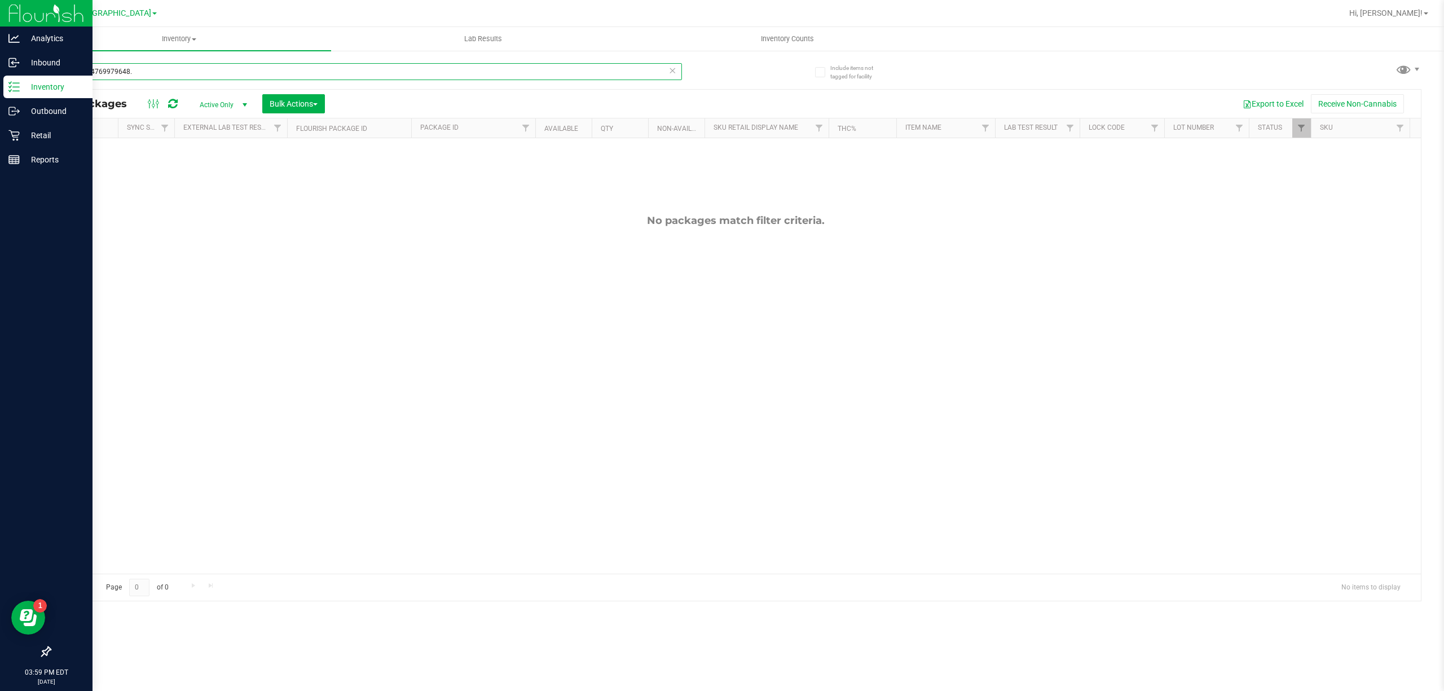
click at [254, 77] on input "3793504769979648." at bounding box center [366, 71] width 632 height 17
type input "3793504769979648"
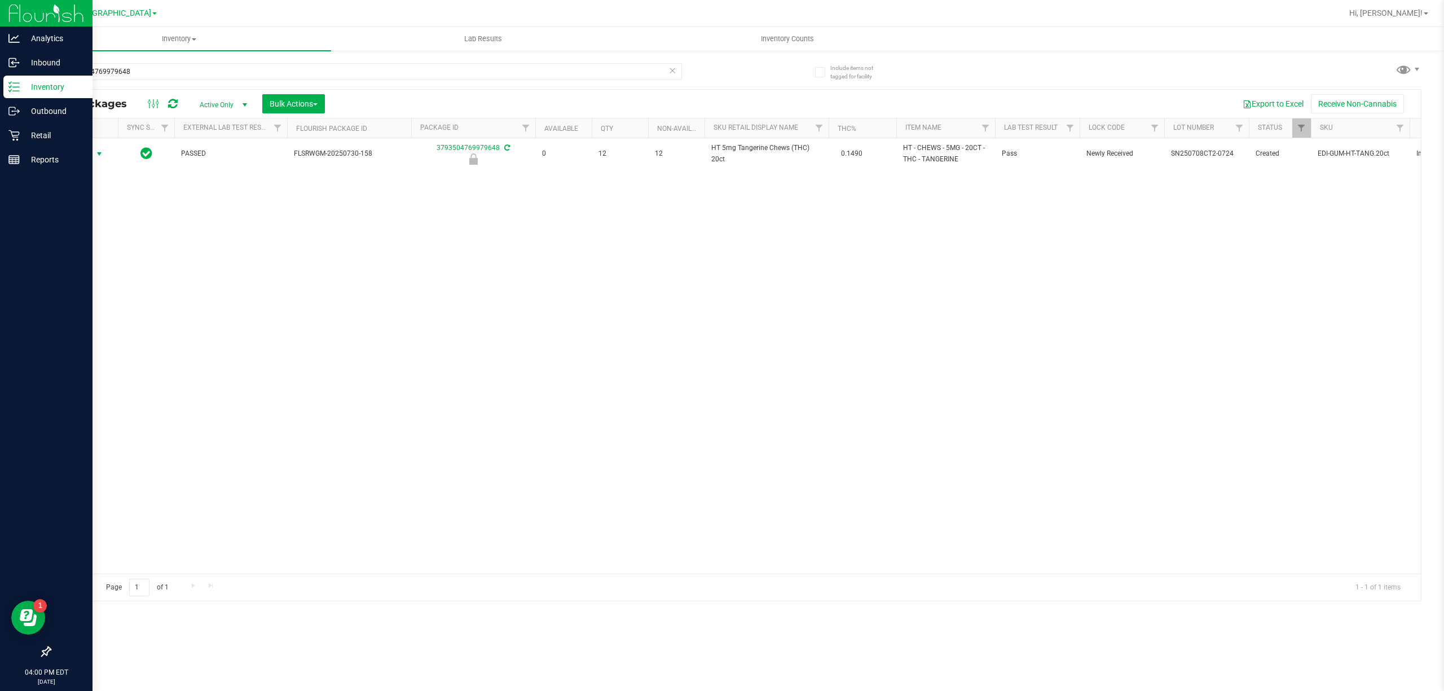
click at [83, 157] on span "Action" at bounding box center [76, 154] width 30 height 16
click at [111, 284] on li "Unlock package" at bounding box center [98, 288] width 73 height 17
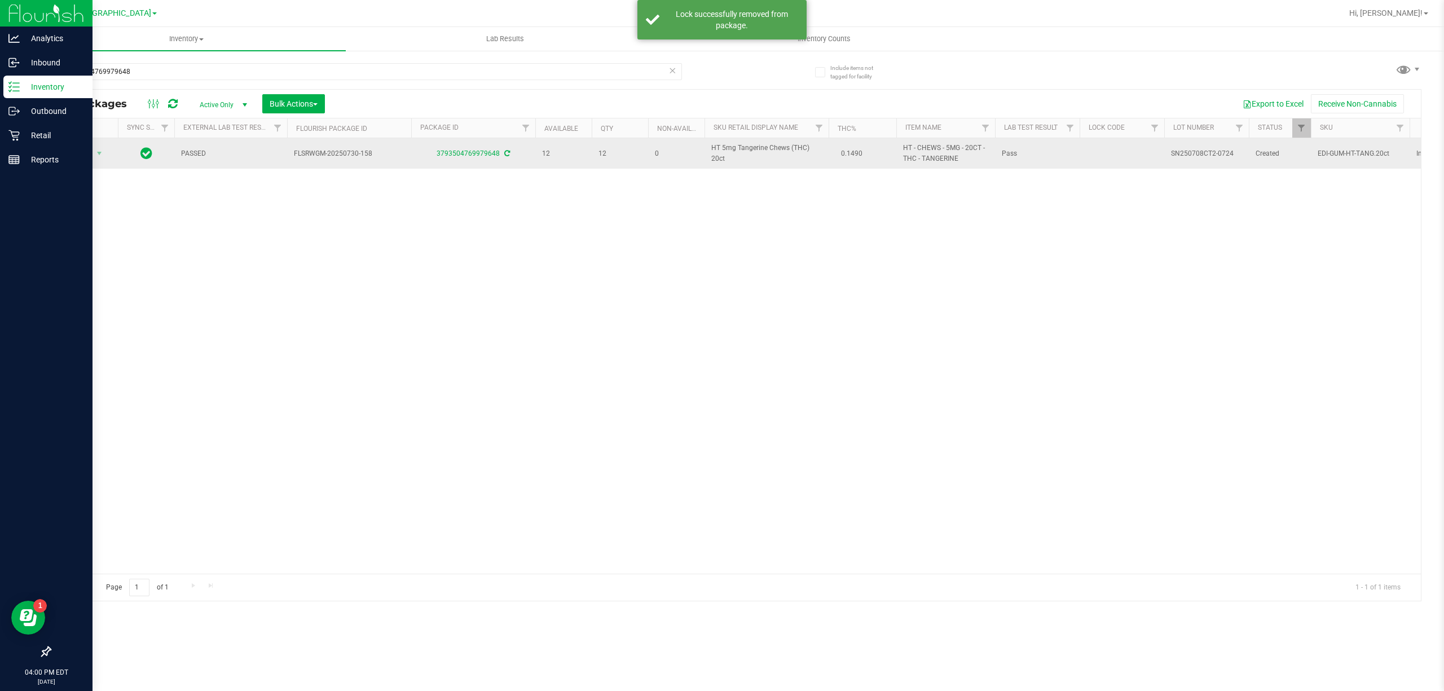
click at [746, 154] on span "HT 5mg Tangerine Chews (THC) 20ct" at bounding box center [766, 153] width 111 height 21
copy td "HT 5mg Tangerine Chews (THC) 20ct"
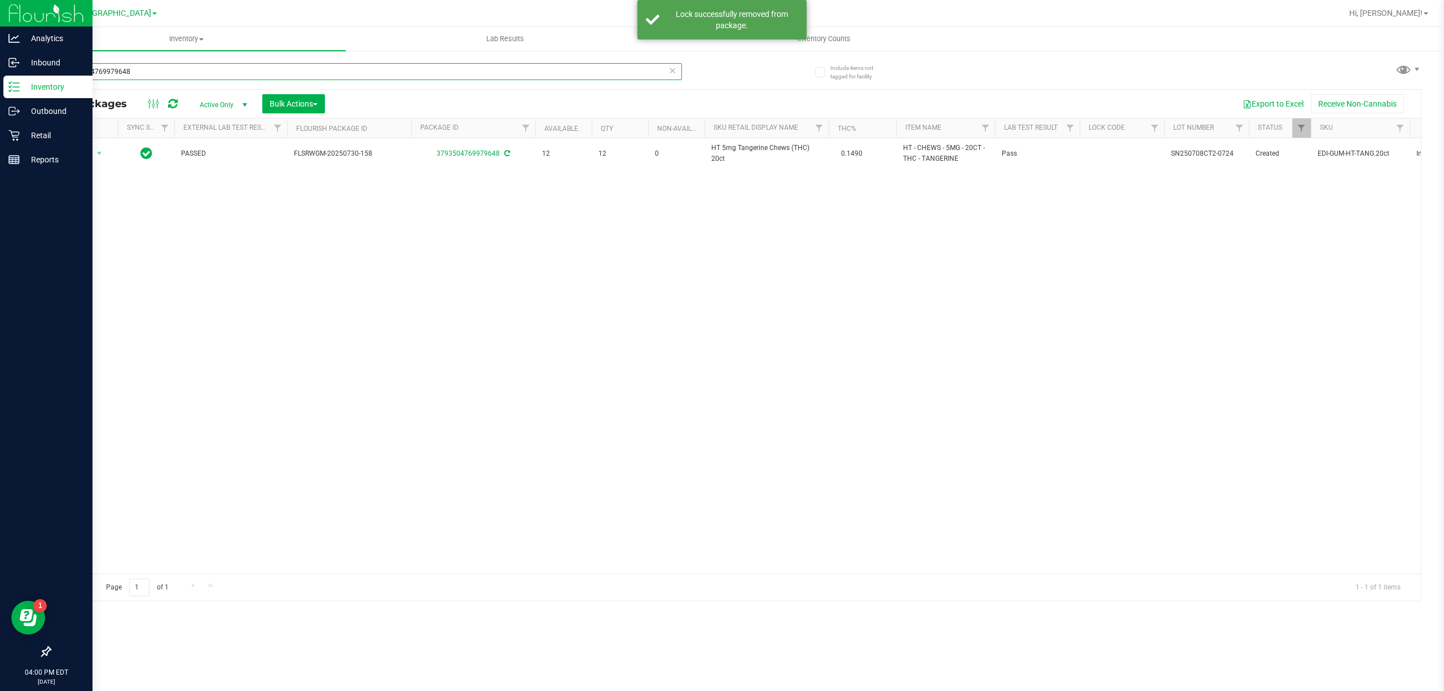
click at [421, 77] on input "3793504769979648" at bounding box center [366, 71] width 632 height 17
paste input "HT 5mg Tangerine Chews (THC) 20ct"
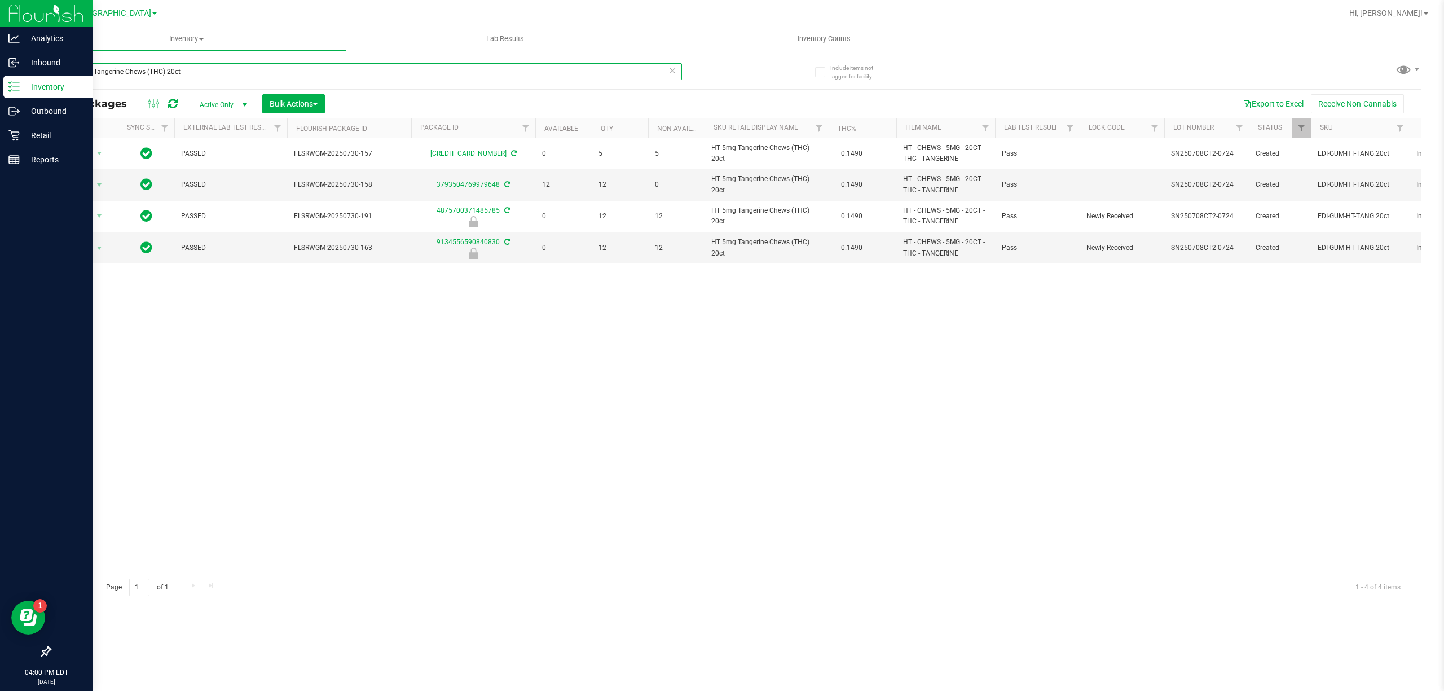
type input "HT 5mg Tangerine Chews (THC) 20ct"
